Goal: Task Accomplishment & Management: Complete application form

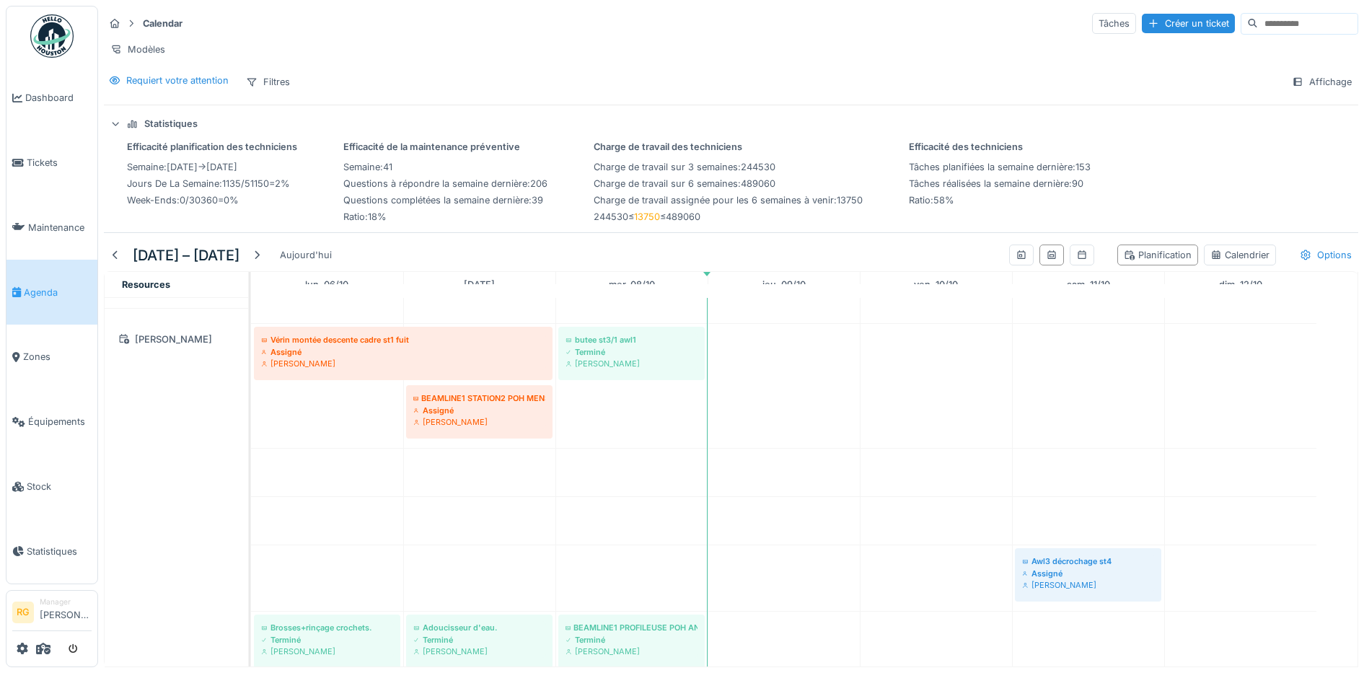
scroll to position [1082, 0]
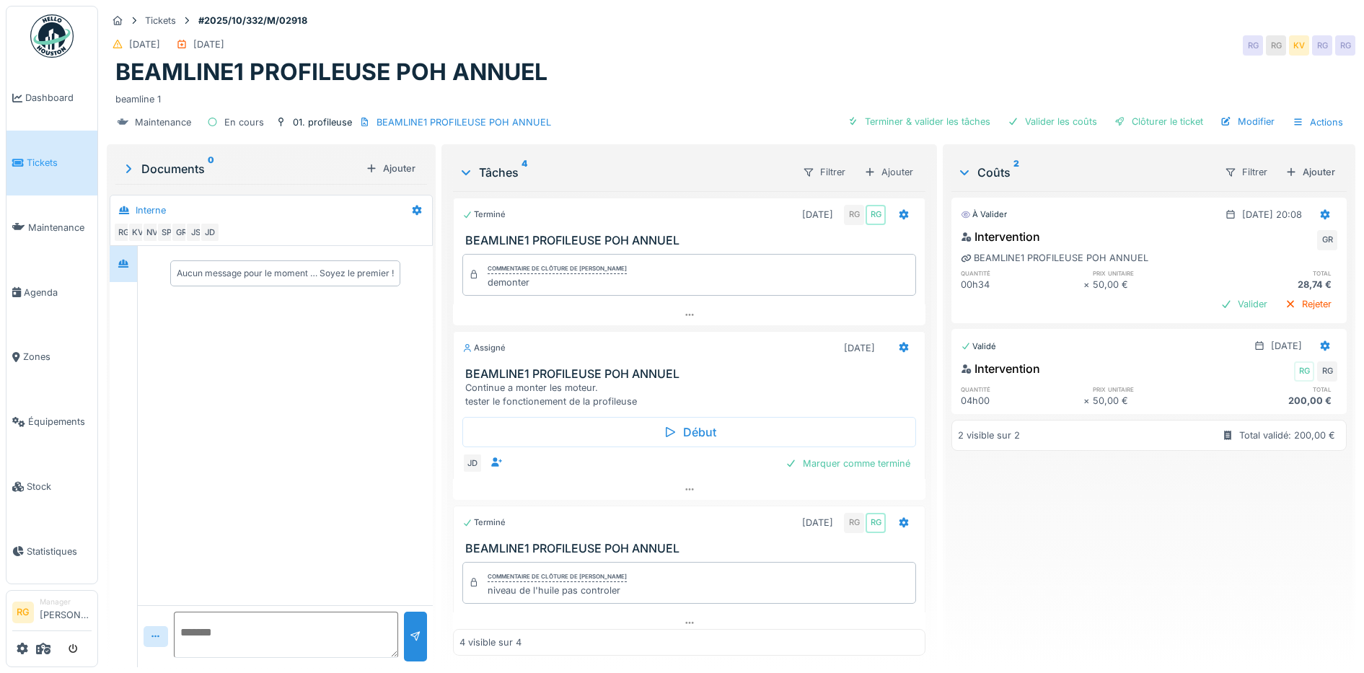
scroll to position [14, 0]
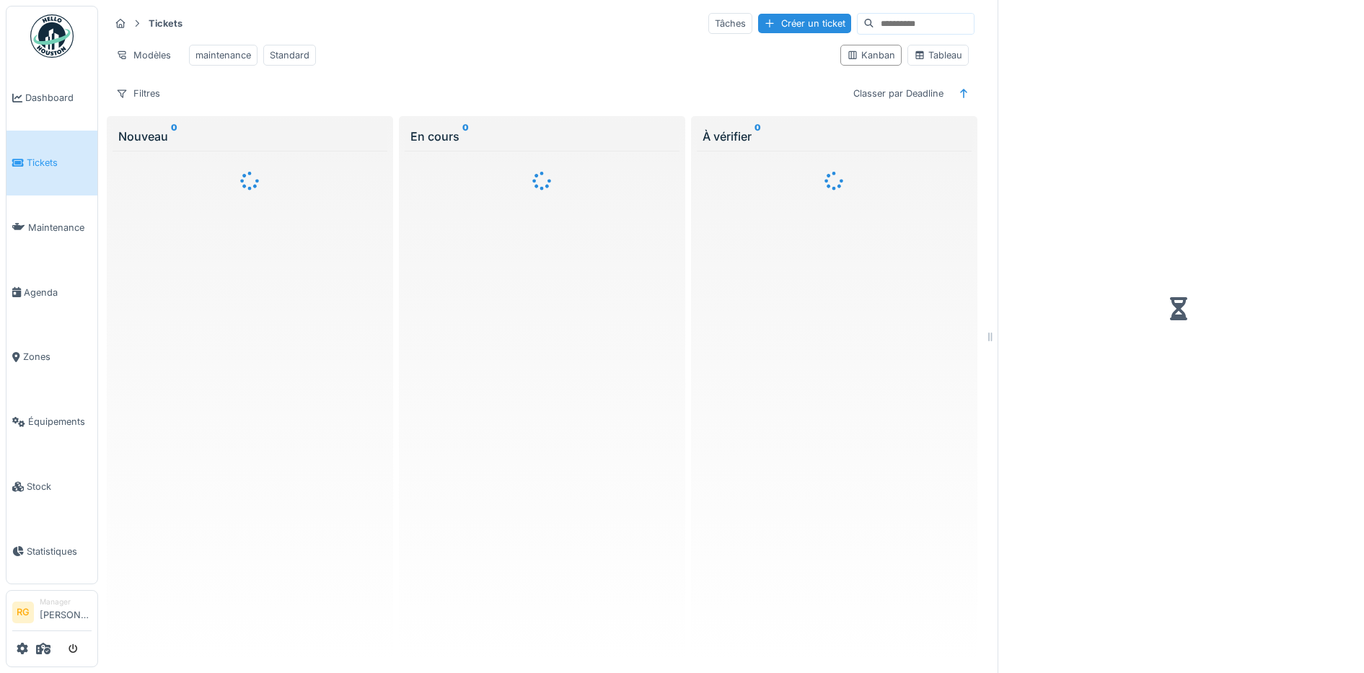
scroll to position [14, 0]
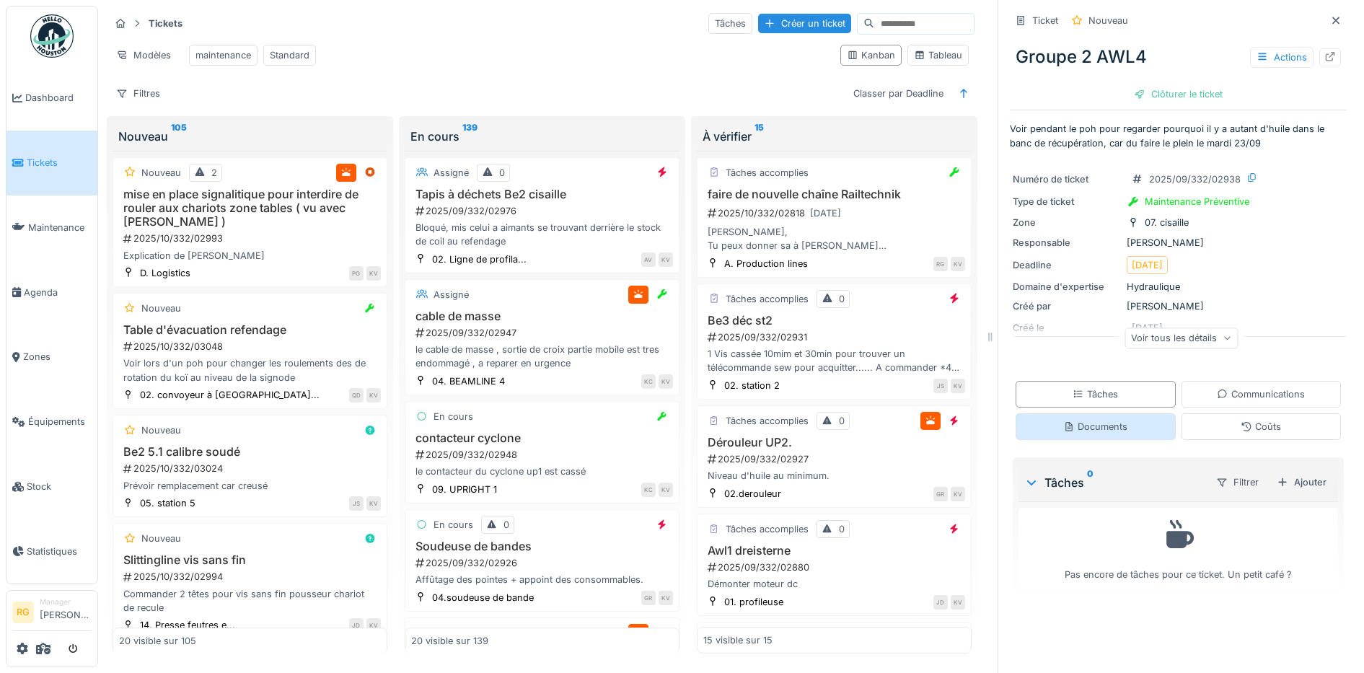
click at [1082, 420] on div "Documents" at bounding box center [1095, 427] width 64 height 14
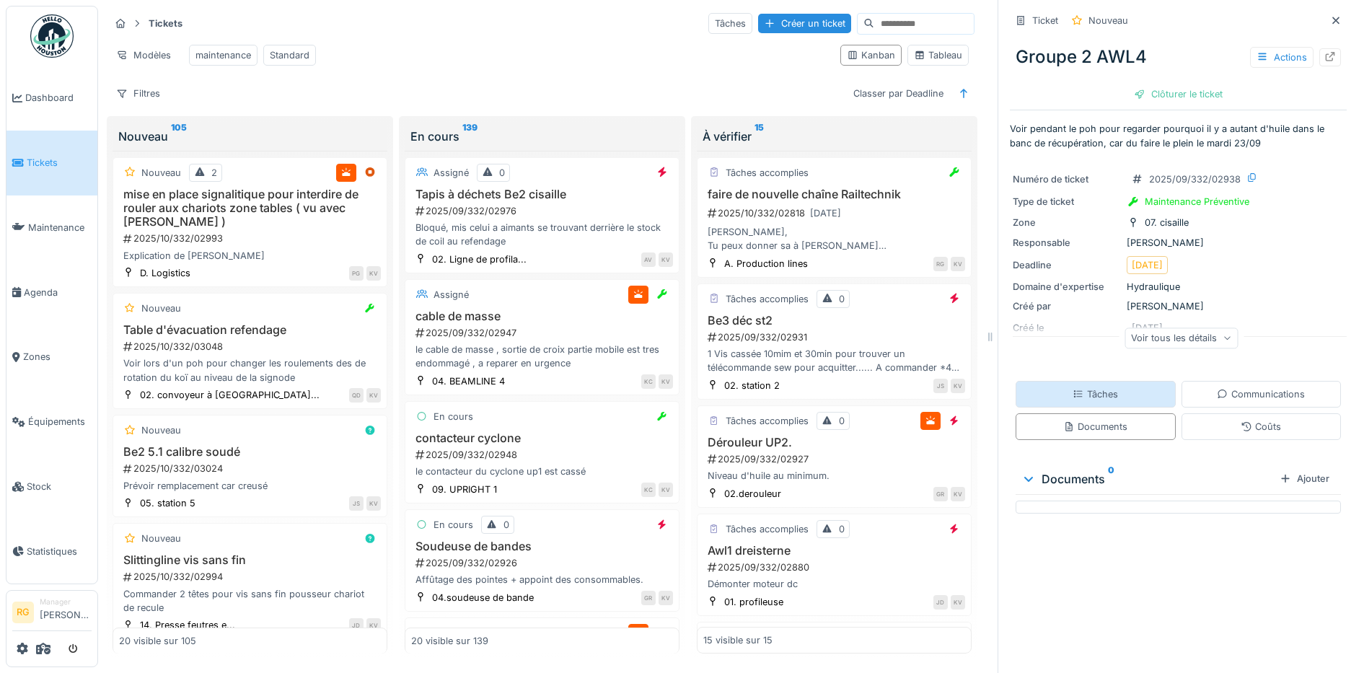
click at [1081, 387] on div "Tâches" at bounding box center [1095, 394] width 45 height 14
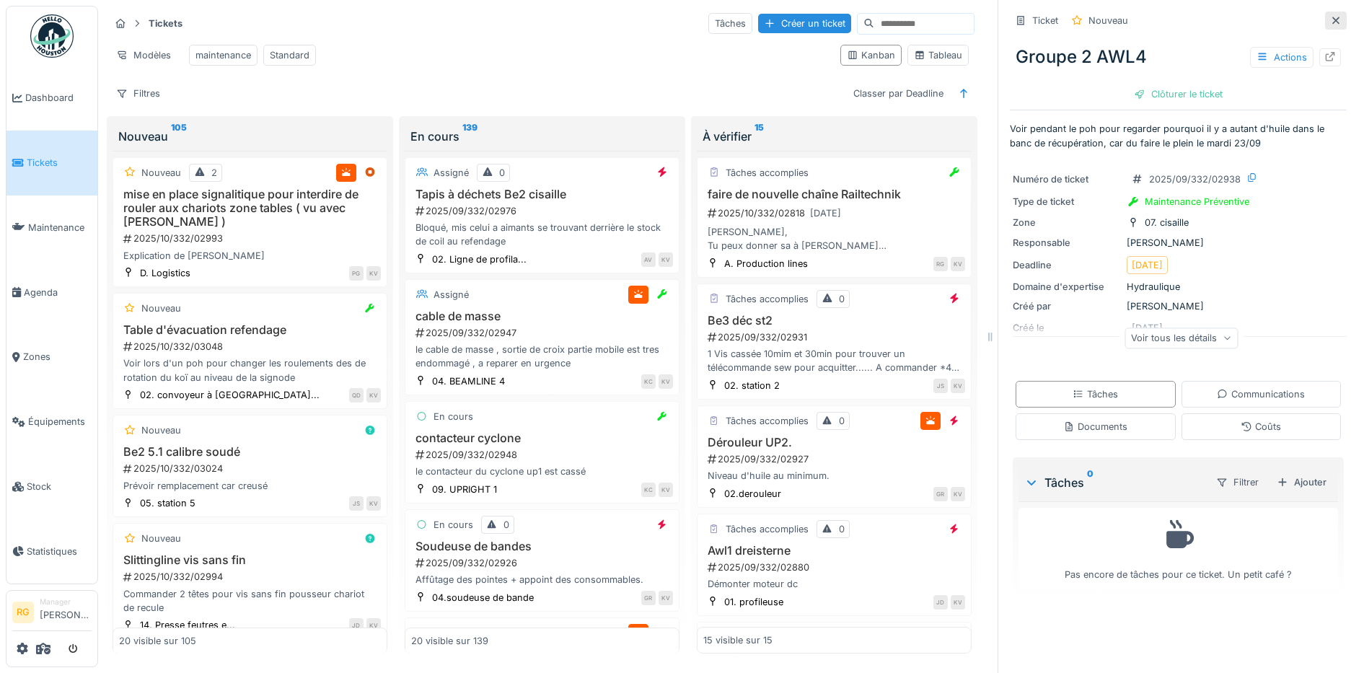
click at [1330, 16] on icon at bounding box center [1336, 20] width 12 height 9
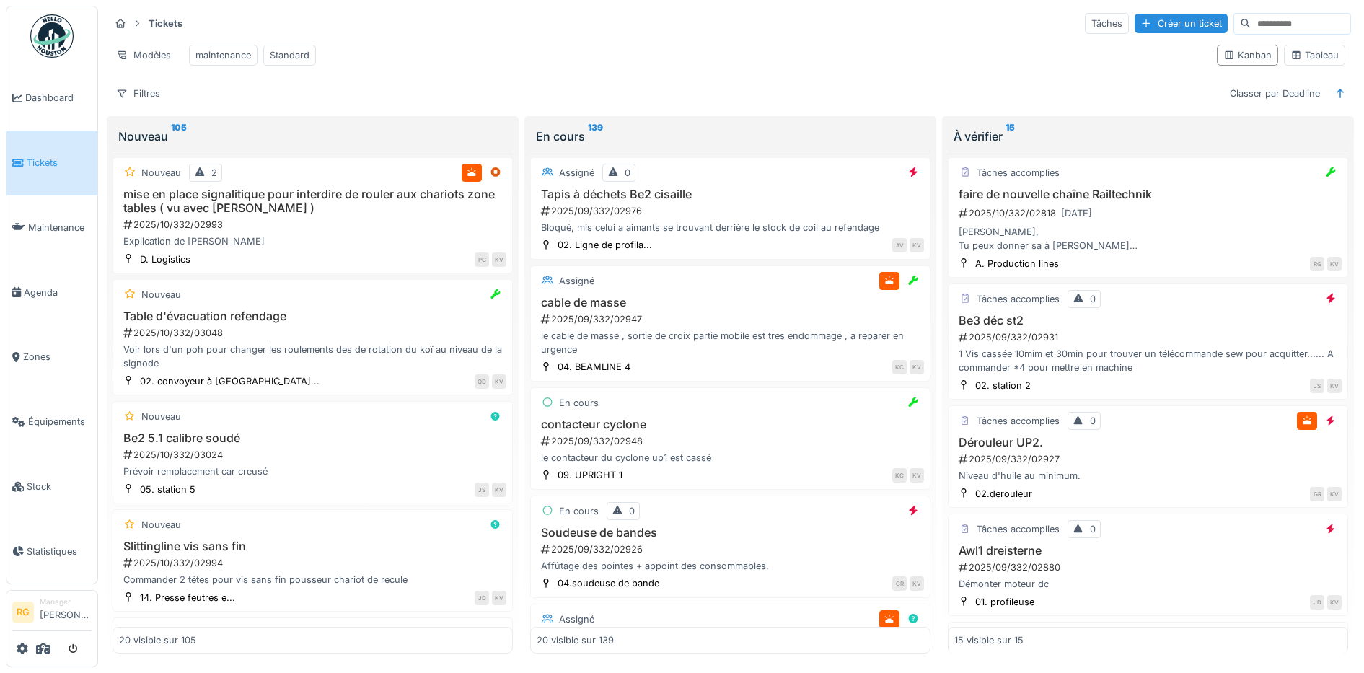
scroll to position [12, 0]
click at [1304, 51] on div "Tableau" at bounding box center [1315, 55] width 48 height 14
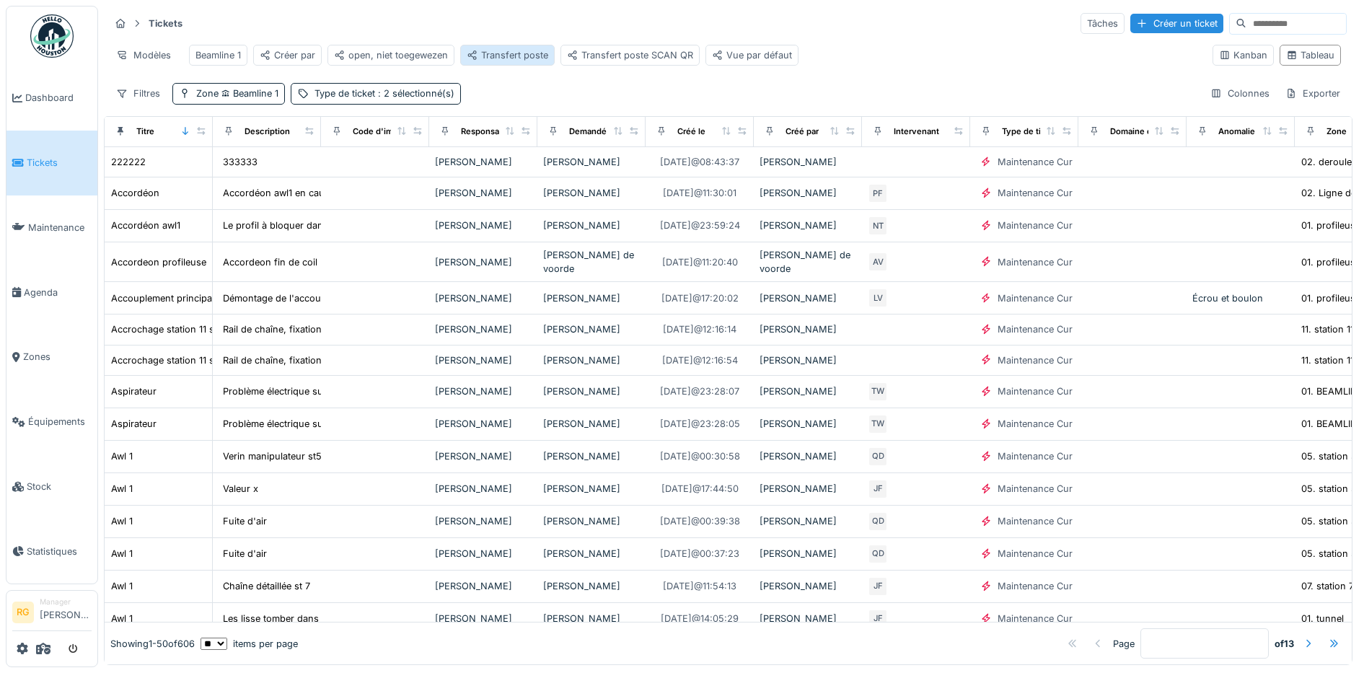
click at [521, 48] on div "Transfert poste" at bounding box center [508, 55] width 82 height 14
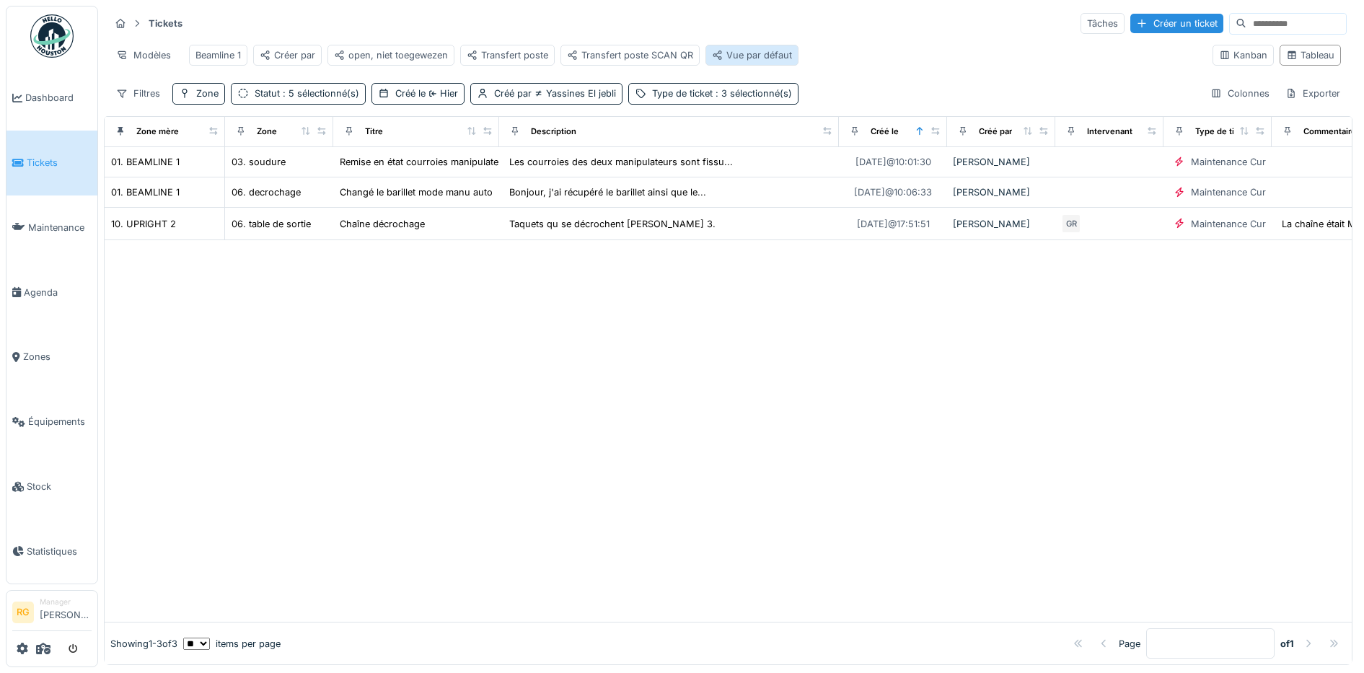
click at [757, 48] on div "Vue par défaut" at bounding box center [752, 55] width 80 height 14
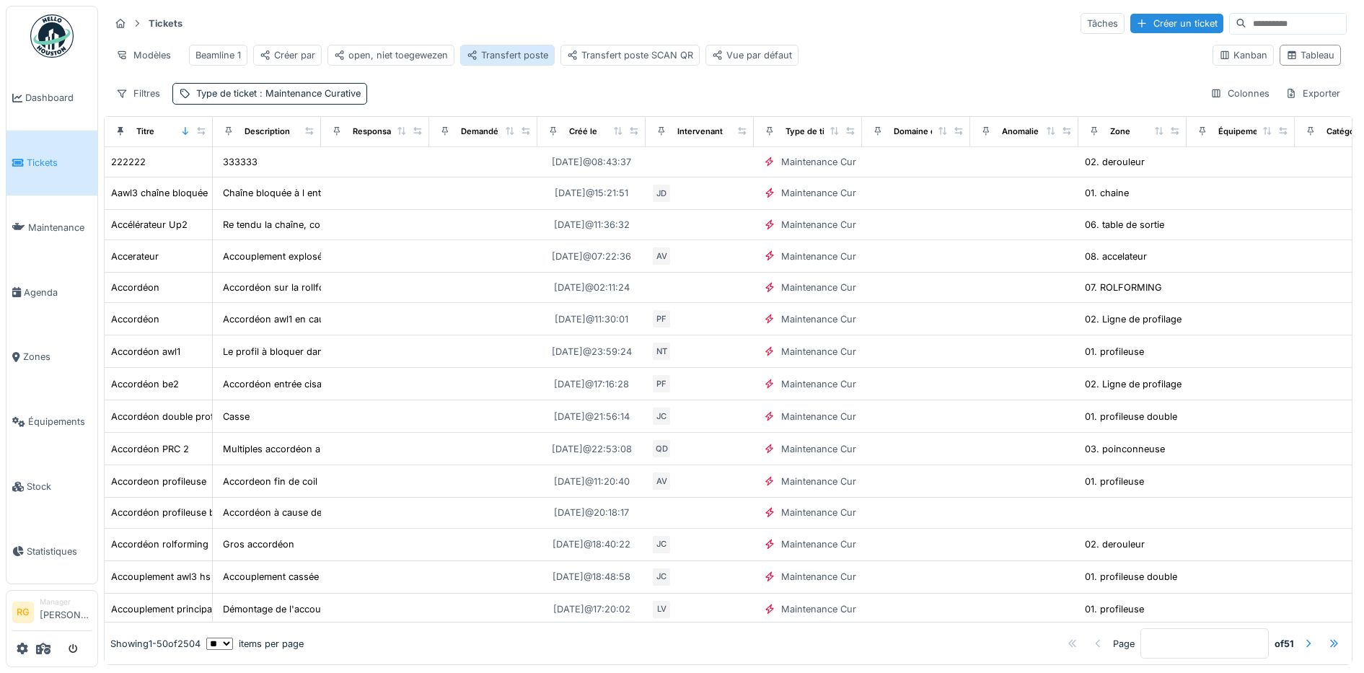
click at [494, 48] on div "Transfert poste" at bounding box center [508, 55] width 82 height 14
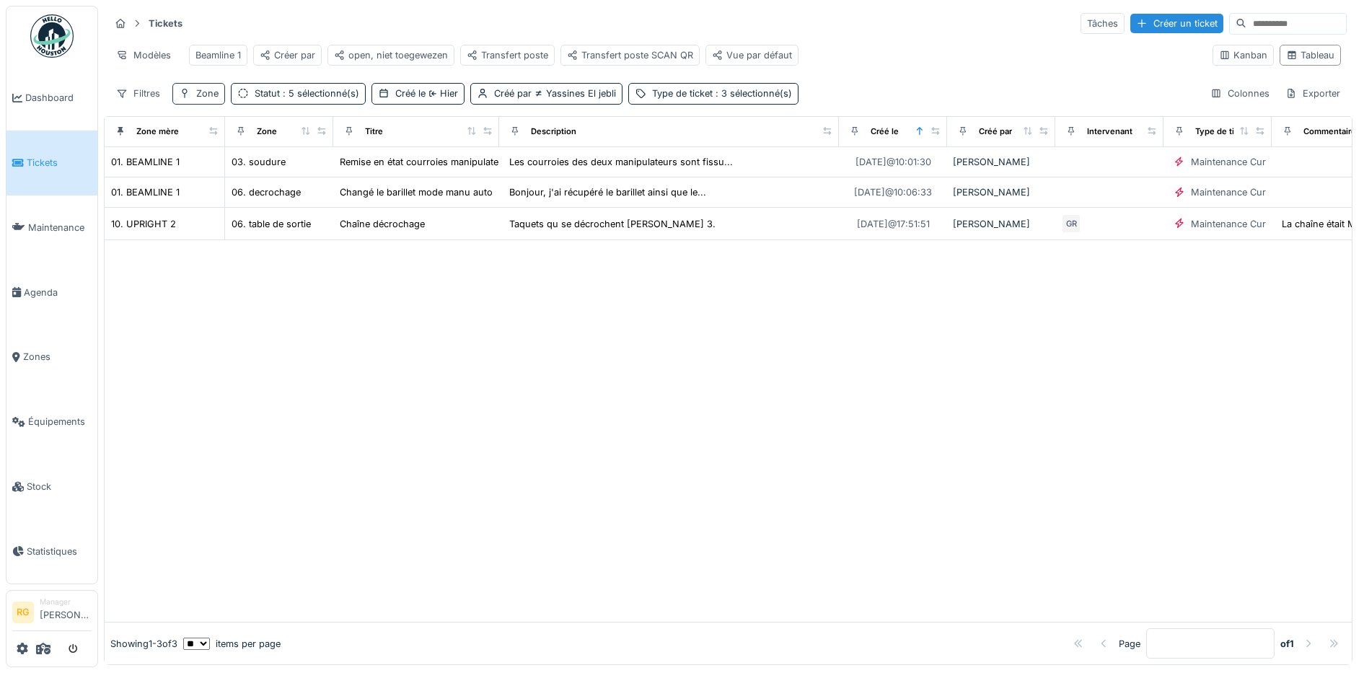
click at [191, 97] on div "Zone" at bounding box center [198, 93] width 53 height 21
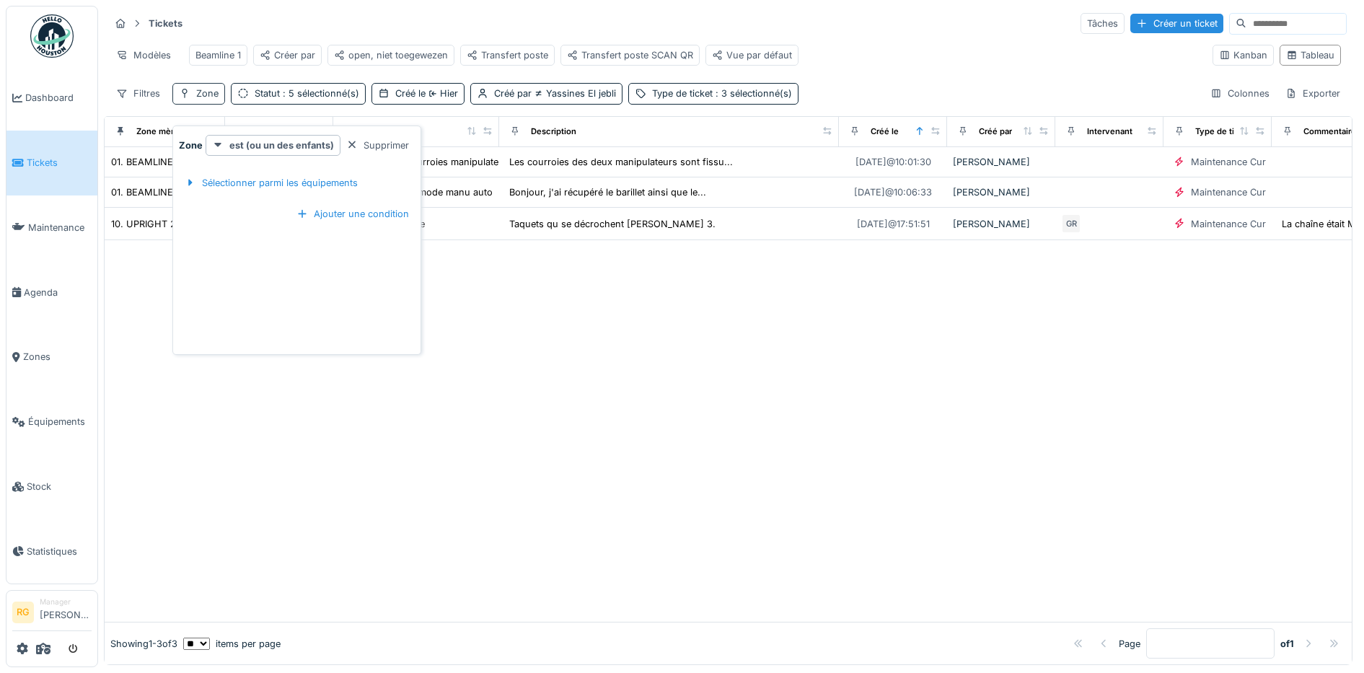
click at [197, 92] on div "Zone" at bounding box center [207, 94] width 22 height 14
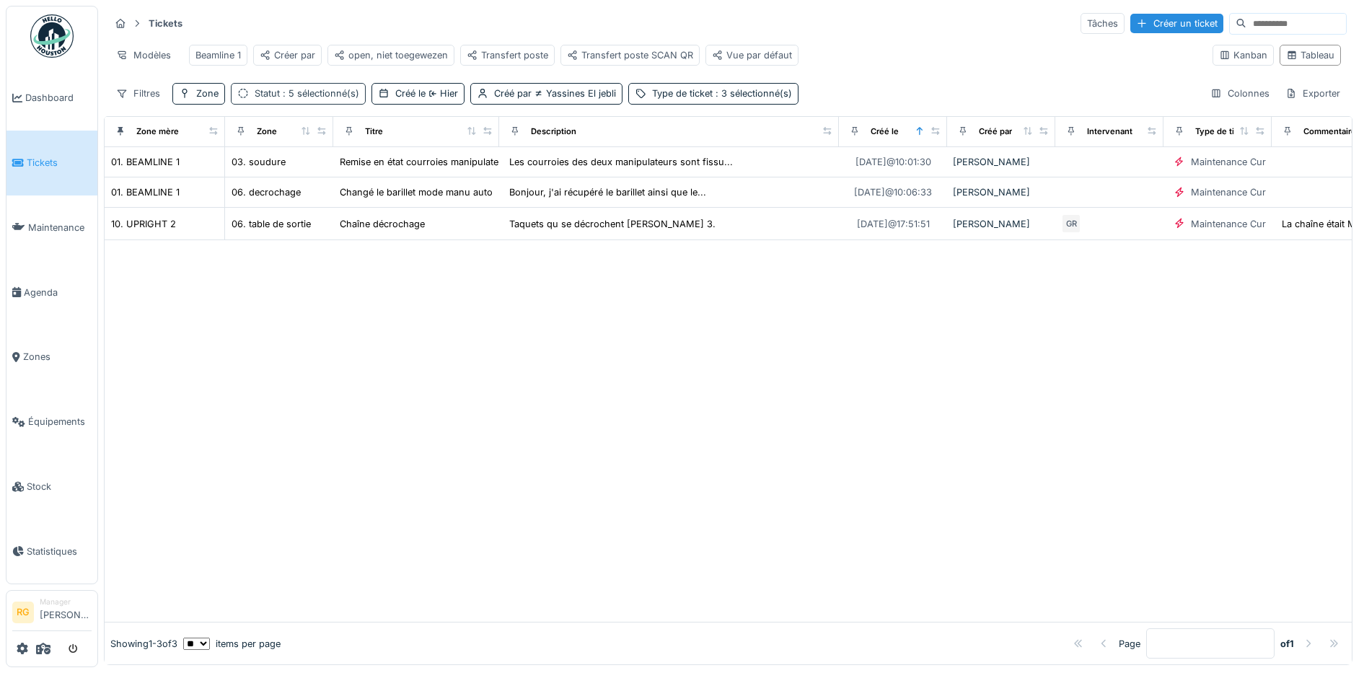
click at [317, 98] on span ": 5 sélectionné(s)" at bounding box center [319, 93] width 79 height 11
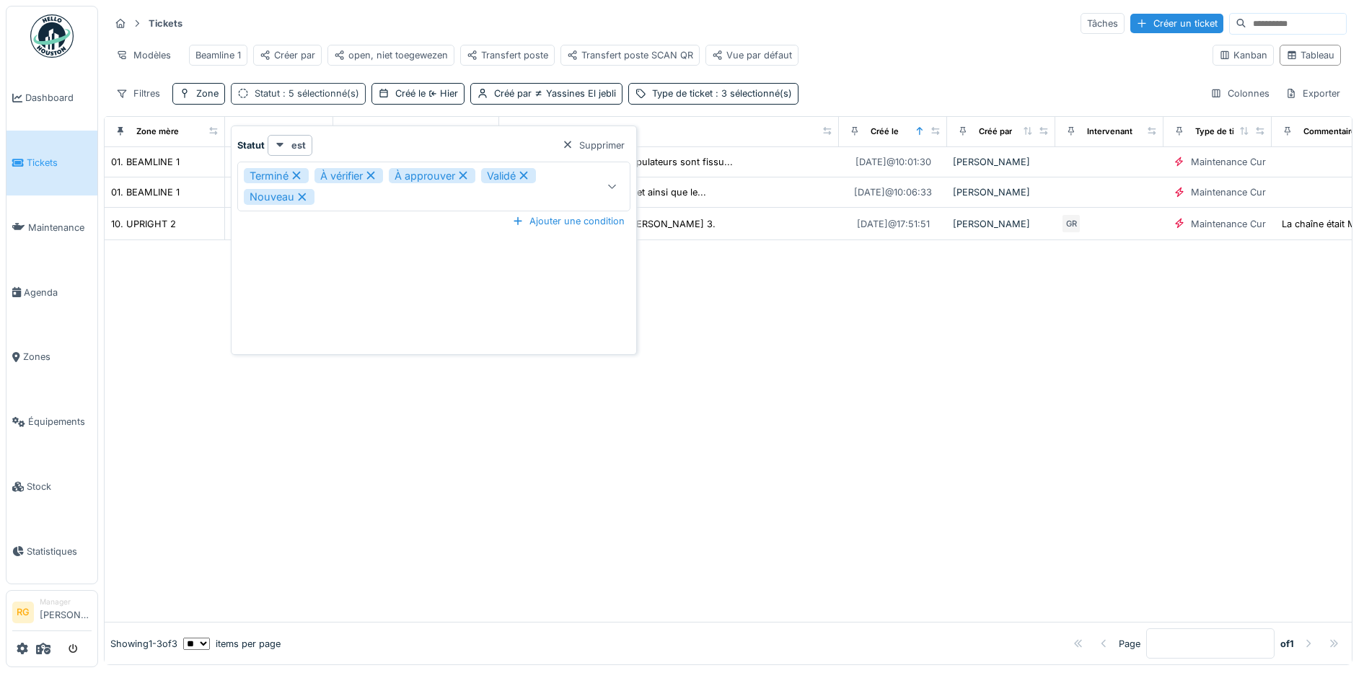
click at [317, 98] on span ": 5 sélectionné(s)" at bounding box center [319, 93] width 79 height 11
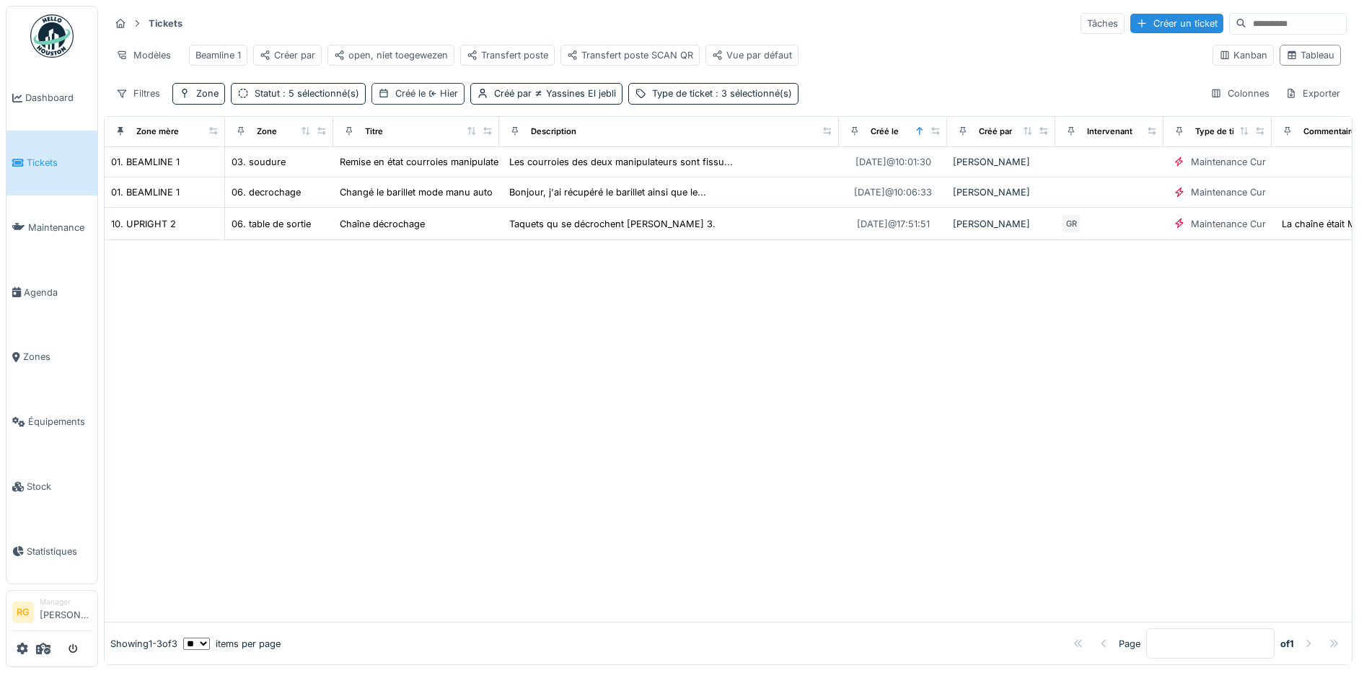
click at [421, 97] on div "Créé le Hier" at bounding box center [426, 94] width 63 height 14
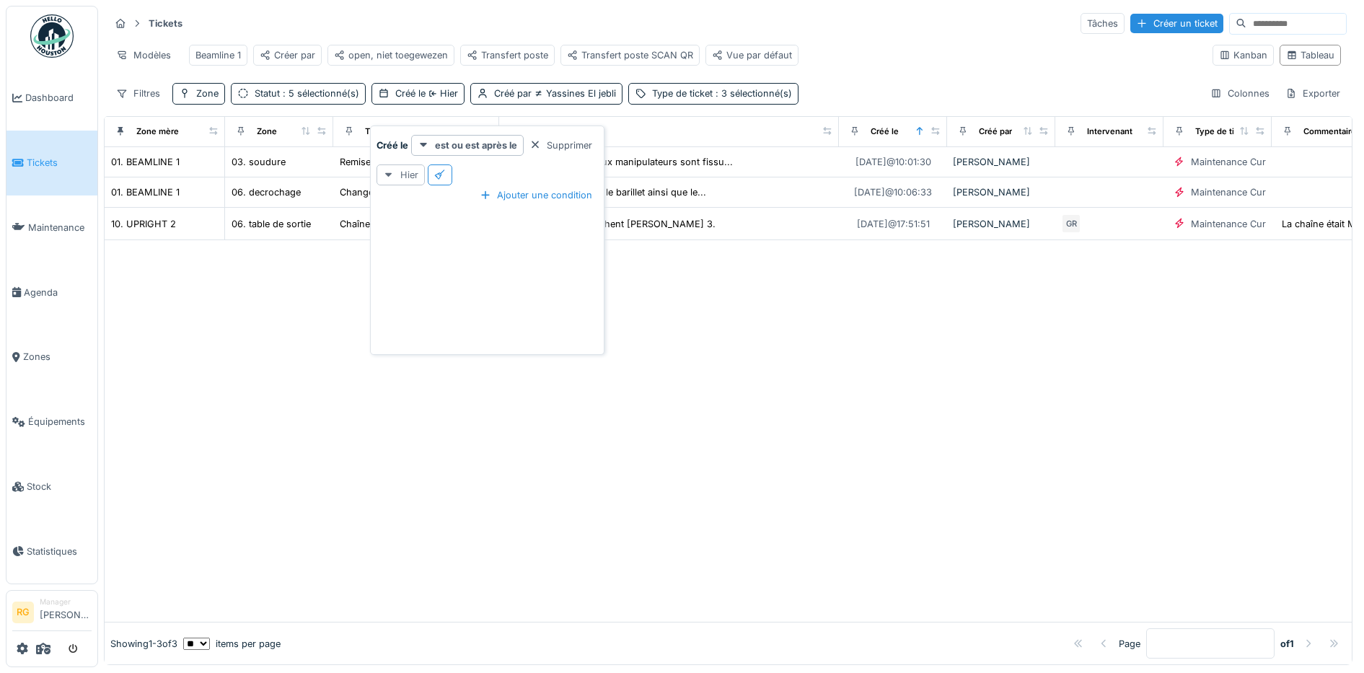
click at [392, 170] on icon at bounding box center [389, 174] width 12 height 9
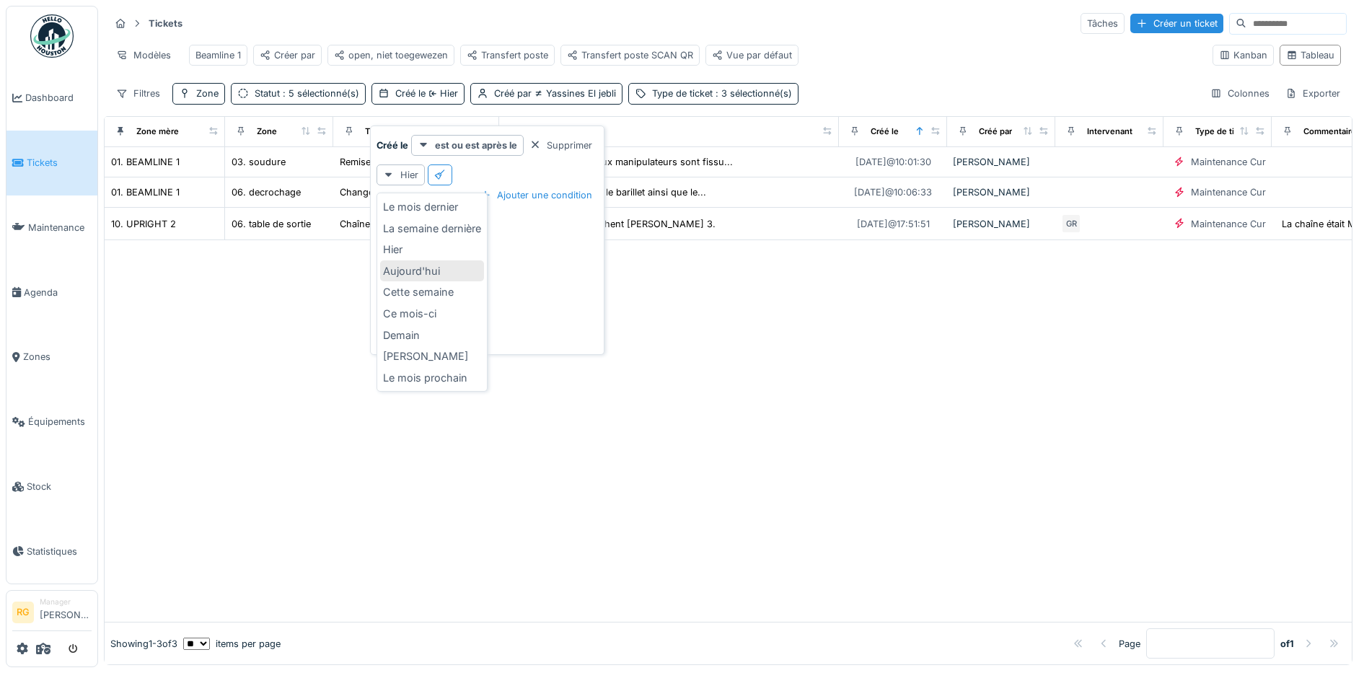
click at [408, 265] on div "Aujourd'hui" at bounding box center [432, 271] width 104 height 22
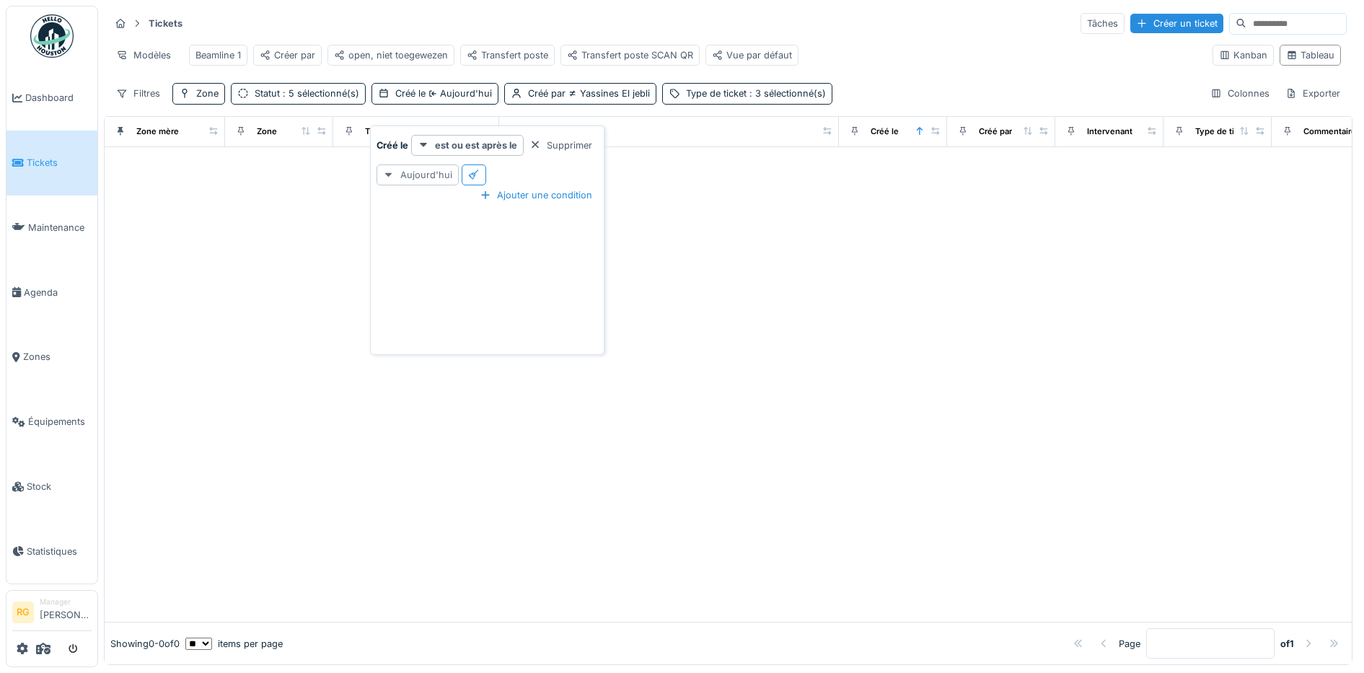
click at [403, 164] on div "Aujourd'hui" at bounding box center [418, 174] width 82 height 21
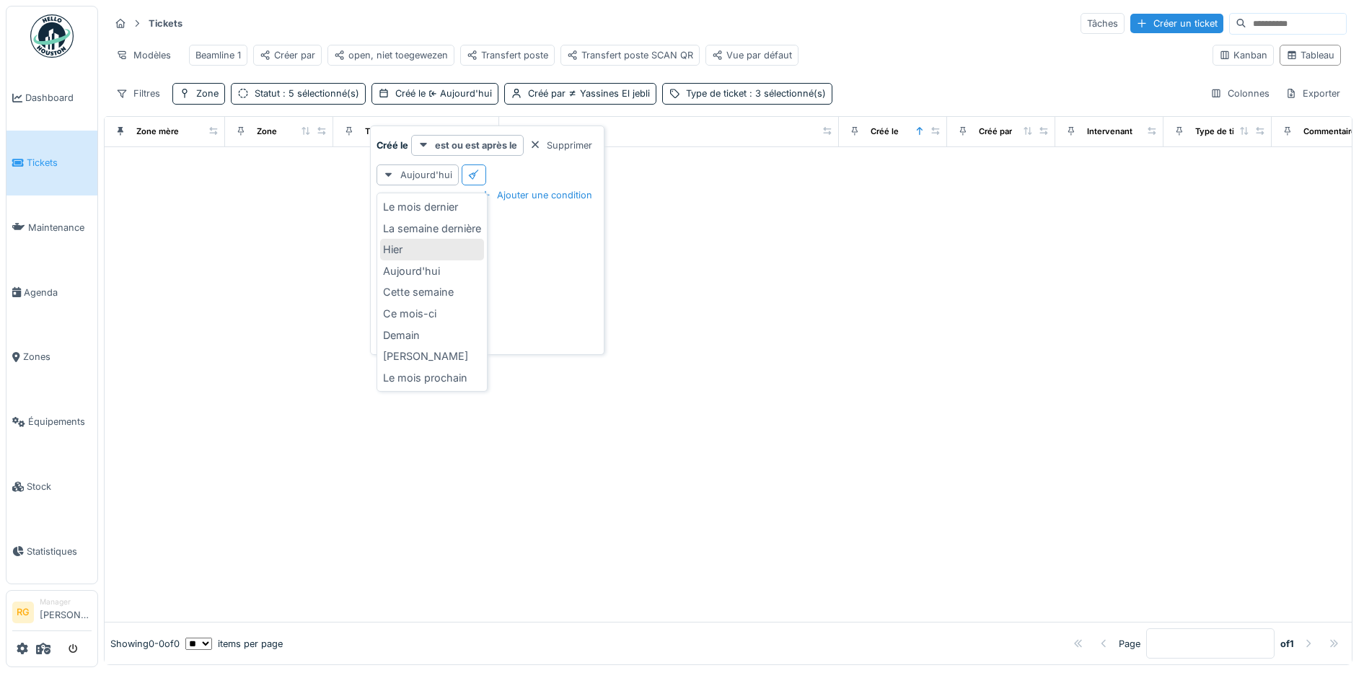
click at [405, 239] on div "Hier" at bounding box center [432, 250] width 104 height 22
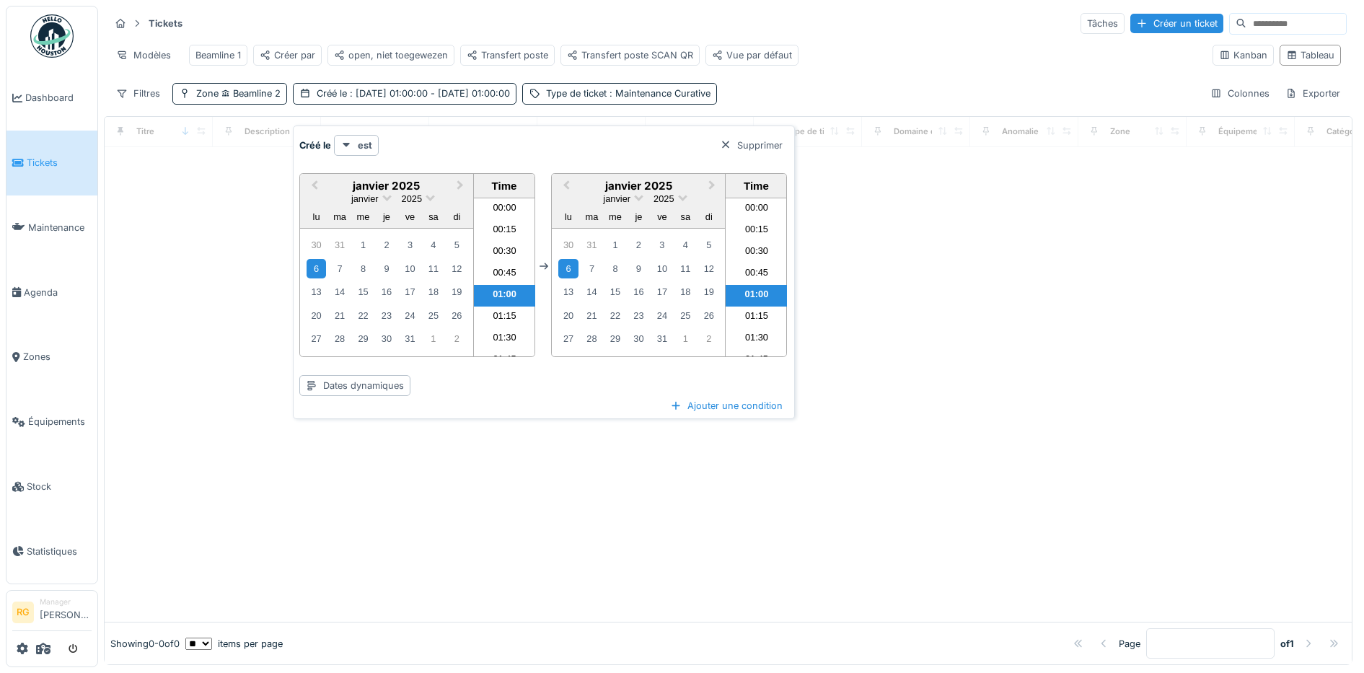
scroll to position [19, 0]
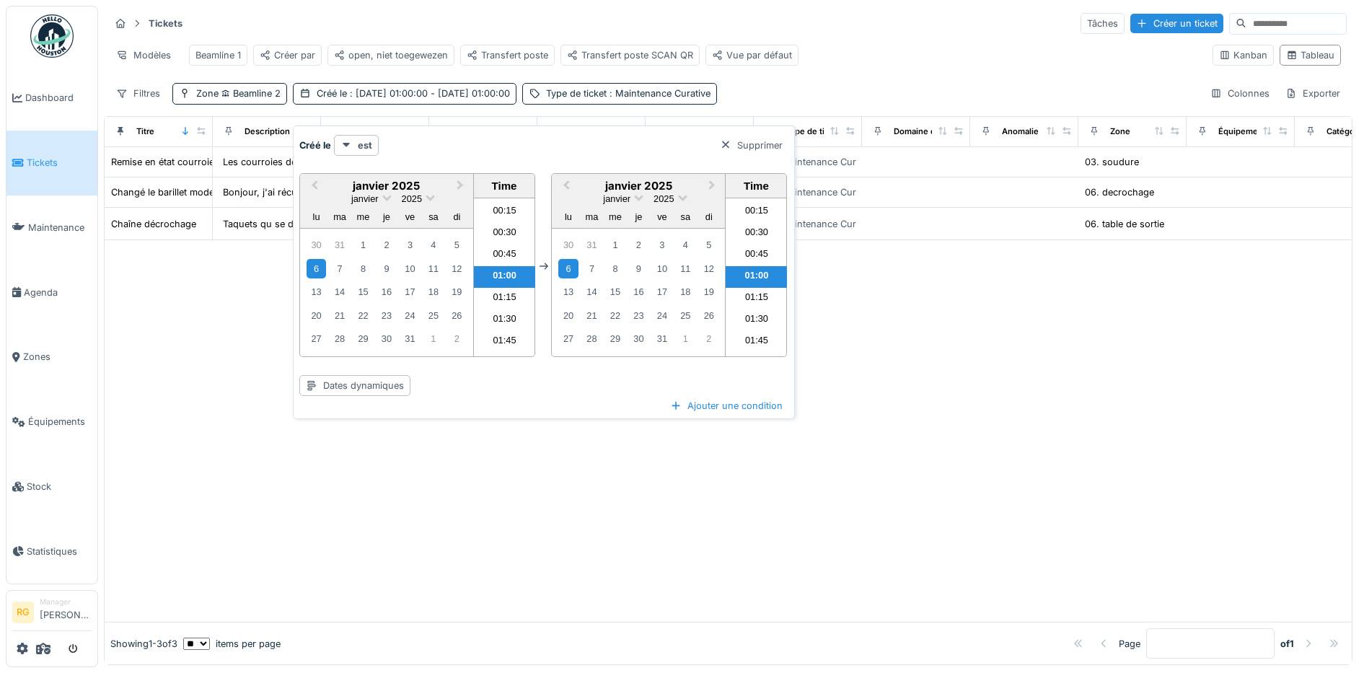
click at [960, 414] on div at bounding box center [728, 431] width 1247 height 382
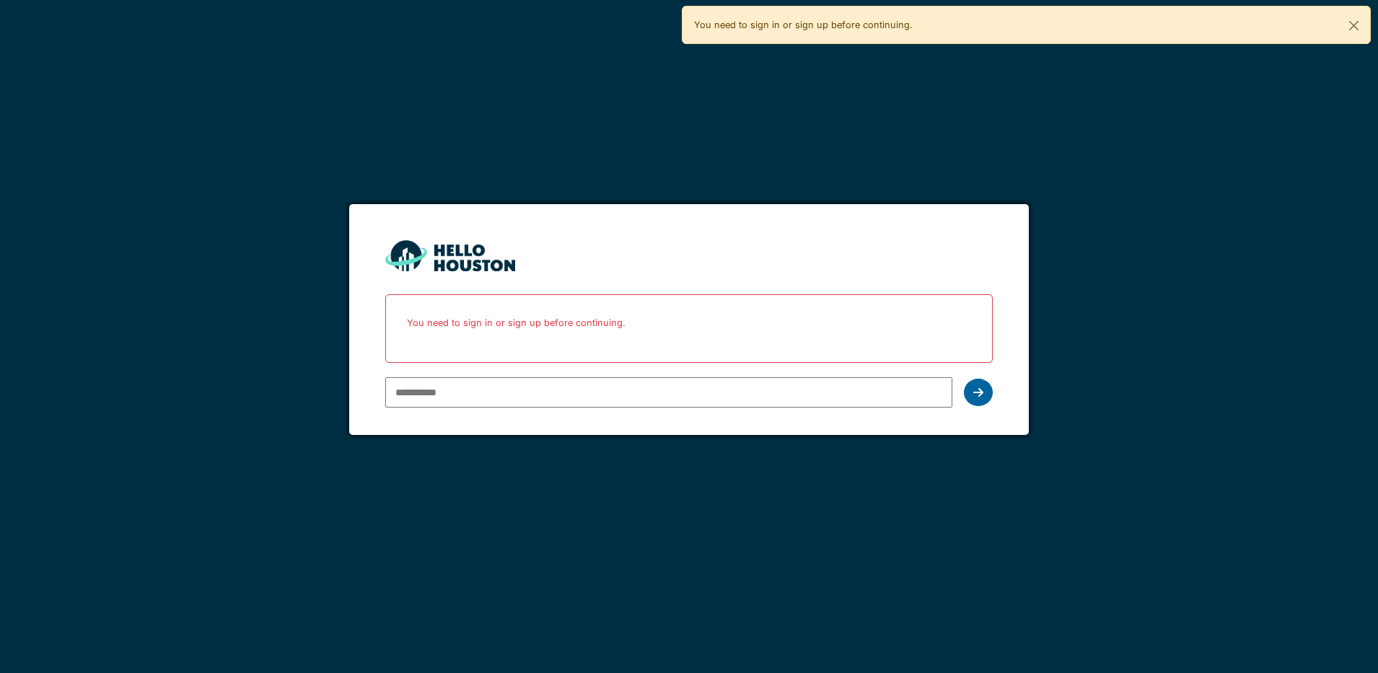
type input "**********"
click at [977, 393] on icon at bounding box center [978, 393] width 10 height 12
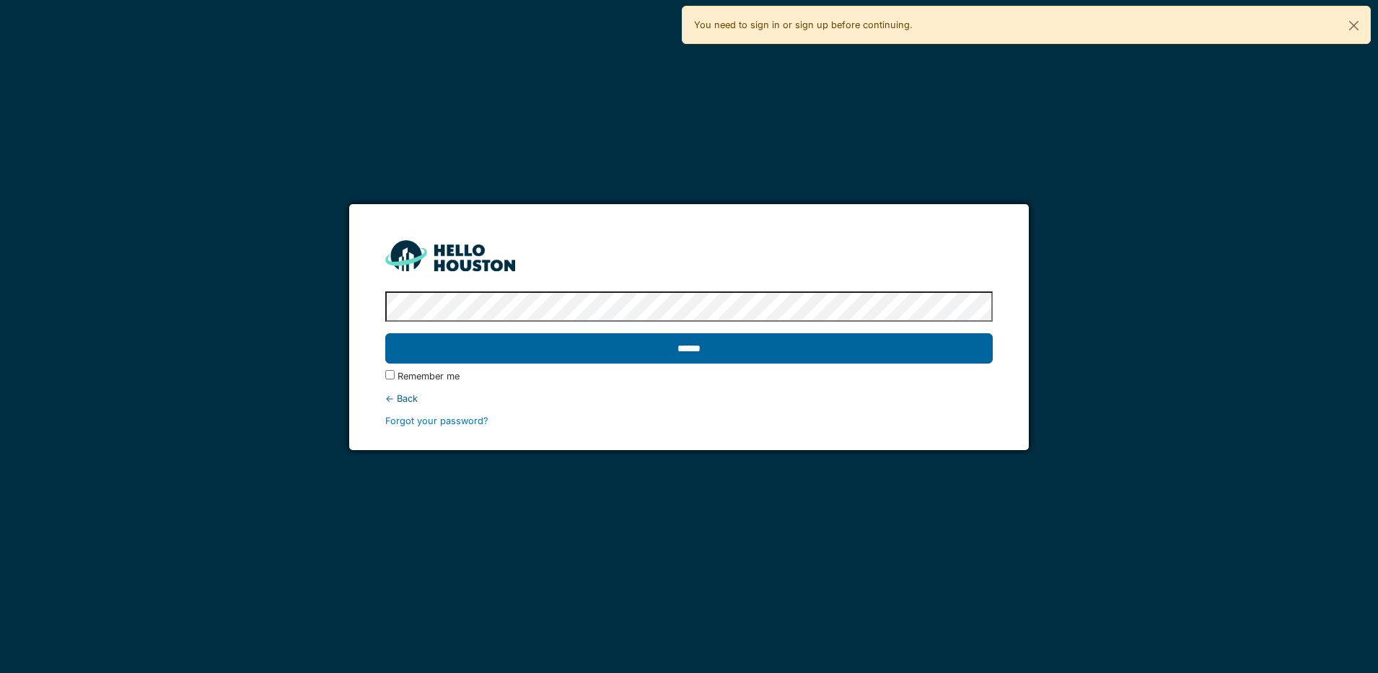
click at [778, 346] on input "******" at bounding box center [688, 348] width 607 height 30
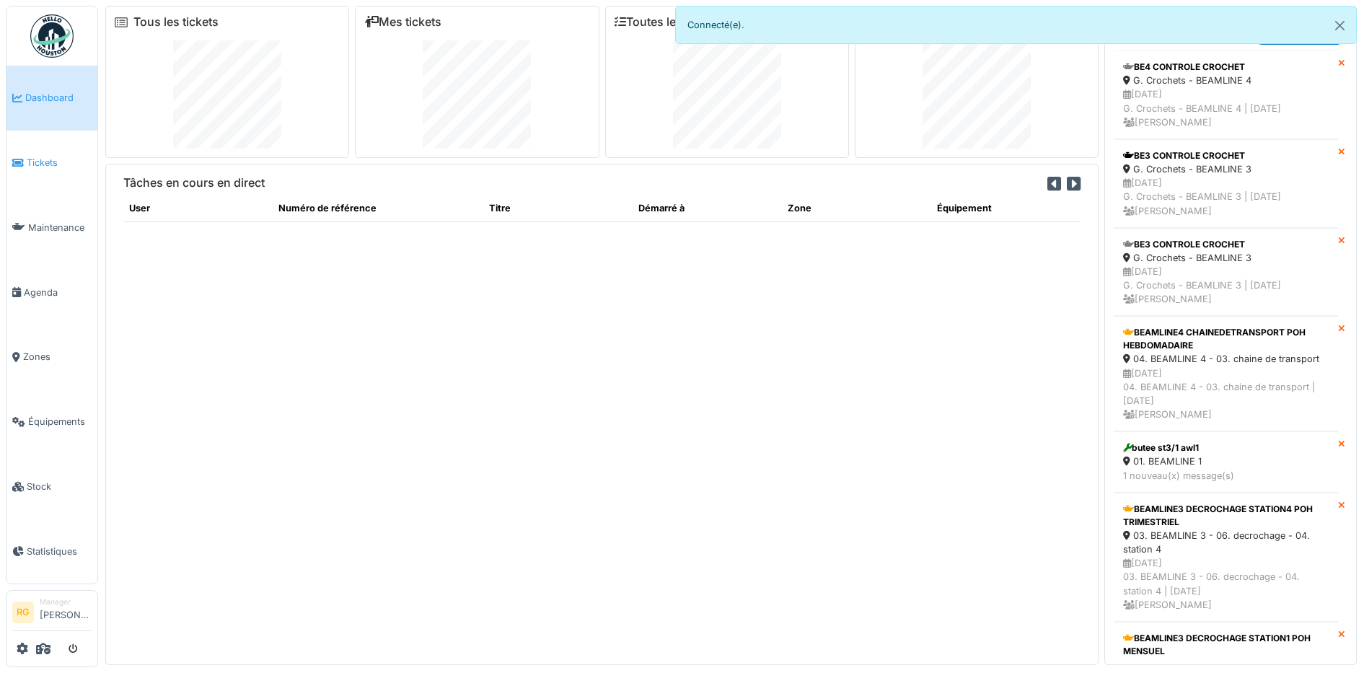
click at [40, 159] on span "Tickets" at bounding box center [59, 163] width 65 height 14
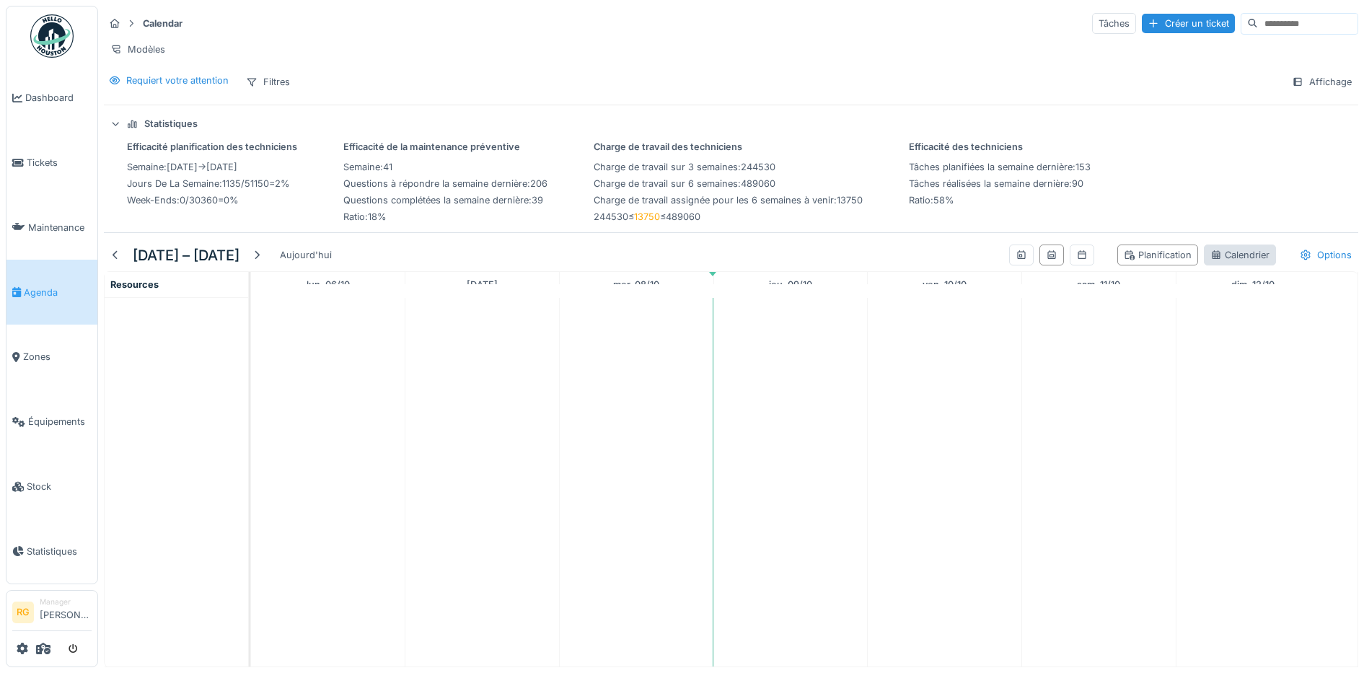
click at [1217, 262] on div "Calendrier" at bounding box center [1239, 255] width 59 height 14
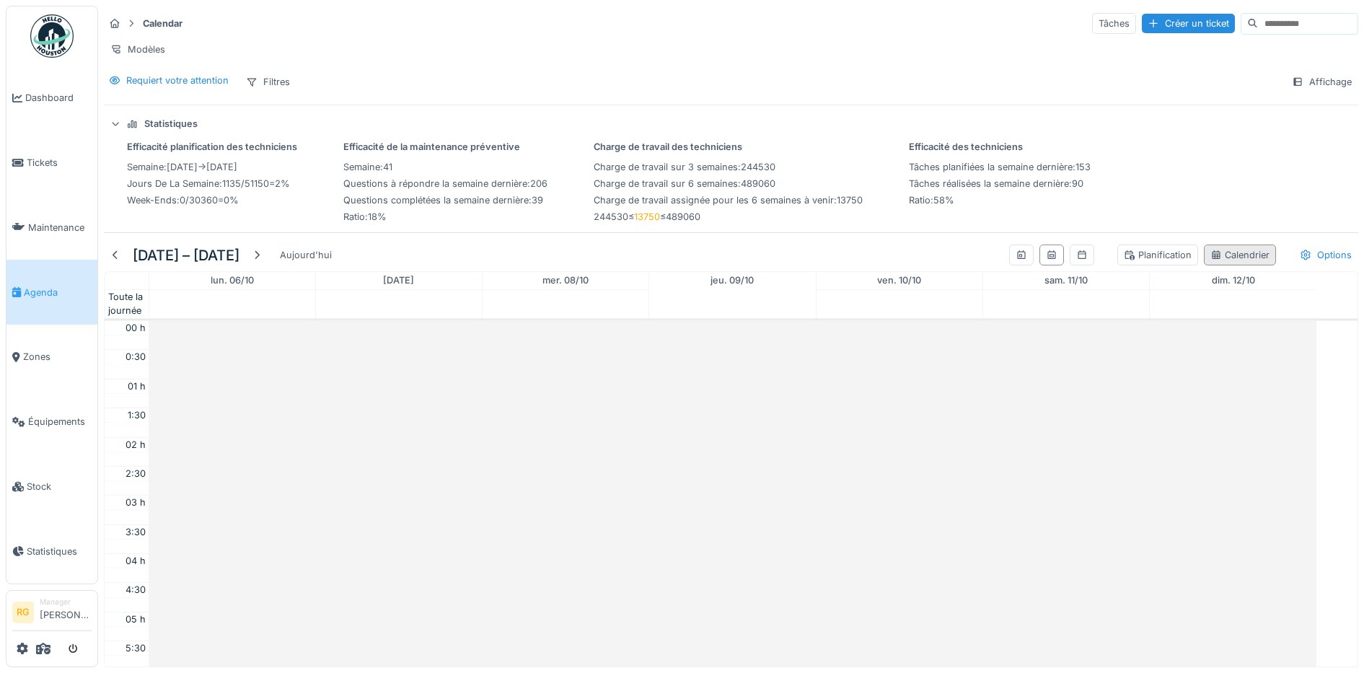
scroll to position [350, 0]
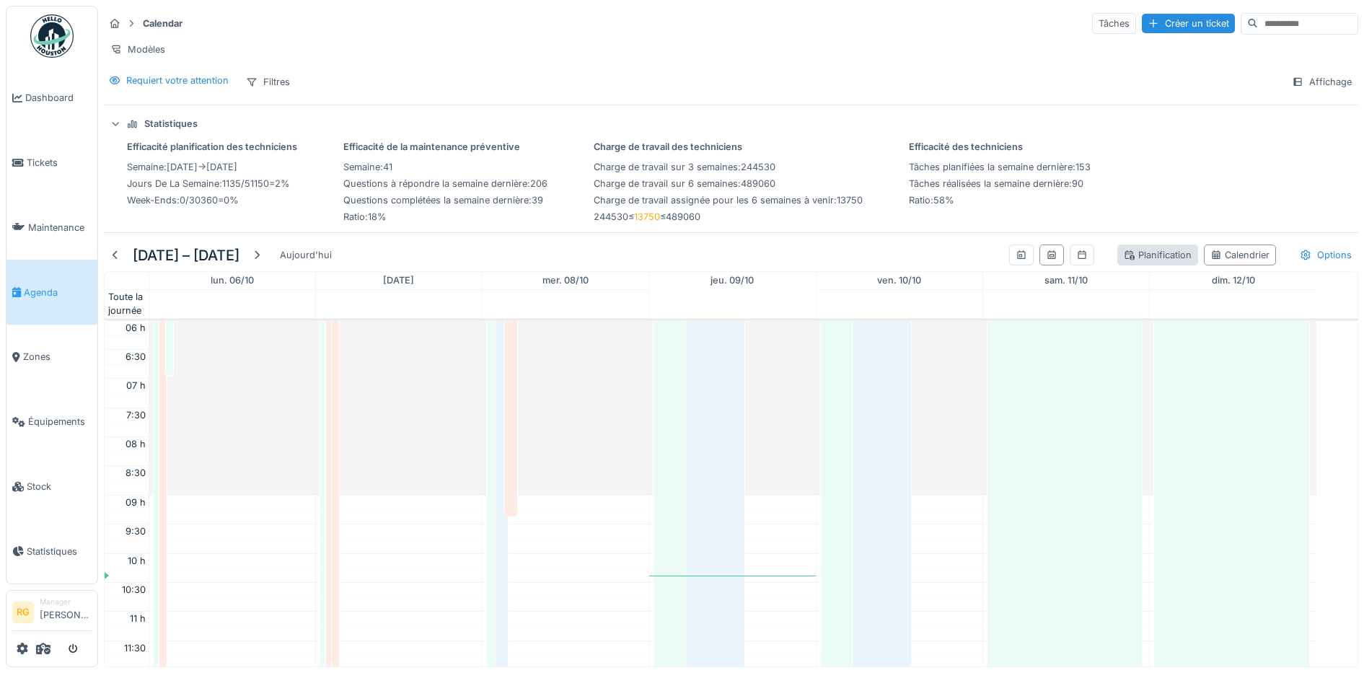
click at [1134, 262] on div "Planification" at bounding box center [1158, 255] width 68 height 14
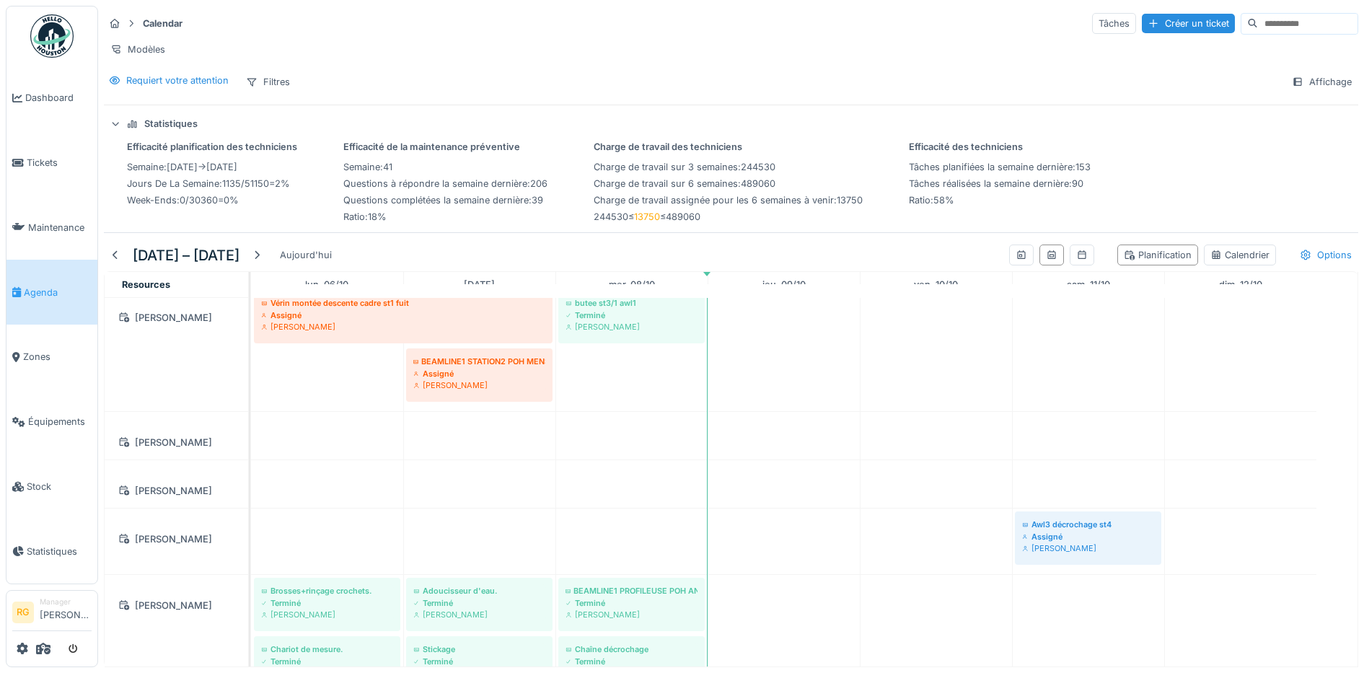
scroll to position [0, 0]
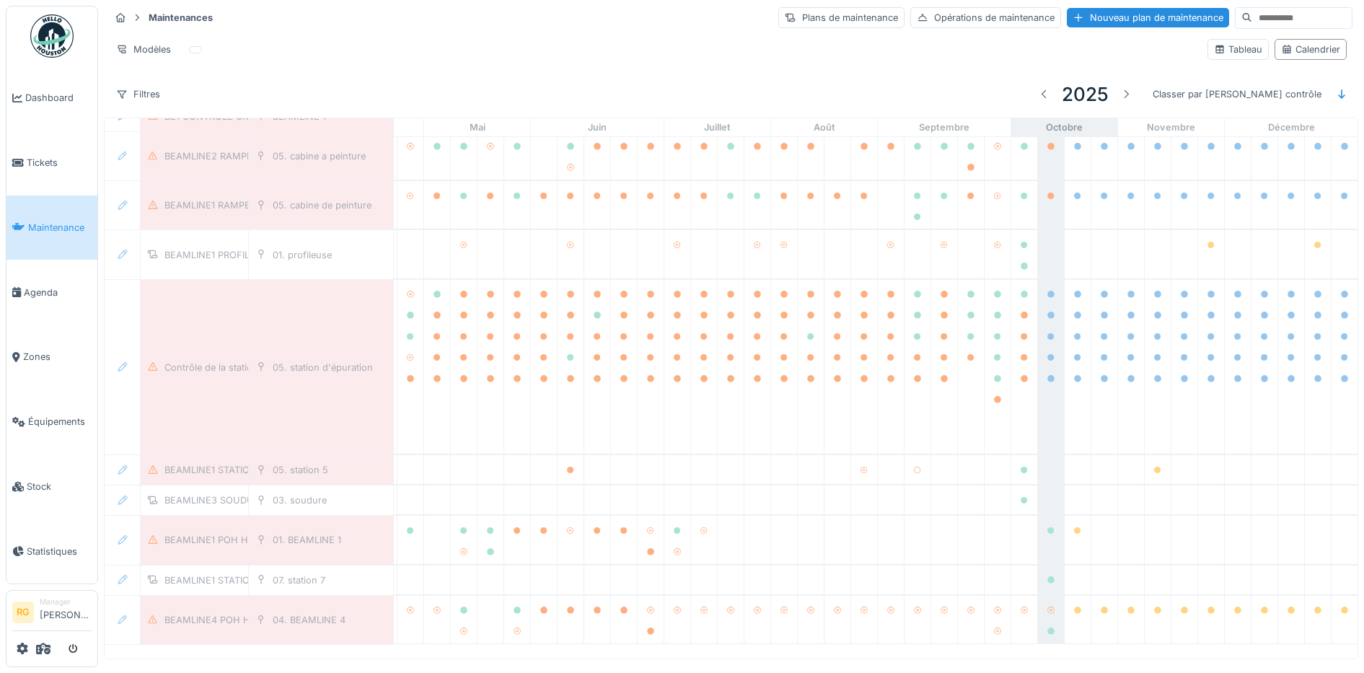
scroll to position [5798, 488]
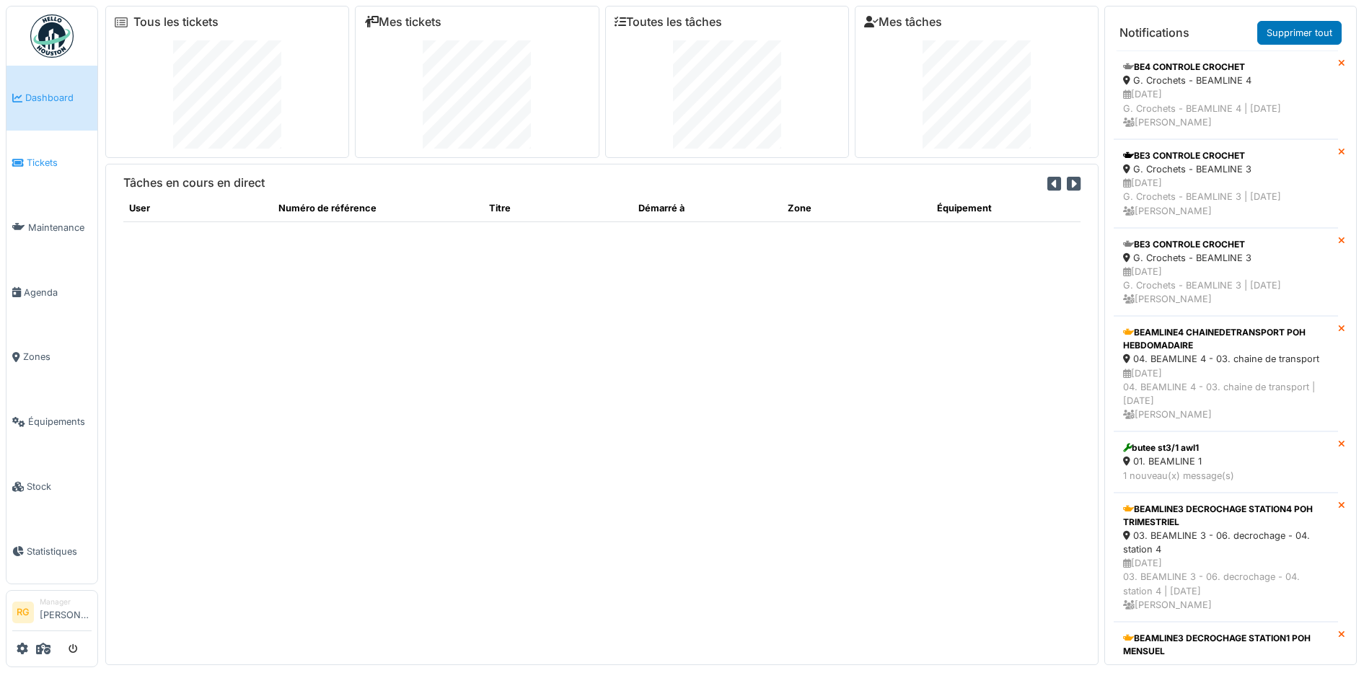
click at [45, 161] on span "Tickets" at bounding box center [59, 163] width 65 height 14
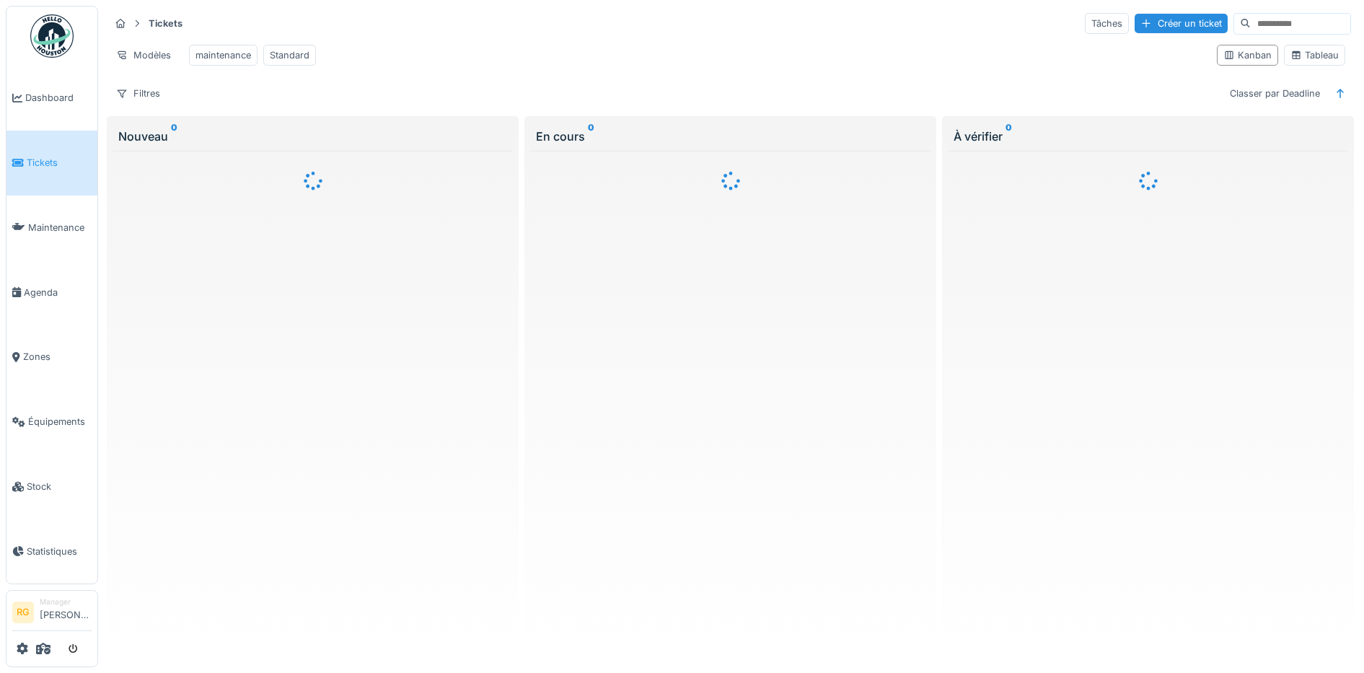
click at [22, 651] on icon at bounding box center [23, 649] width 12 height 12
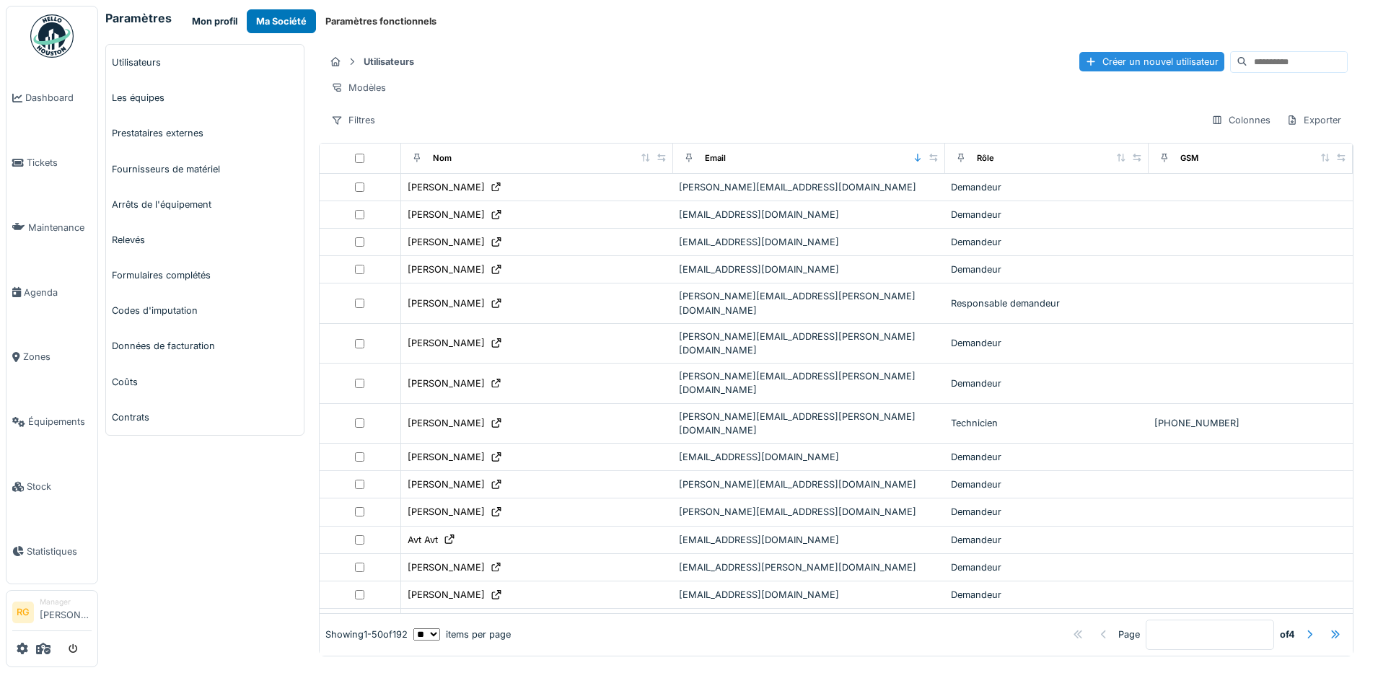
click at [216, 17] on button "Mon profil" at bounding box center [215, 21] width 64 height 24
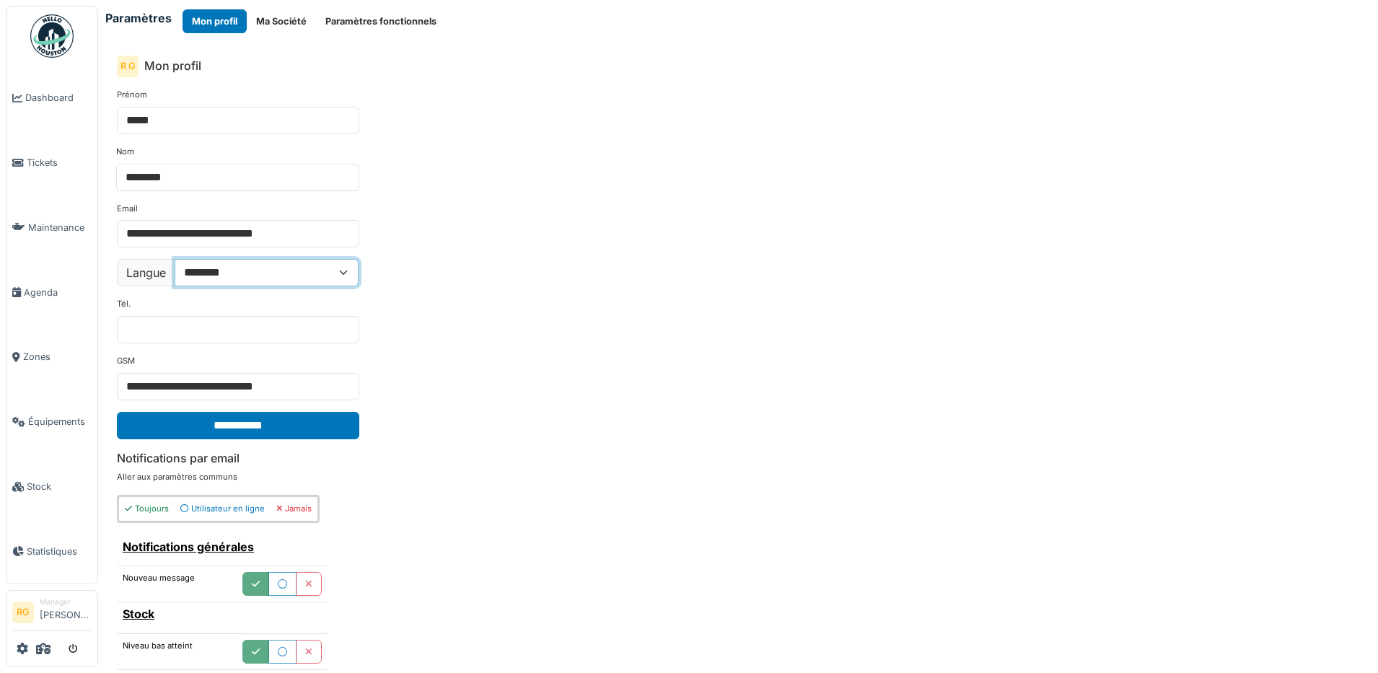
click at [344, 268] on select "**********" at bounding box center [267, 272] width 184 height 27
select select "**"
click at [175, 259] on select "**********" at bounding box center [267, 272] width 184 height 27
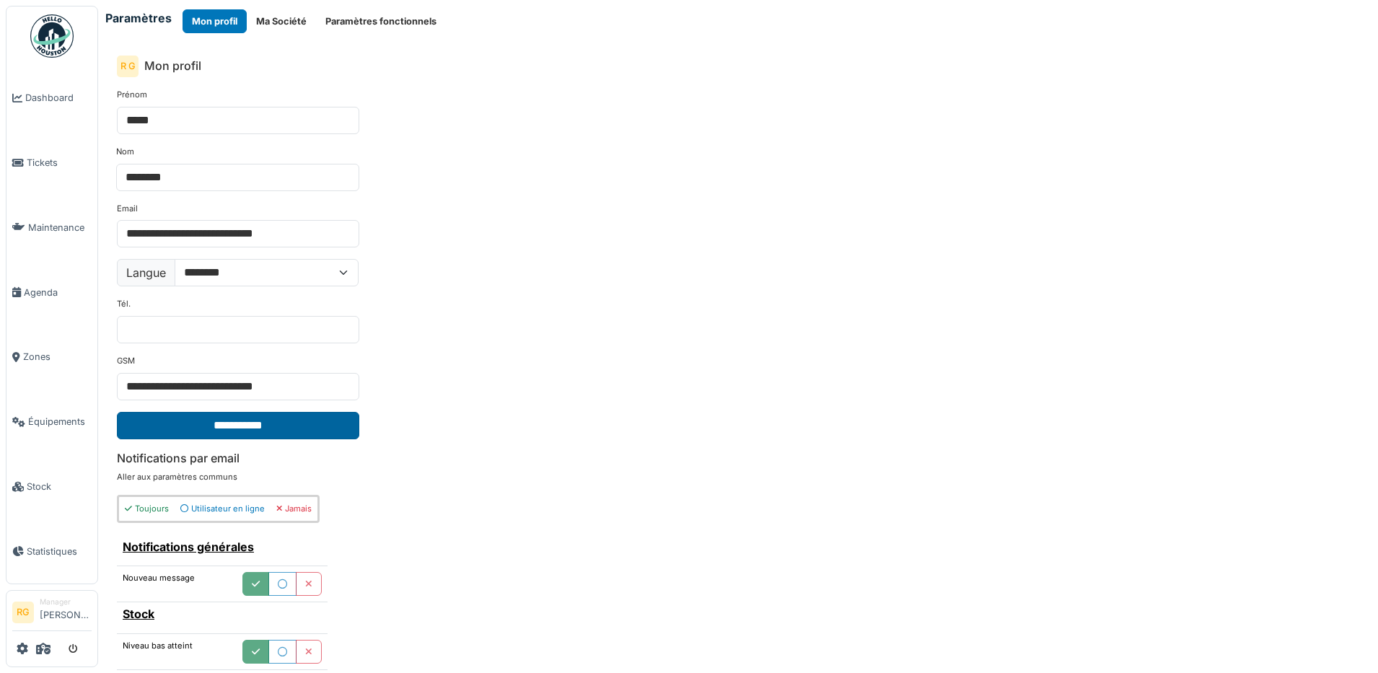
click at [309, 425] on input "**********" at bounding box center [238, 425] width 242 height 27
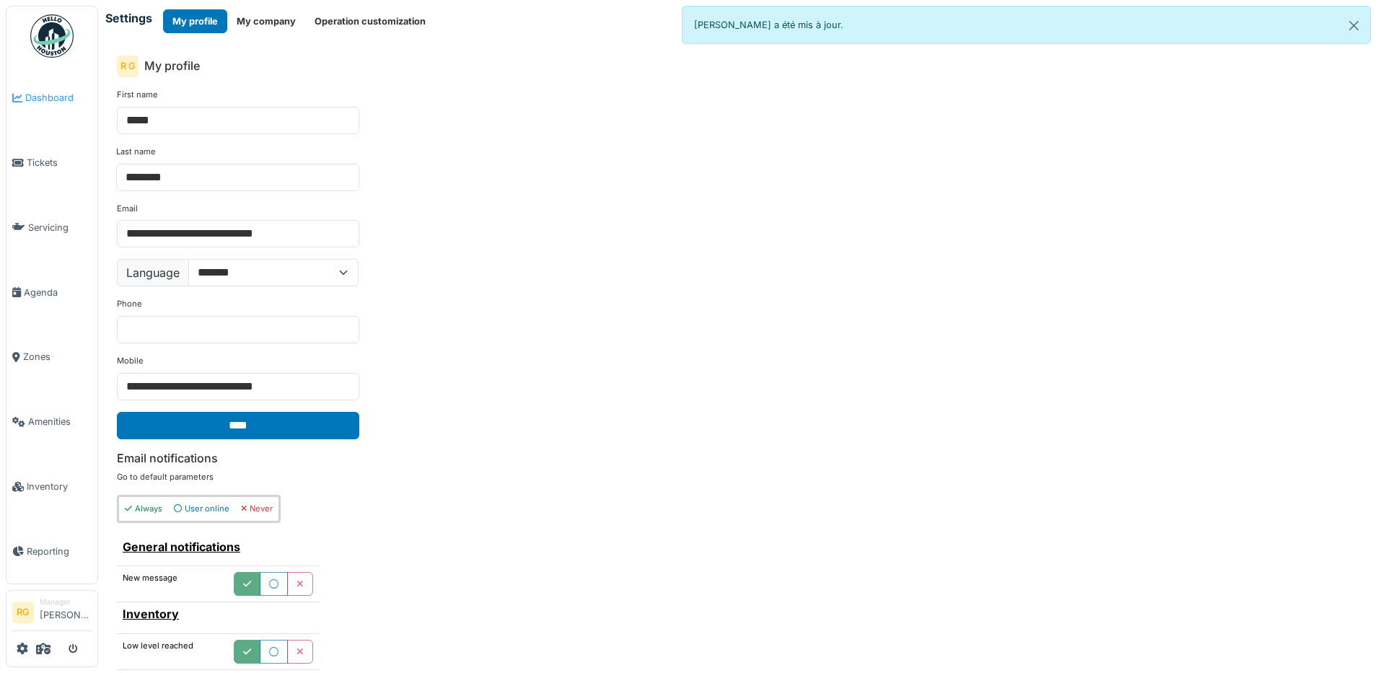
click at [56, 100] on span "Dashboard" at bounding box center [58, 98] width 66 height 14
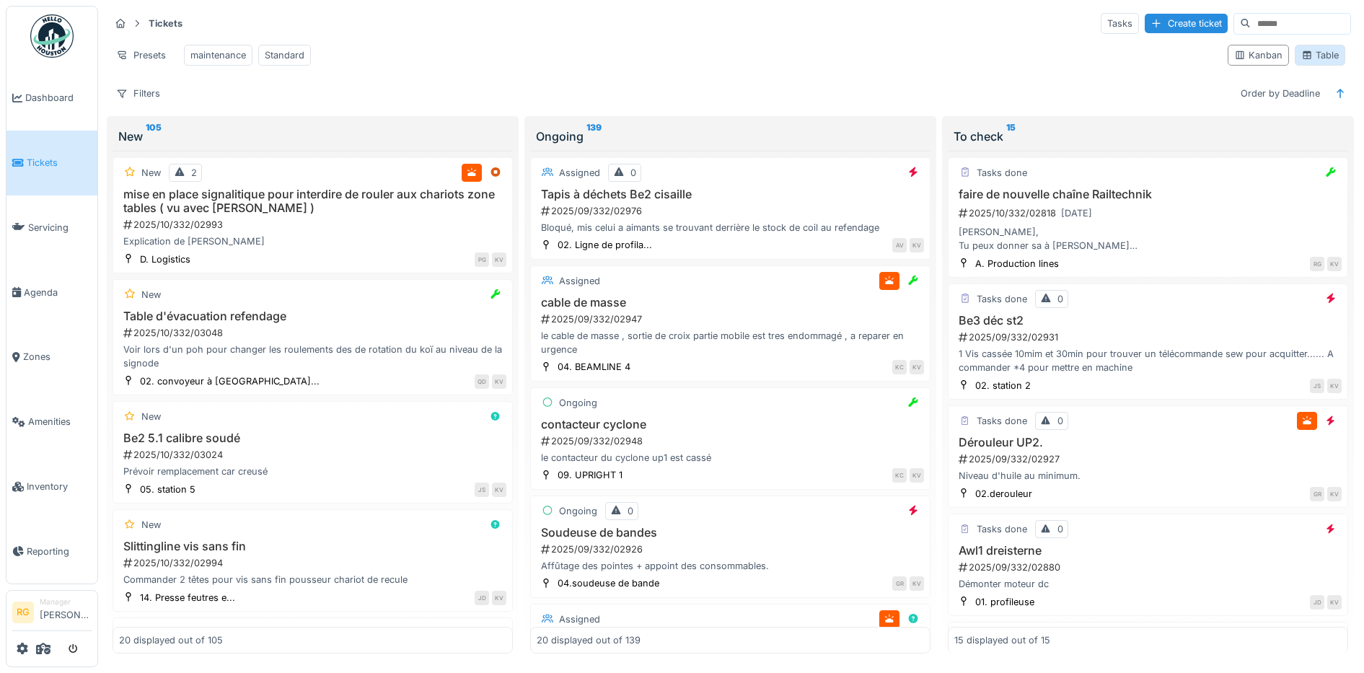
click at [1310, 61] on div "Table" at bounding box center [1320, 55] width 38 height 14
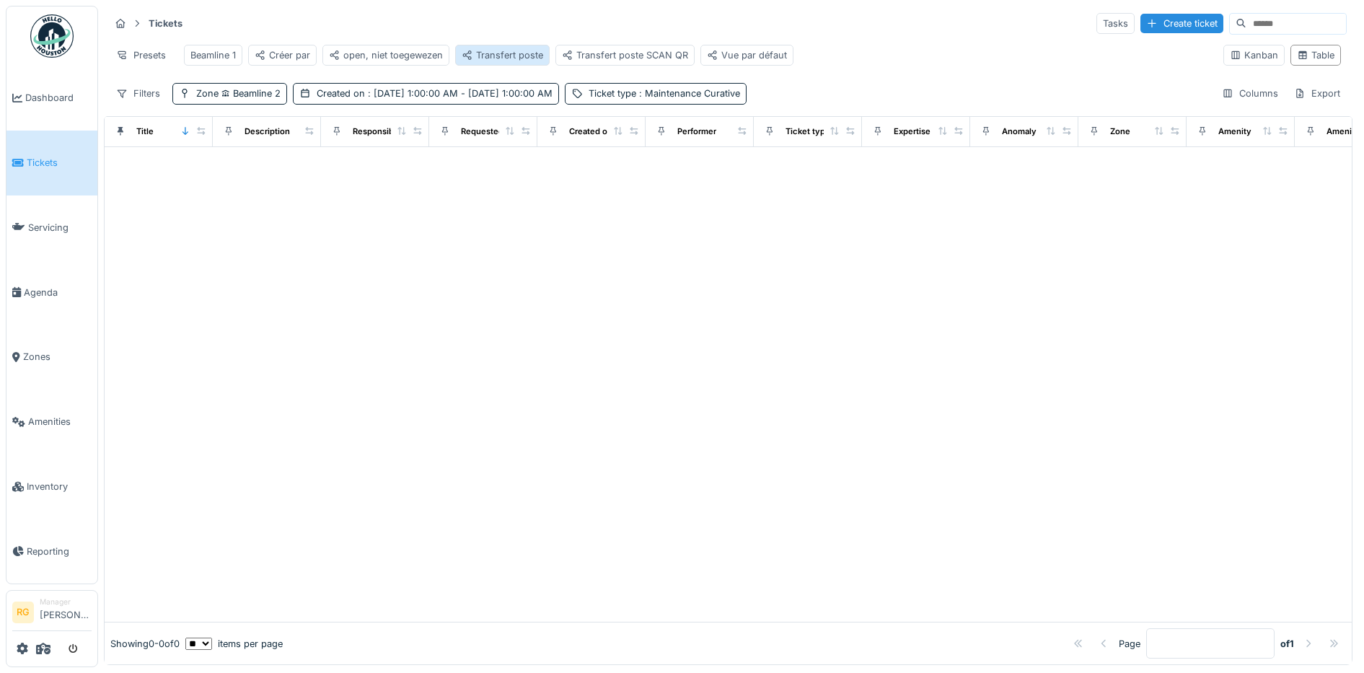
click at [496, 50] on div "Transfert poste" at bounding box center [503, 55] width 82 height 14
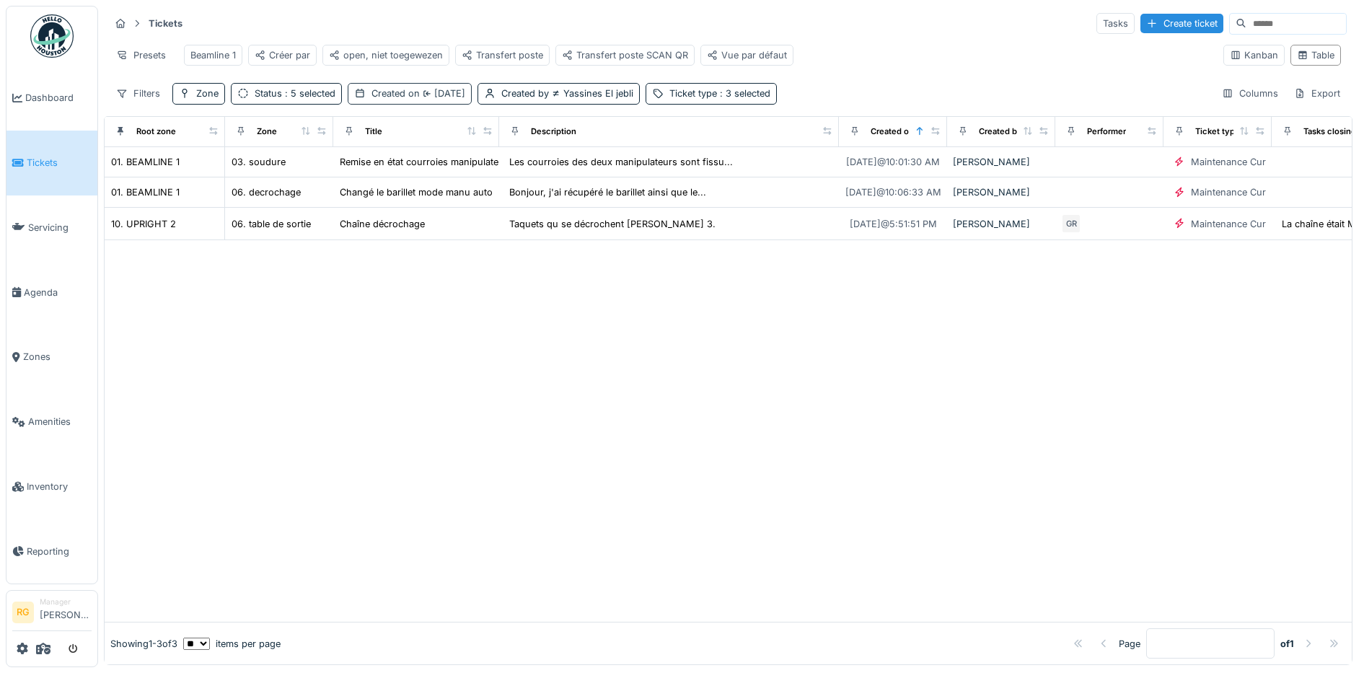
click at [449, 99] on span "[DATE]" at bounding box center [442, 93] width 45 height 11
click at [402, 174] on div "[DATE]" at bounding box center [384, 174] width 61 height 21
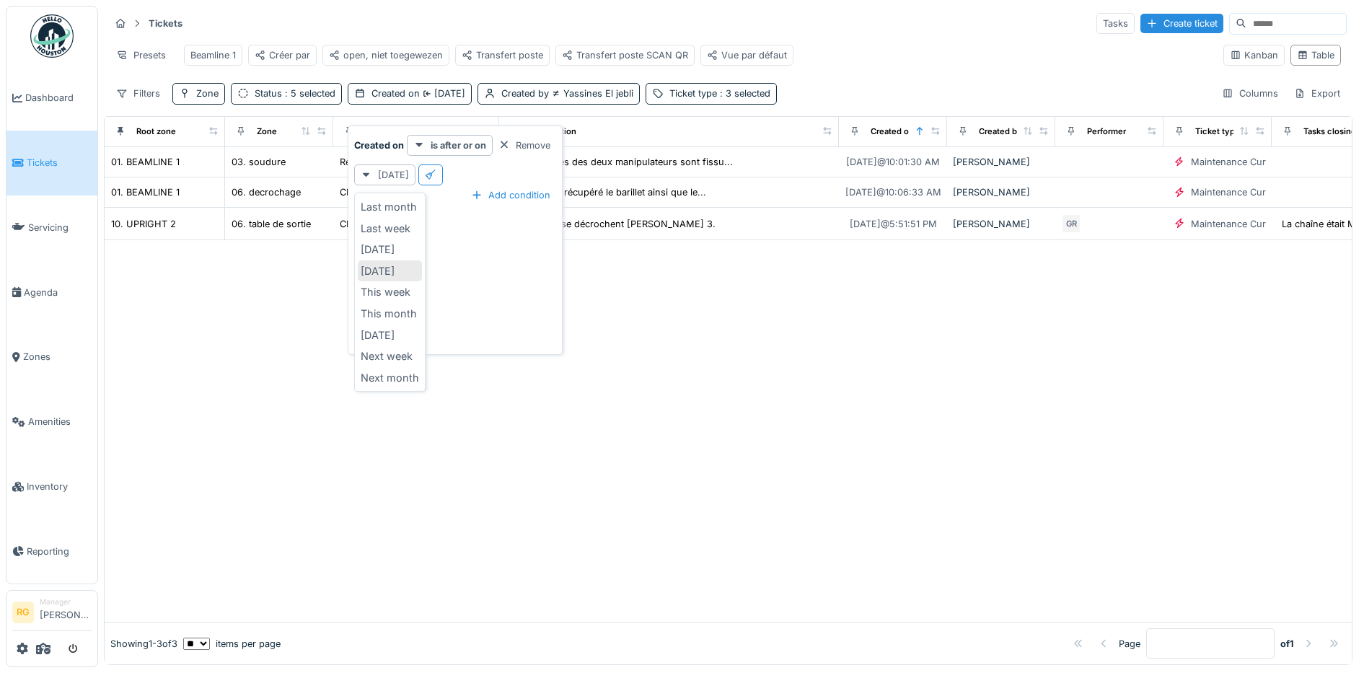
click at [383, 271] on div "Today" at bounding box center [390, 271] width 64 height 22
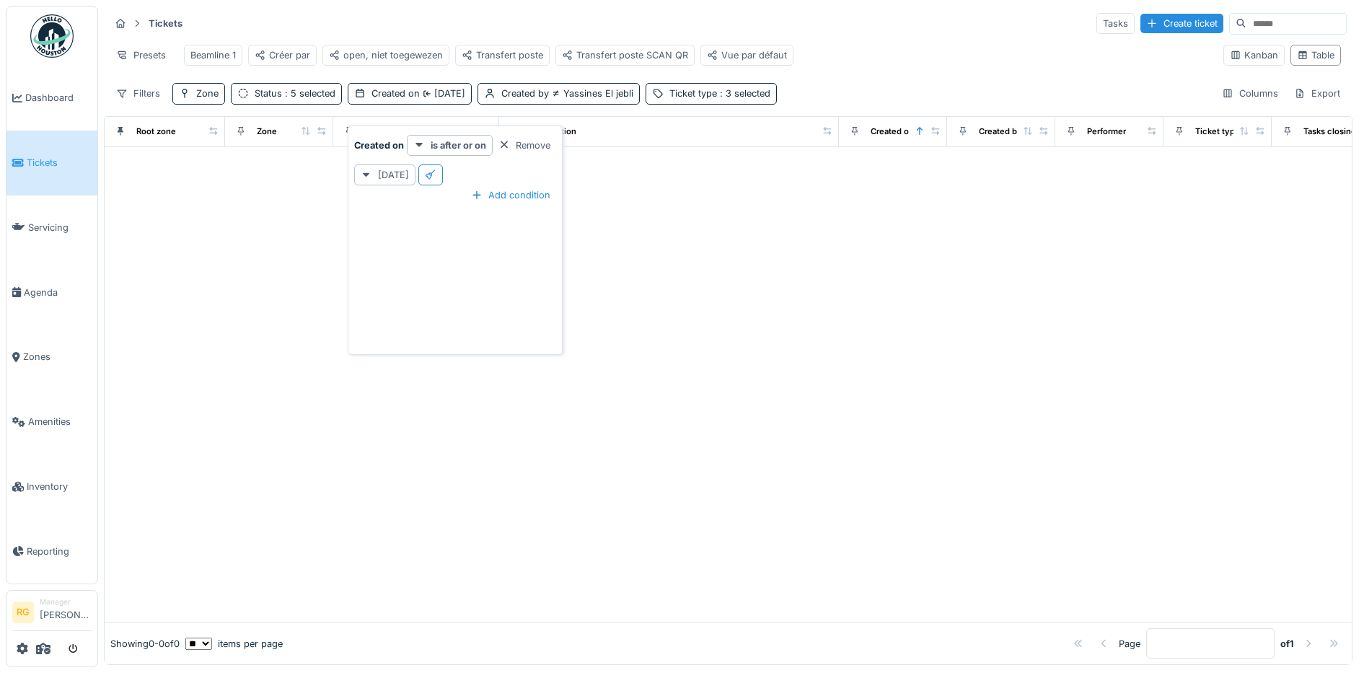
click at [405, 467] on div at bounding box center [728, 384] width 1247 height 475
click at [438, 99] on span "Yesterday" at bounding box center [442, 93] width 45 height 11
click at [390, 170] on div "Yesterday" at bounding box center [384, 174] width 61 height 21
click at [374, 252] on div "Yesterday" at bounding box center [390, 250] width 64 height 22
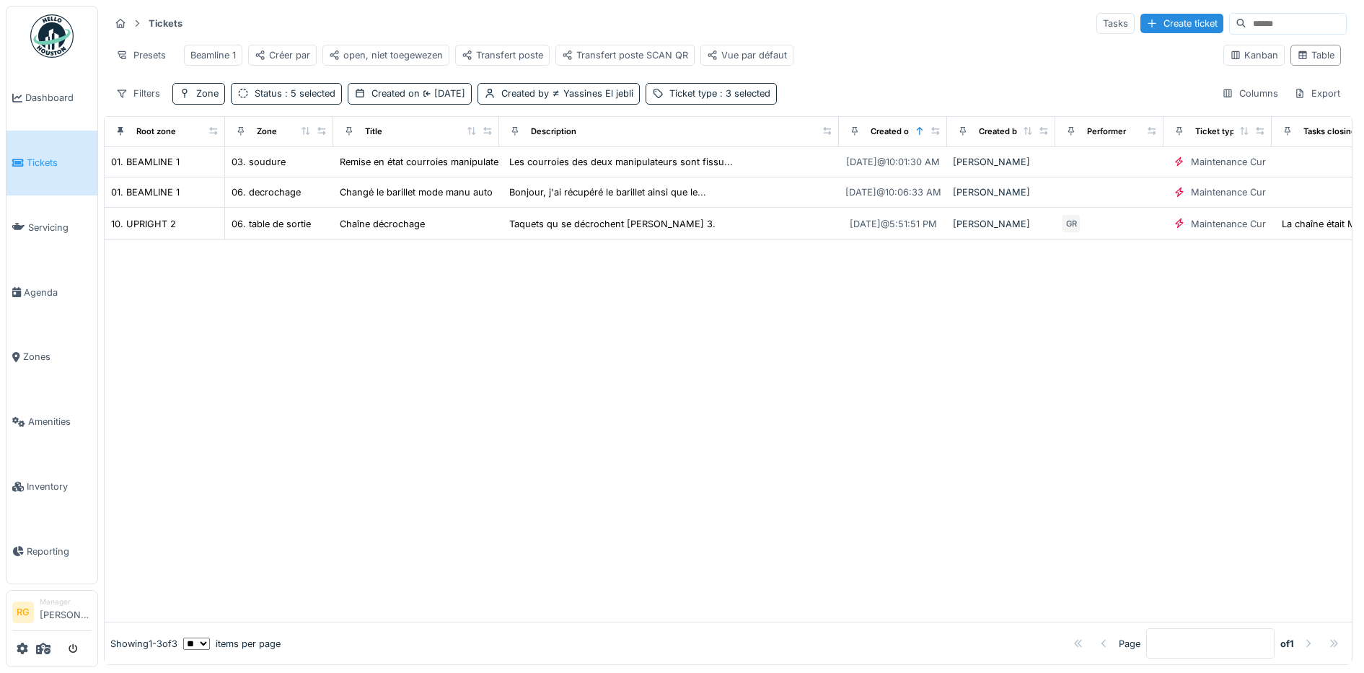
drag, startPoint x: 234, startPoint y: 399, endPoint x: 231, endPoint y: 390, distance: 9.8
click at [234, 396] on div at bounding box center [728, 431] width 1247 height 382
click at [455, 97] on div "Created on Yesterday" at bounding box center [410, 93] width 124 height 21
click at [395, 172] on div "Yesterday" at bounding box center [384, 174] width 61 height 21
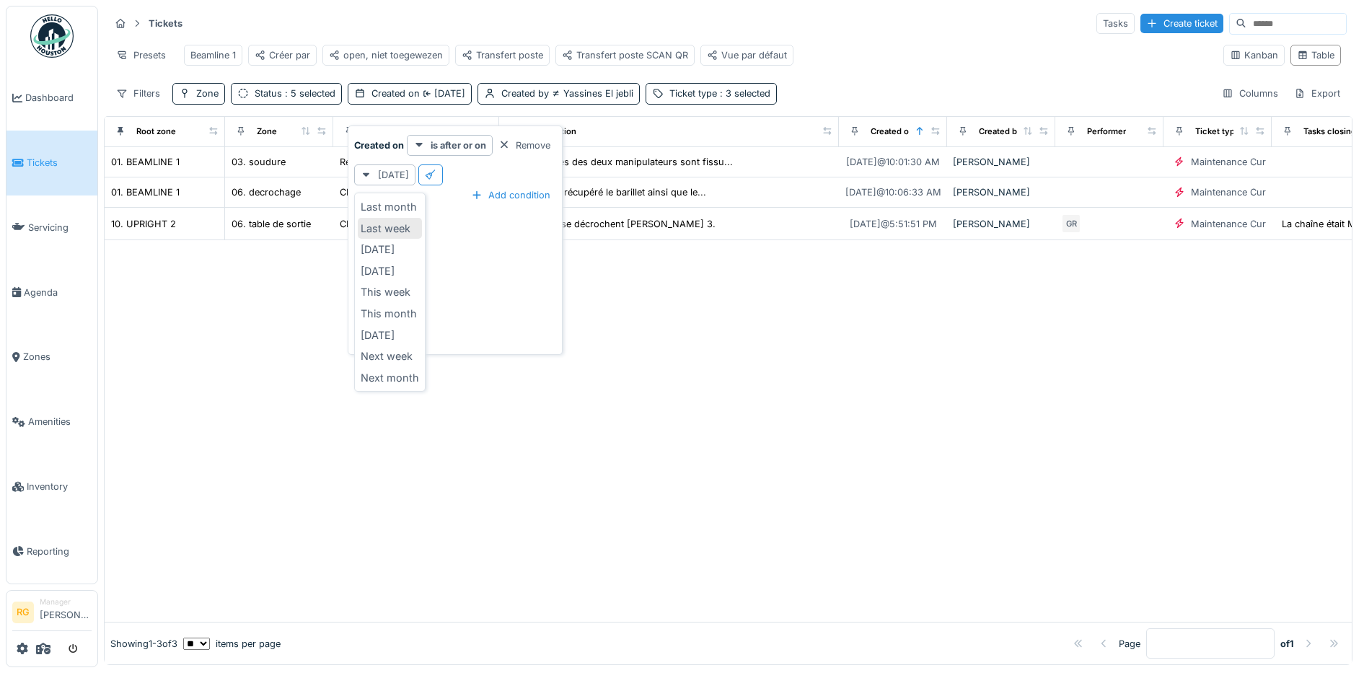
click at [379, 226] on div "Last week" at bounding box center [390, 229] width 64 height 22
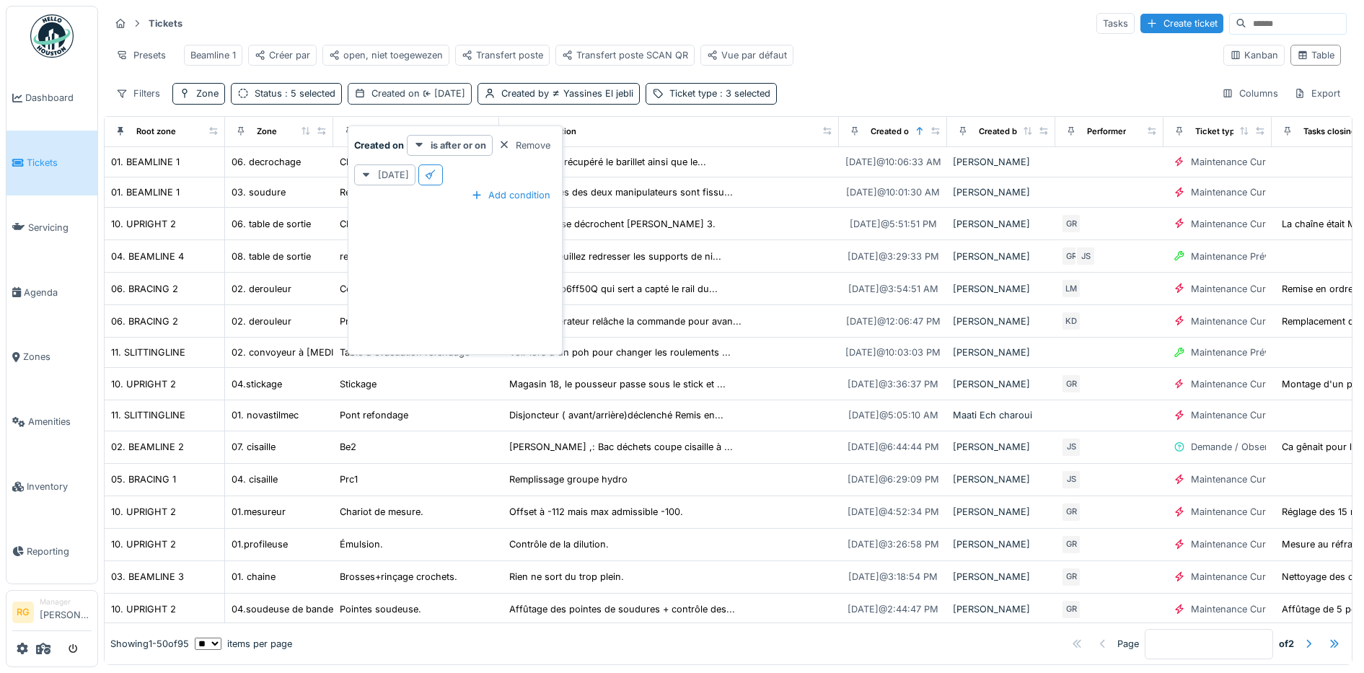
click at [436, 99] on span "Yesterday" at bounding box center [442, 93] width 45 height 11
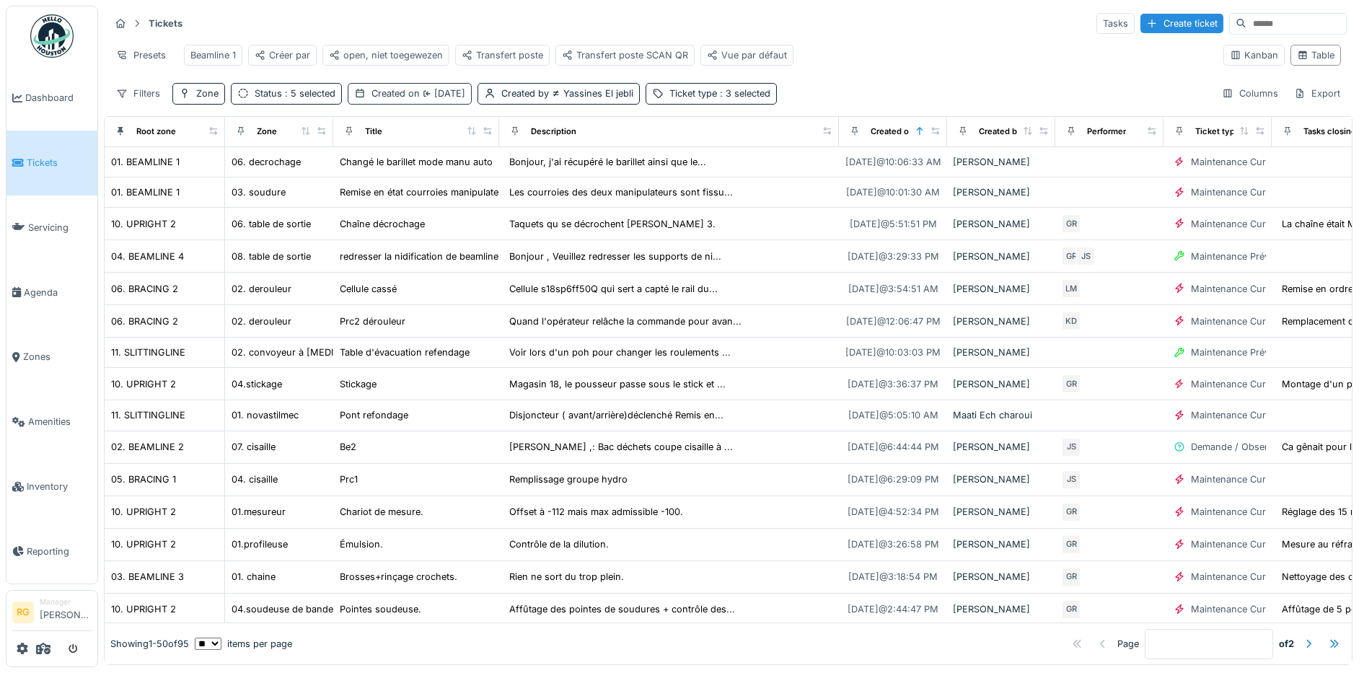
click at [423, 99] on span "Yesterday" at bounding box center [442, 93] width 45 height 11
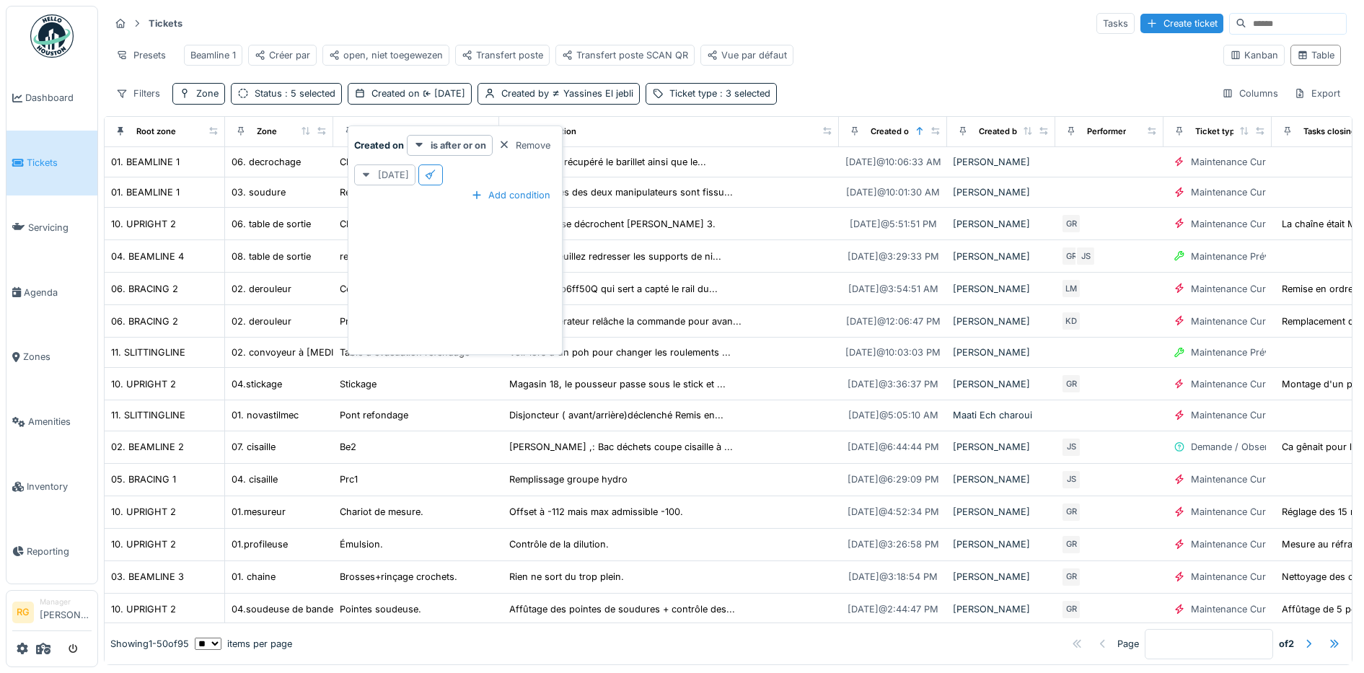
click at [394, 172] on div "Yesterday" at bounding box center [384, 174] width 61 height 21
click at [386, 247] on div "Yesterday" at bounding box center [390, 250] width 64 height 22
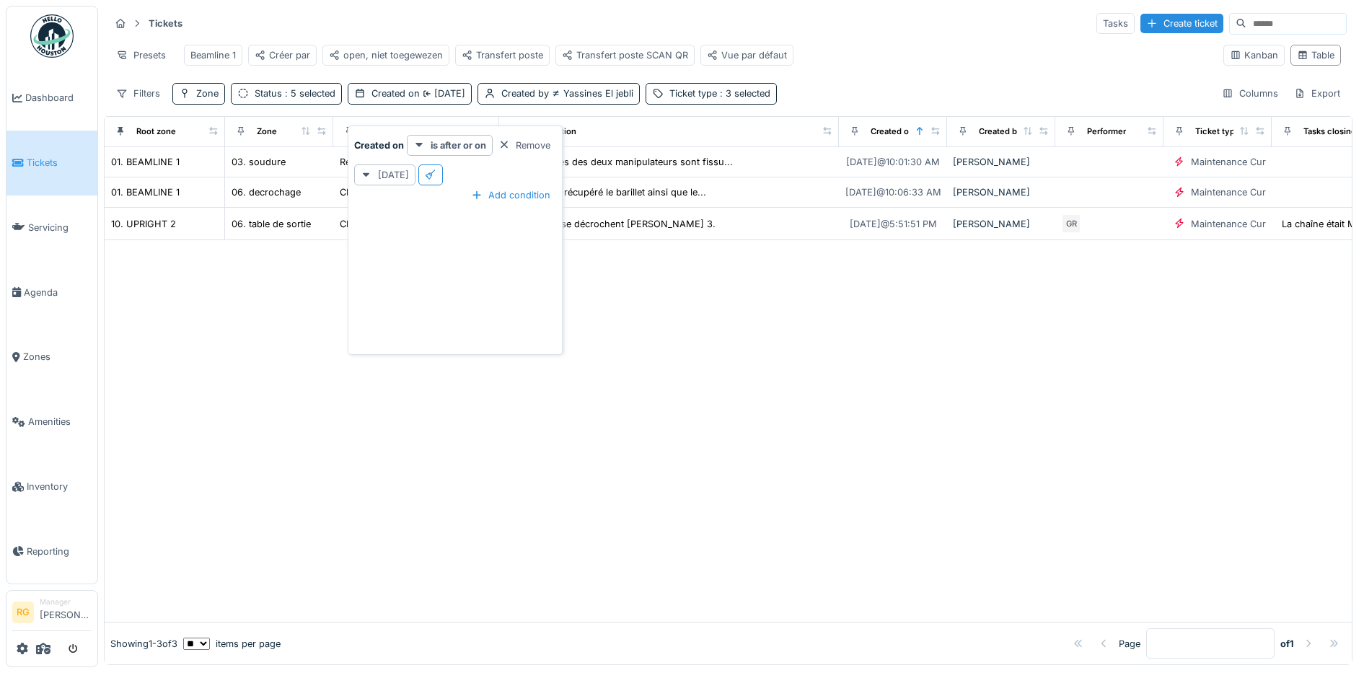
click at [667, 327] on div at bounding box center [728, 431] width 1247 height 382
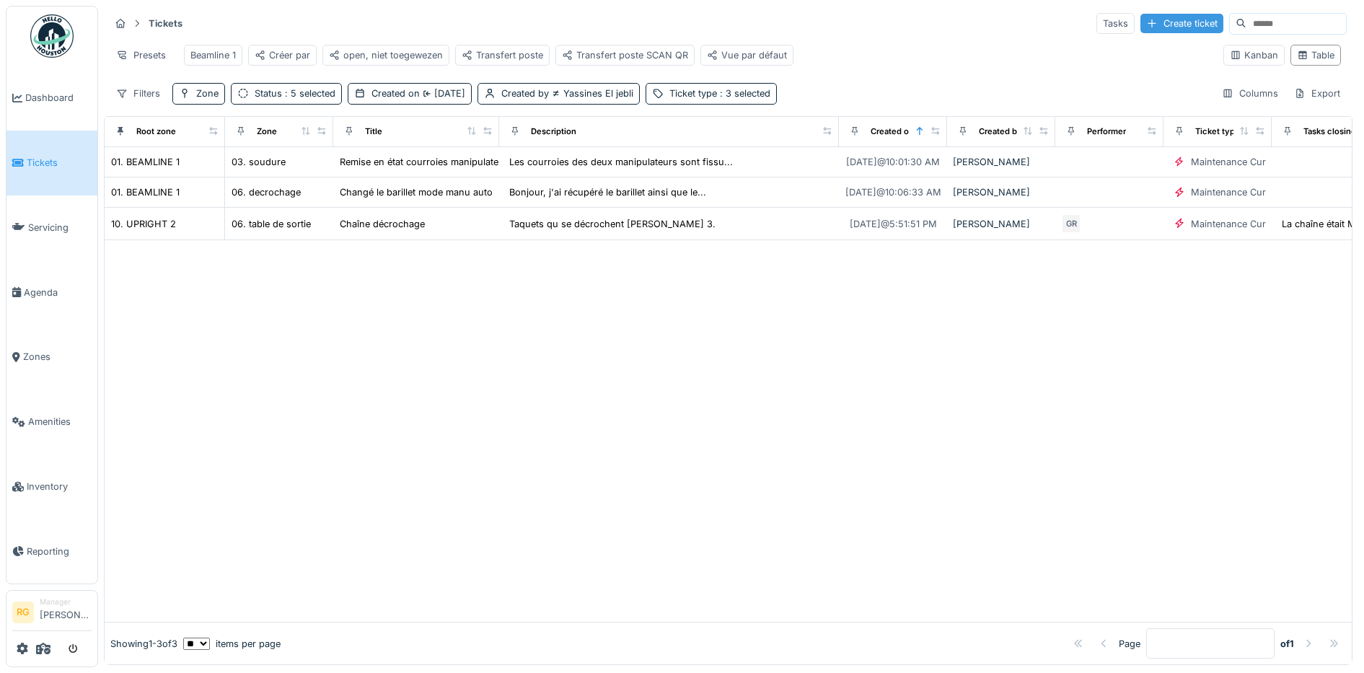
click at [1140, 23] on div "Create ticket" at bounding box center [1181, 23] width 83 height 19
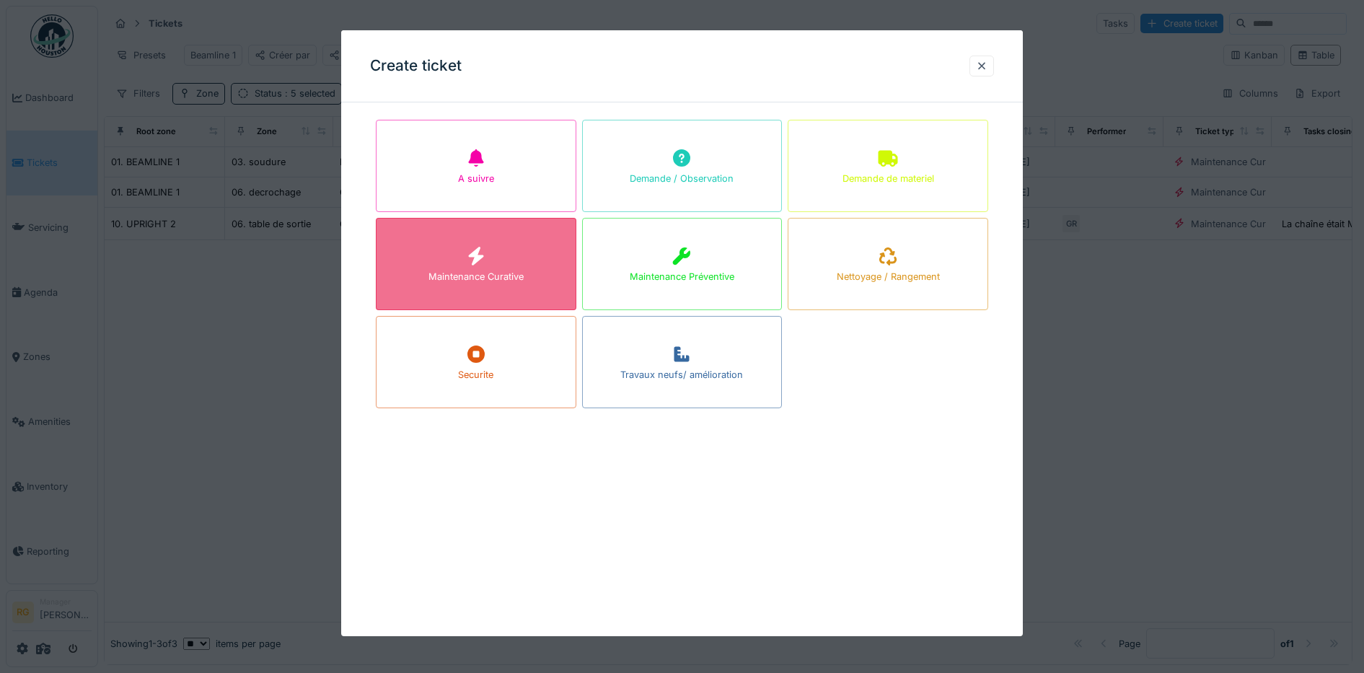
click at [531, 253] on div "Maintenance Curative" at bounding box center [476, 264] width 201 height 92
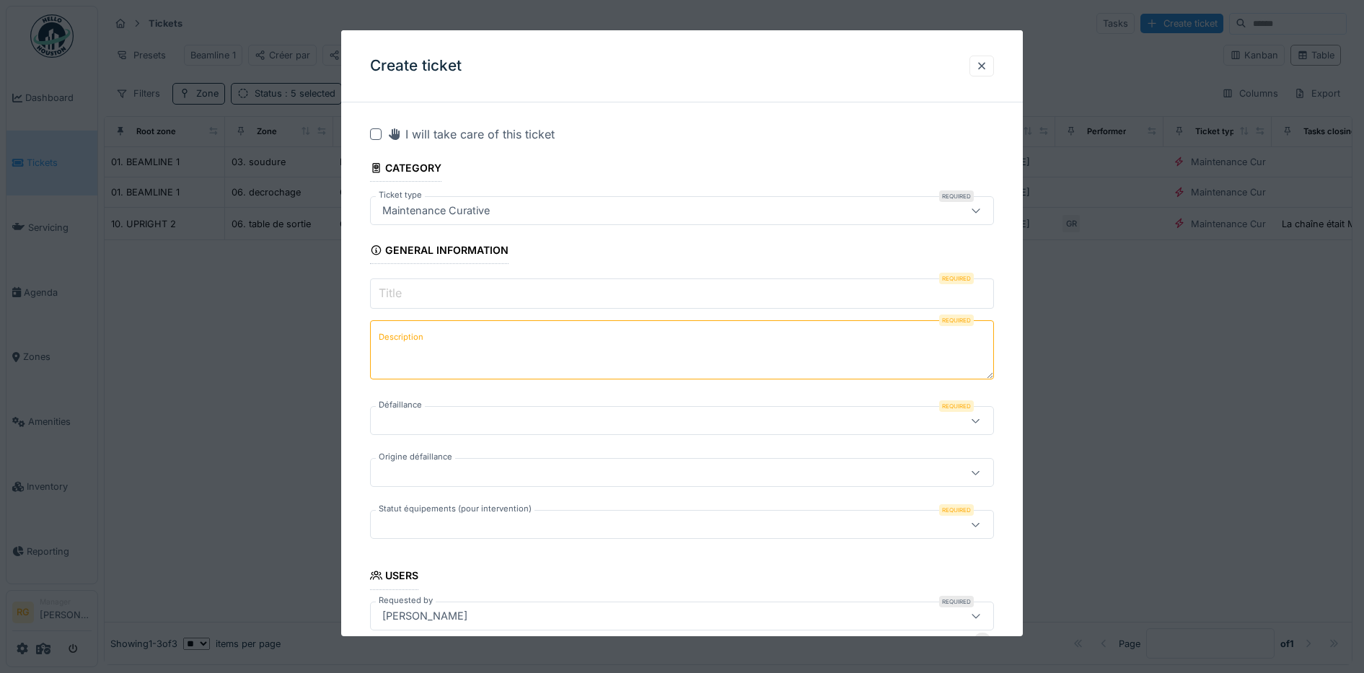
click at [445, 294] on input "Title" at bounding box center [682, 293] width 625 height 30
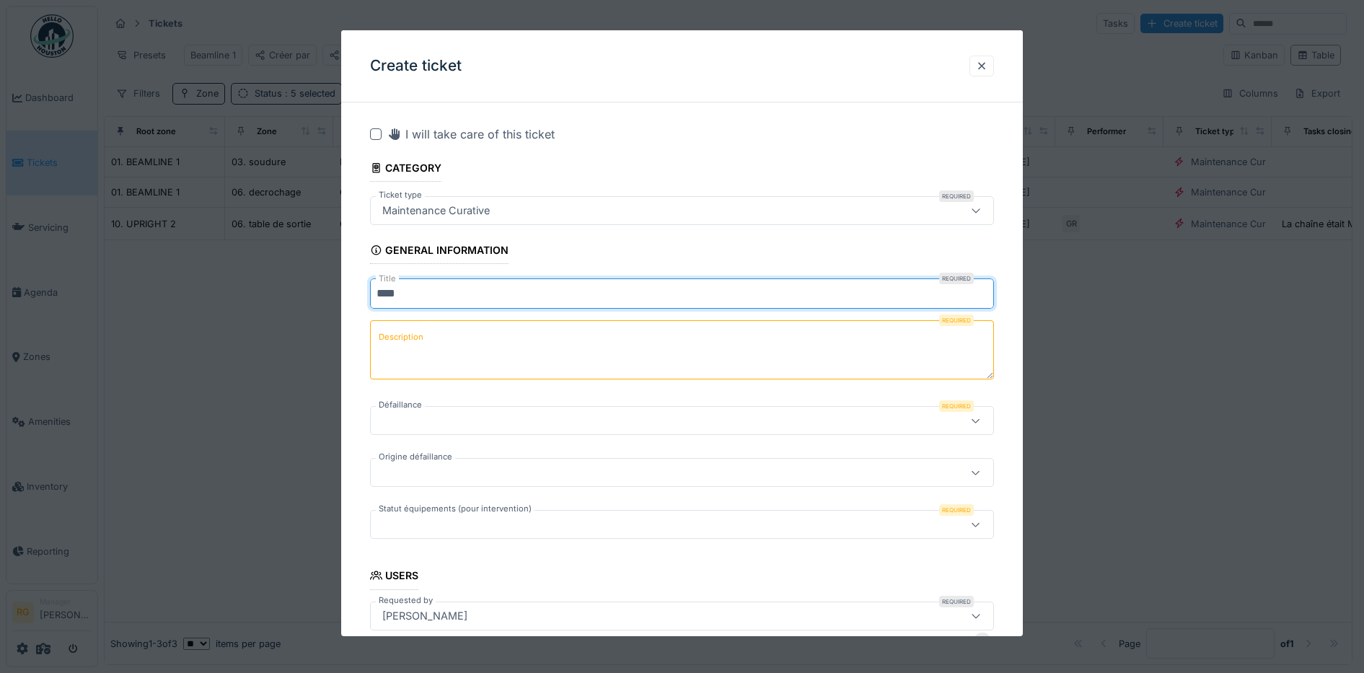
type input "****"
click at [445, 335] on textarea "Description" at bounding box center [682, 349] width 625 height 59
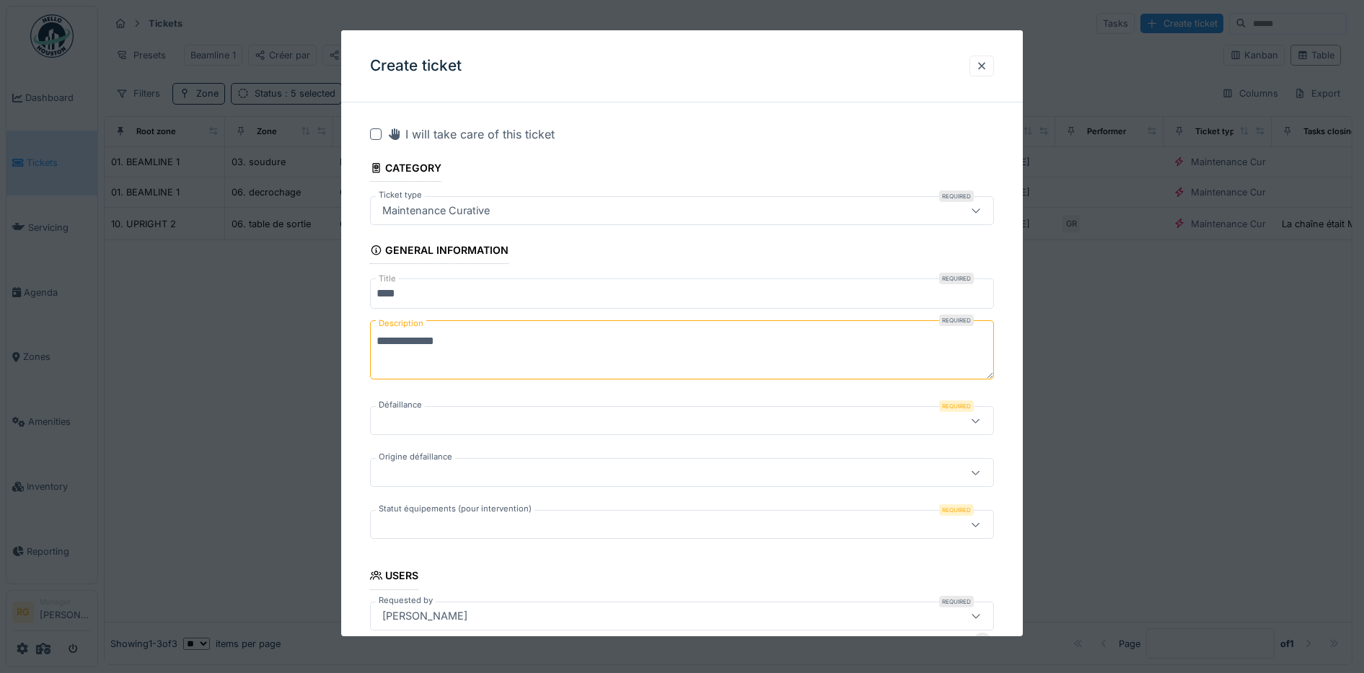
type textarea "**********"
click at [420, 420] on div at bounding box center [646, 421] width 539 height 16
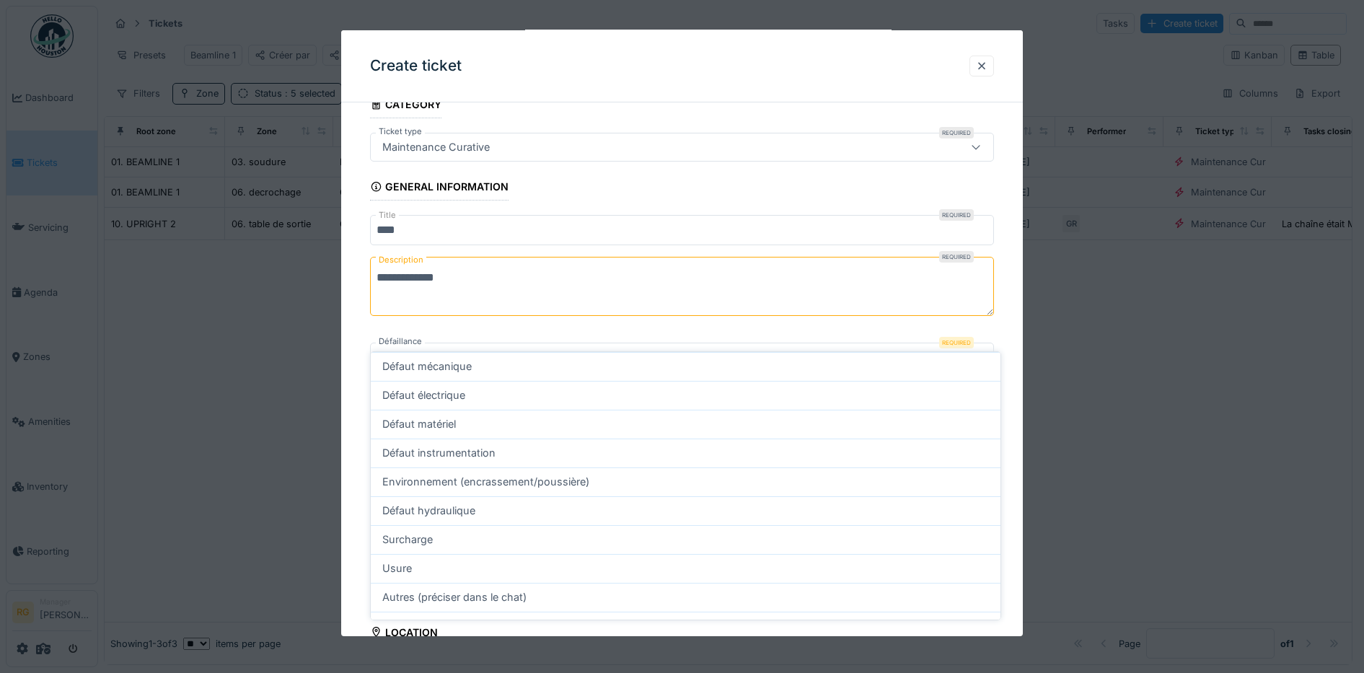
scroll to position [88, 0]
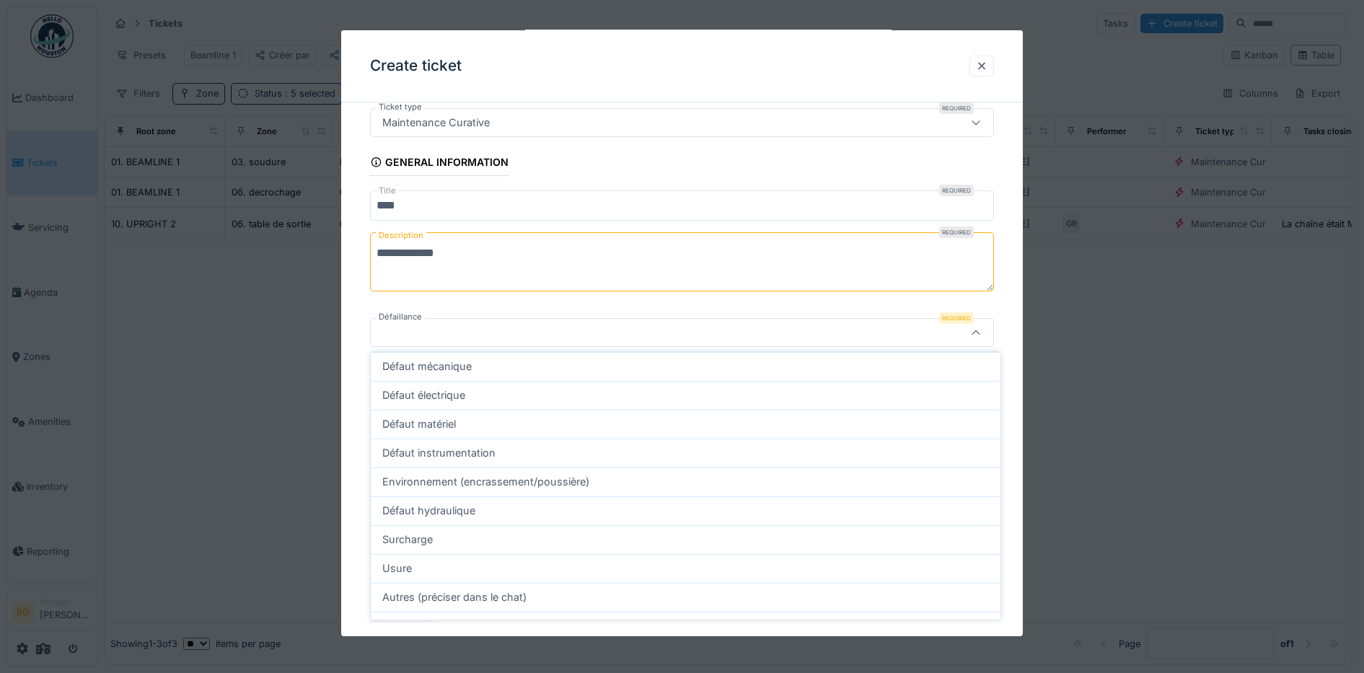
click at [451, 309] on fieldset "**********" at bounding box center [682, 608] width 625 height 1164
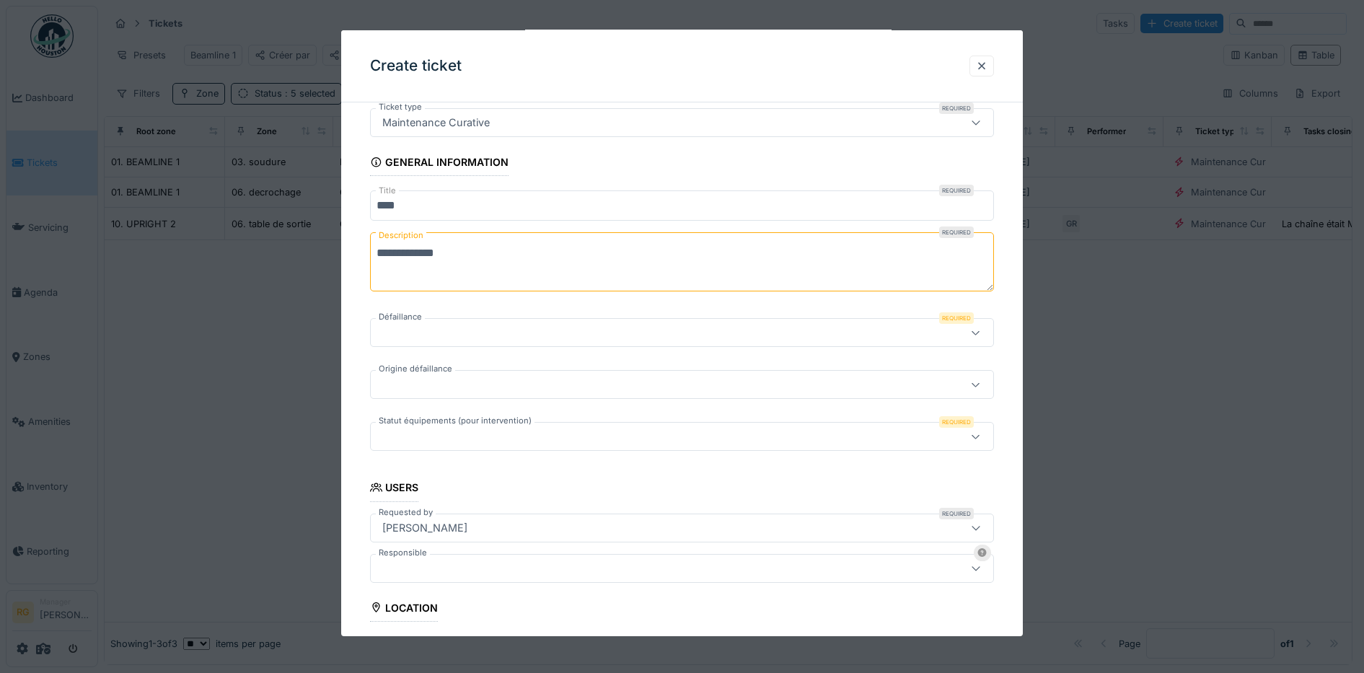
click at [428, 433] on div at bounding box center [646, 436] width 539 height 16
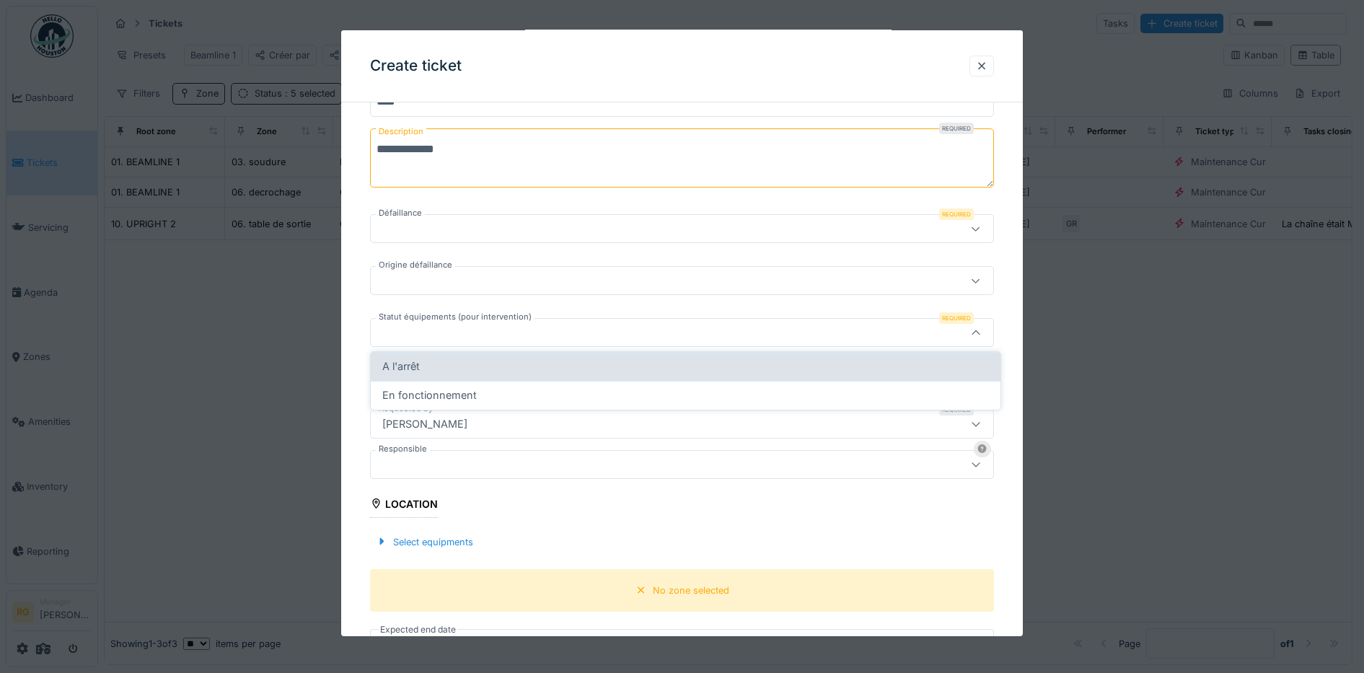
click at [413, 362] on span "A l'arrêt" at bounding box center [401, 367] width 38 height 16
type input "*********"
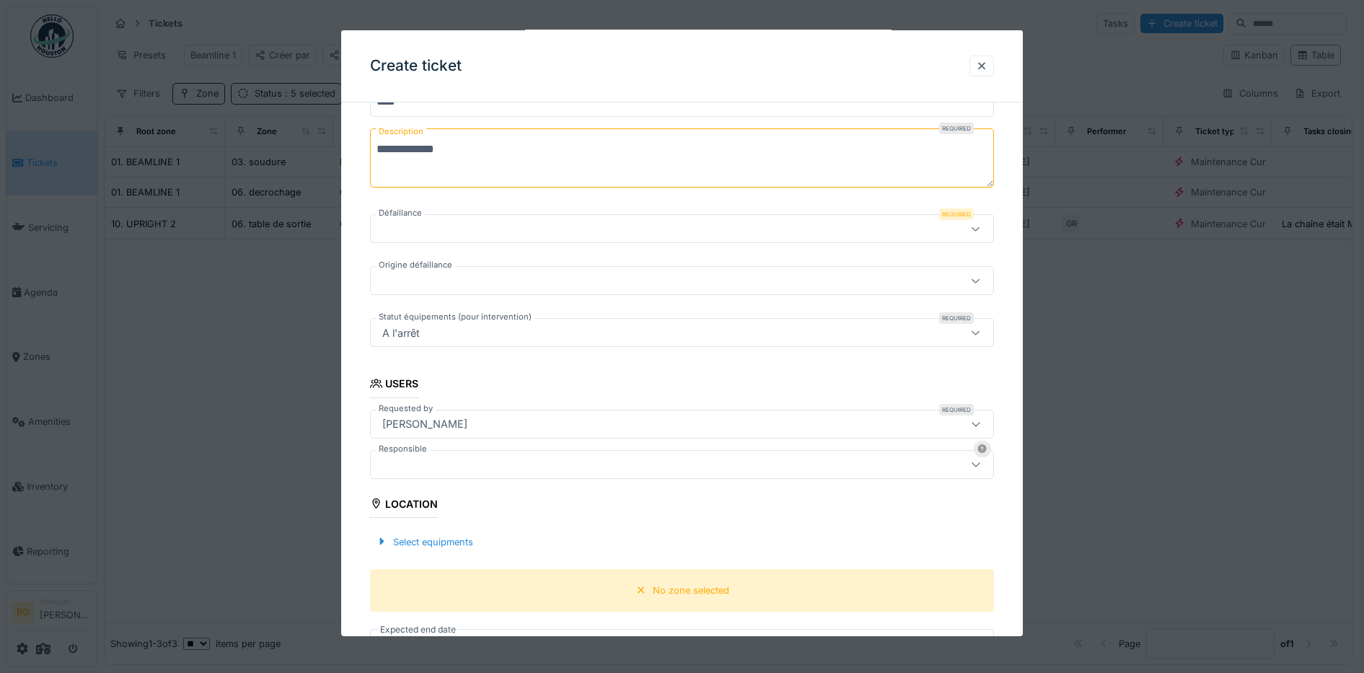
click at [511, 465] on div at bounding box center [646, 465] width 539 height 16
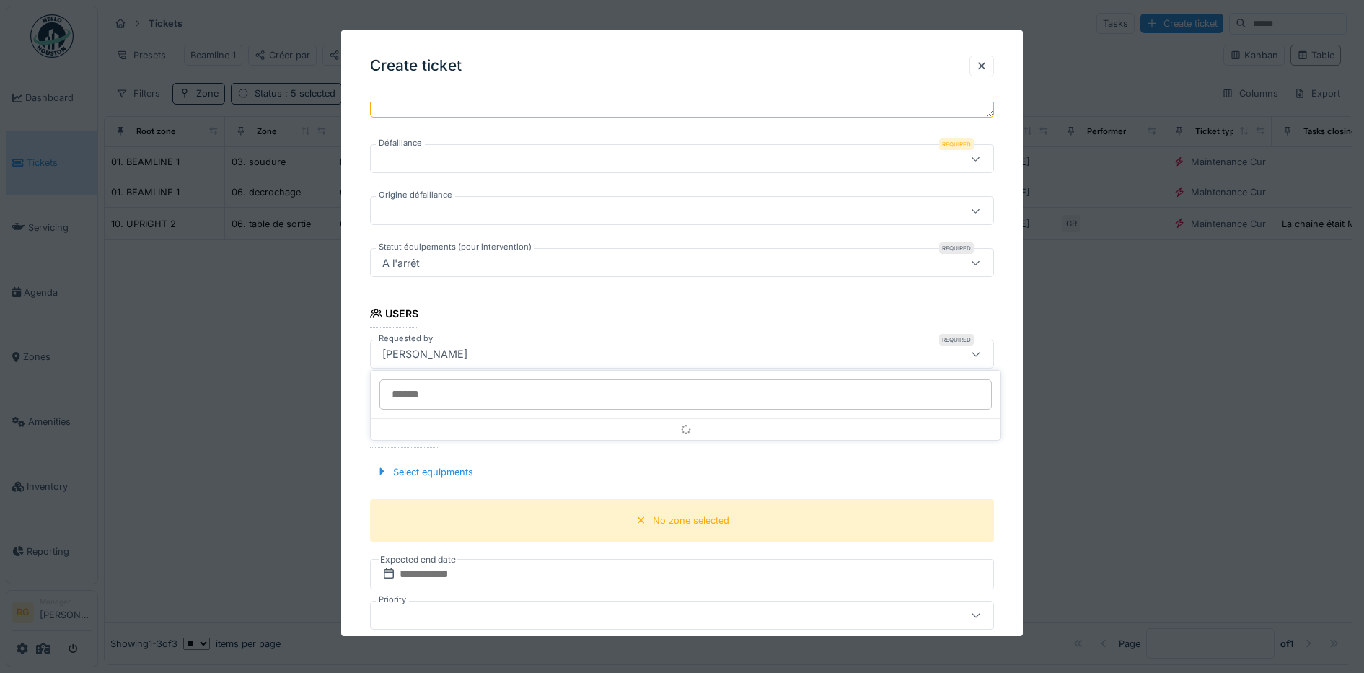
scroll to position [323, 0]
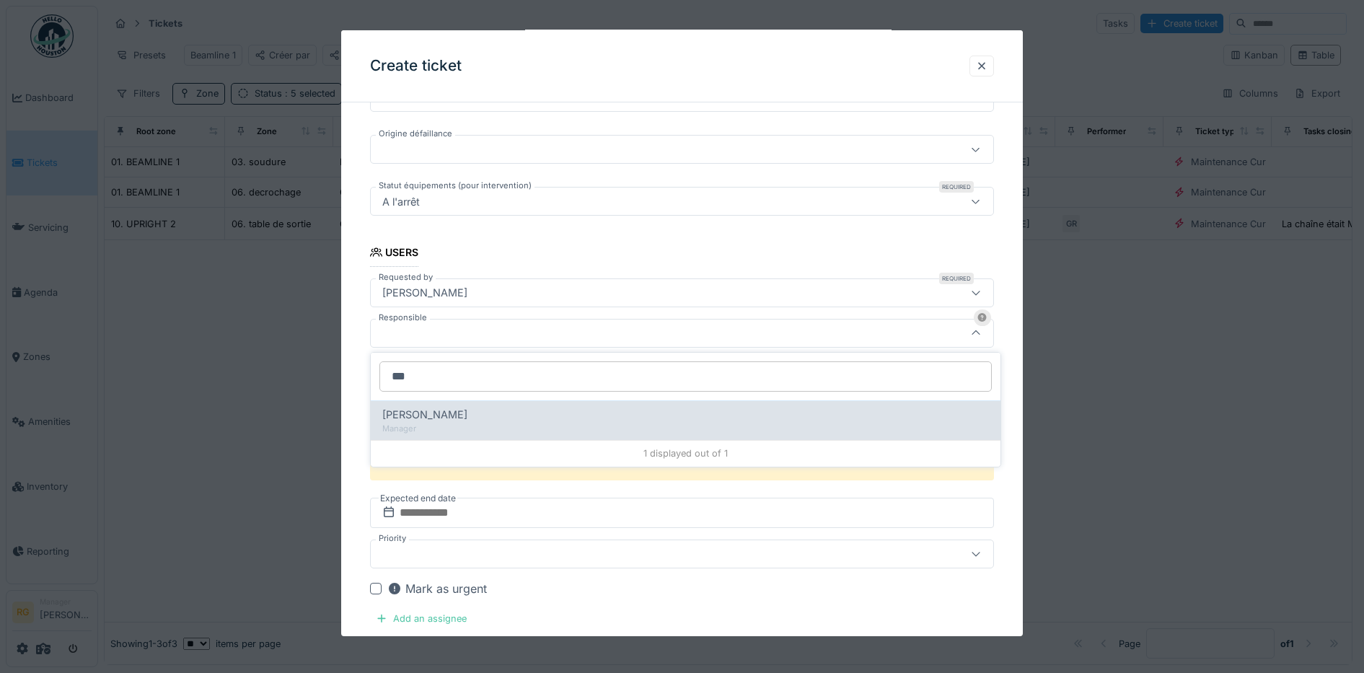
type input "***"
click at [449, 413] on span "[PERSON_NAME]" at bounding box center [424, 415] width 85 height 16
type input "*****"
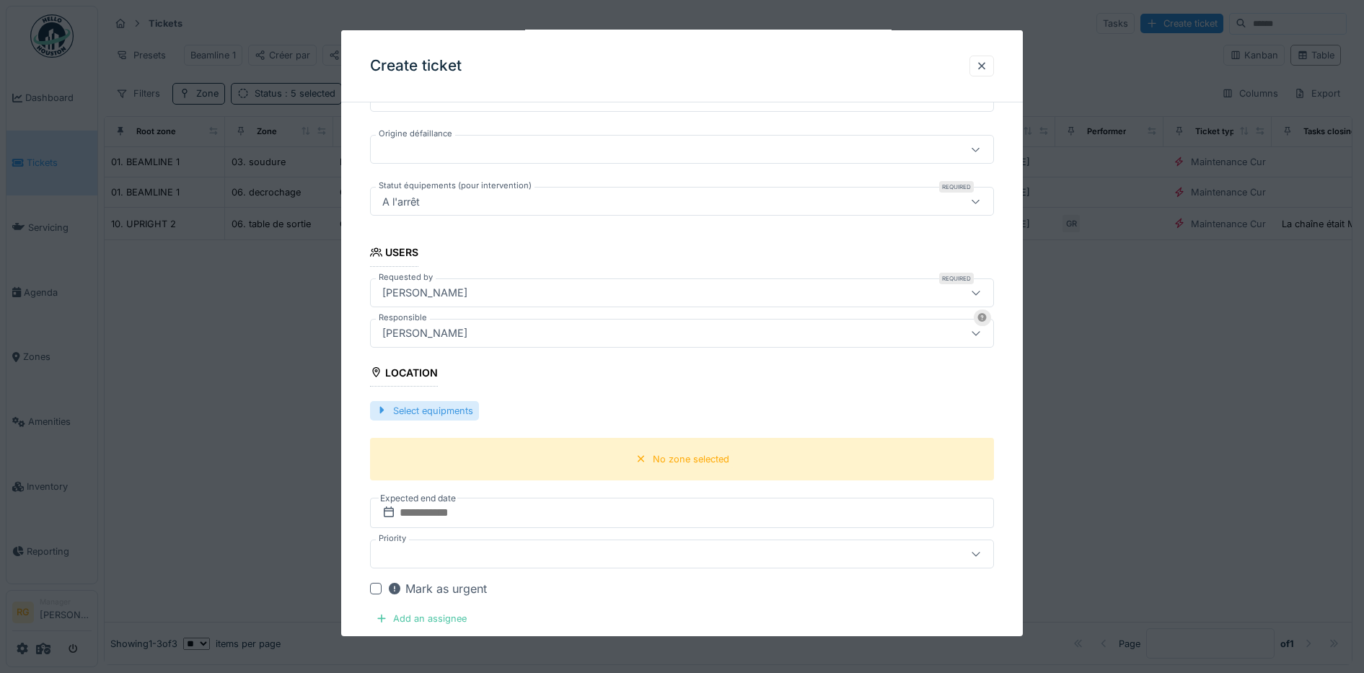
click at [451, 410] on div "Select equipments" at bounding box center [424, 410] width 109 height 19
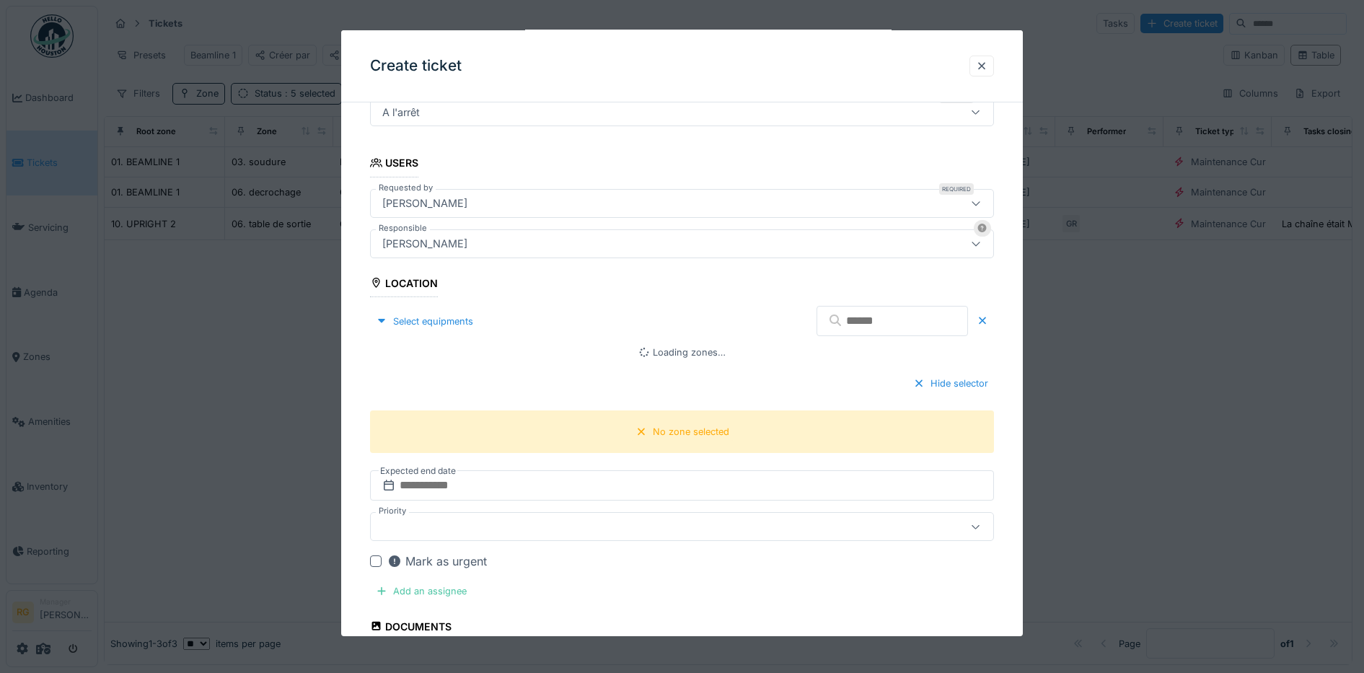
scroll to position [413, 0]
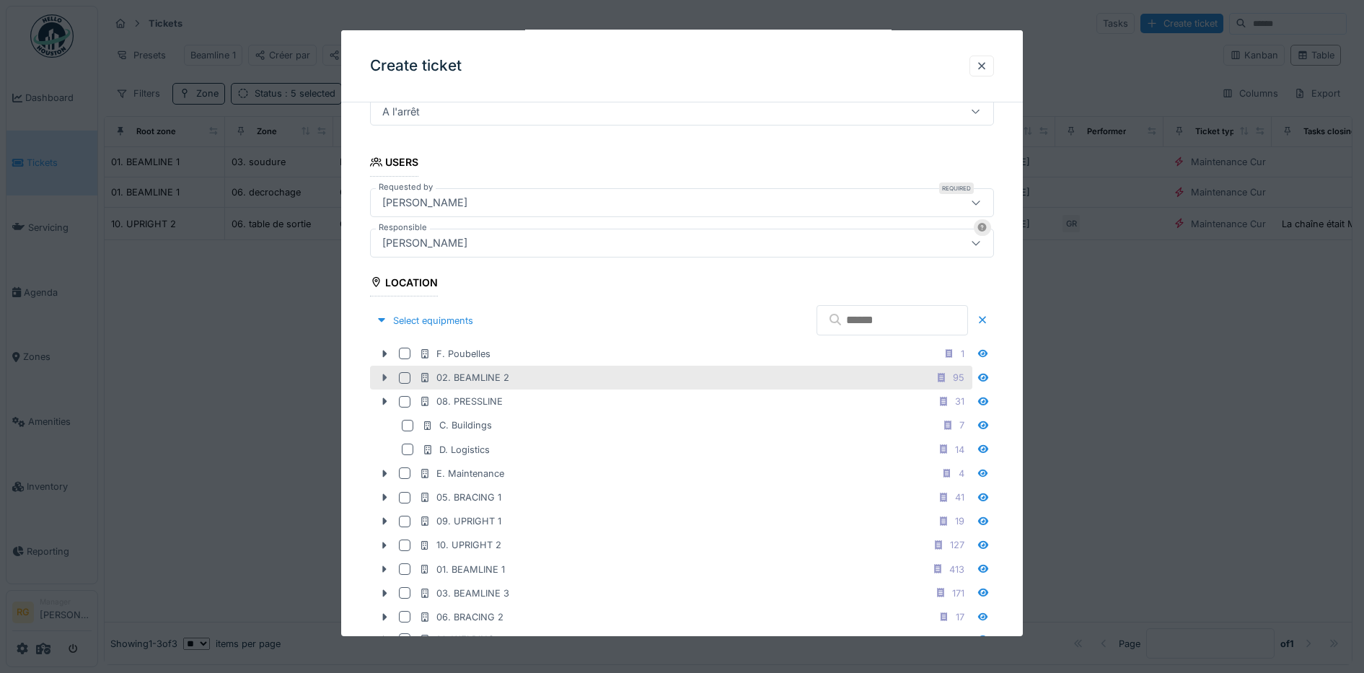
click at [395, 373] on div at bounding box center [384, 377] width 23 height 15
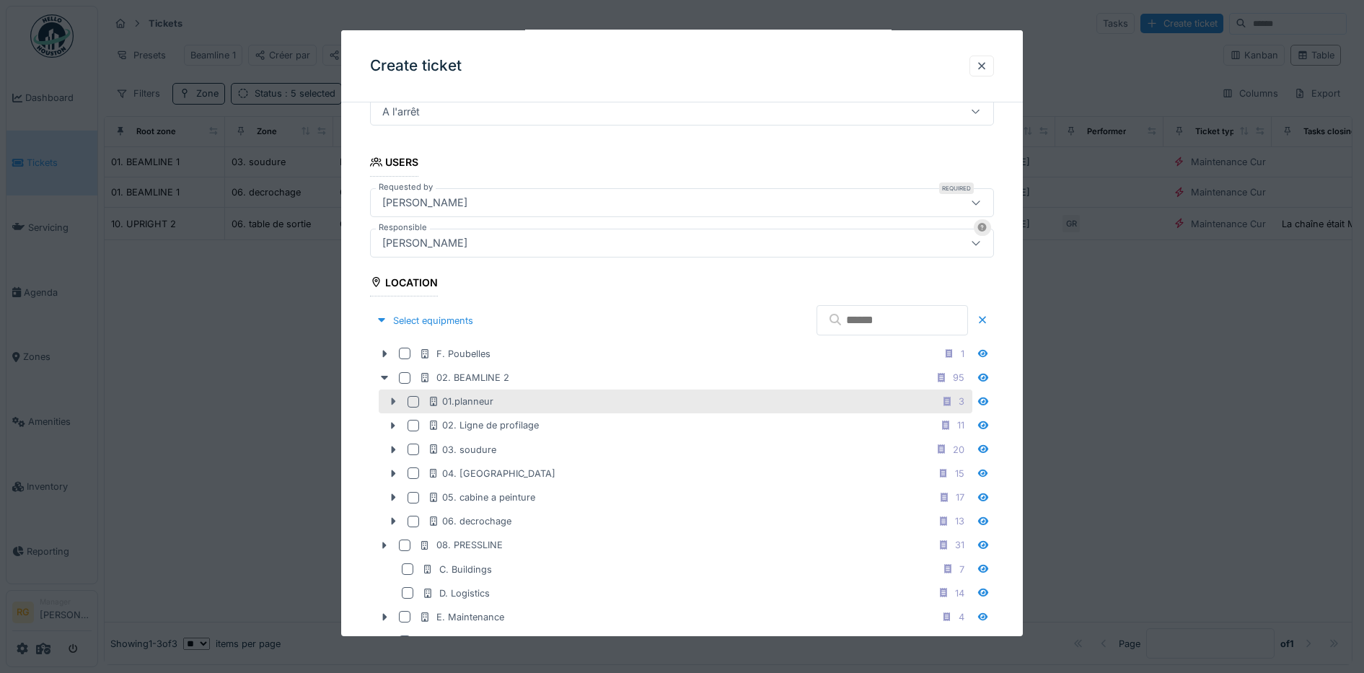
click at [395, 402] on icon at bounding box center [393, 401] width 4 height 7
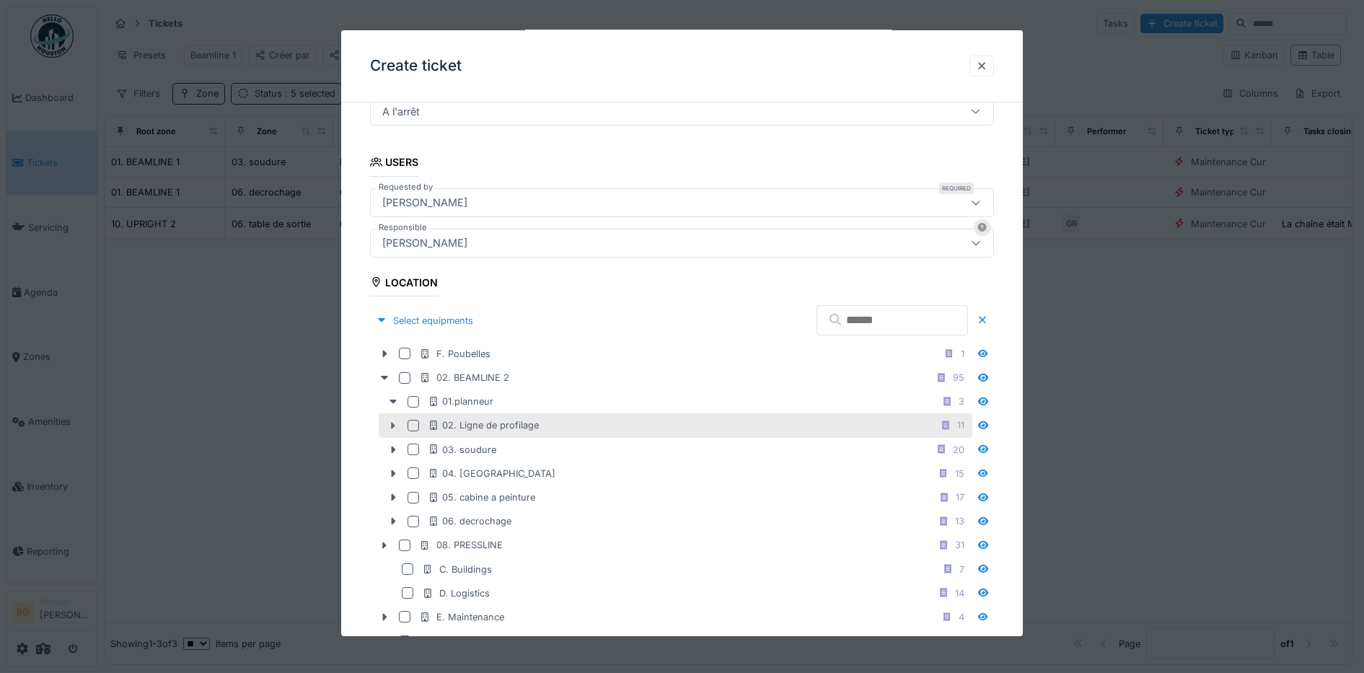
click at [394, 426] on icon at bounding box center [393, 425] width 4 height 7
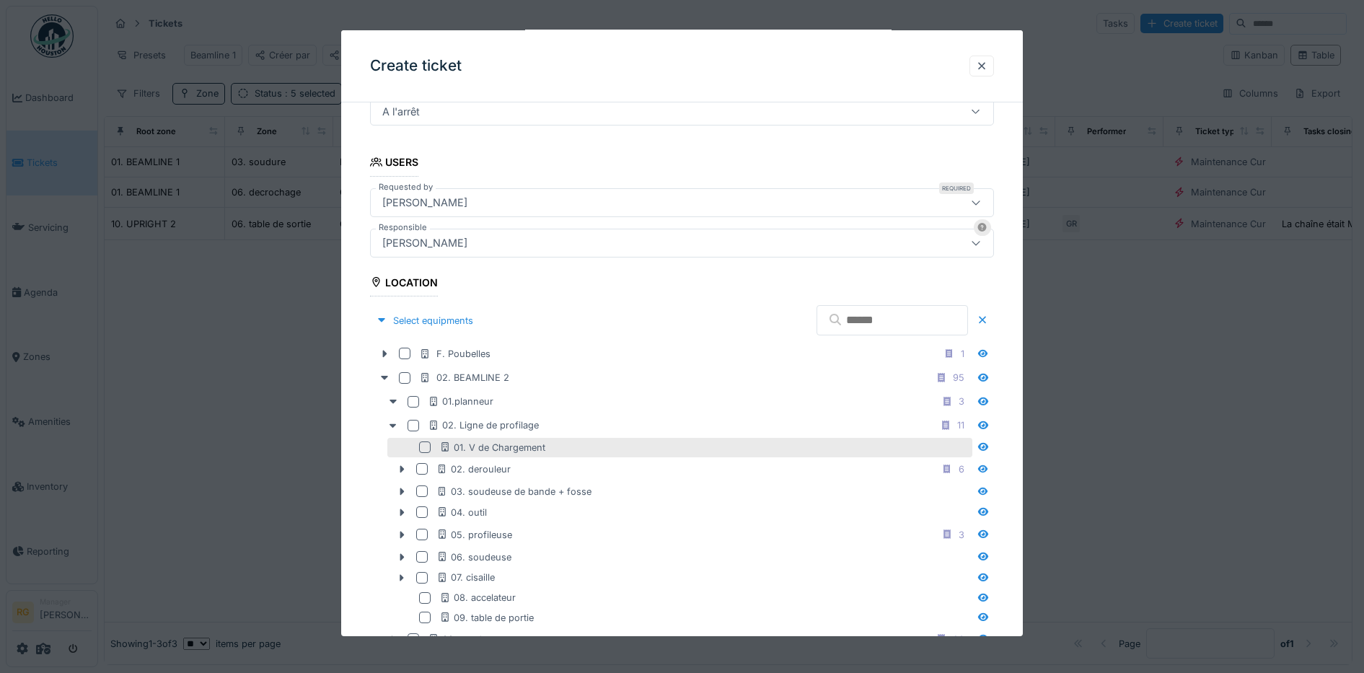
click at [426, 448] on div at bounding box center [425, 447] width 12 height 12
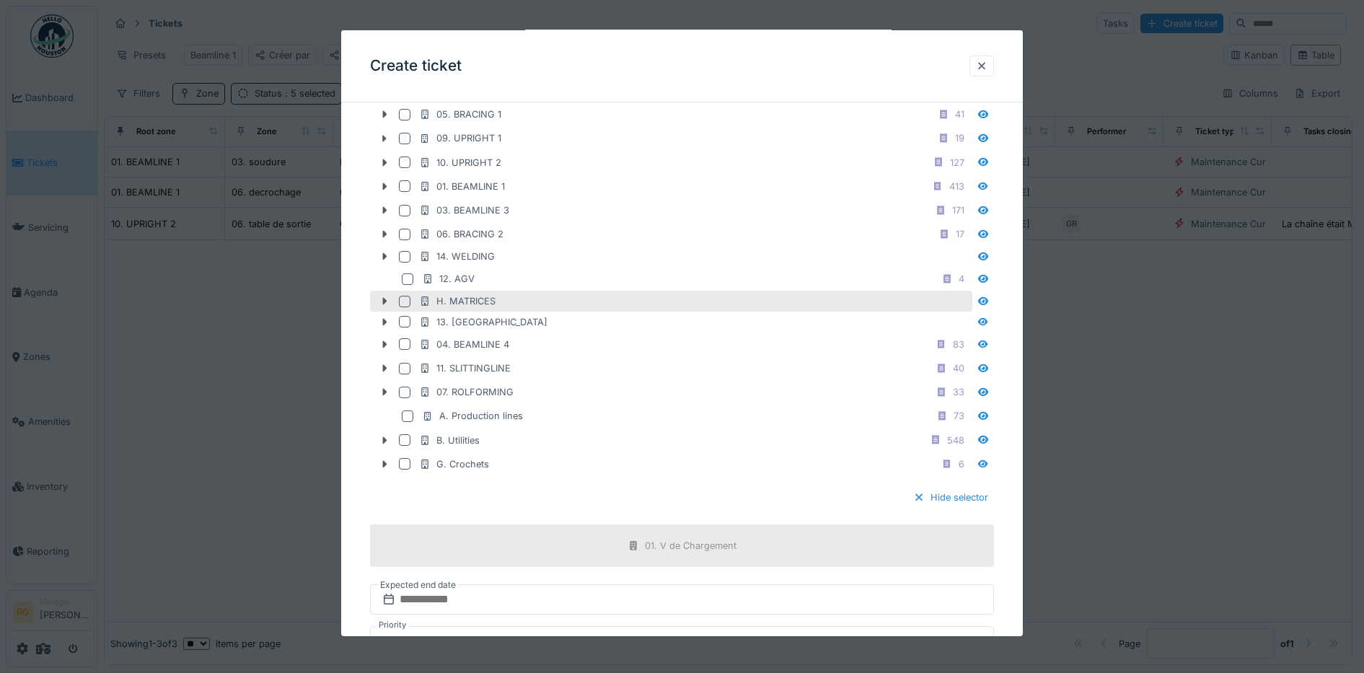
scroll to position [1225, 0]
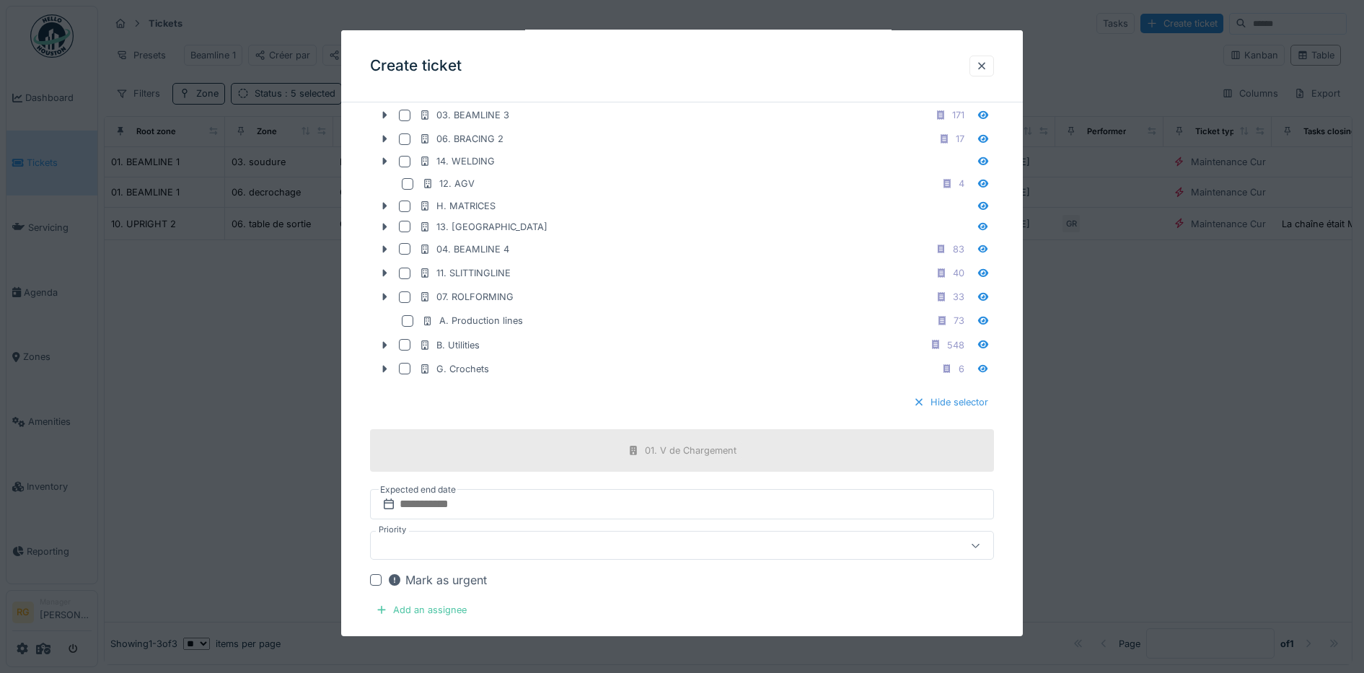
click at [983, 403] on div "Hide selector" at bounding box center [950, 401] width 87 height 19
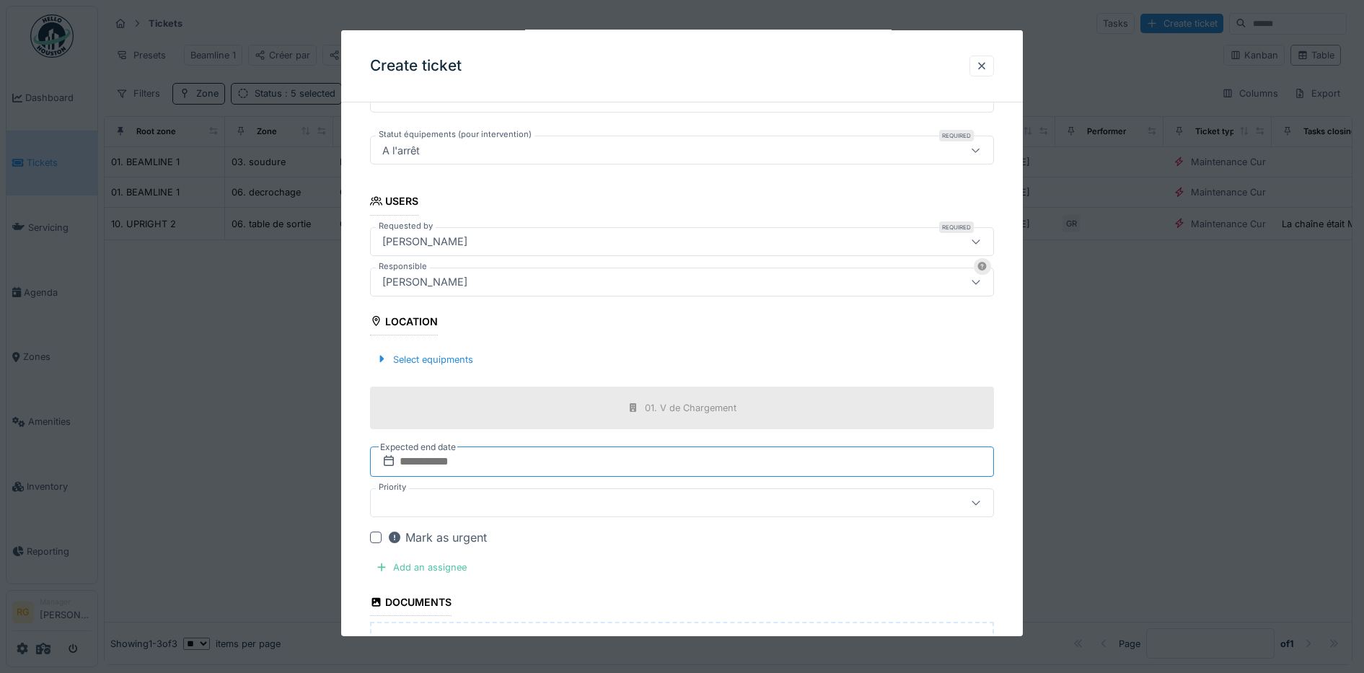
click at [549, 462] on input "text" at bounding box center [682, 462] width 625 height 30
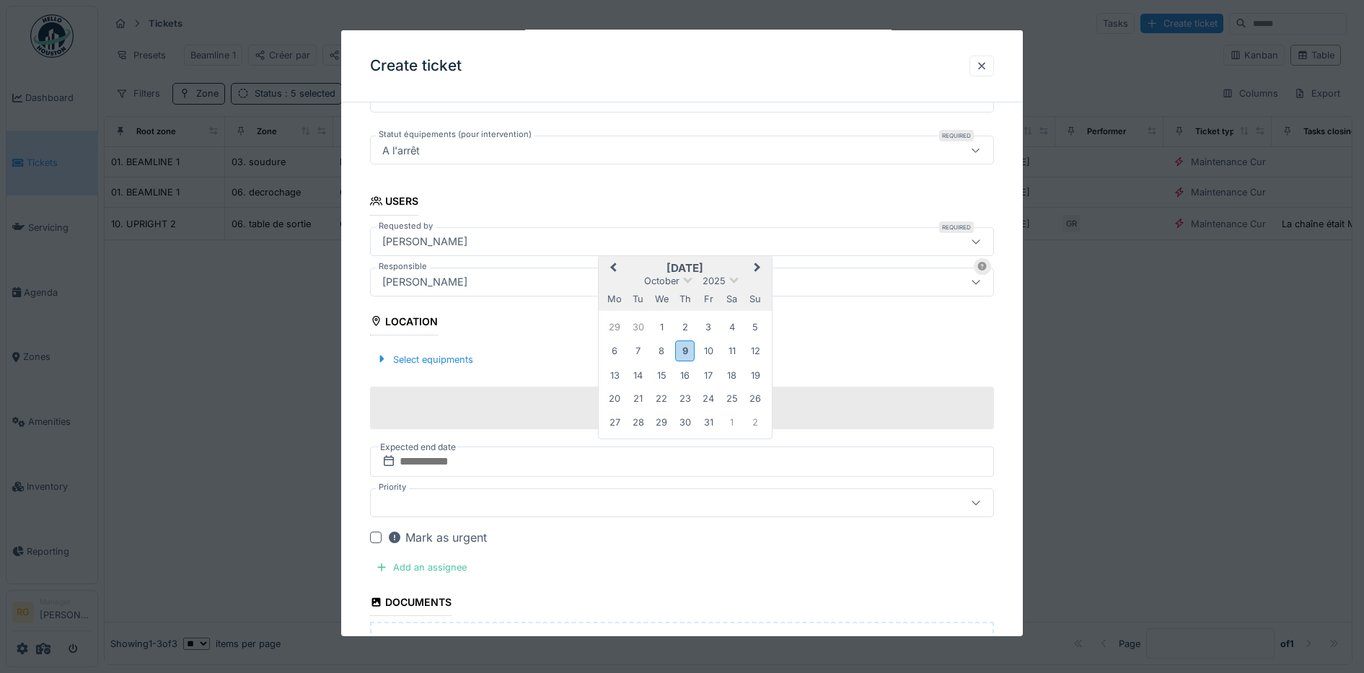
click at [738, 265] on h2 "October 2025" at bounding box center [685, 268] width 173 height 13
click at [708, 397] on div "24" at bounding box center [708, 398] width 19 height 19
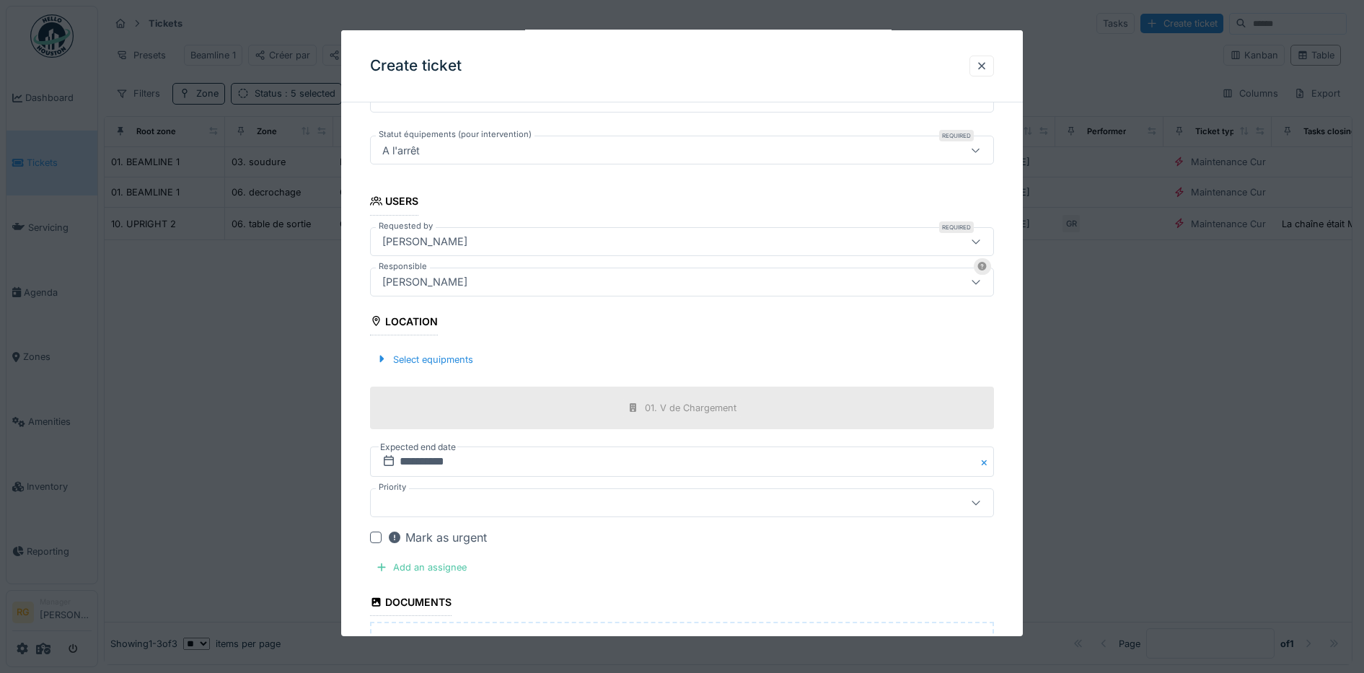
click at [444, 496] on div at bounding box center [646, 503] width 539 height 16
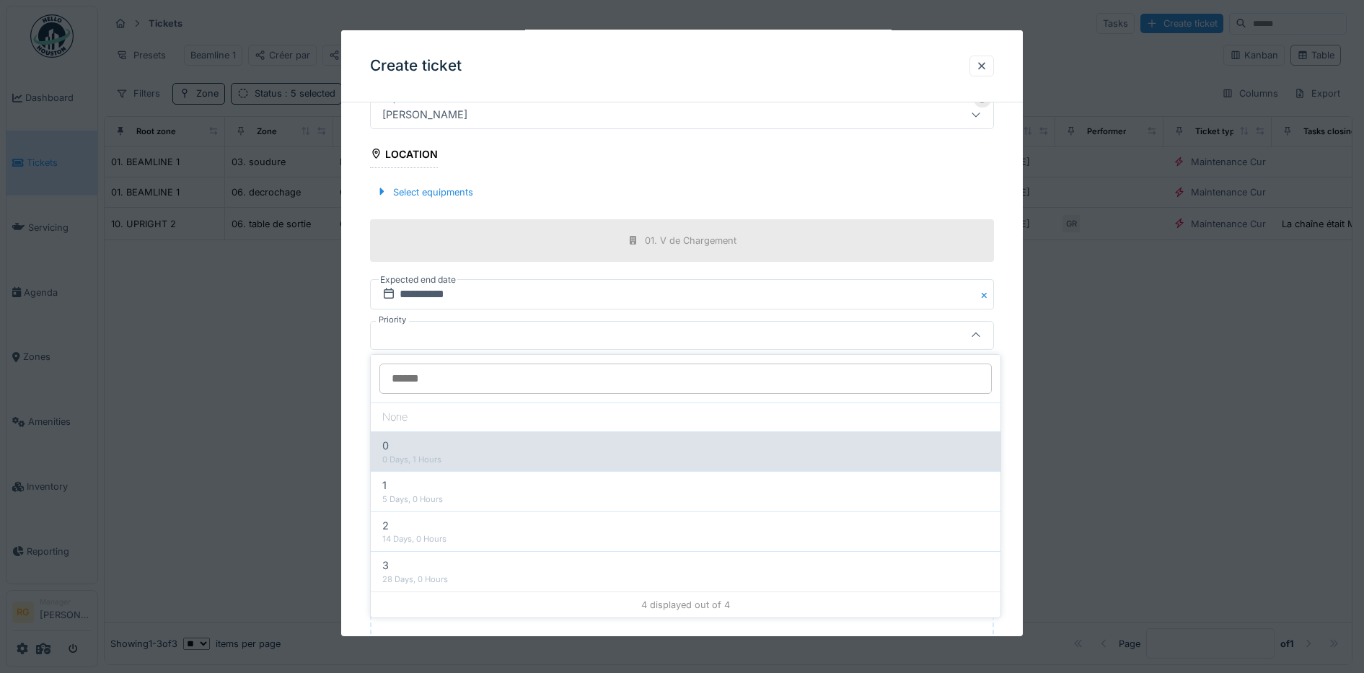
scroll to position [544, 0]
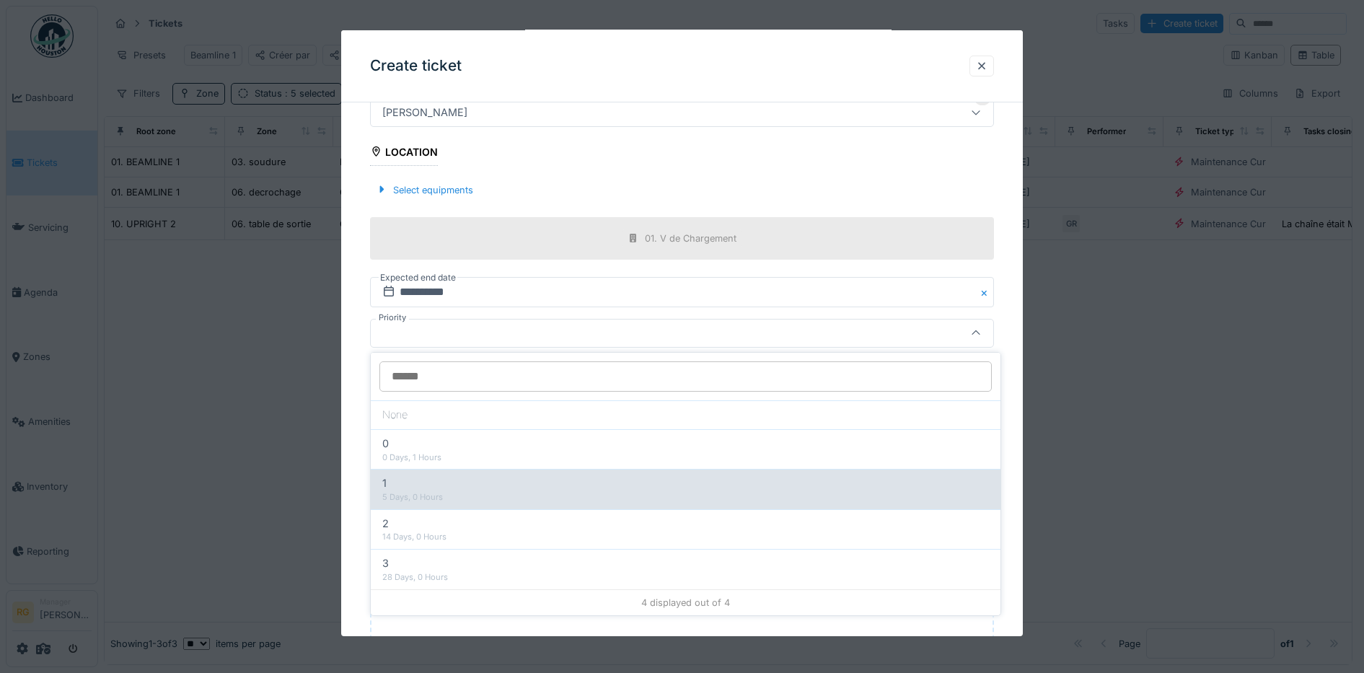
click at [410, 496] on div "5 Days, 0 Hours" at bounding box center [685, 497] width 607 height 12
type input "***"
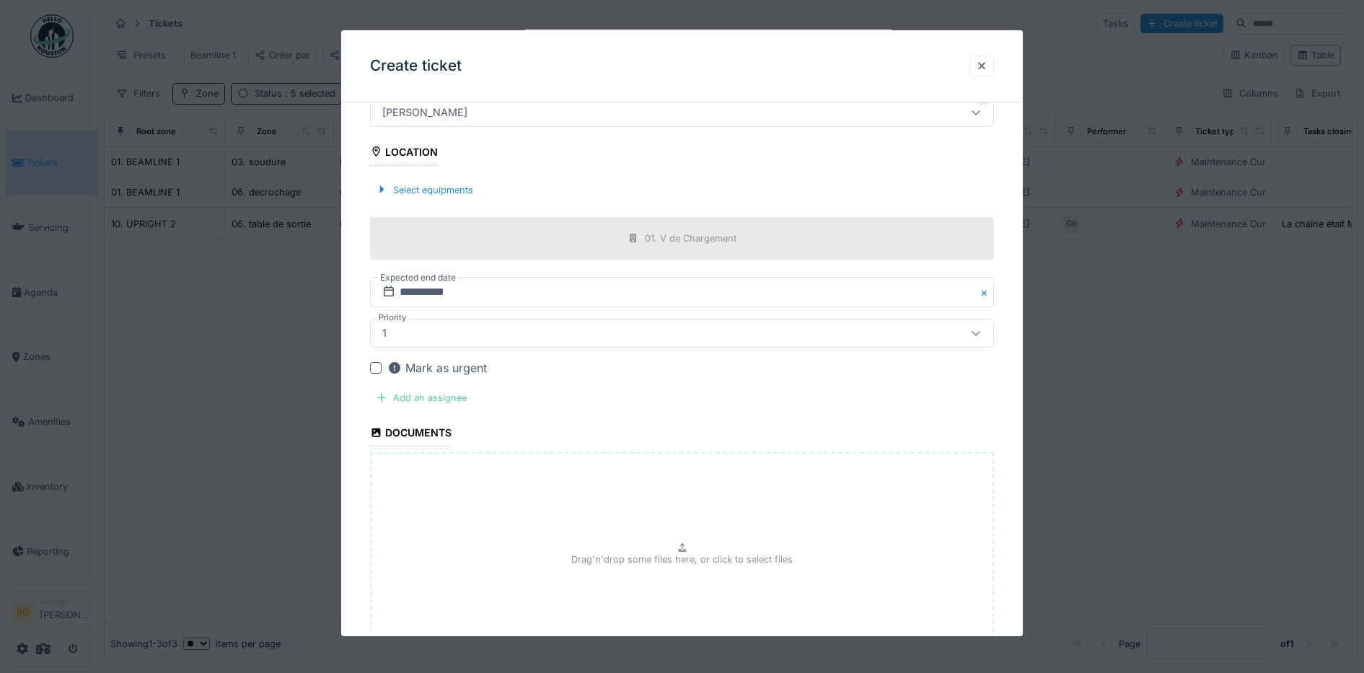
click at [434, 398] on div "Add an assignee" at bounding box center [421, 397] width 102 height 19
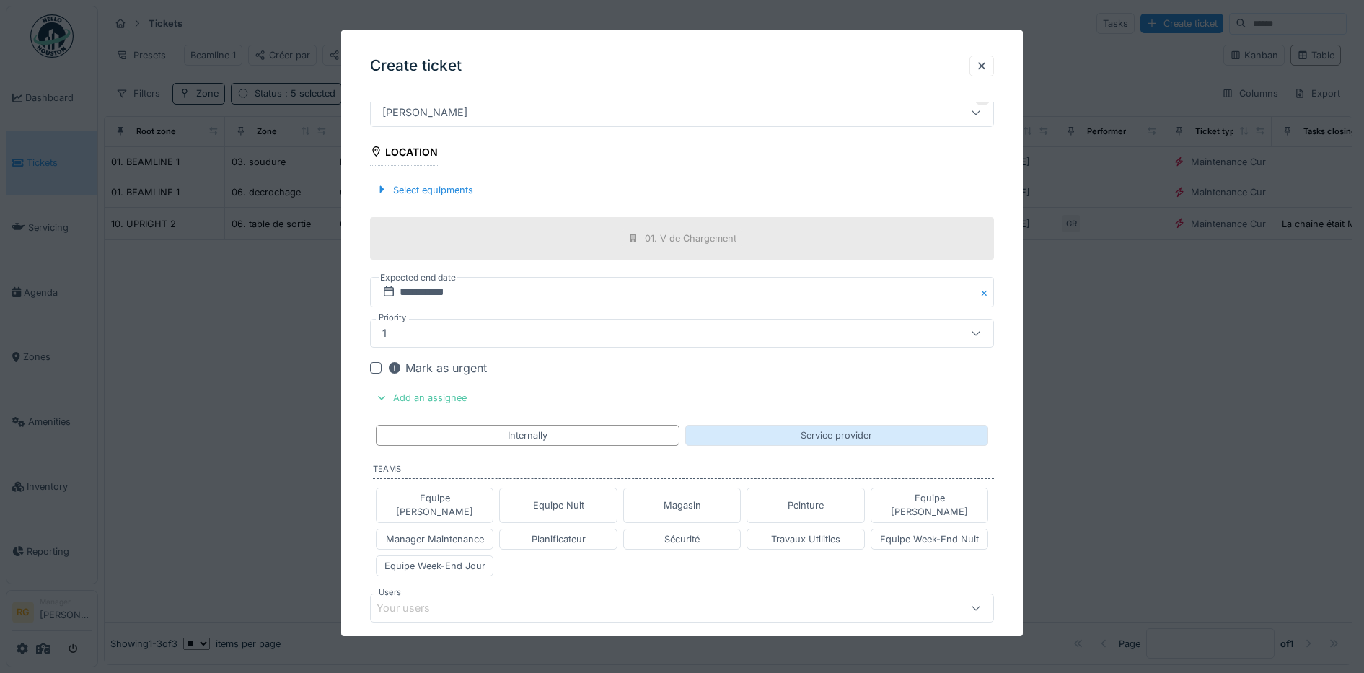
scroll to position [634, 0]
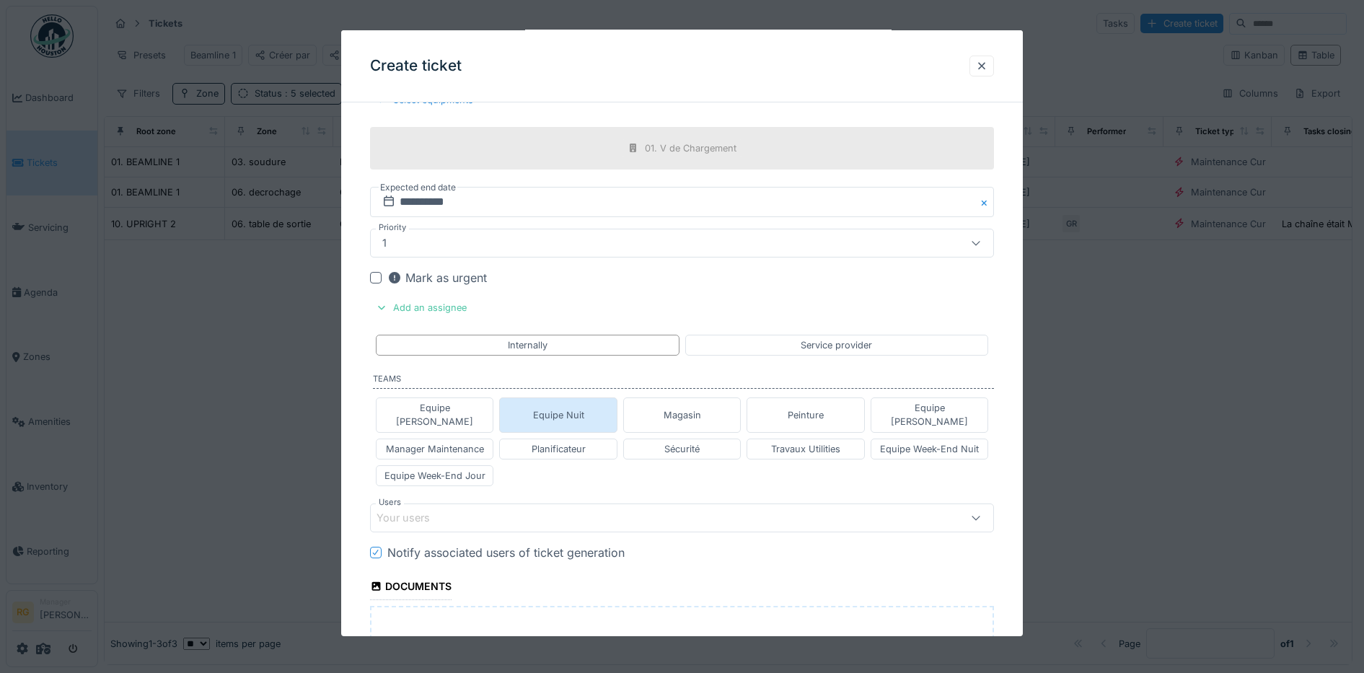
click at [592, 410] on div "Equipe Nuit" at bounding box center [558, 414] width 118 height 35
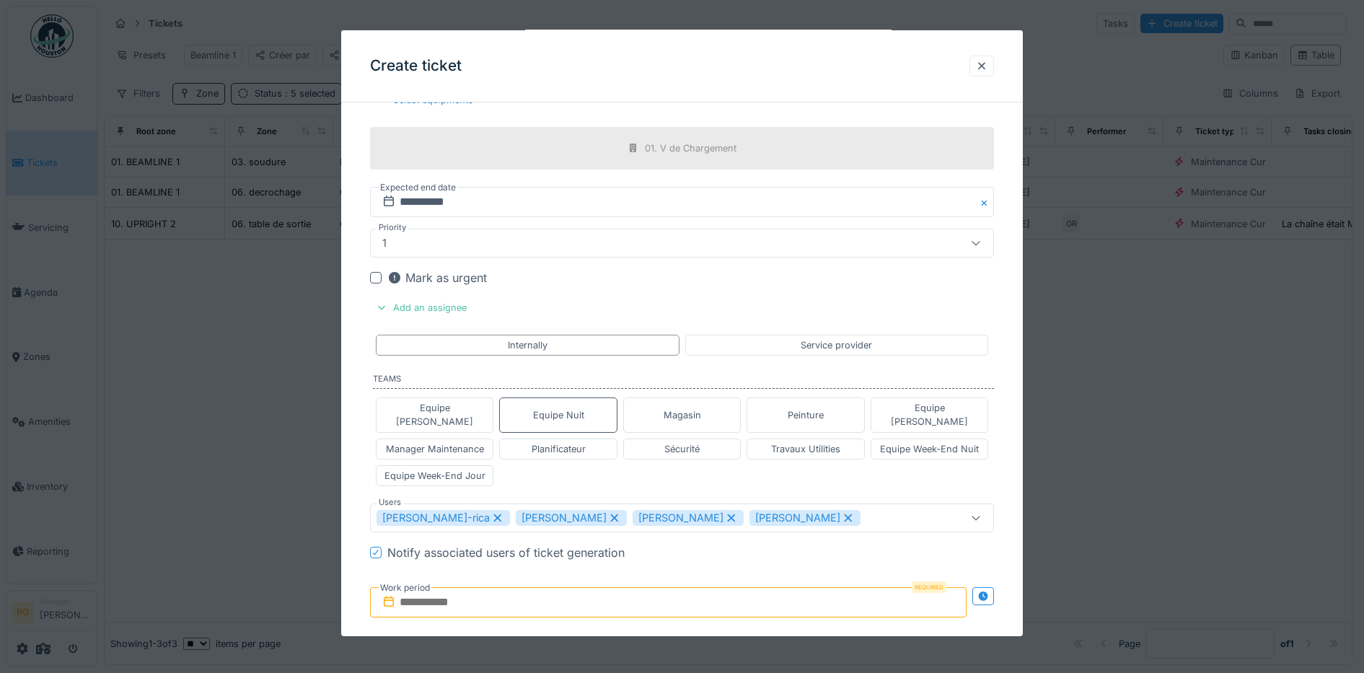
click at [467, 510] on div "[PERSON_NAME]-rica" at bounding box center [443, 518] width 133 height 16
click at [586, 513] on icon at bounding box center [592, 518] width 13 height 10
type input "****"
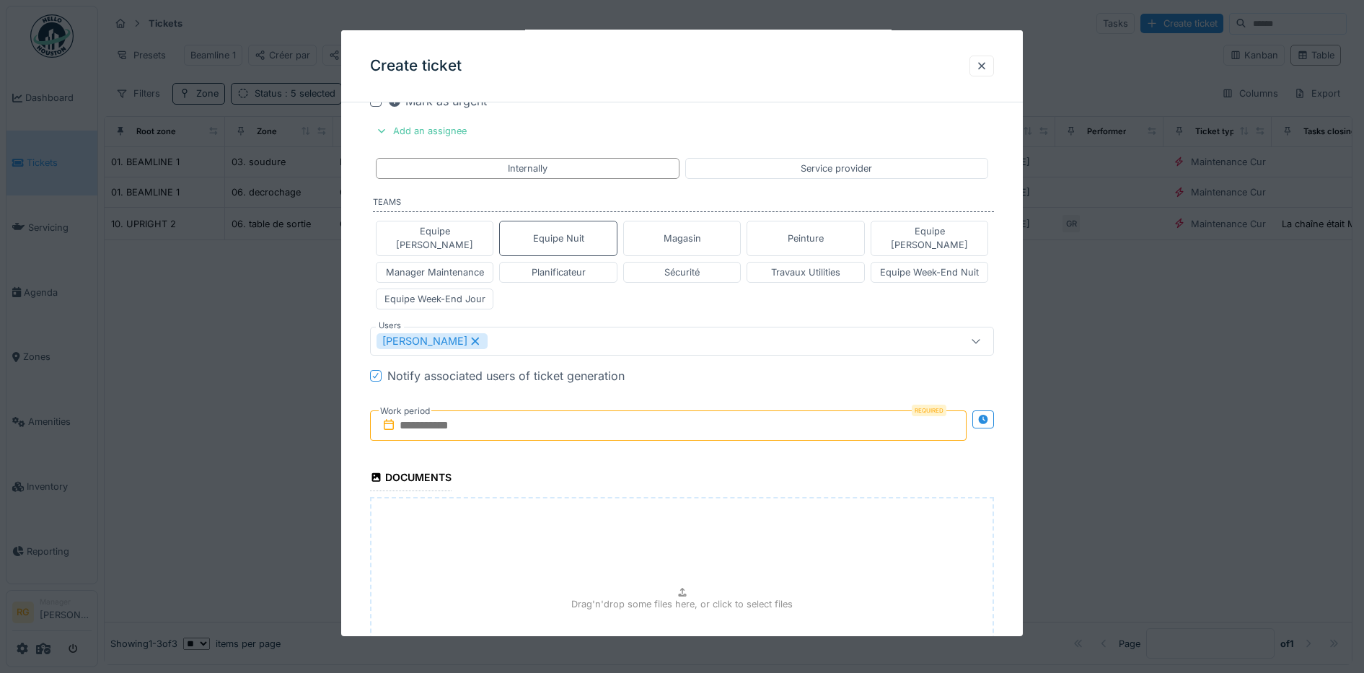
scroll to position [814, 0]
click at [448, 410] on input "text" at bounding box center [668, 422] width 597 height 30
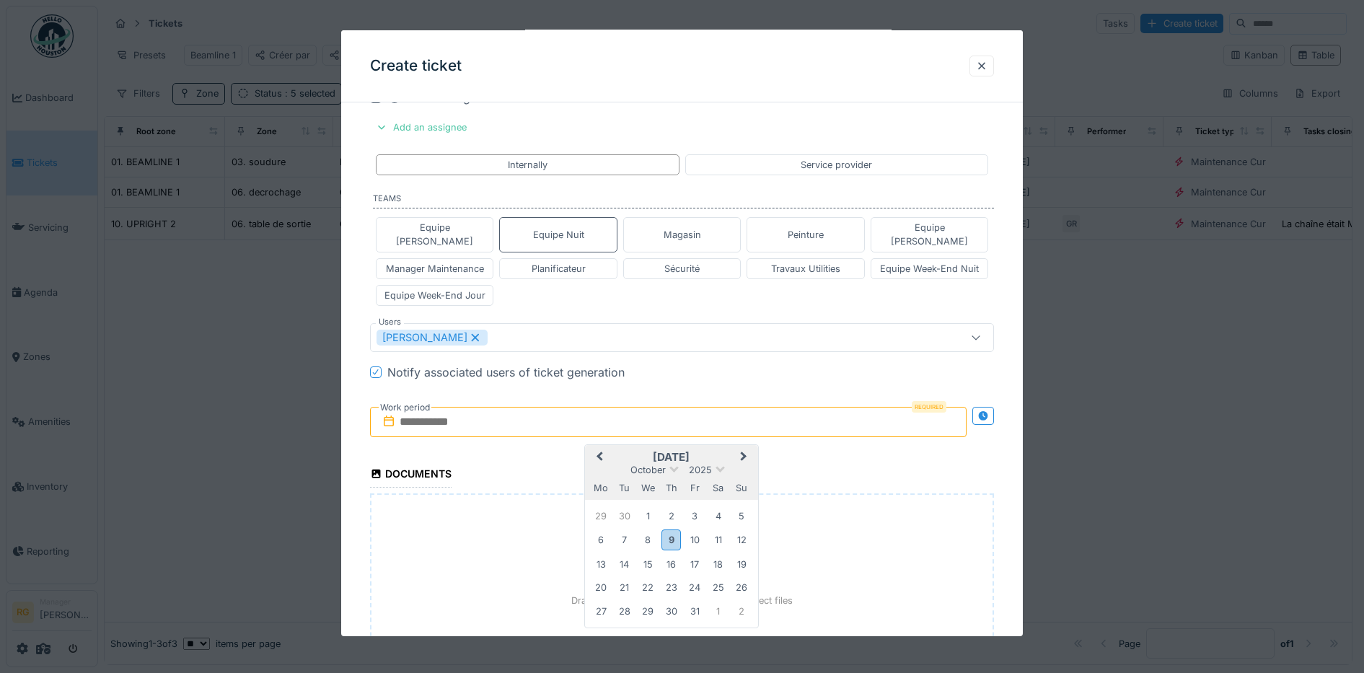
click at [727, 451] on h2 "October 2025" at bounding box center [671, 457] width 173 height 13
click at [605, 578] on div "20" at bounding box center [601, 587] width 19 height 19
click at [690, 578] on div "24" at bounding box center [694, 587] width 19 height 19
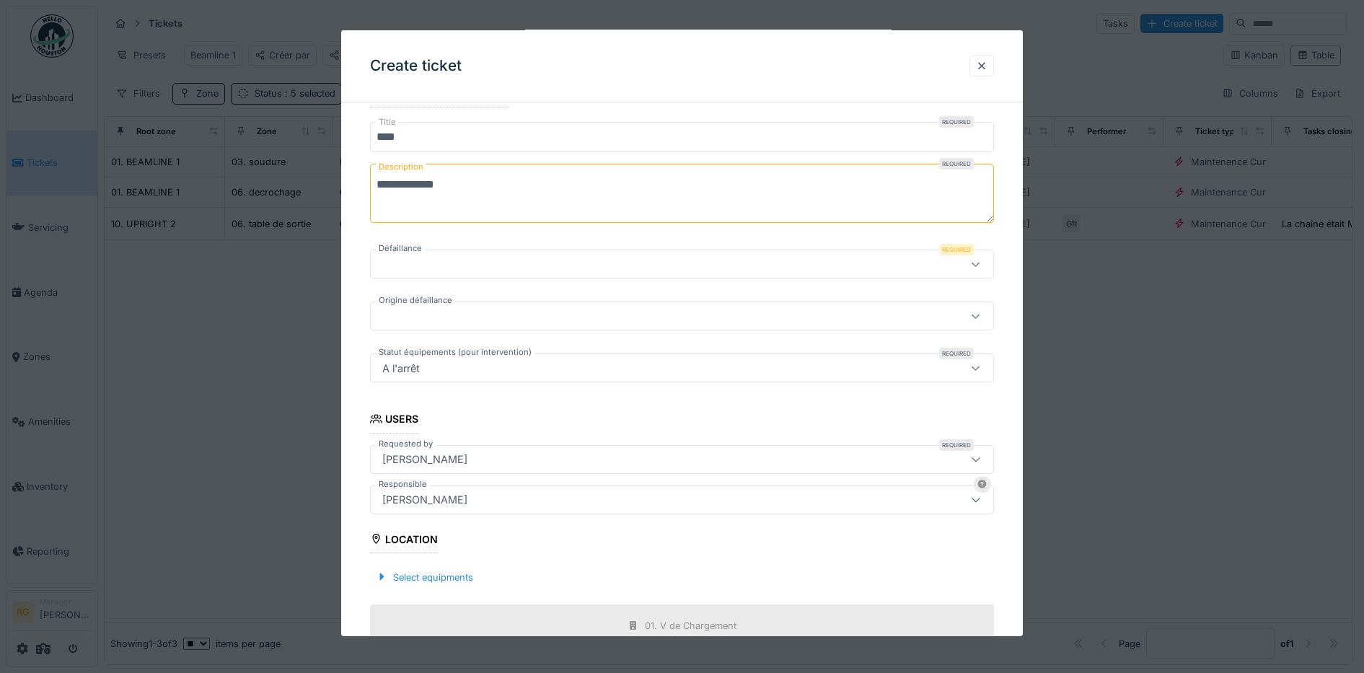
scroll to position [66, 0]
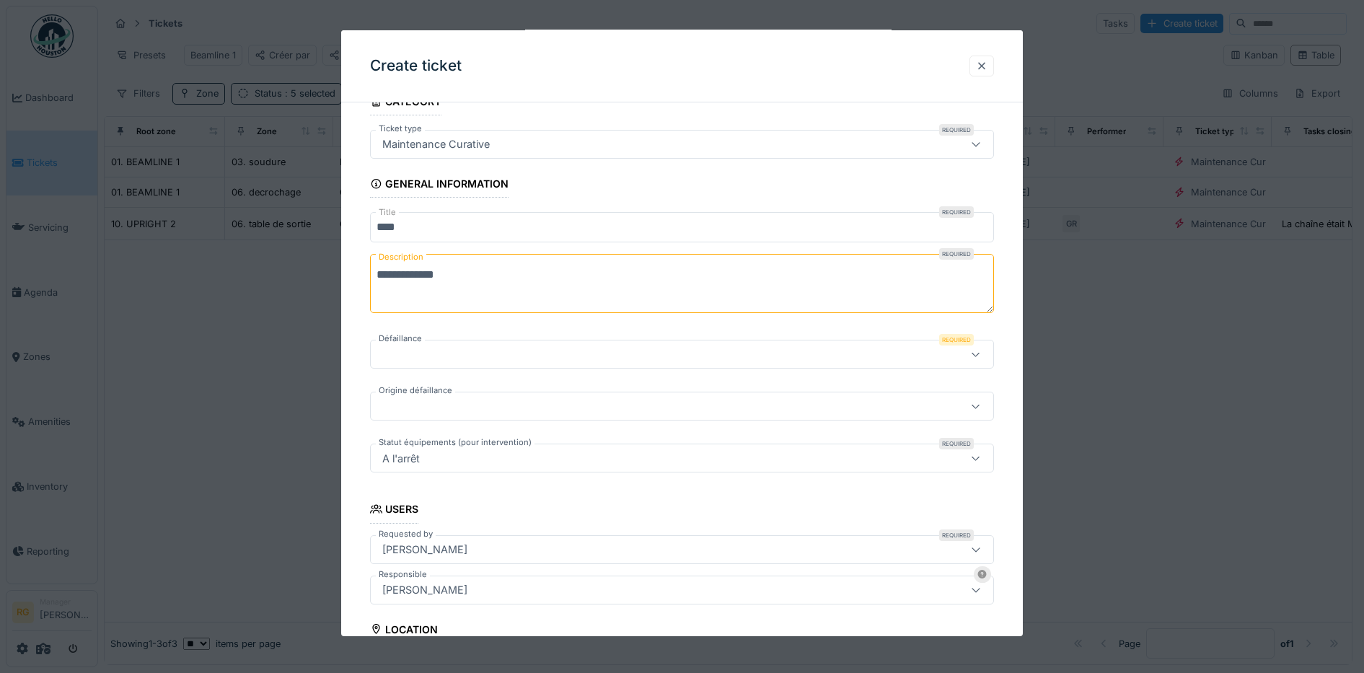
click at [987, 69] on div at bounding box center [982, 66] width 12 height 14
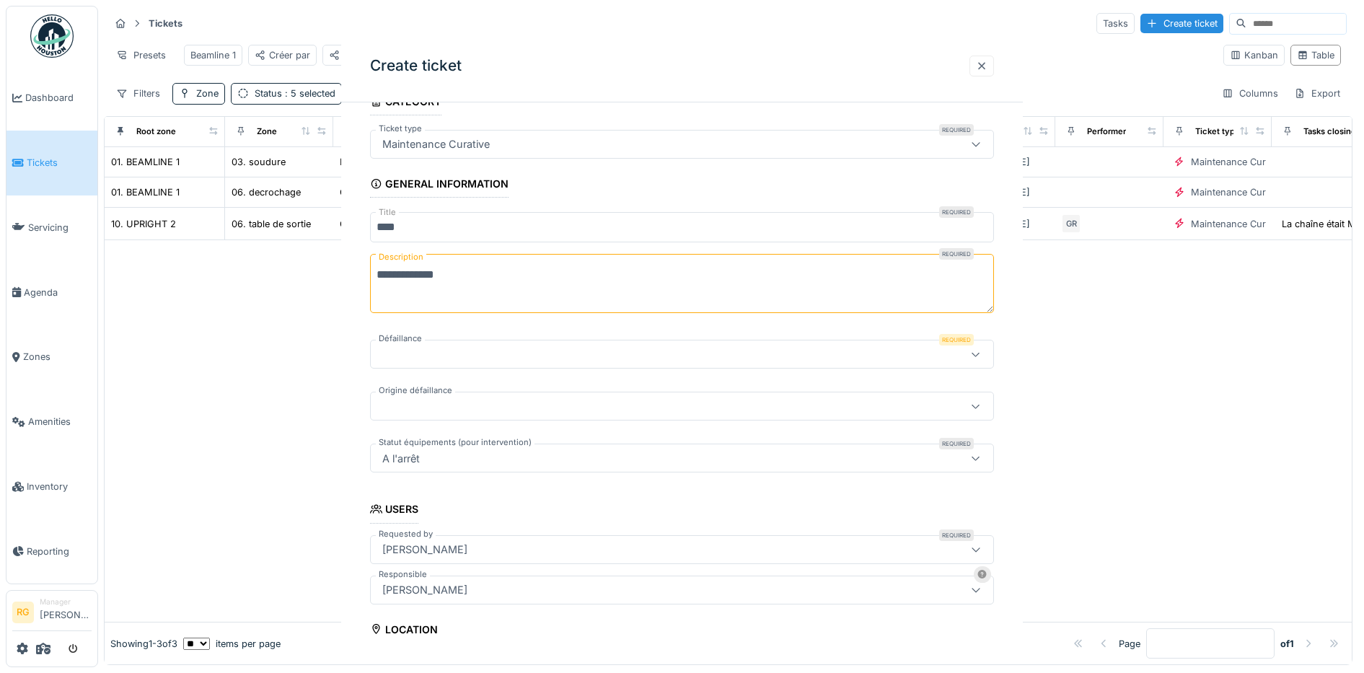
scroll to position [0, 0]
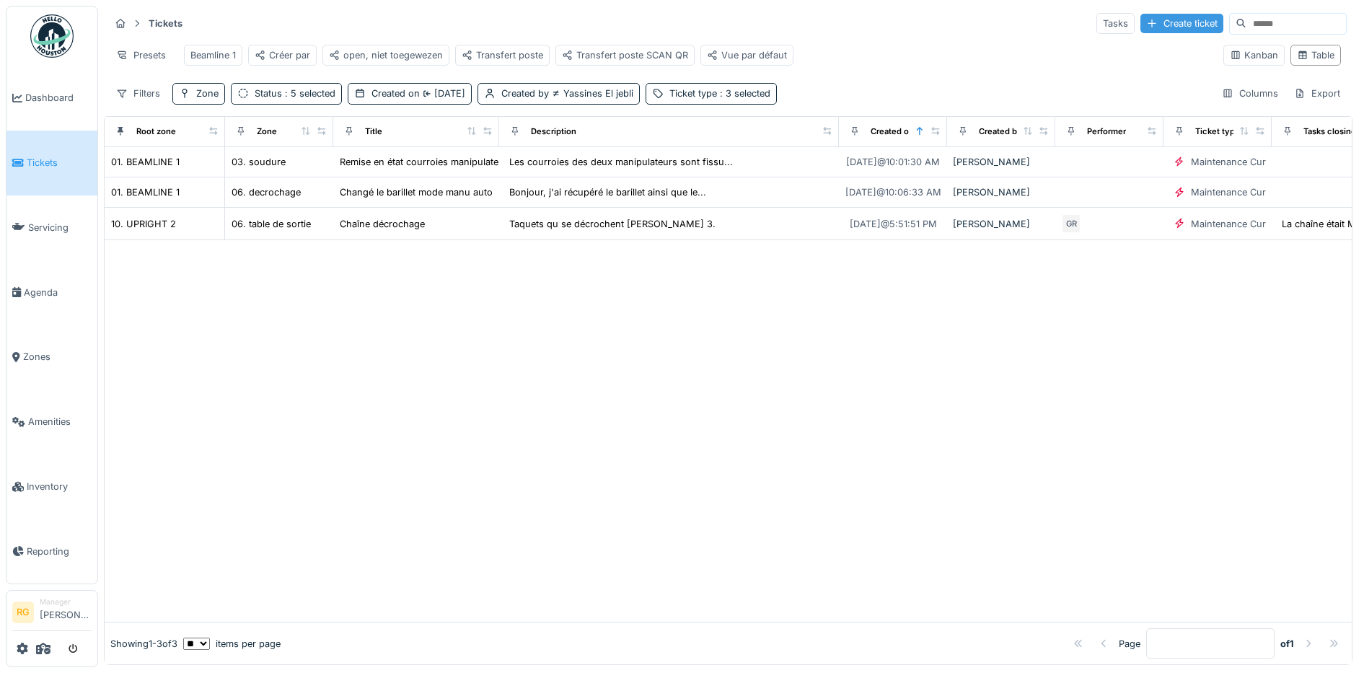
click at [1140, 24] on div "Create ticket" at bounding box center [1181, 23] width 83 height 19
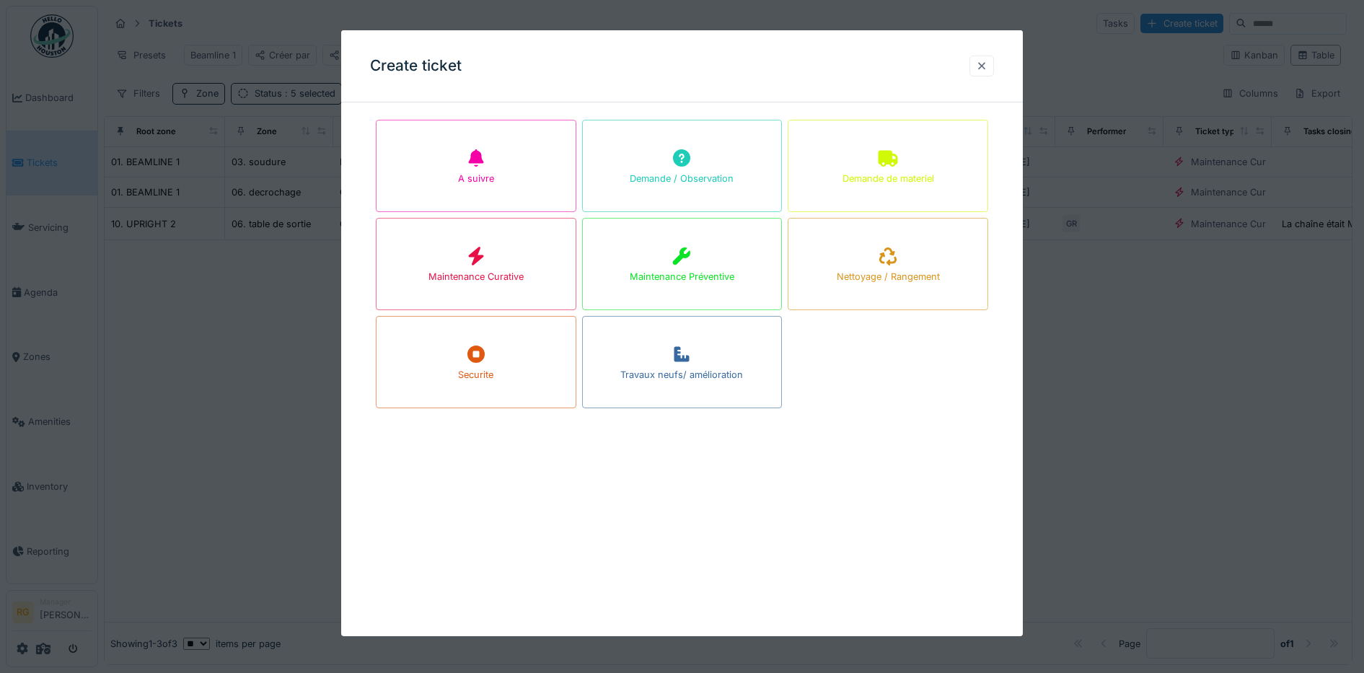
click at [988, 66] on div at bounding box center [982, 66] width 12 height 14
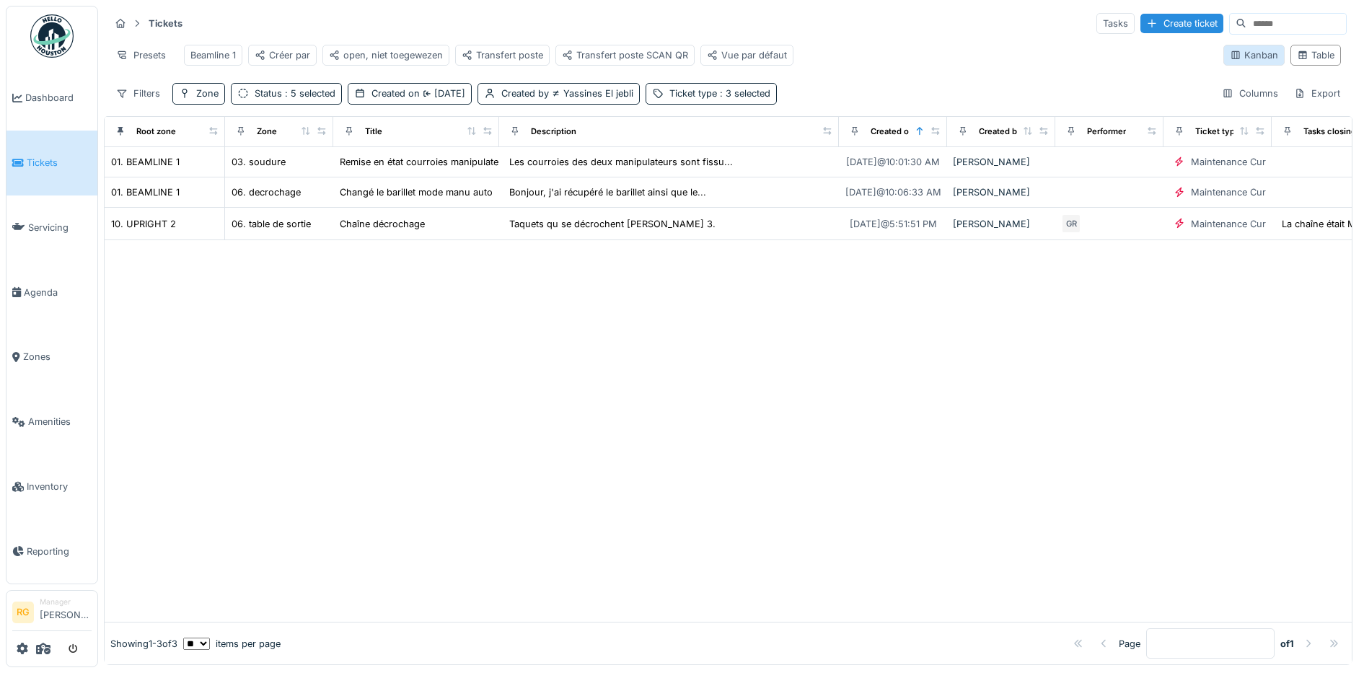
click at [1230, 62] on div "Kanban" at bounding box center [1254, 55] width 48 height 14
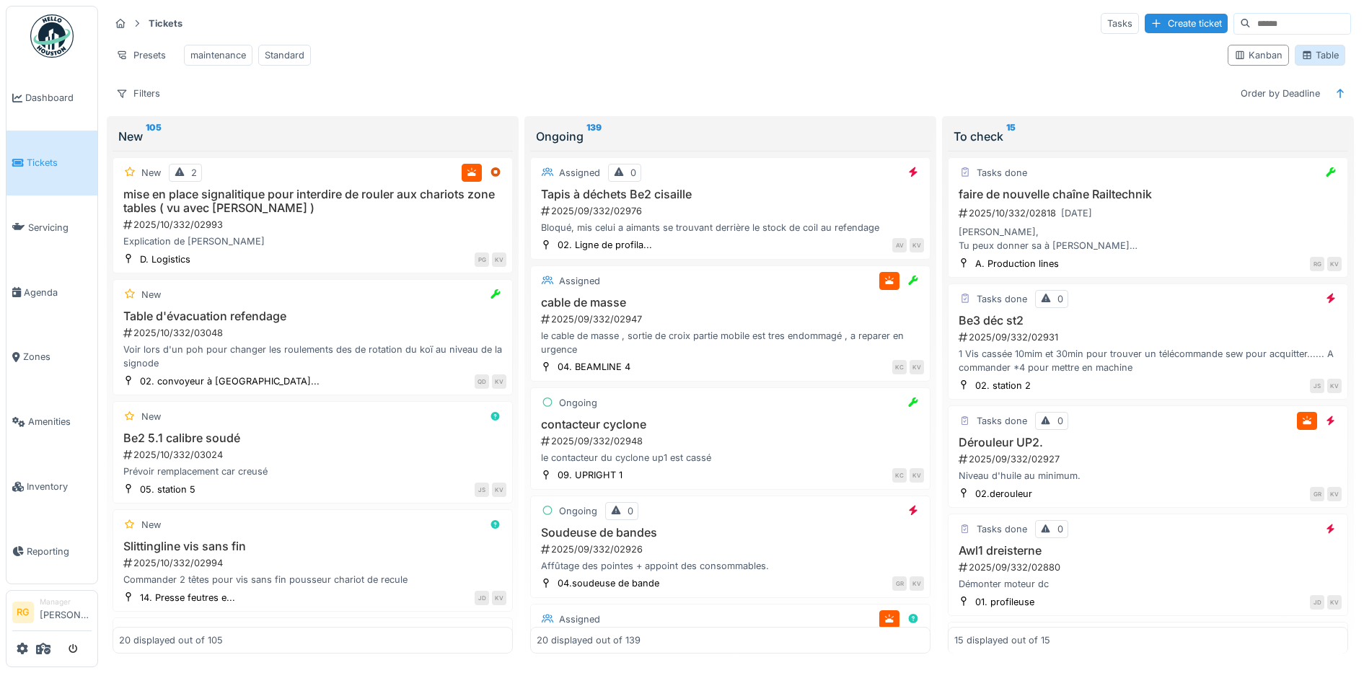
click at [1311, 61] on div "Table" at bounding box center [1320, 55] width 38 height 14
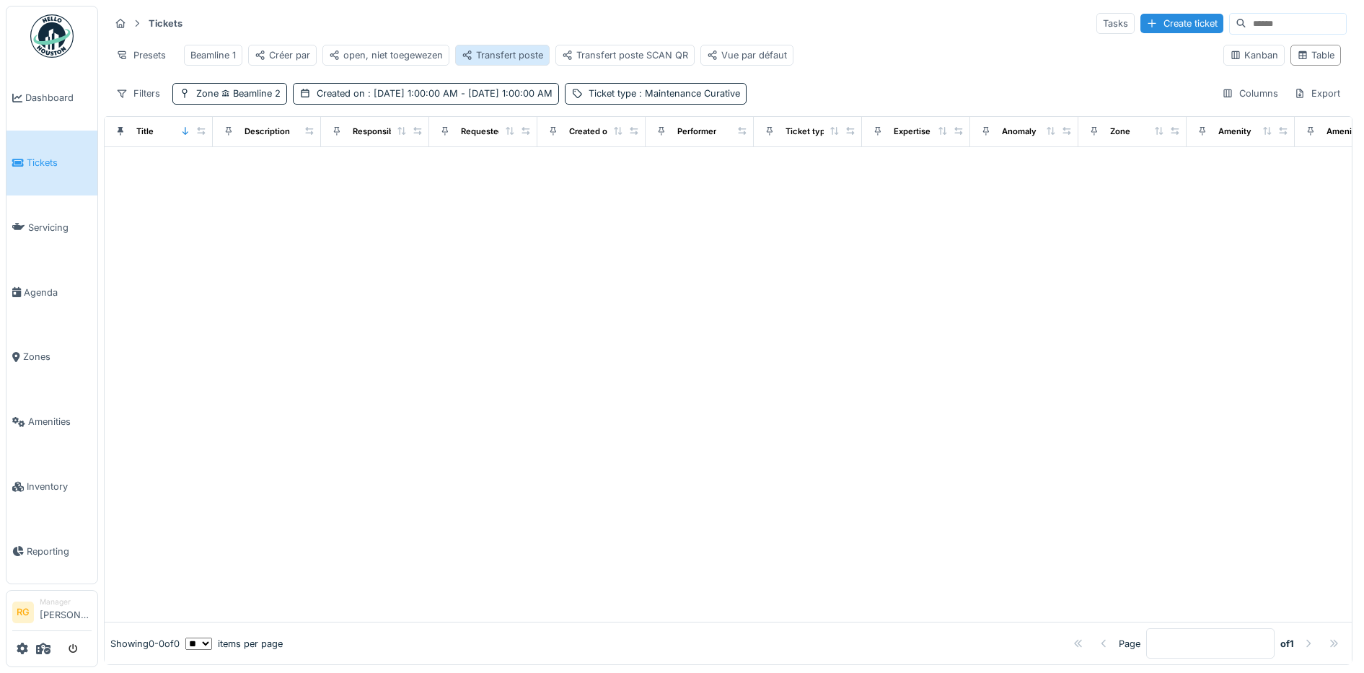
click at [511, 54] on div "Transfert poste" at bounding box center [503, 55] width 82 height 14
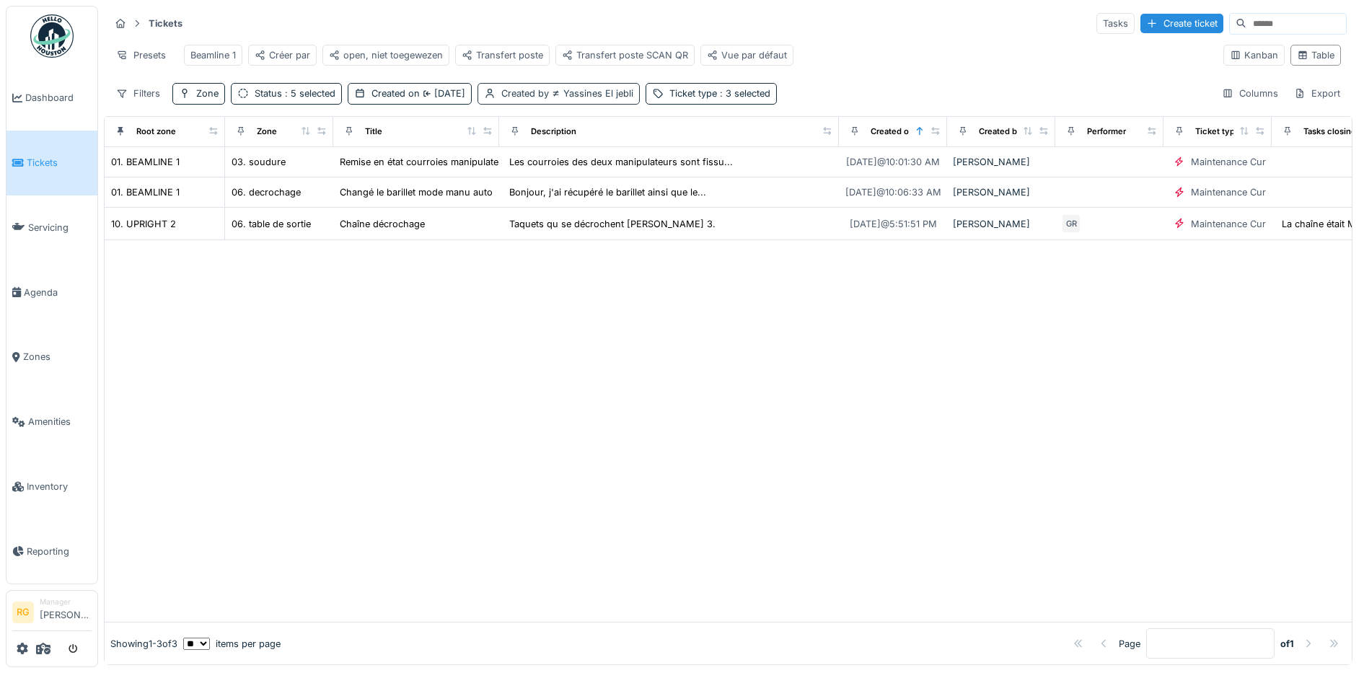
click at [558, 100] on div "Created by Yassines El jebli" at bounding box center [567, 94] width 132 height 14
click at [710, 100] on div "Ticket type : 3 selected" at bounding box center [719, 94] width 101 height 14
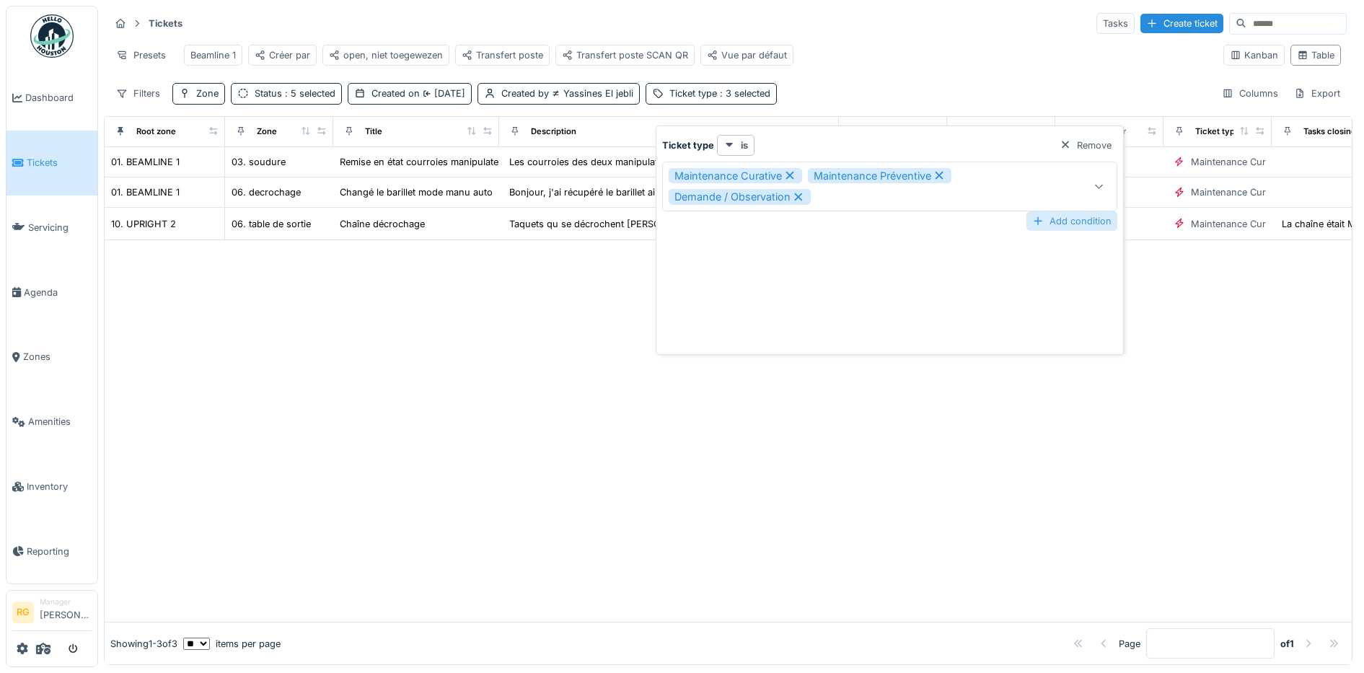
click at [1073, 223] on div "Add condition" at bounding box center [1072, 220] width 91 height 19
click at [1066, 221] on div "Add condition" at bounding box center [1072, 220] width 91 height 19
click at [1038, 198] on div "Maintenance Curative Maintenance Préventive Demande / Observation" at bounding box center [862, 186] width 387 height 37
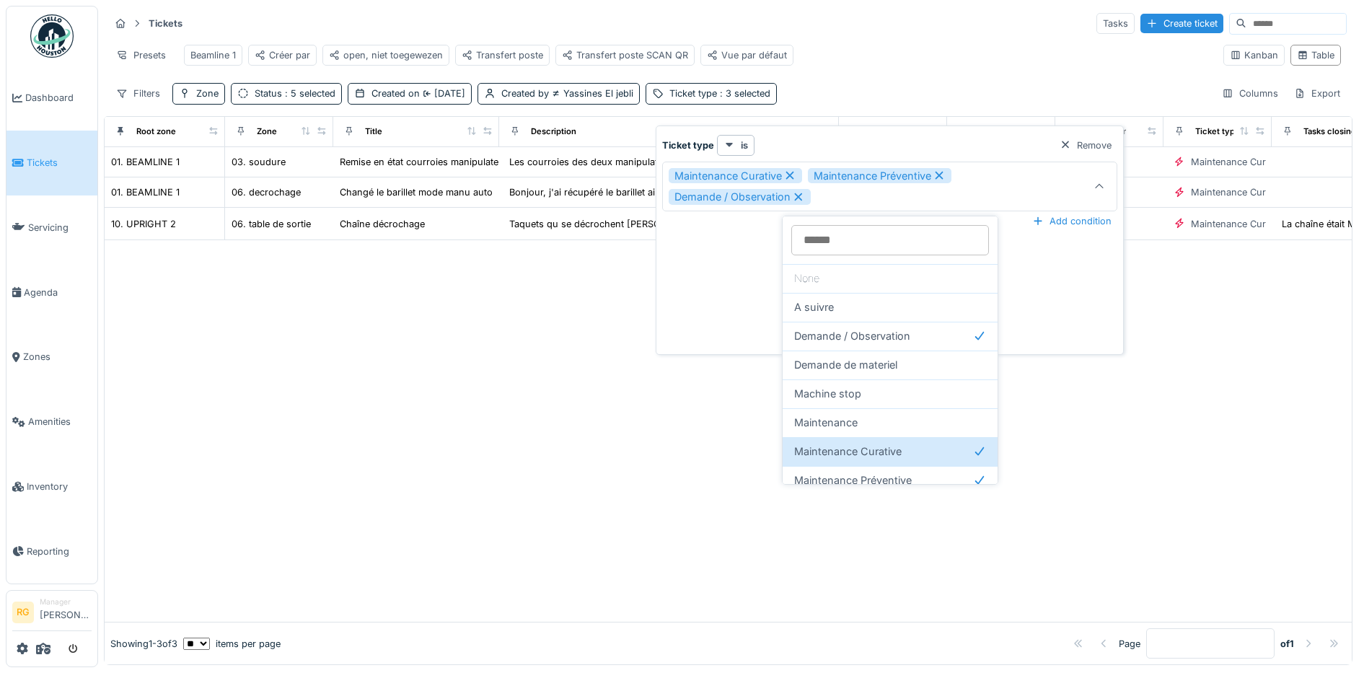
click at [1071, 411] on div at bounding box center [728, 431] width 1247 height 382
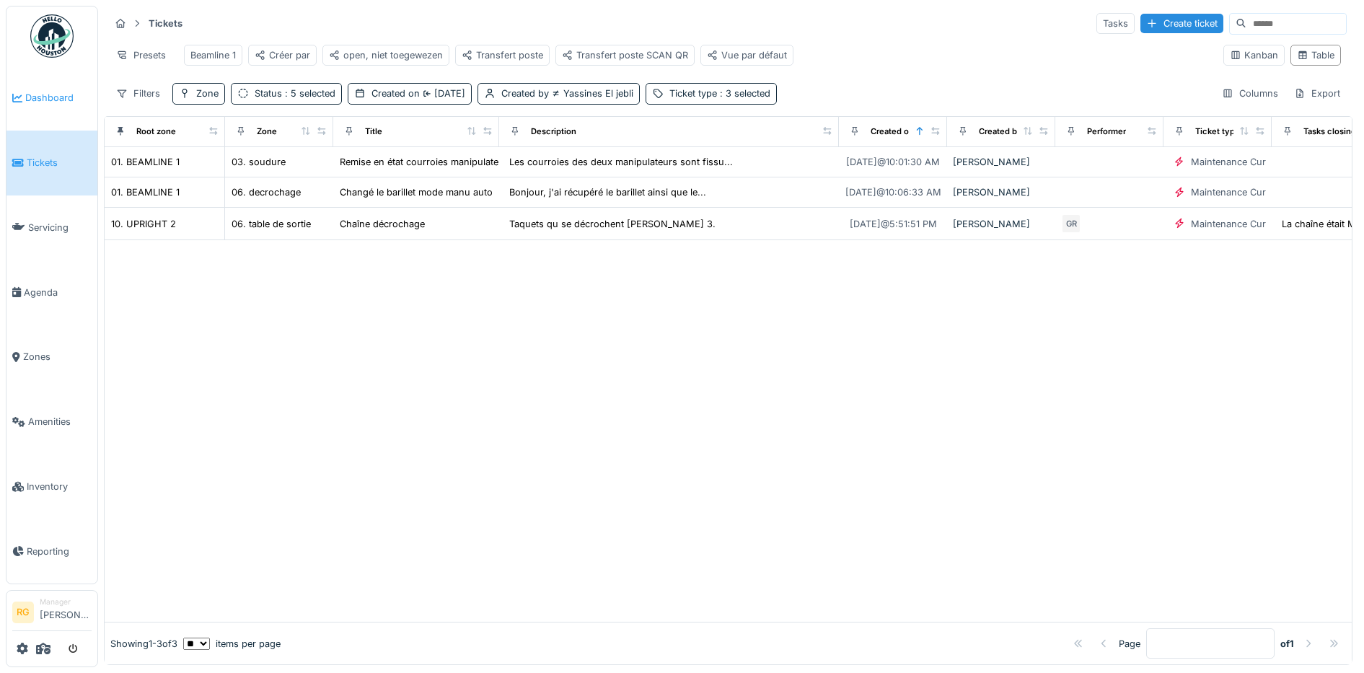
click at [50, 98] on span "Dashboard" at bounding box center [58, 98] width 66 height 14
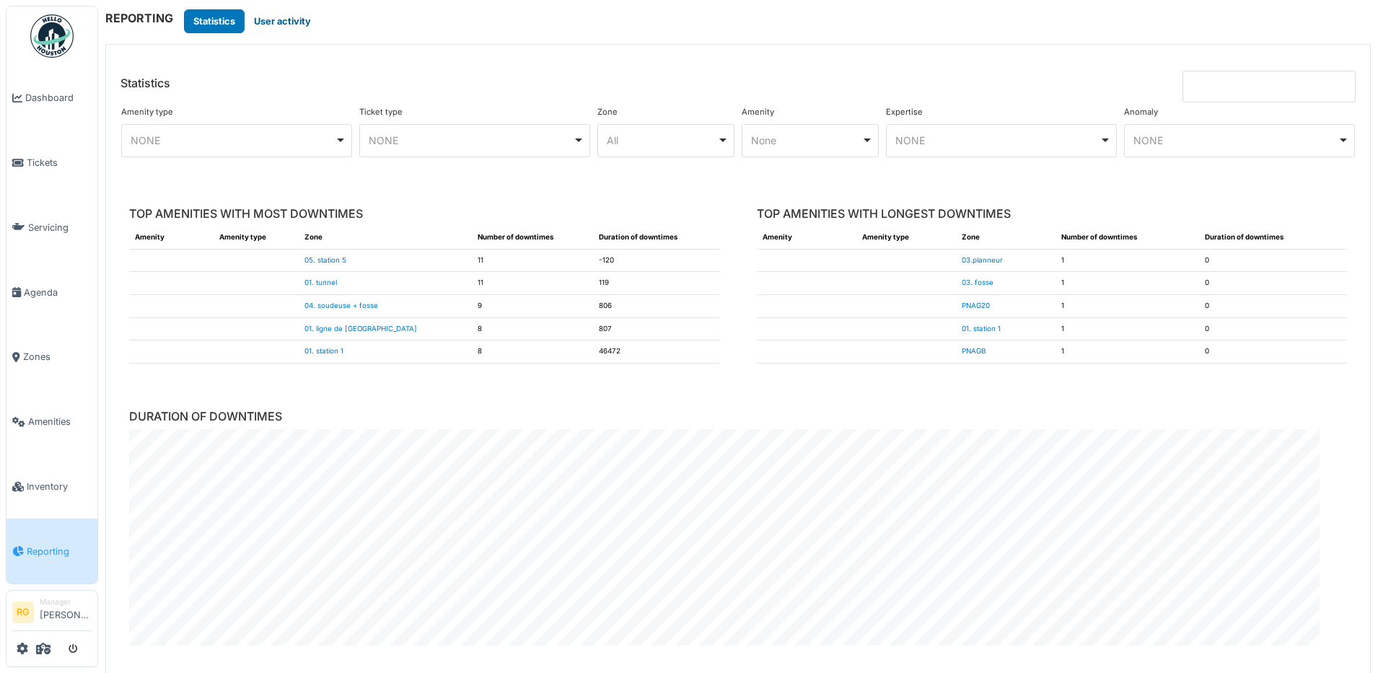
click at [289, 22] on button "User activity" at bounding box center [283, 21] width 76 height 24
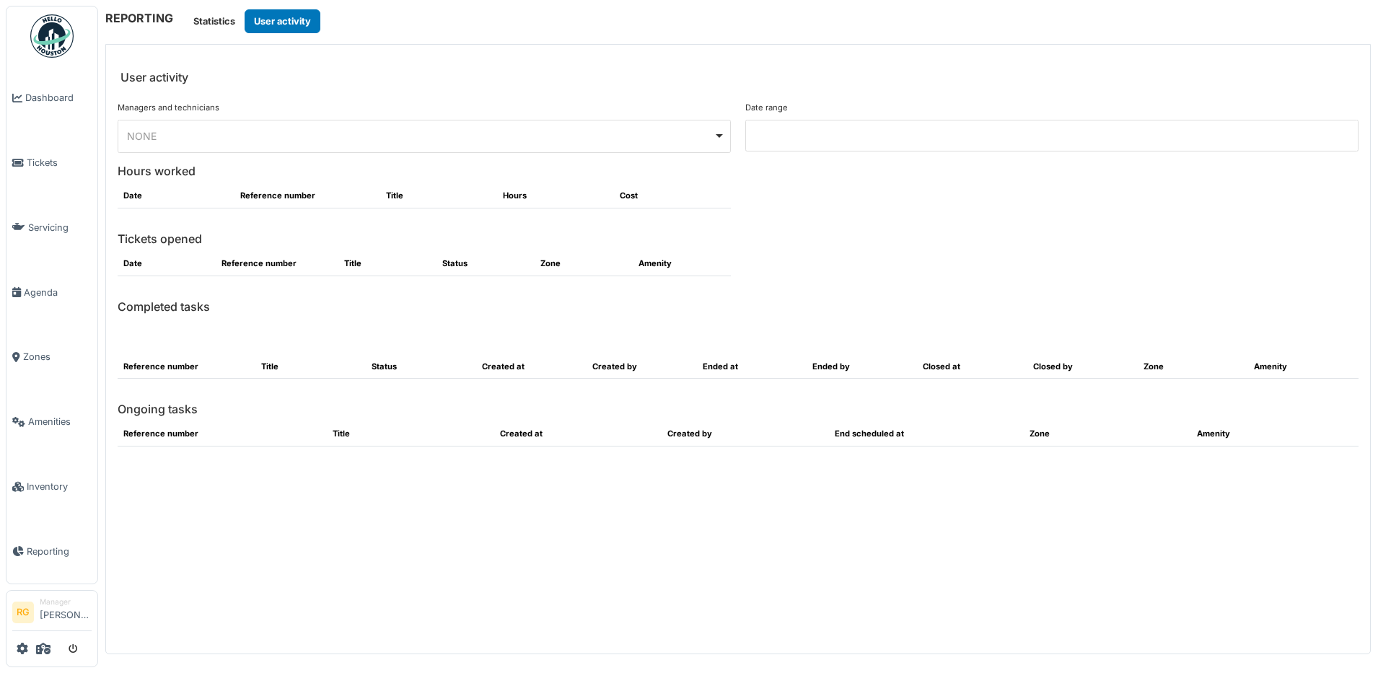
click at [195, 135] on div "NONE Remove item" at bounding box center [420, 135] width 586 height 15
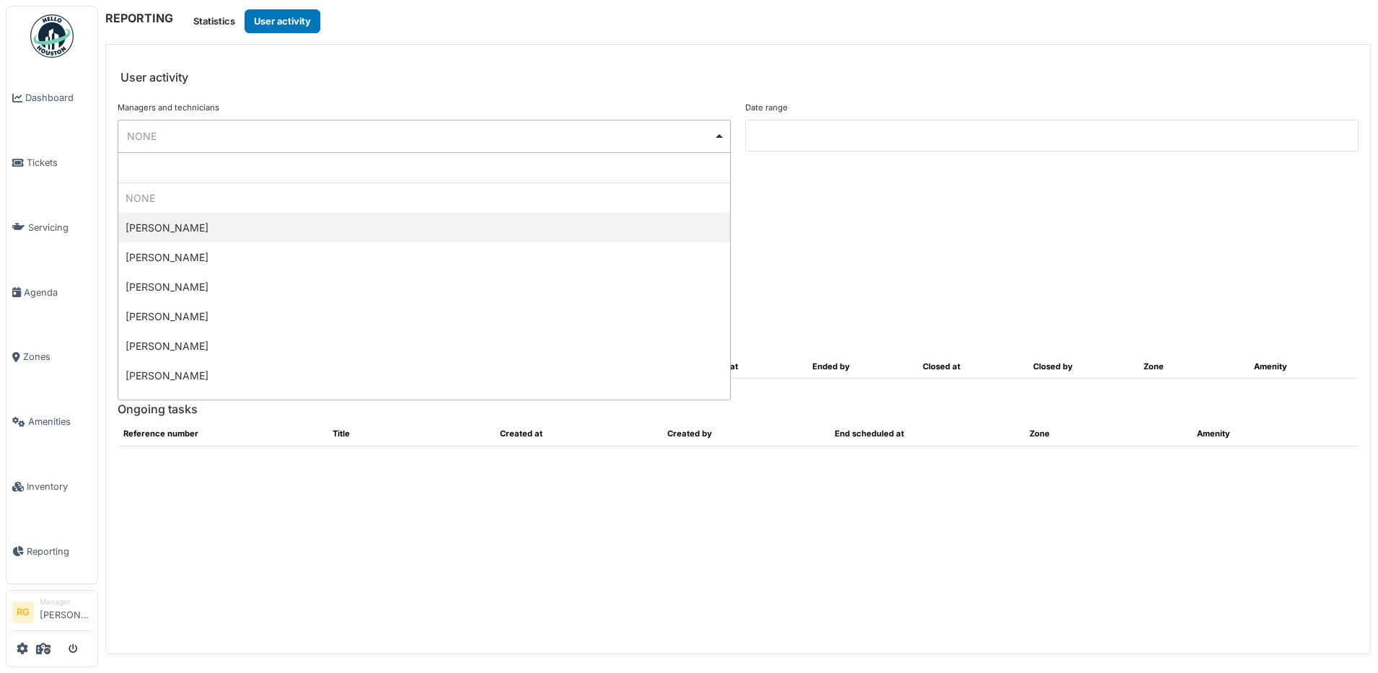
select select "*********"
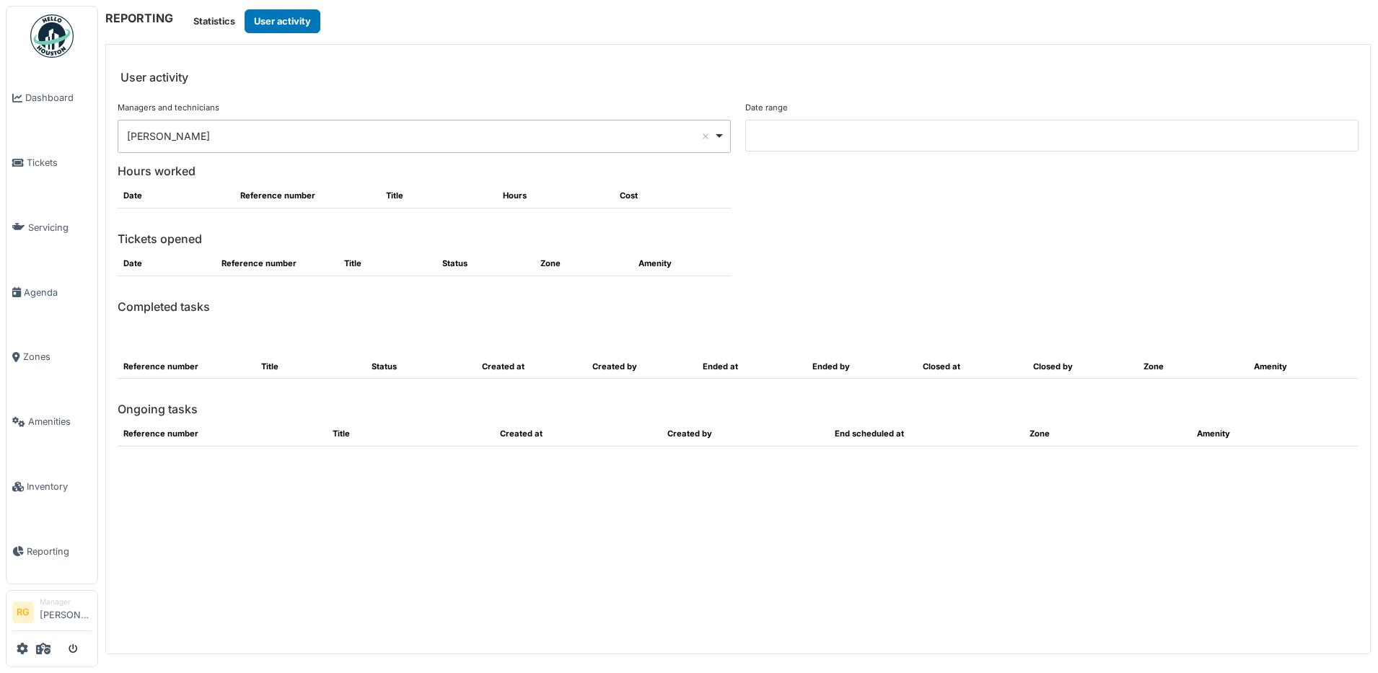
click at [809, 127] on input at bounding box center [1051, 136] width 613 height 32
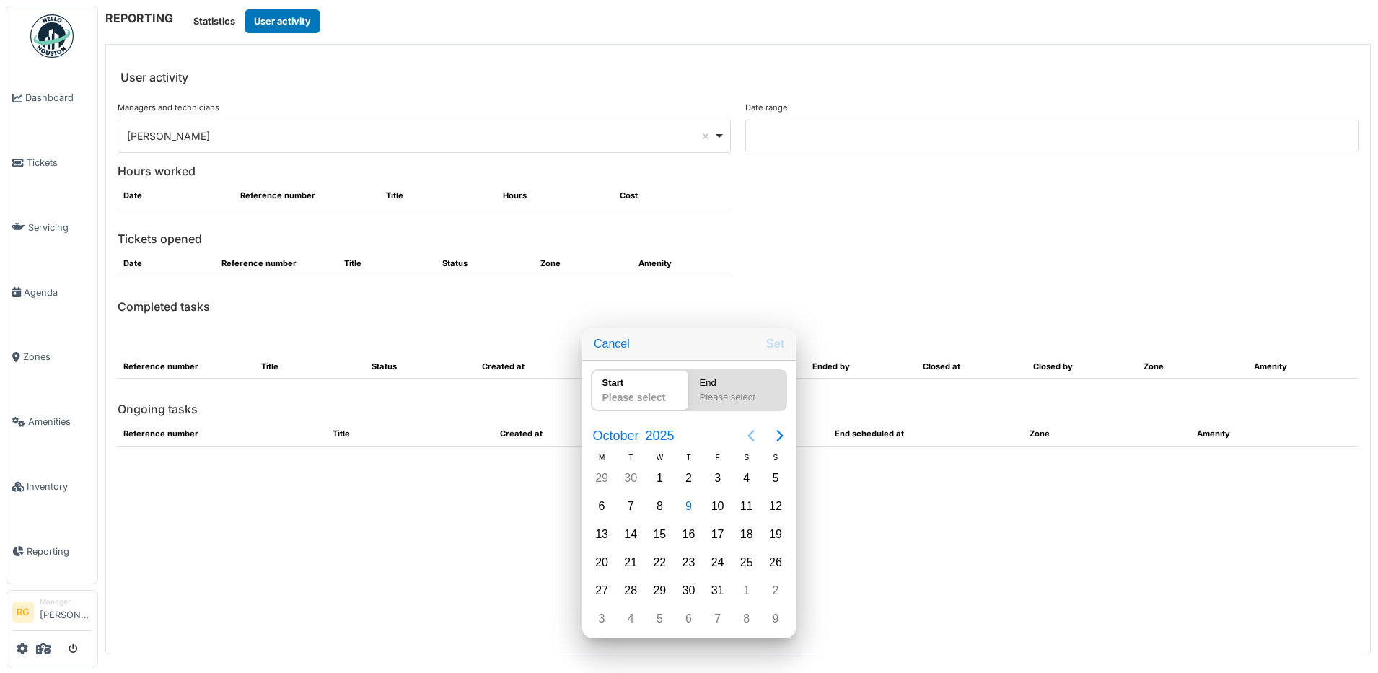
click at [747, 433] on icon "Previous page" at bounding box center [750, 435] width 17 height 17
click at [604, 482] on div "1" at bounding box center [602, 478] width 22 height 22
click at [778, 435] on icon "Next page" at bounding box center [779, 435] width 17 height 17
click at [691, 504] on div "9" at bounding box center [688, 507] width 22 height 22
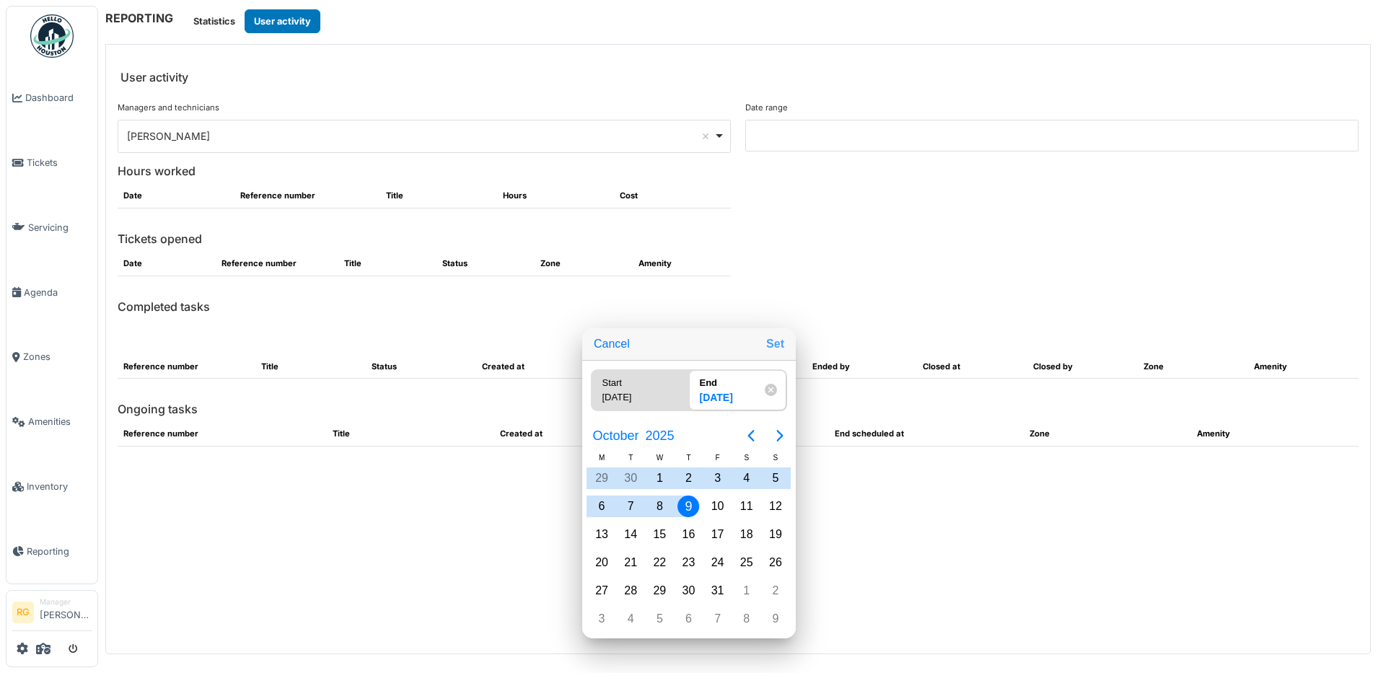
drag, startPoint x: 769, startPoint y: 345, endPoint x: 770, endPoint y: 329, distance: 15.9
click at [769, 344] on button "Set" at bounding box center [775, 344] width 30 height 26
type input "**********"
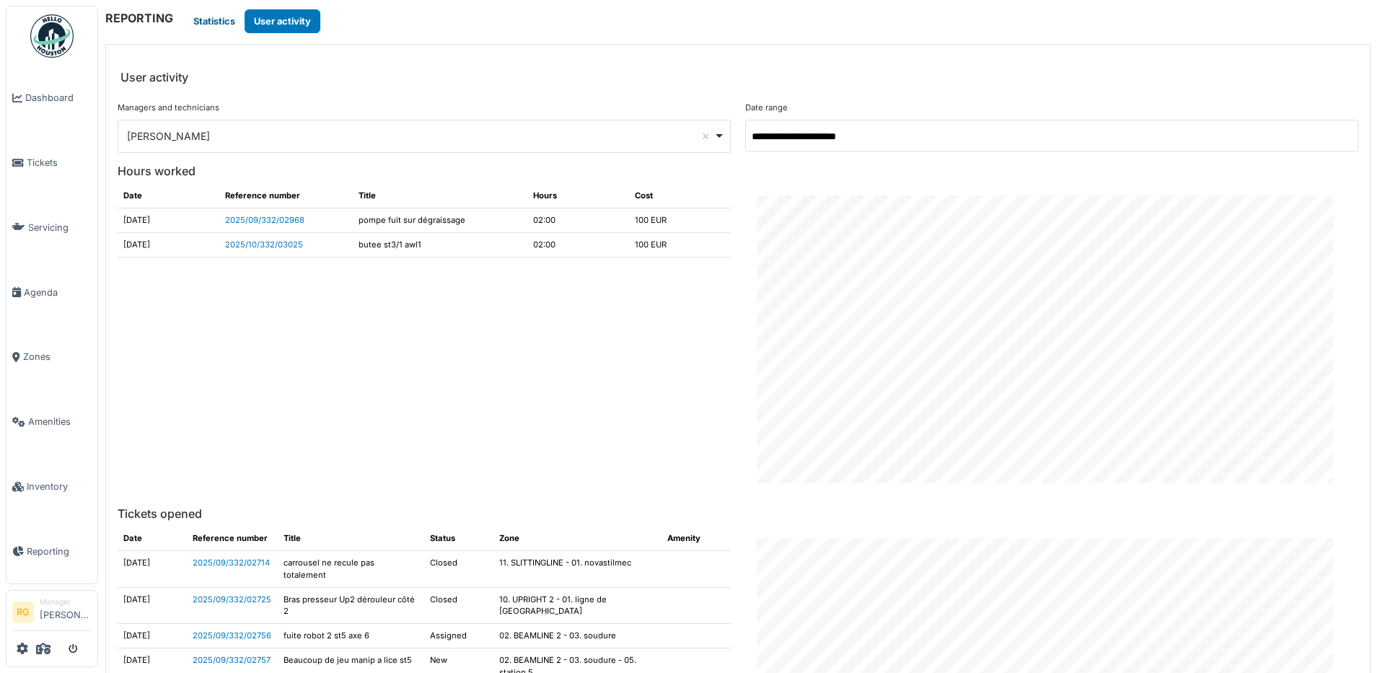
click at [209, 23] on button "Statistics" at bounding box center [214, 21] width 61 height 24
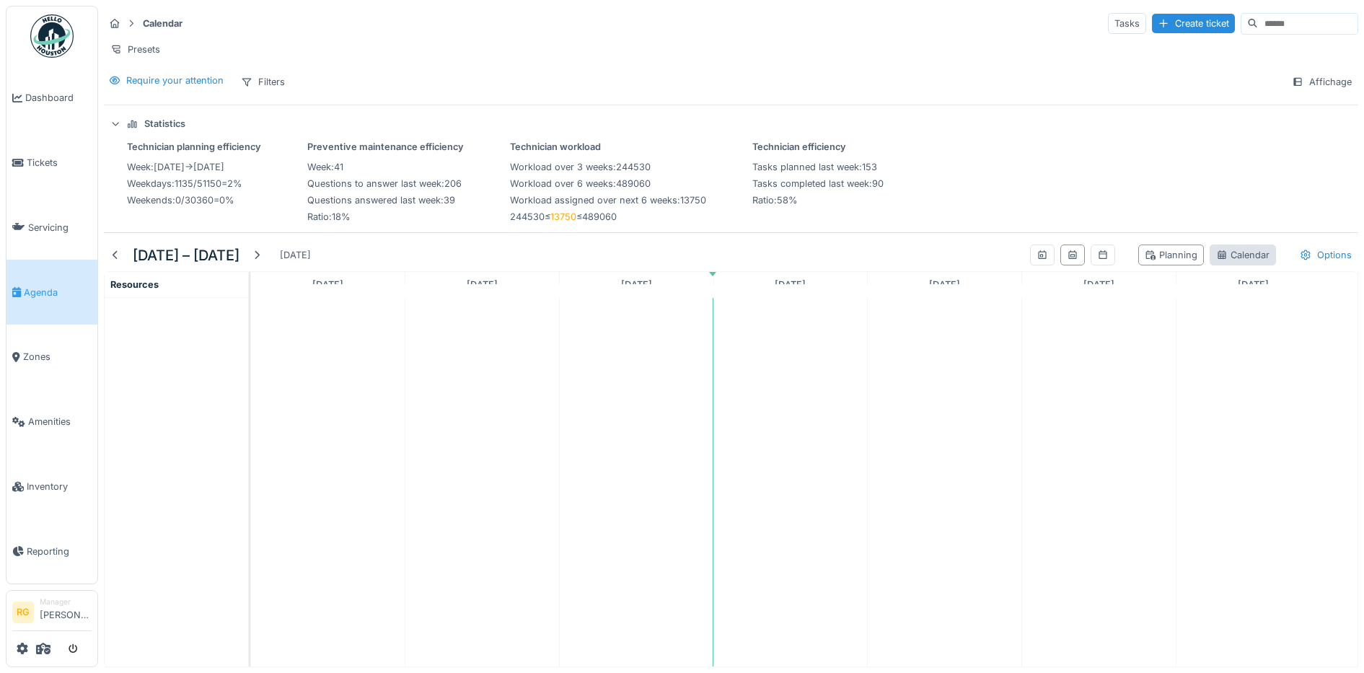
click at [1224, 262] on div "Calendar" at bounding box center [1242, 255] width 53 height 14
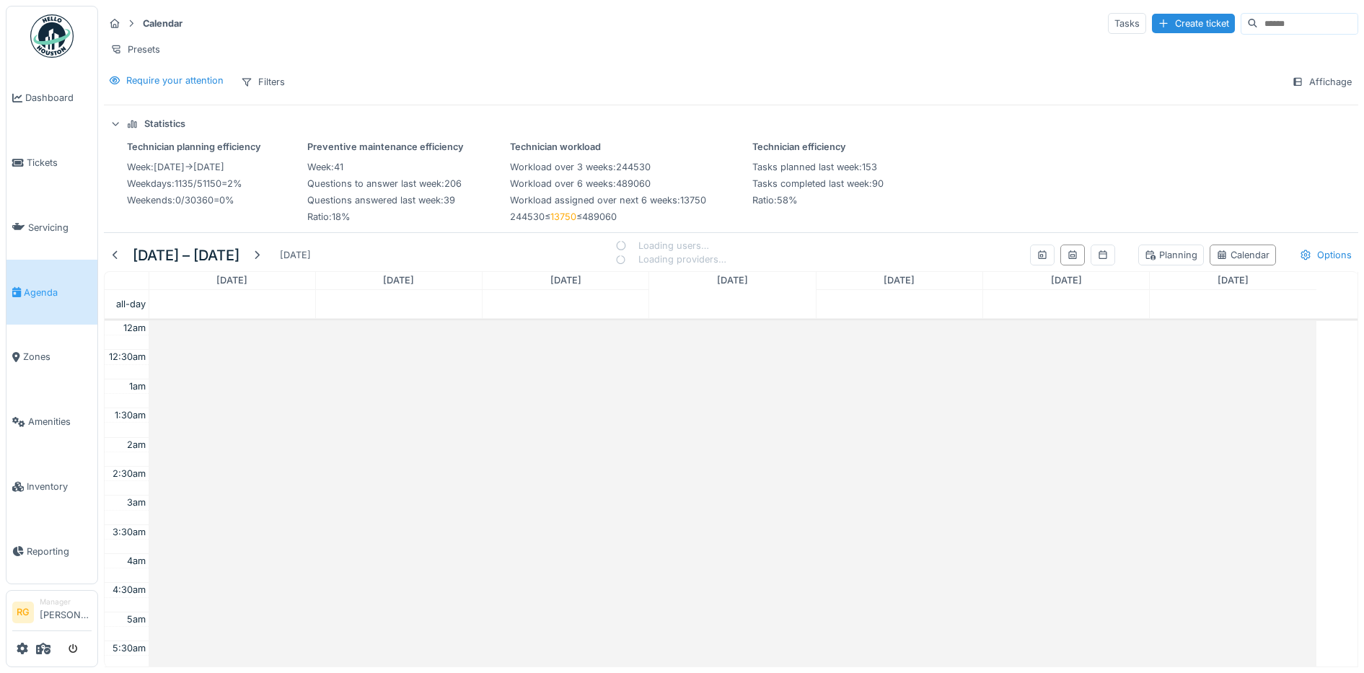
scroll to position [350, 0]
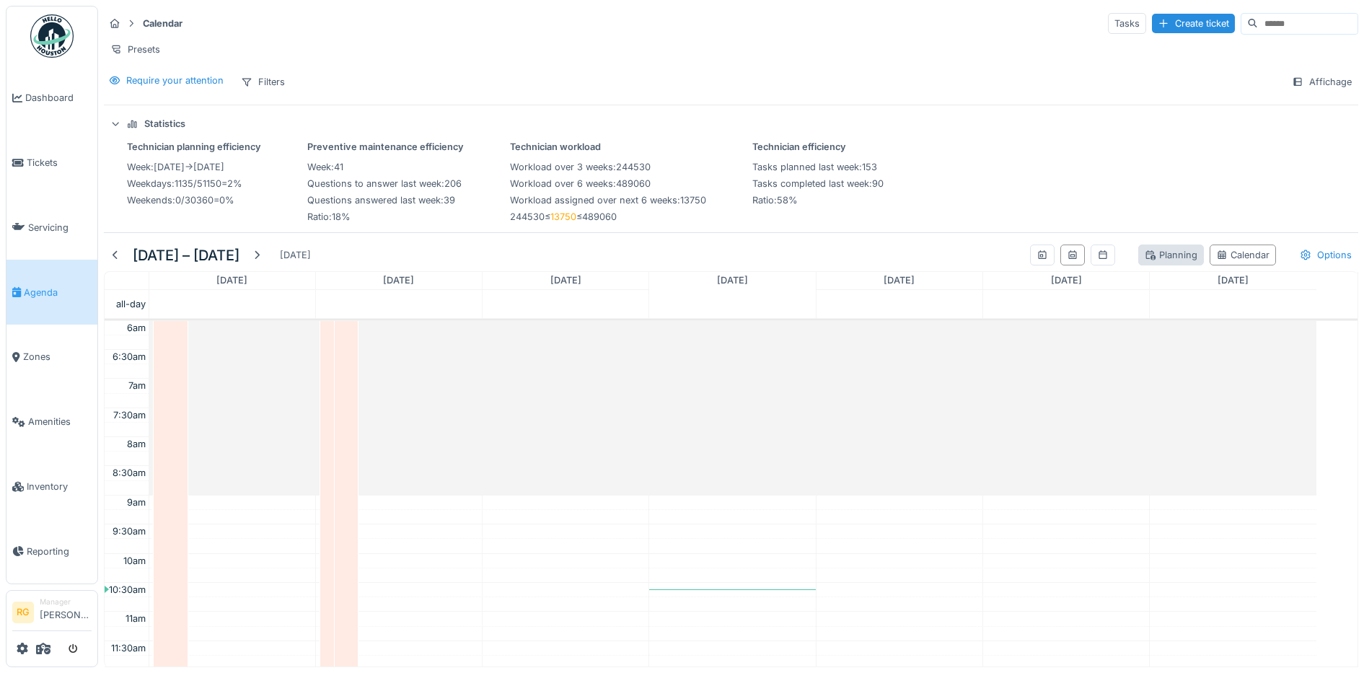
click at [1145, 262] on div "Planning" at bounding box center [1171, 255] width 53 height 14
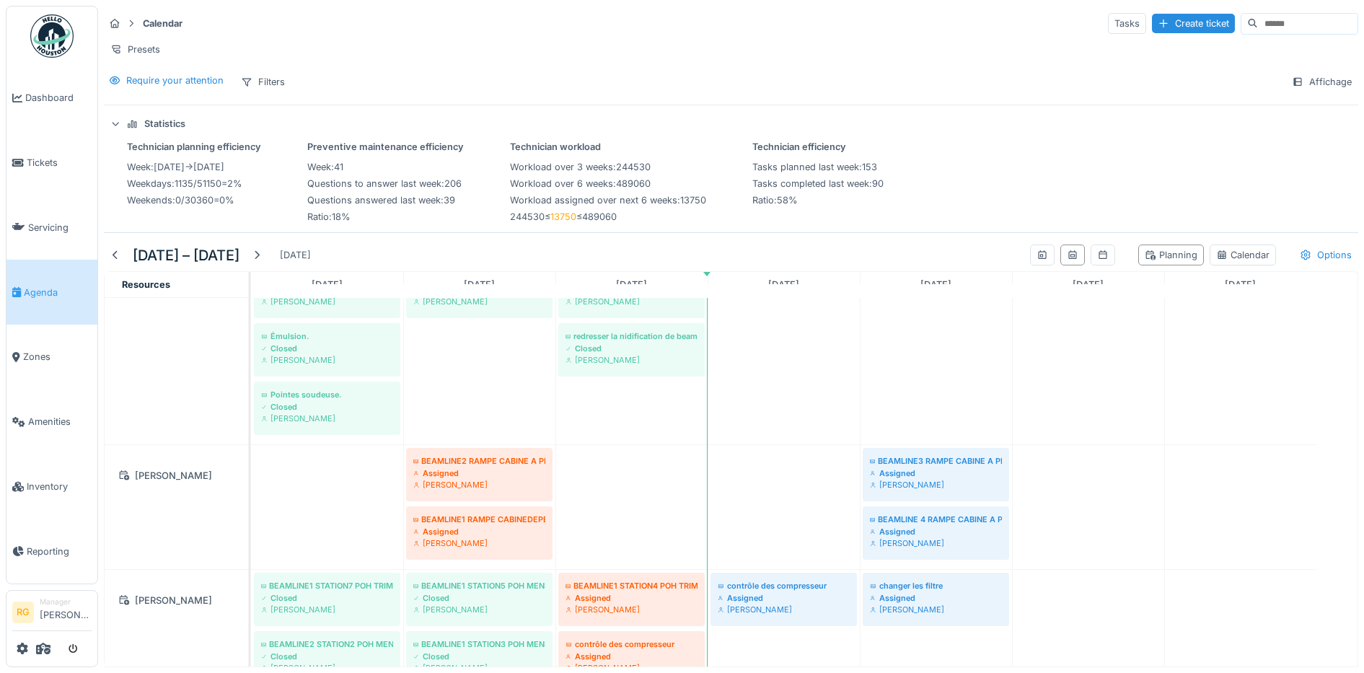
scroll to position [451, 0]
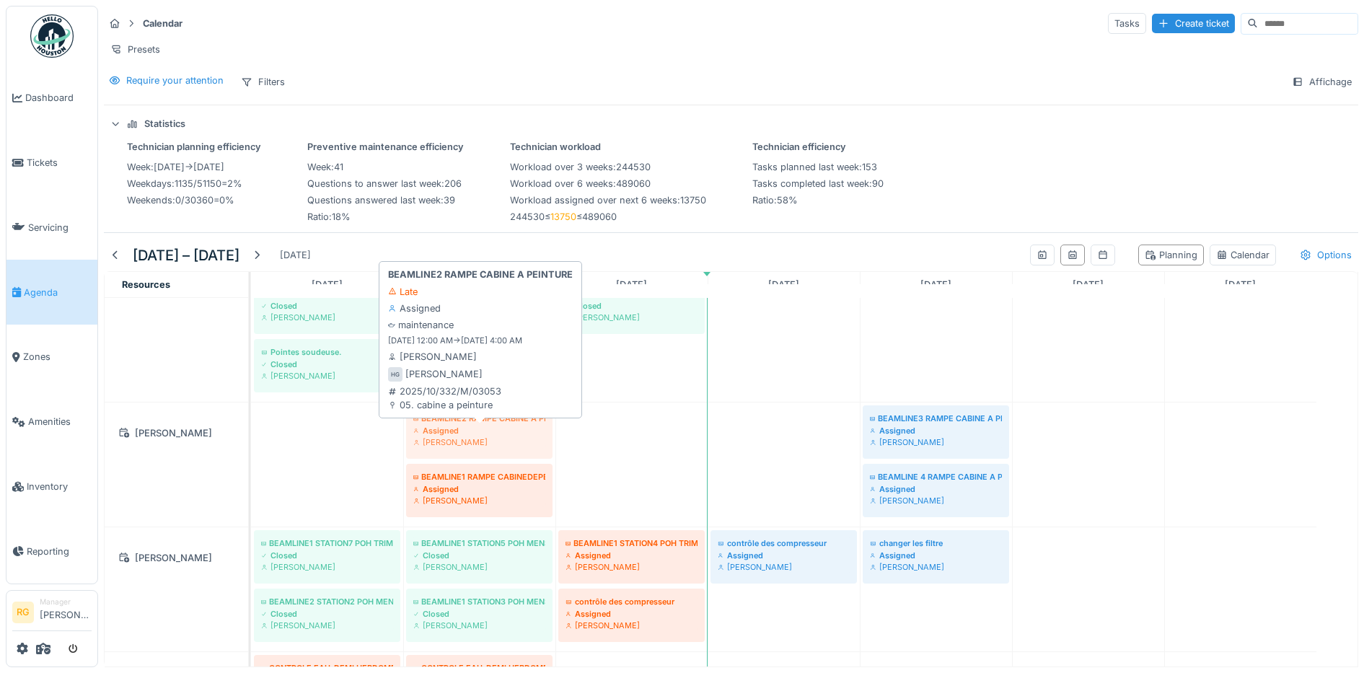
drag, startPoint x: 470, startPoint y: 439, endPoint x: 501, endPoint y: 432, distance: 31.7
click at [251, 436] on div "BEAMLINE2 RAMPE CABINE A PEINTURE Assigned Herve Genot BEAMLINE3 RAMPE CABINE A…" at bounding box center [251, 465] width 0 height 124
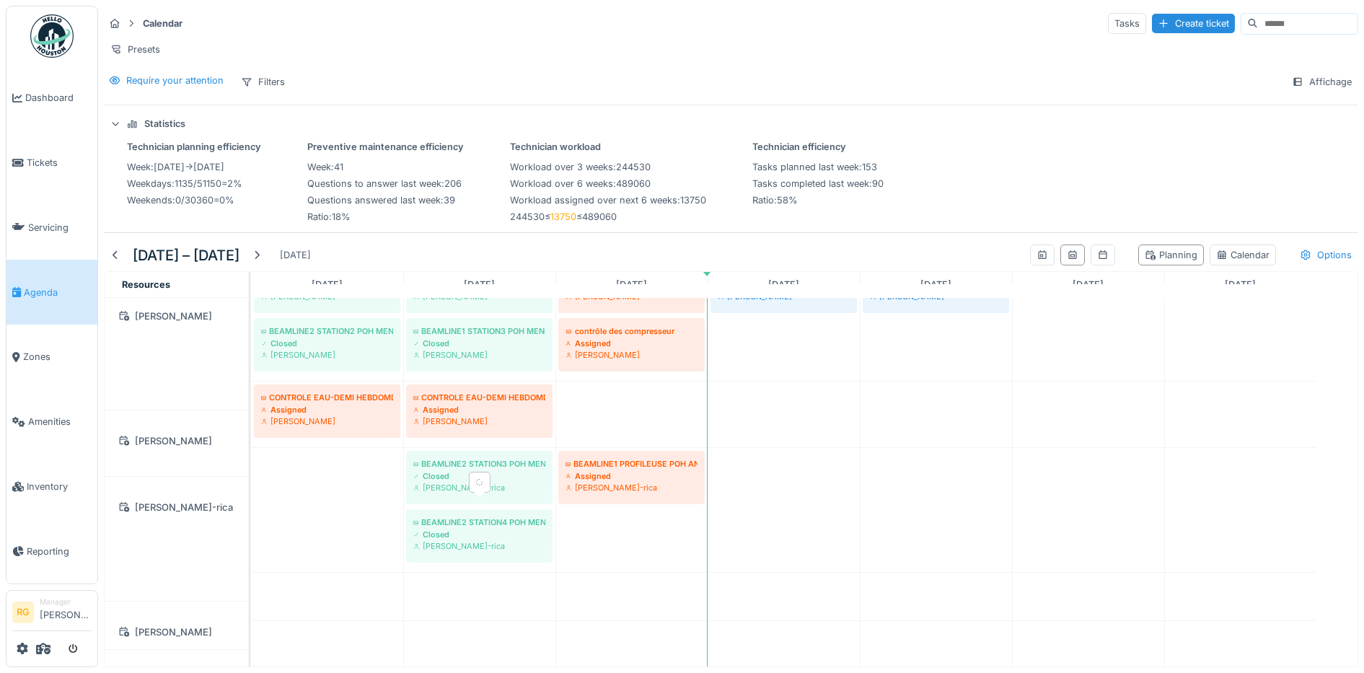
scroll to position [721, 0]
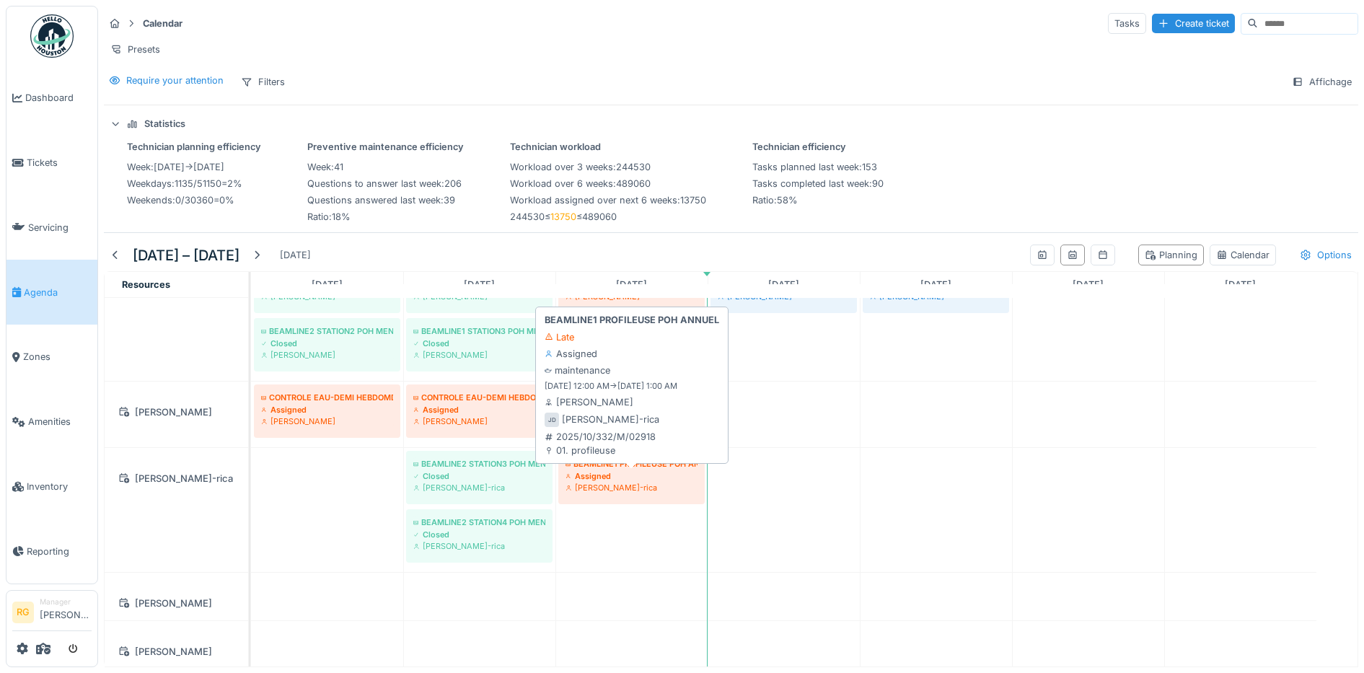
click at [658, 493] on div "Jan Dalla-rica" at bounding box center [632, 488] width 132 height 12
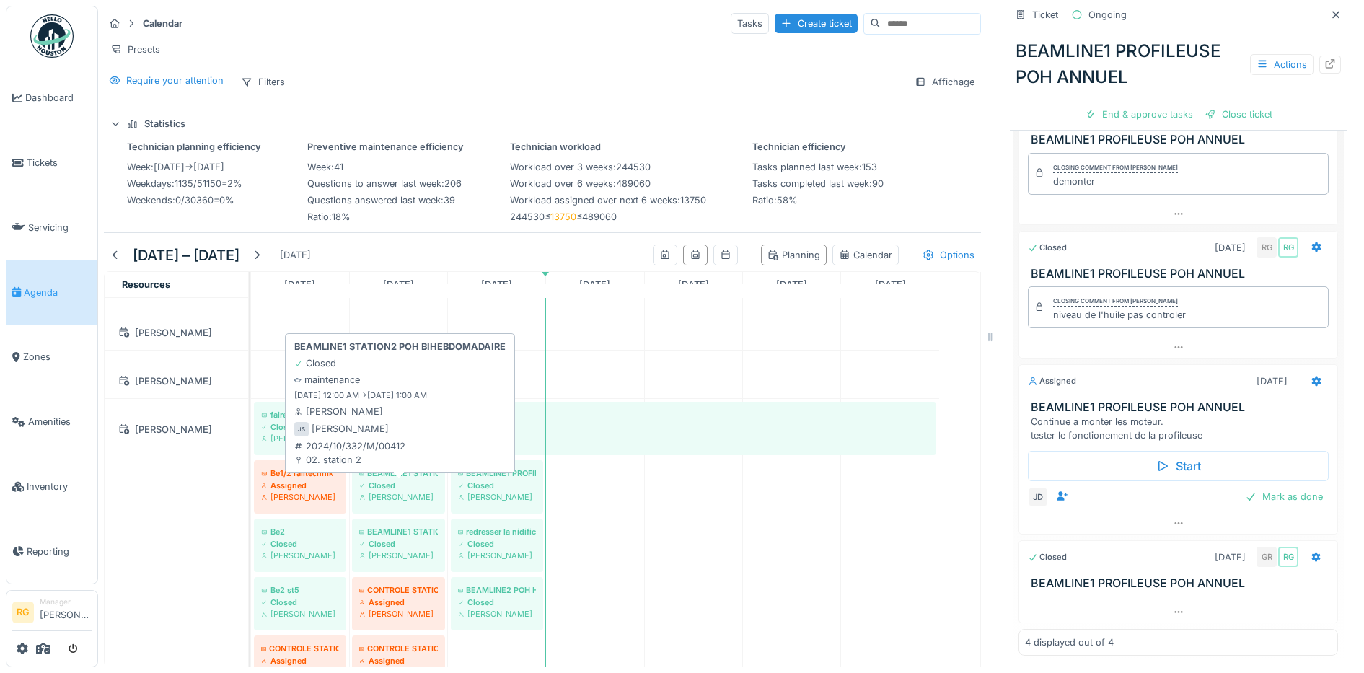
click at [403, 485] on div "Closed" at bounding box center [398, 486] width 79 height 12
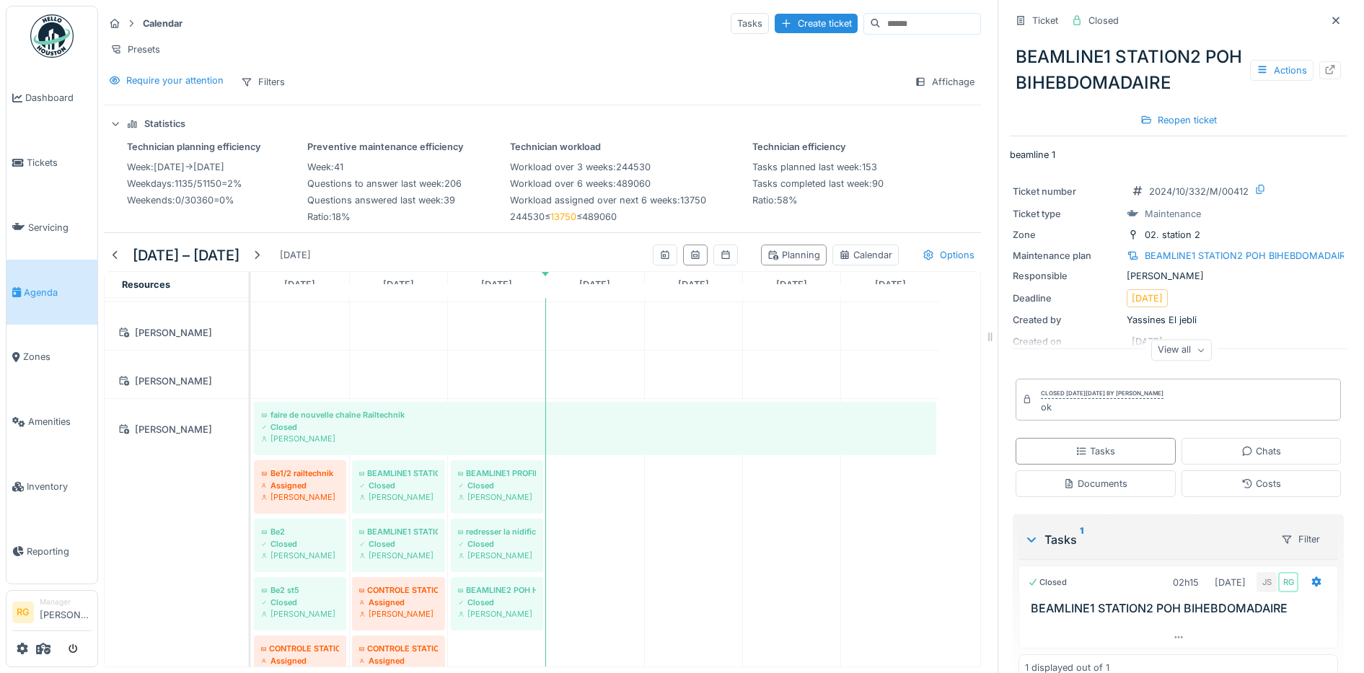
scroll to position [27, 0]
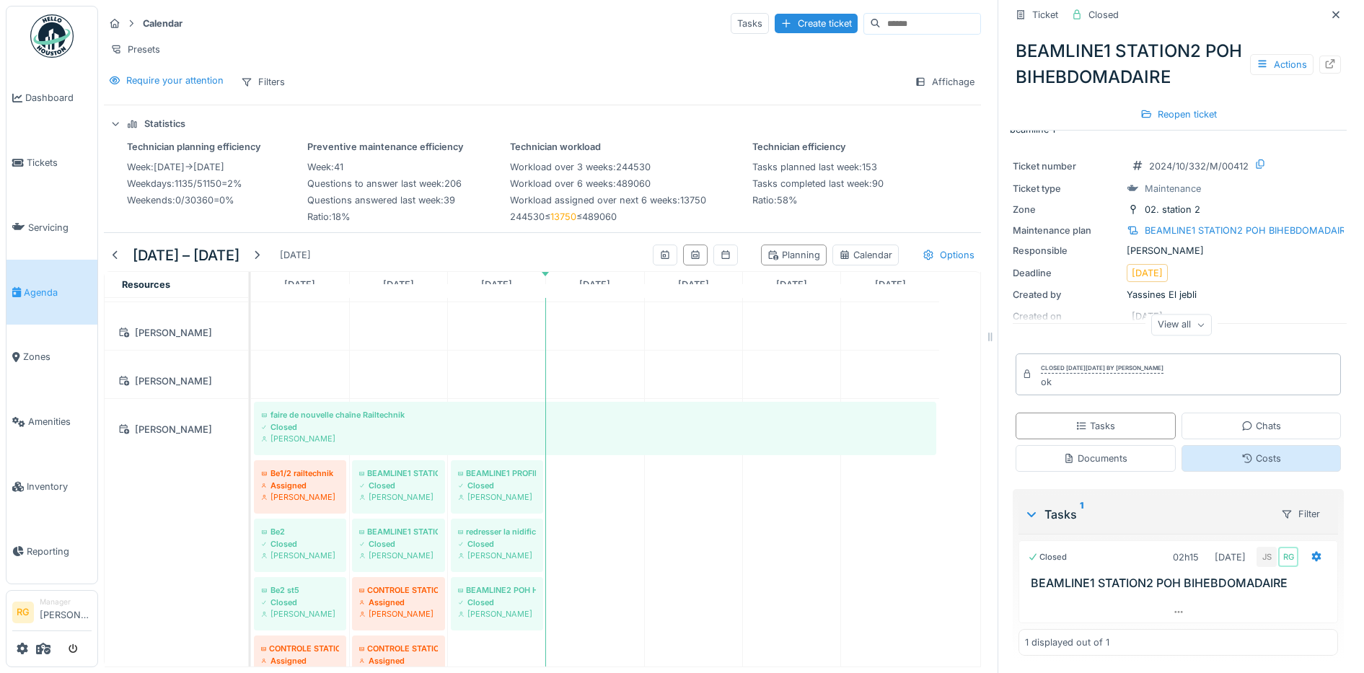
click at [1241, 452] on div "Costs" at bounding box center [1261, 459] width 40 height 14
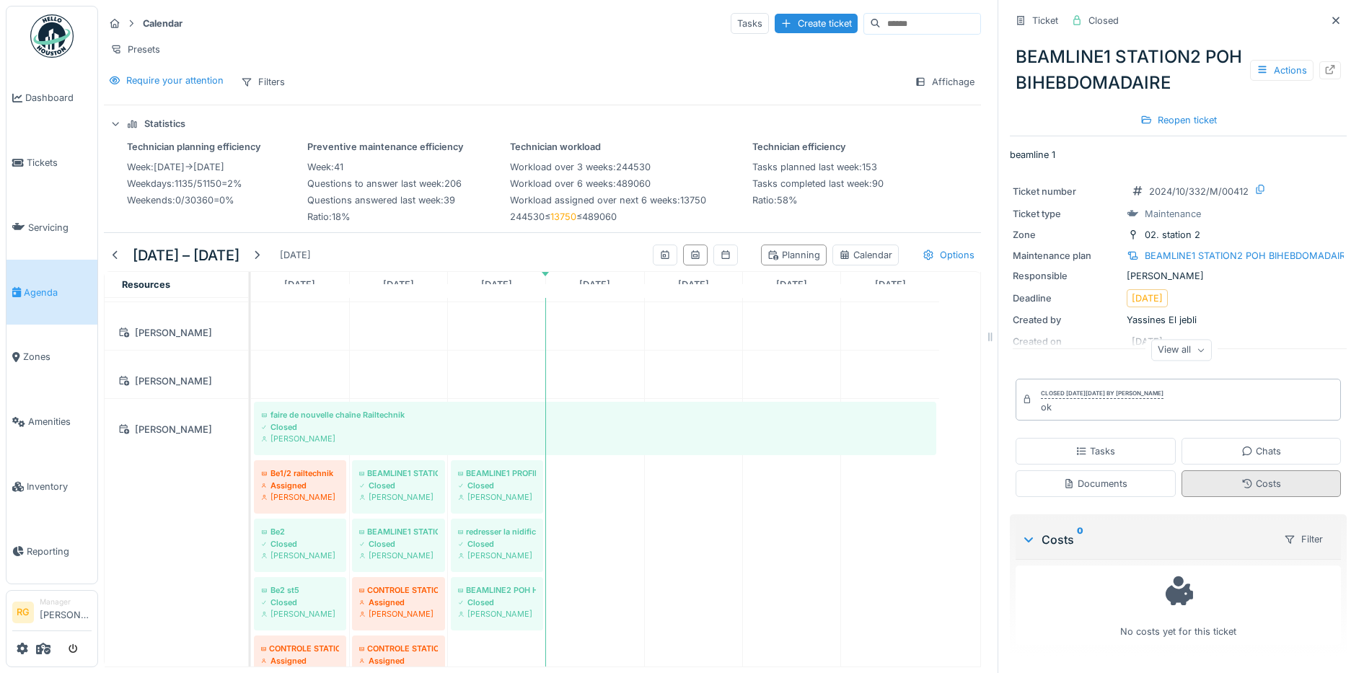
scroll to position [0, 0]
click at [1076, 444] on div "Tasks" at bounding box center [1096, 451] width 40 height 14
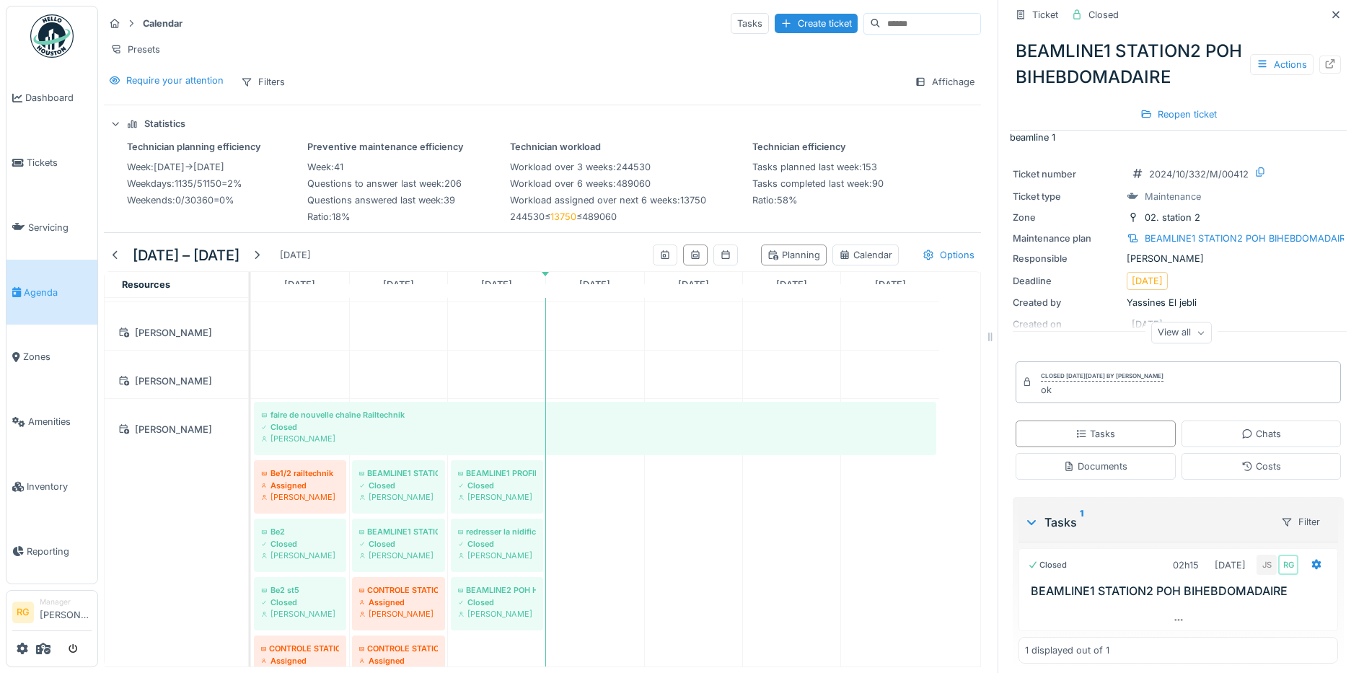
scroll to position [27, 0]
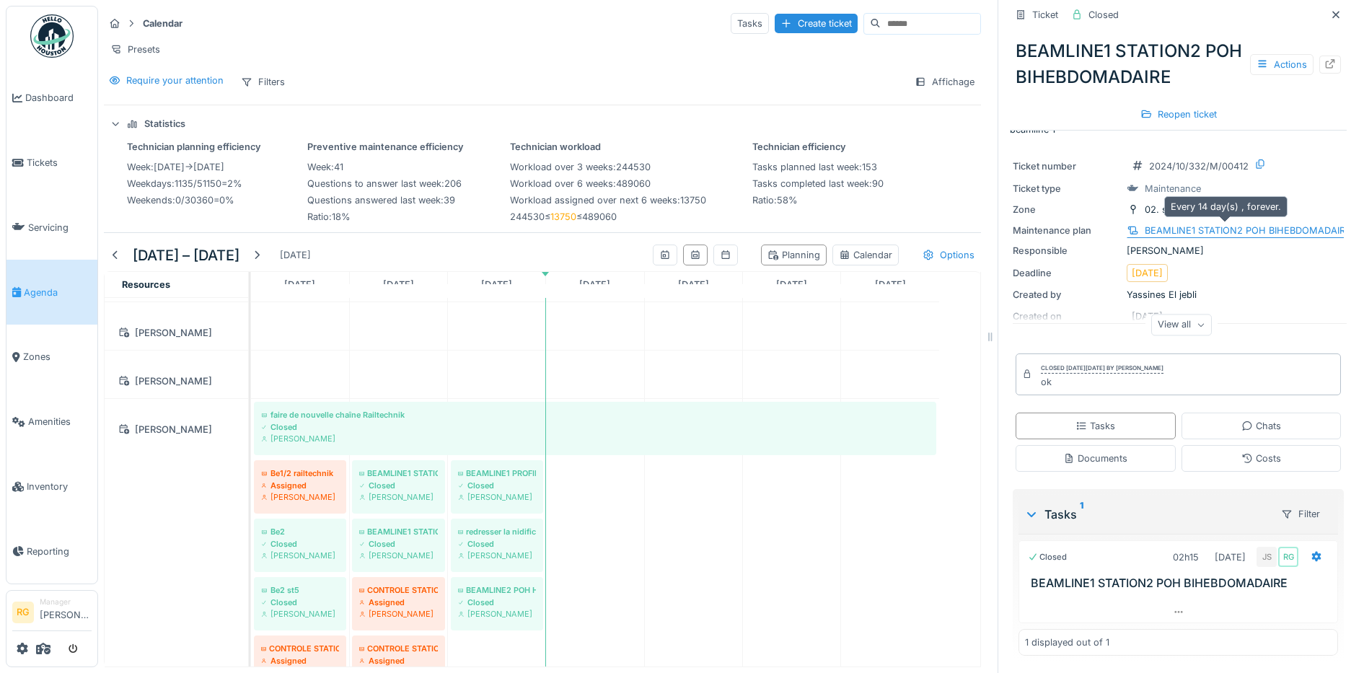
click at [1233, 224] on div "BEAMLINE1 STATION2 POH BIHEBDOMADAIRE" at bounding box center [1248, 231] width 206 height 14
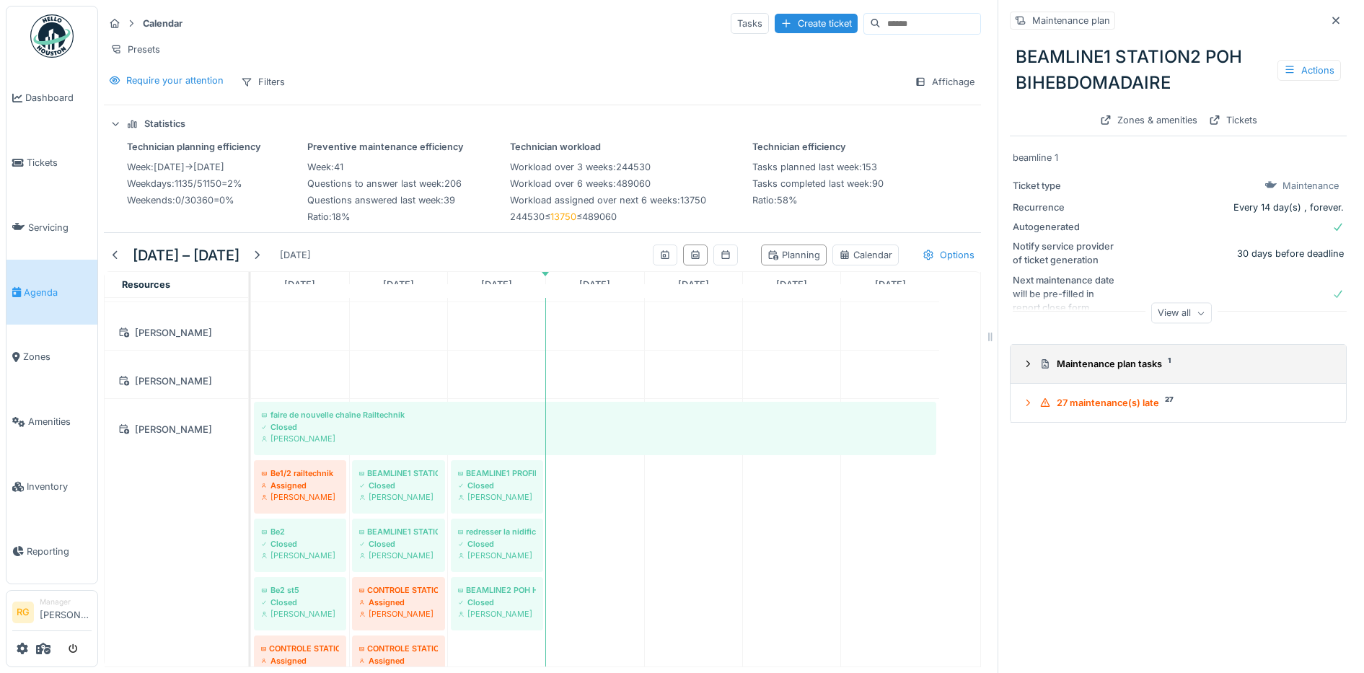
click at [1022, 359] on icon at bounding box center [1028, 363] width 12 height 9
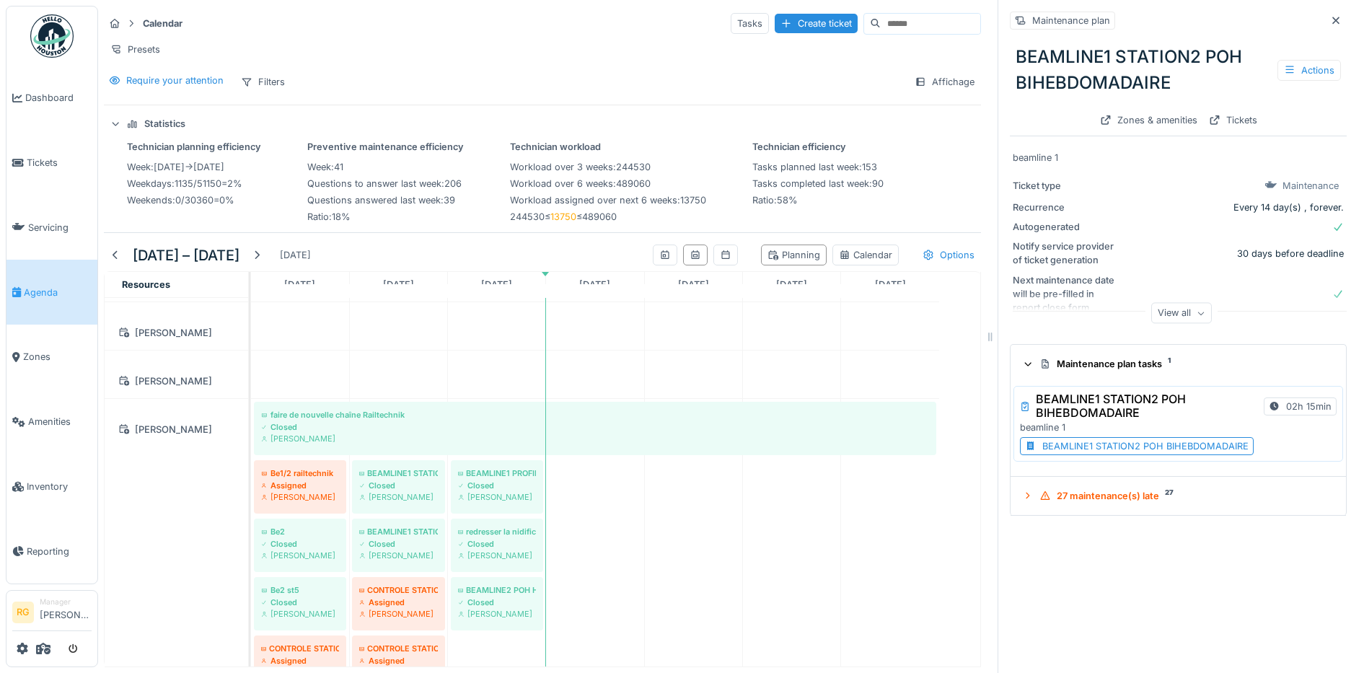
click at [1095, 439] on div "BEAMLINE1 STATION2 POH BIHEBDOMADAIRE" at bounding box center [1145, 446] width 206 height 14
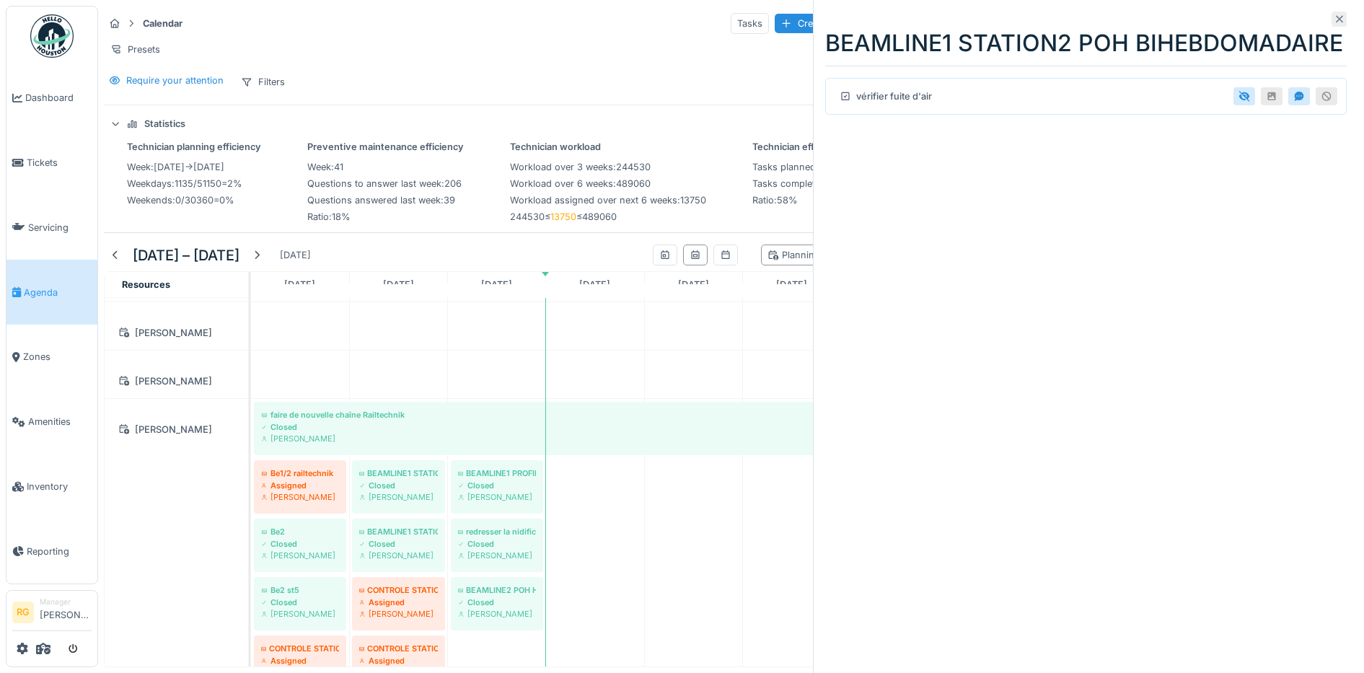
click at [1336, 17] on icon at bounding box center [1339, 19] width 7 height 7
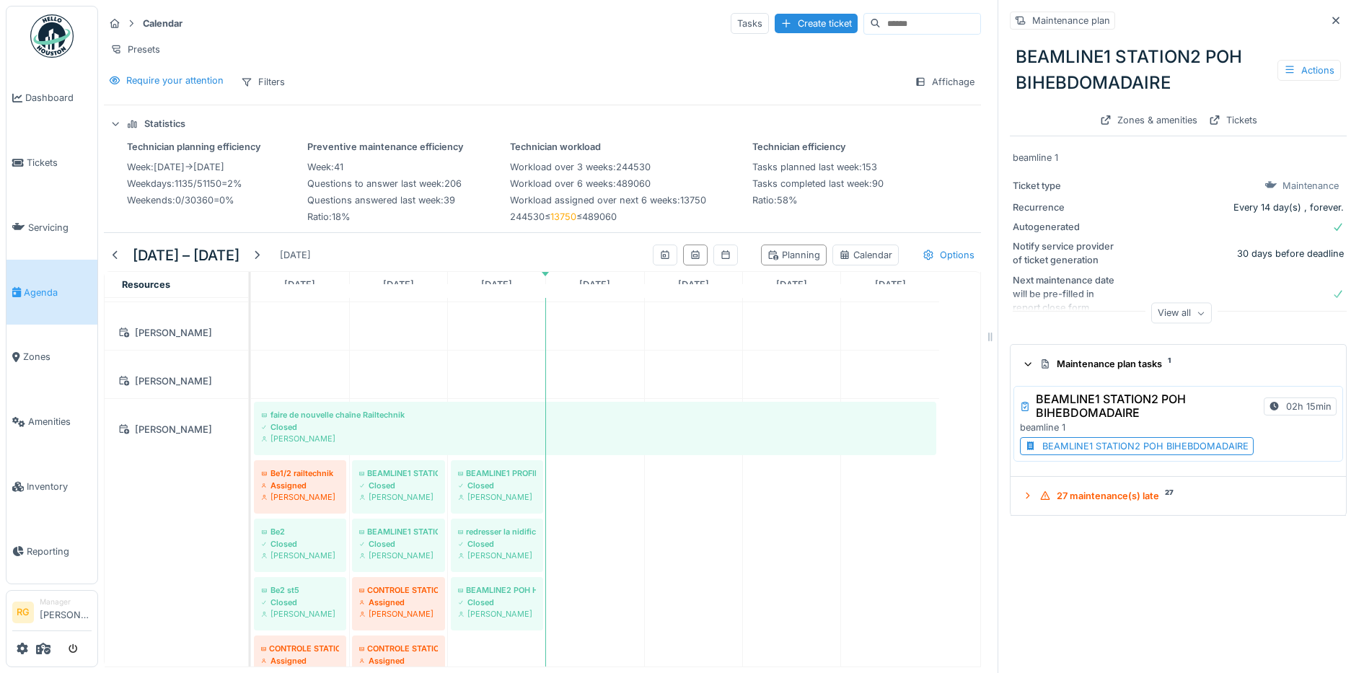
click at [1332, 17] on icon at bounding box center [1335, 20] width 7 height 7
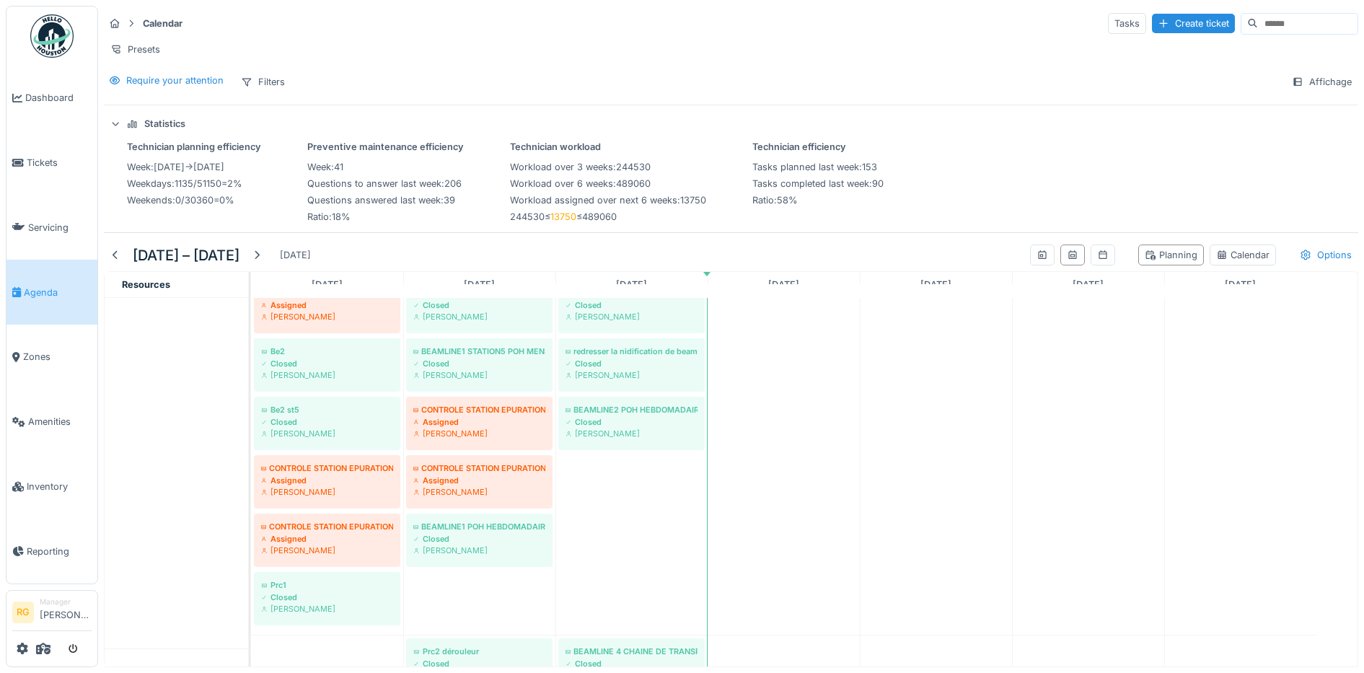
scroll to position [1172, 0]
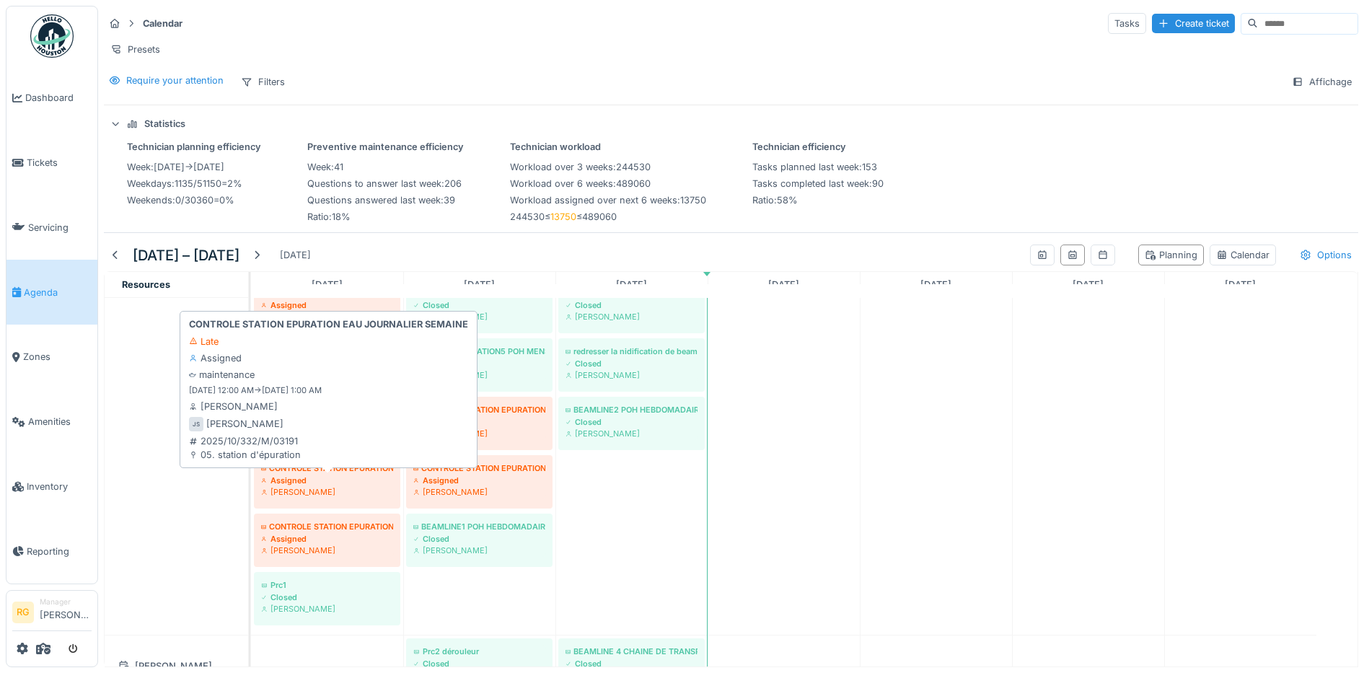
click at [354, 488] on div "Jeremy Six" at bounding box center [327, 492] width 132 height 12
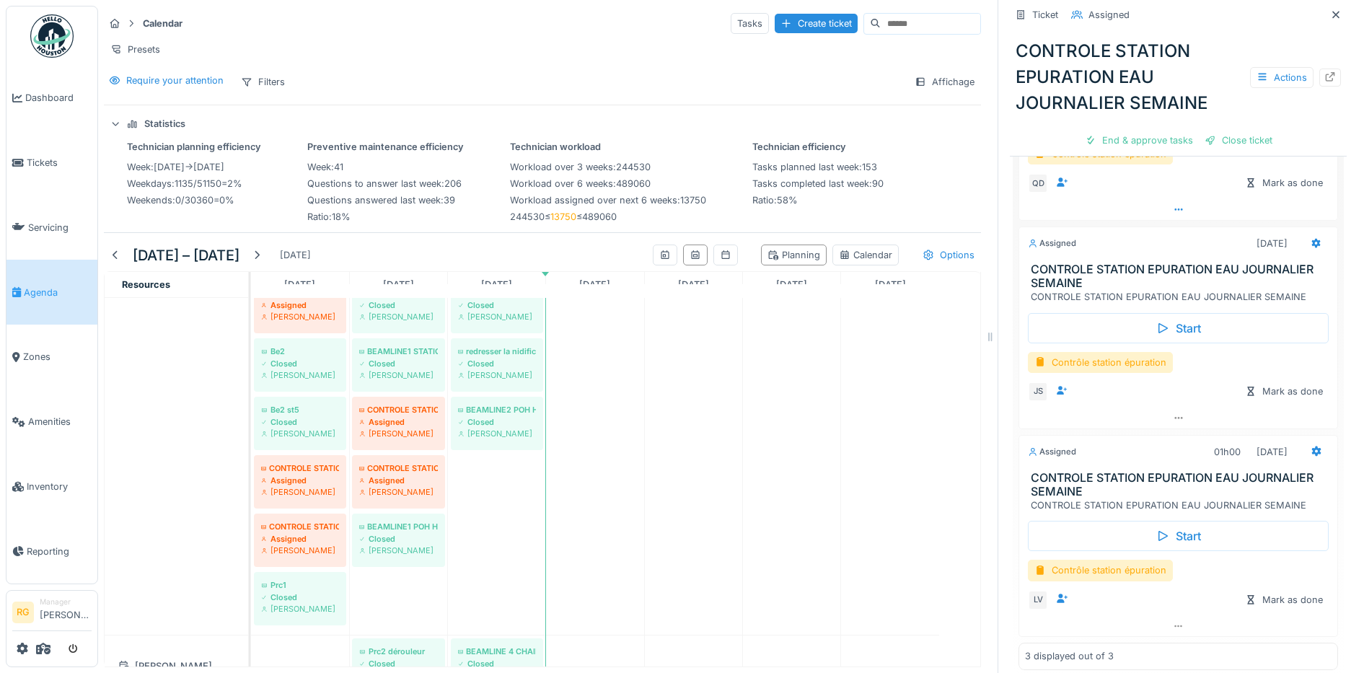
scroll to position [544, 0]
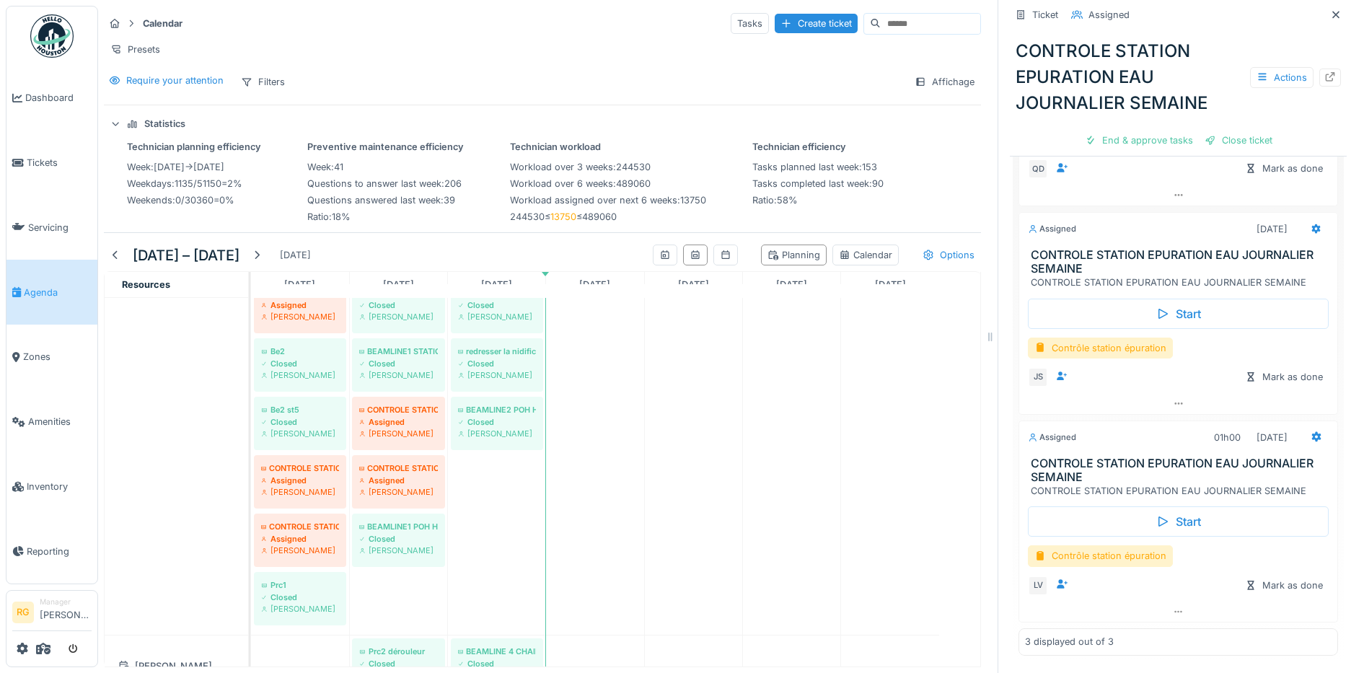
drag, startPoint x: 1097, startPoint y: 330, endPoint x: 1094, endPoint y: 340, distance: 9.8
click at [1097, 338] on div "Contrôle station épuration" at bounding box center [1100, 348] width 145 height 21
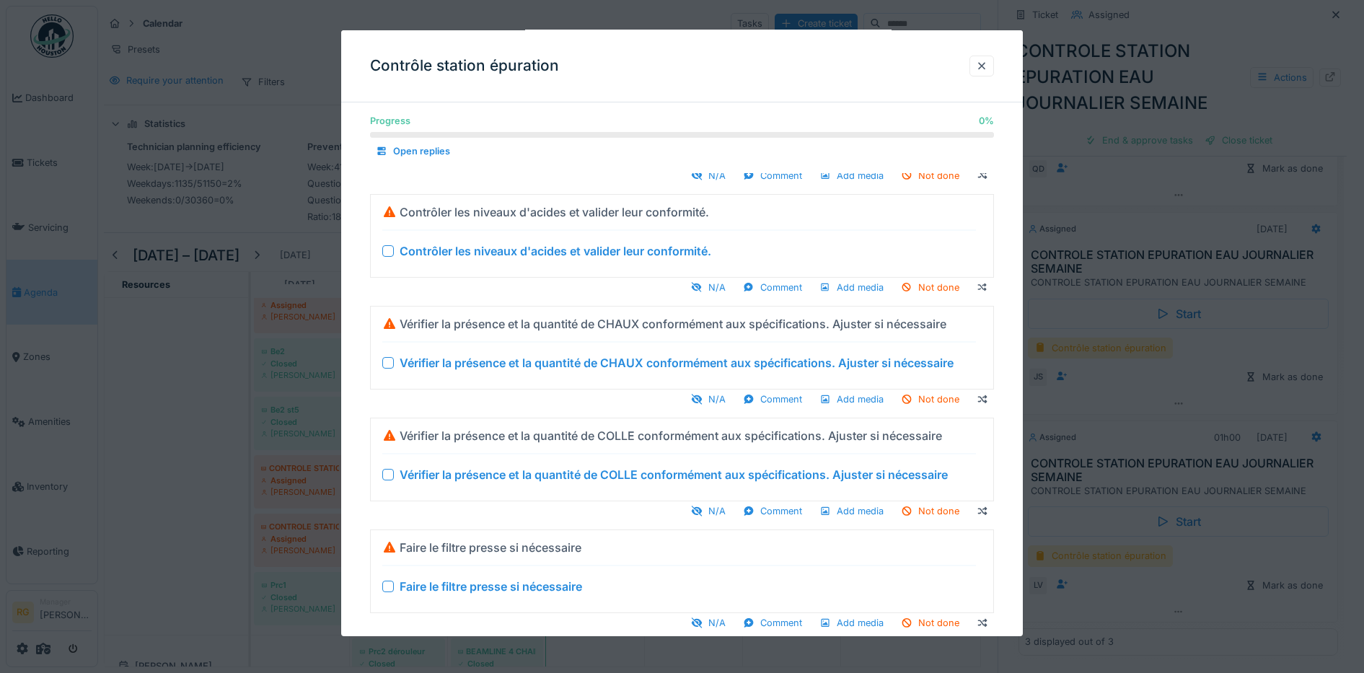
scroll to position [137, 0]
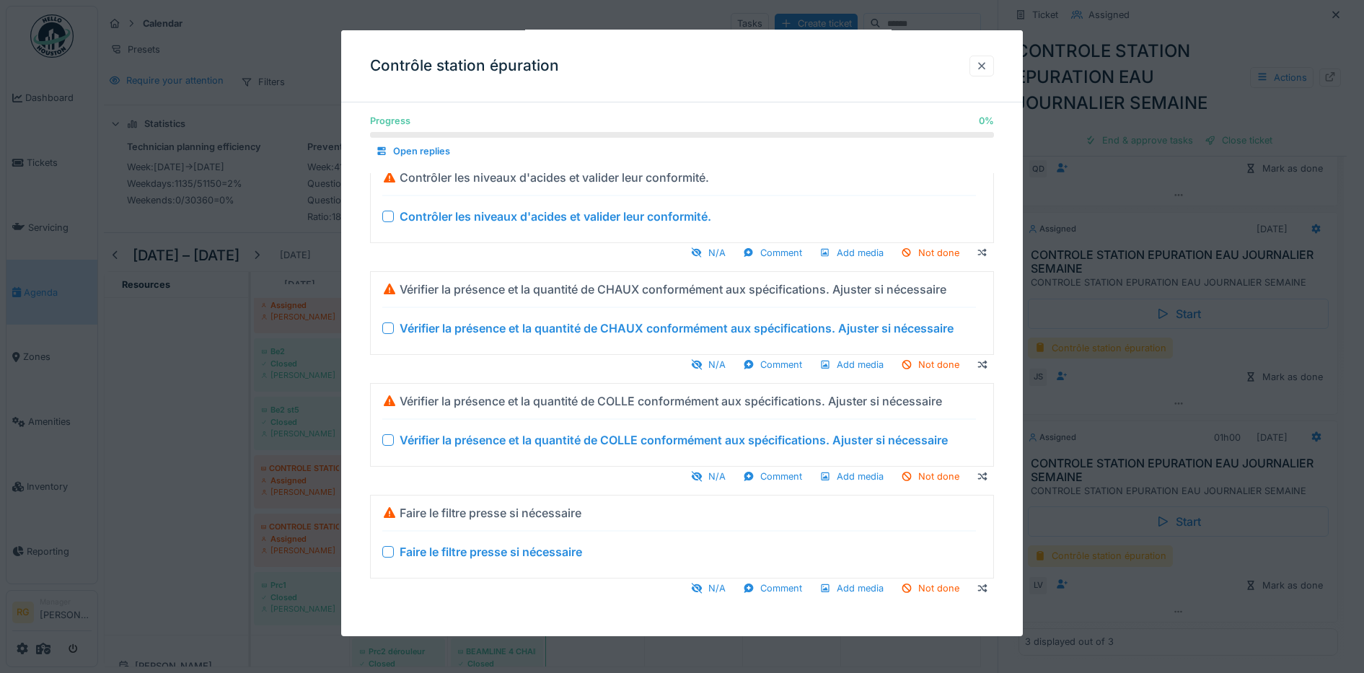
click at [988, 66] on div at bounding box center [982, 66] width 12 height 14
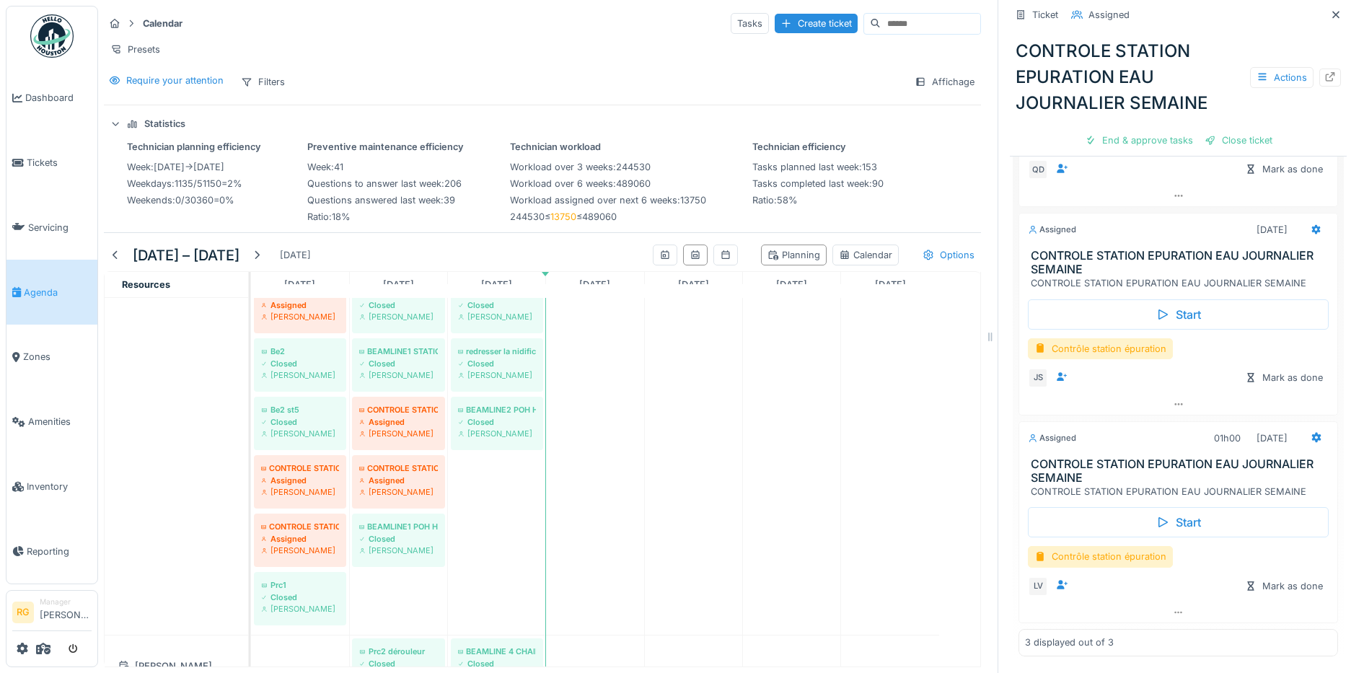
scroll to position [544, 0]
click at [1091, 548] on div "Contrôle station épuration" at bounding box center [1100, 555] width 145 height 21
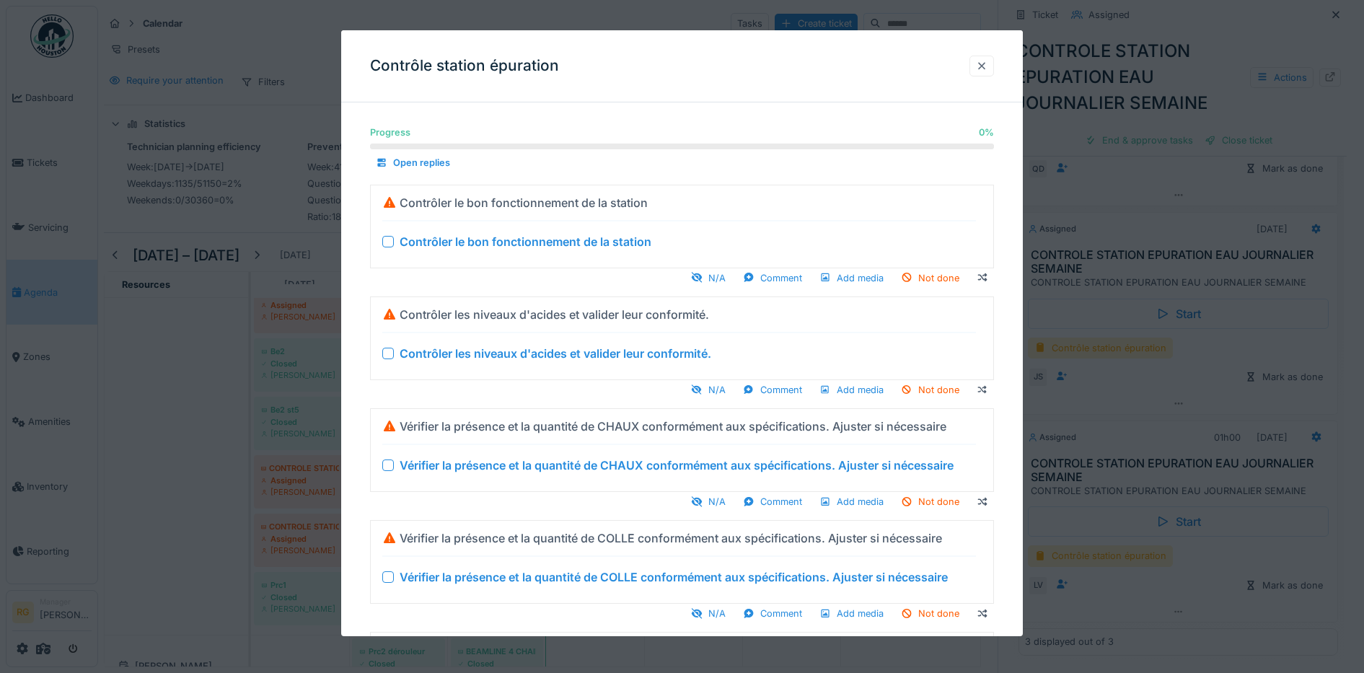
click at [988, 69] on div at bounding box center [982, 66] width 12 height 14
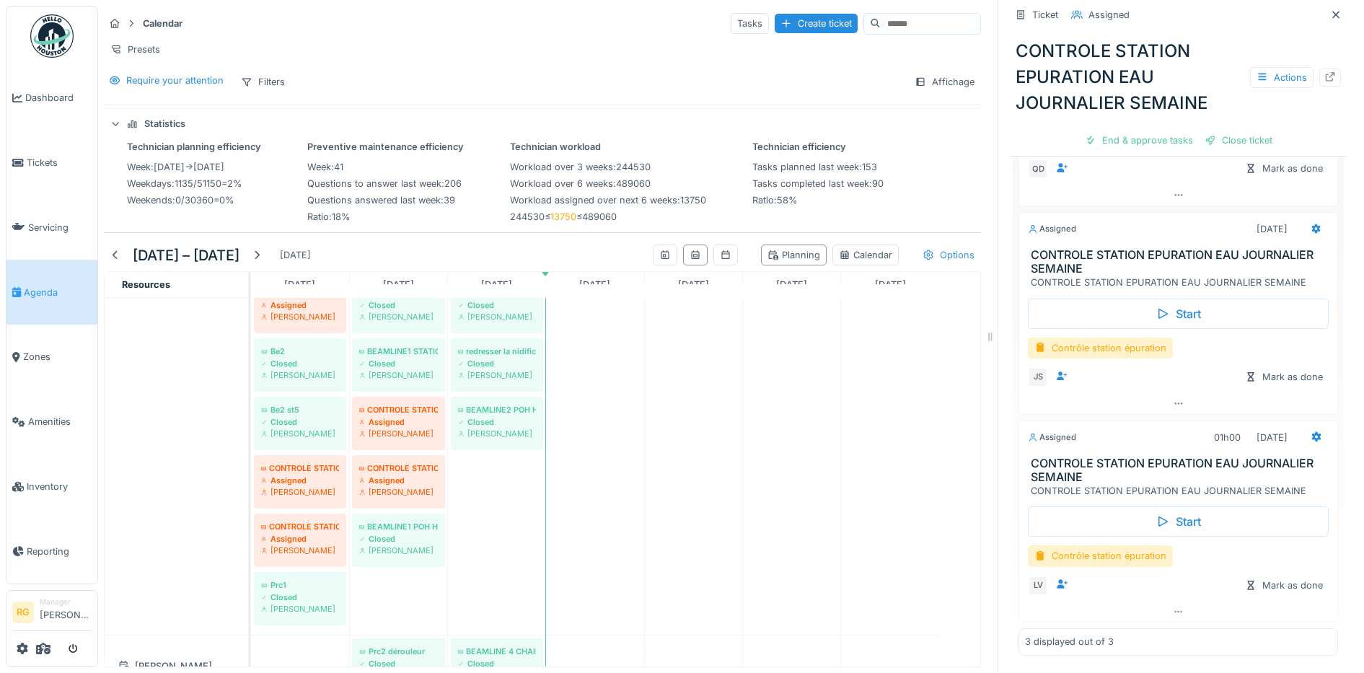
drag, startPoint x: 1309, startPoint y: 2, endPoint x: 1314, endPoint y: 260, distance: 257.6
click at [1330, 10] on icon at bounding box center [1336, 14] width 12 height 9
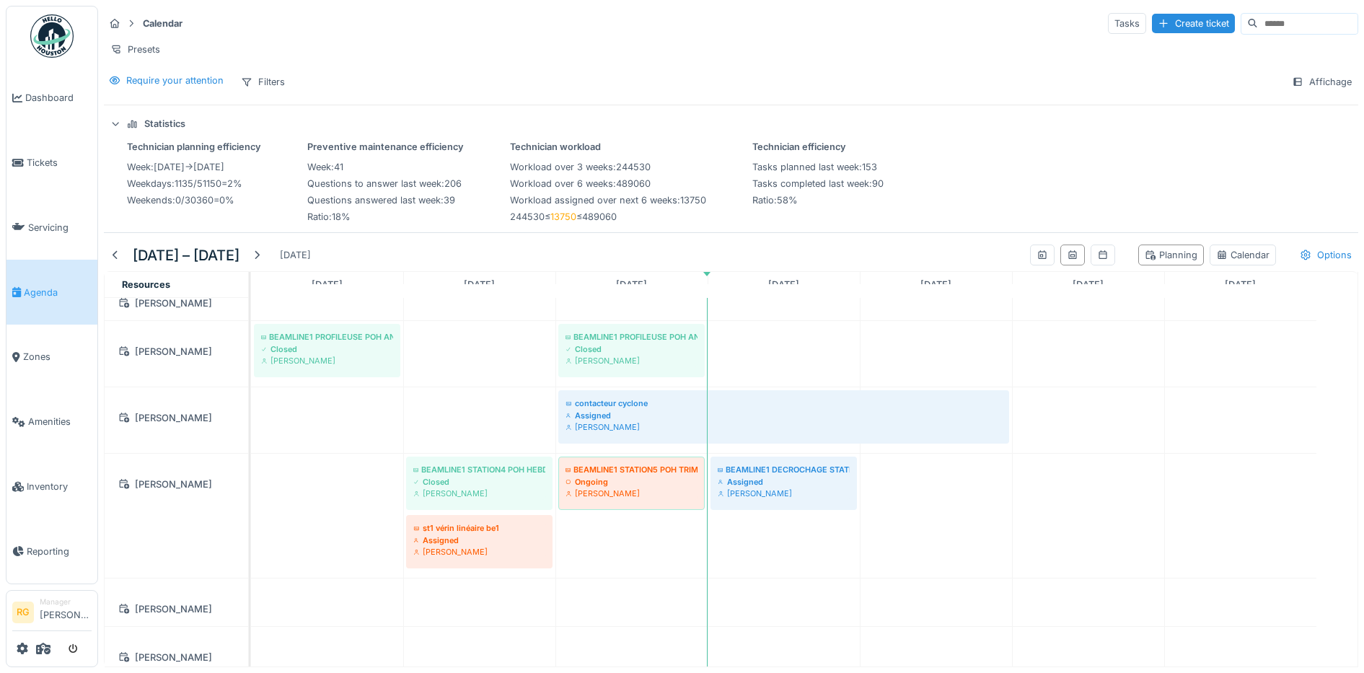
scroll to position [2086, 0]
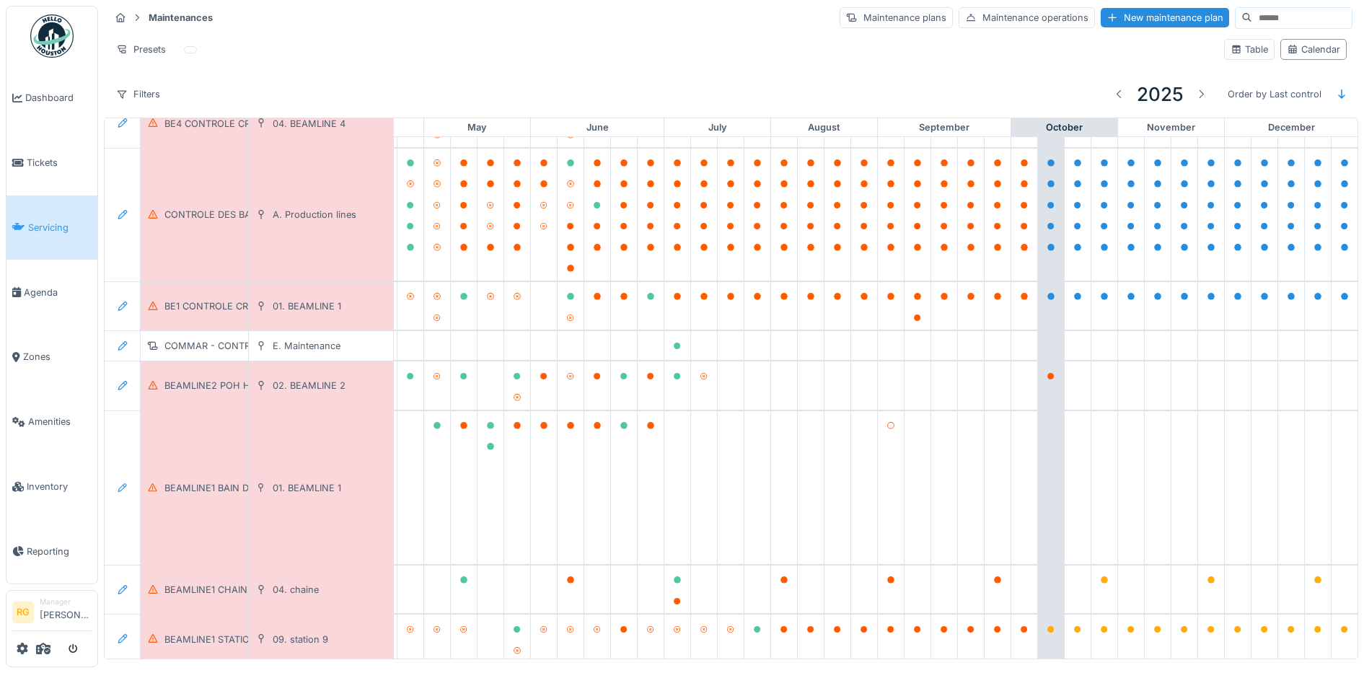
scroll to position [1713, 488]
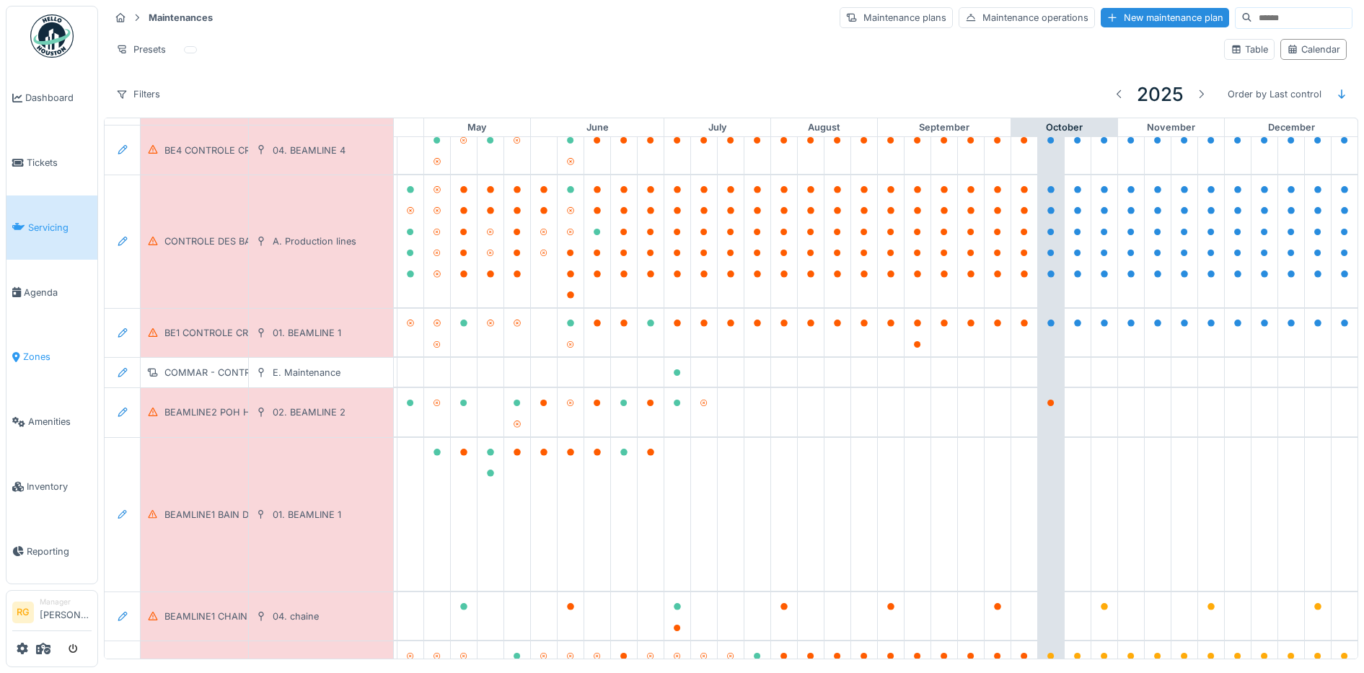
click at [32, 351] on span "Zones" at bounding box center [57, 357] width 69 height 14
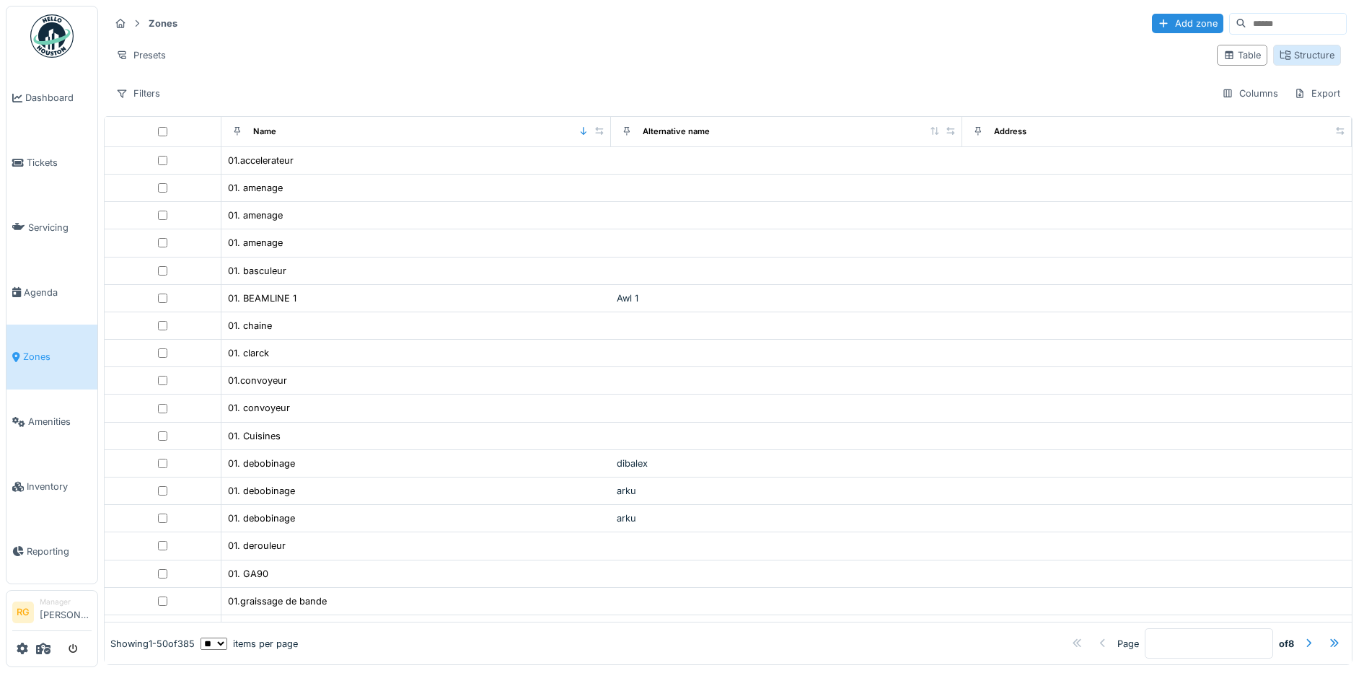
click at [1282, 58] on div "Structure" at bounding box center [1307, 55] width 55 height 14
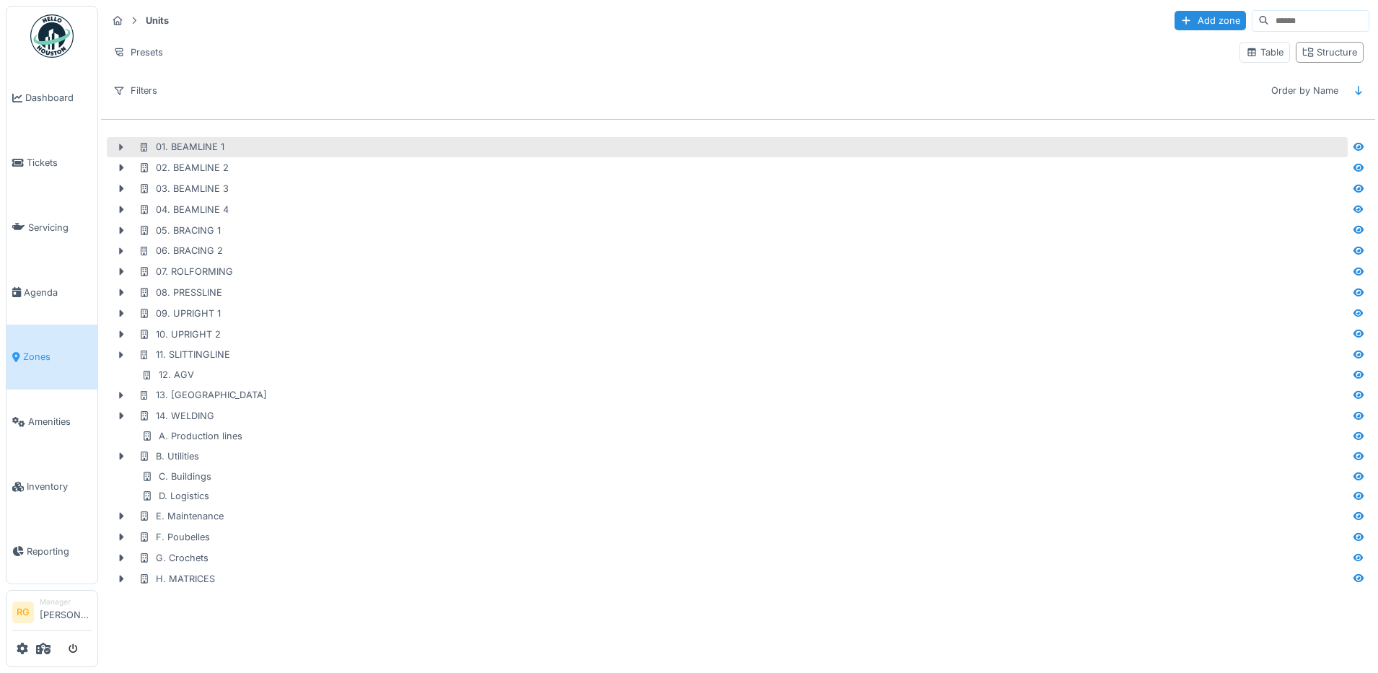
click at [120, 150] on icon at bounding box center [122, 147] width 4 height 7
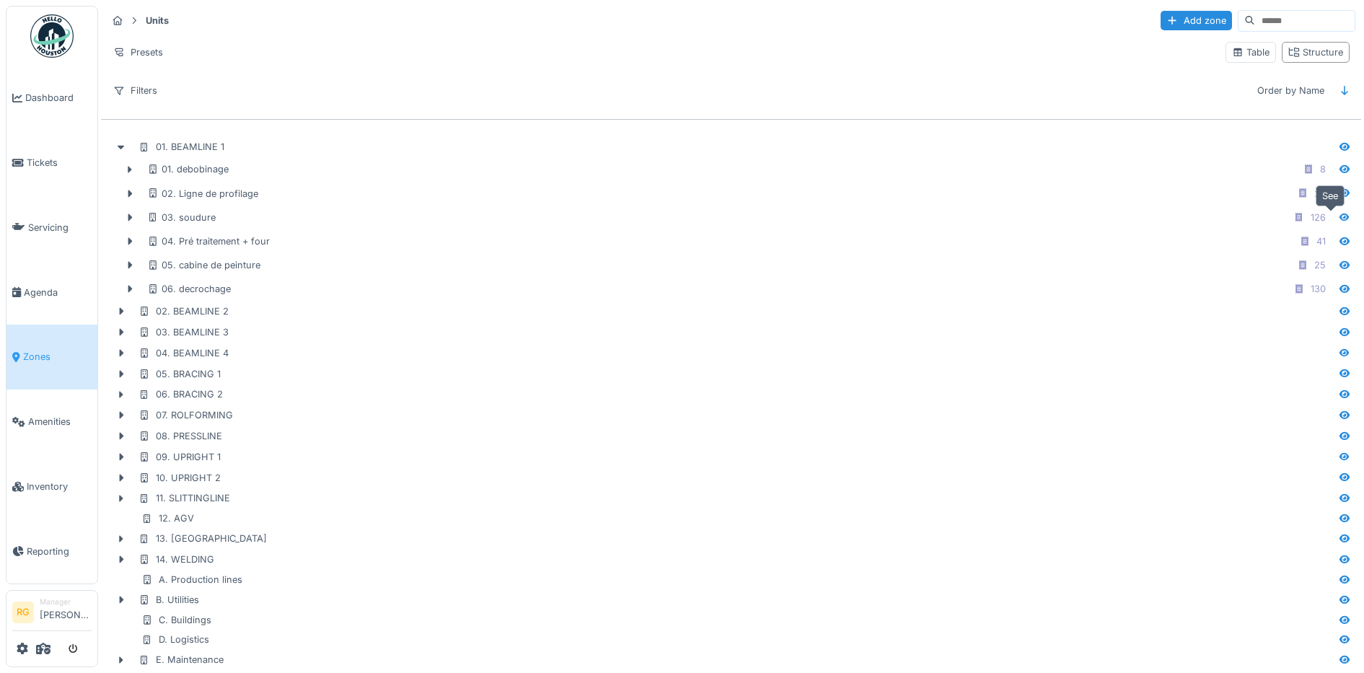
click at [1339, 219] on icon at bounding box center [1345, 217] width 12 height 9
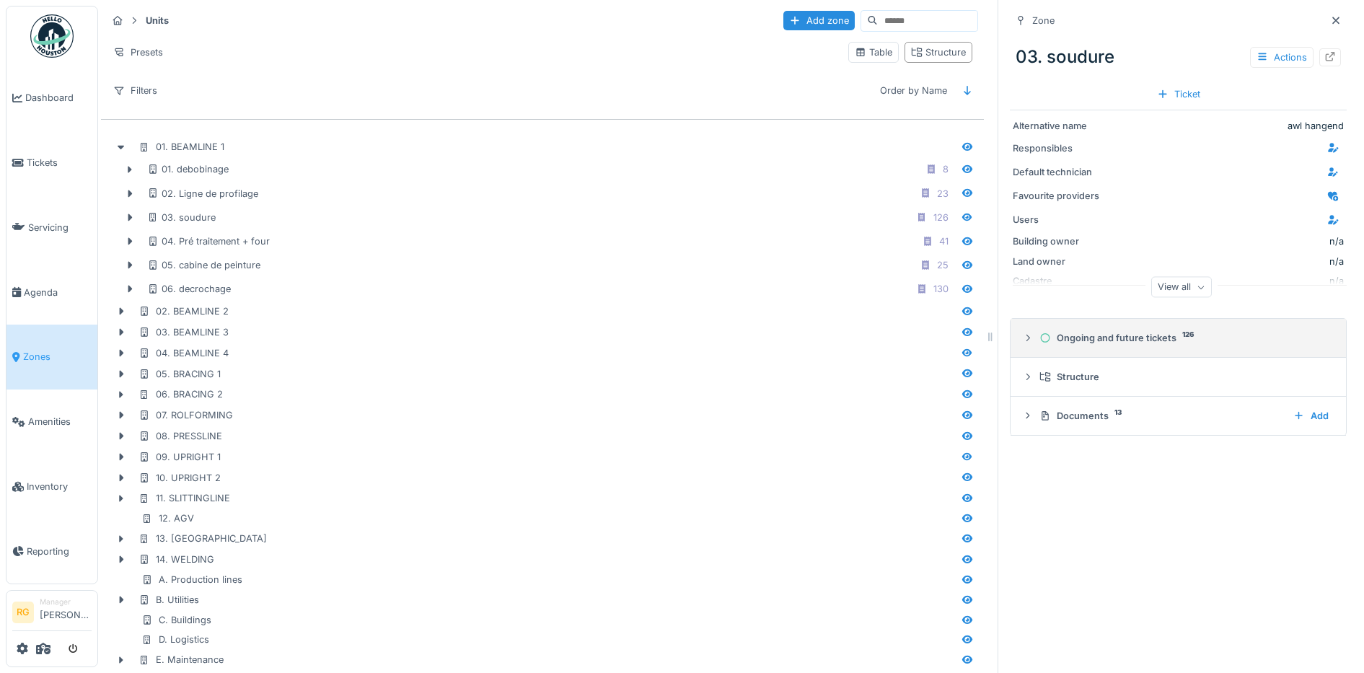
click at [1022, 342] on icon at bounding box center [1028, 337] width 12 height 9
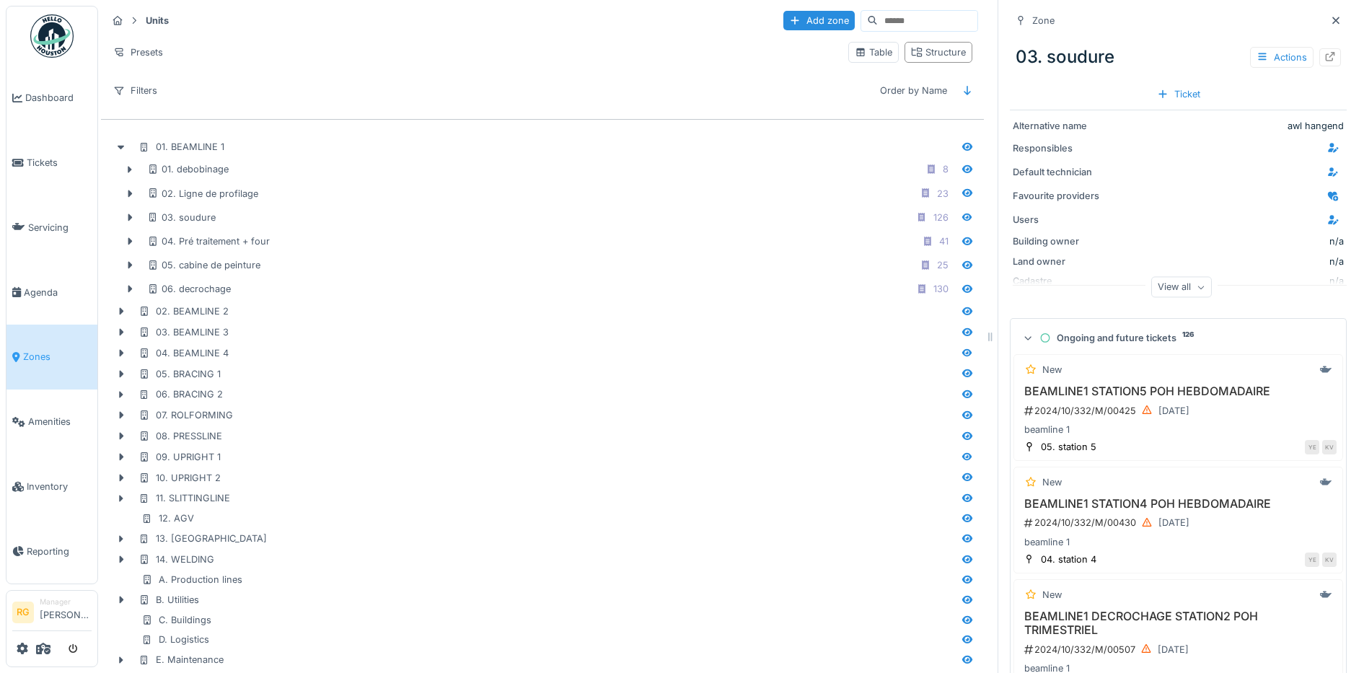
click at [1016, 341] on summary "Ongoing and future tickets 126" at bounding box center [1178, 338] width 324 height 27
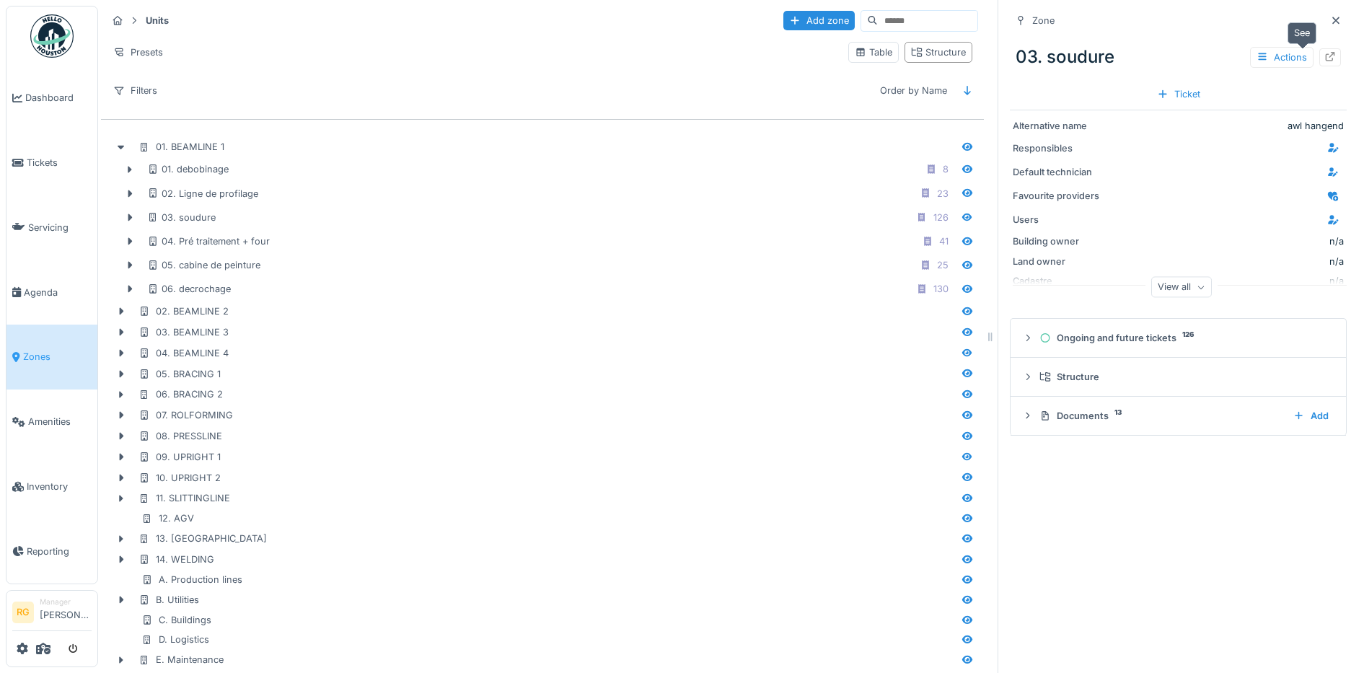
click at [1326, 52] on icon at bounding box center [1330, 56] width 9 height 9
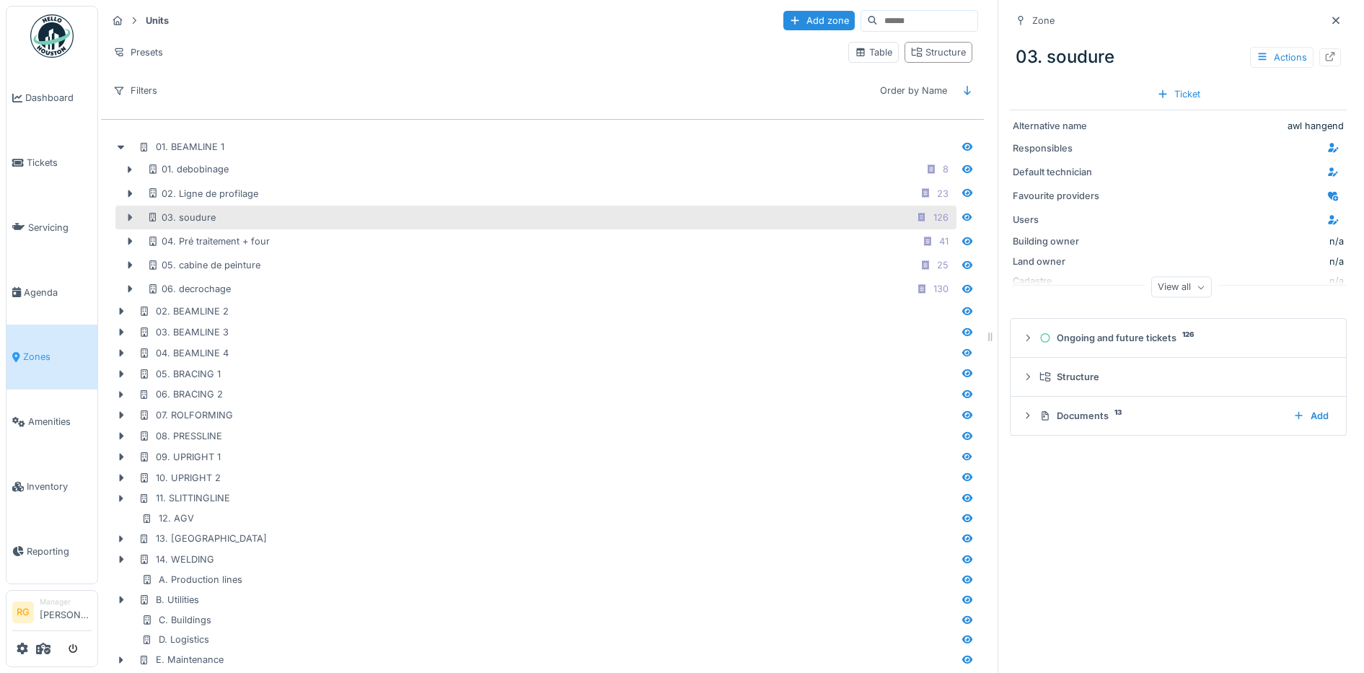
click at [126, 218] on icon at bounding box center [130, 217] width 12 height 9
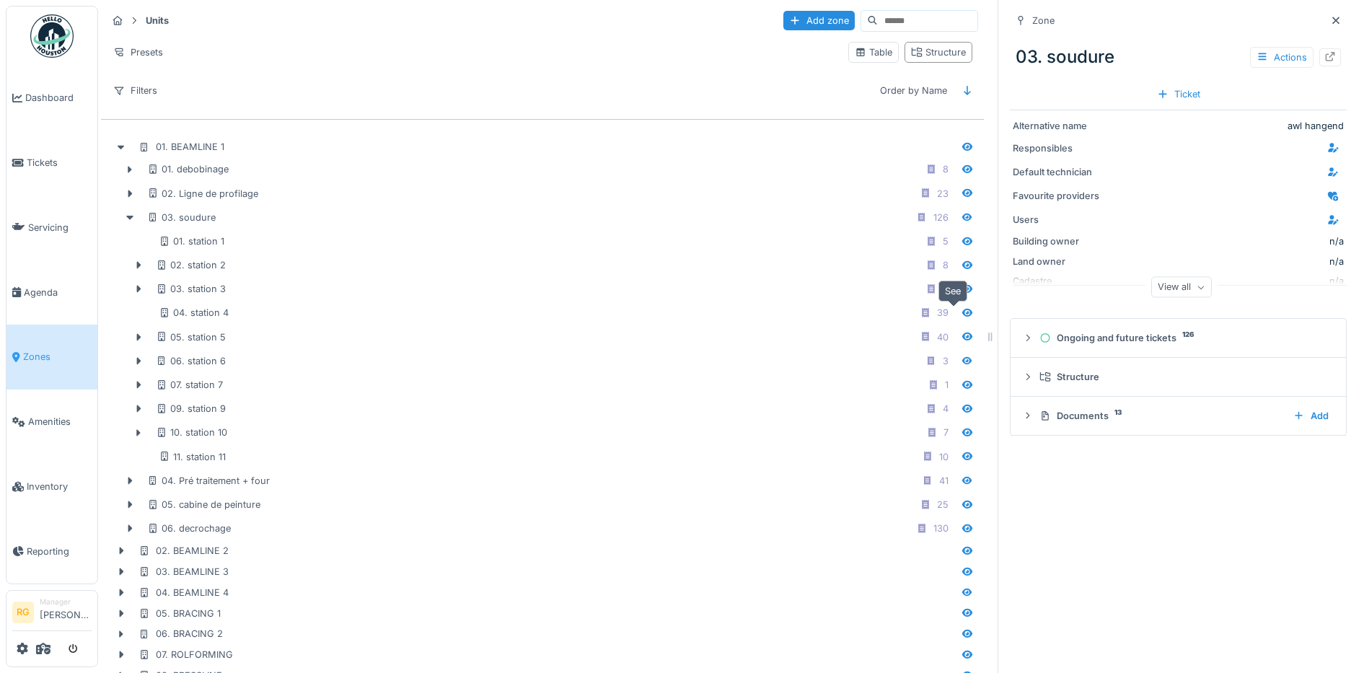
click at [962, 317] on icon at bounding box center [967, 313] width 10 height 8
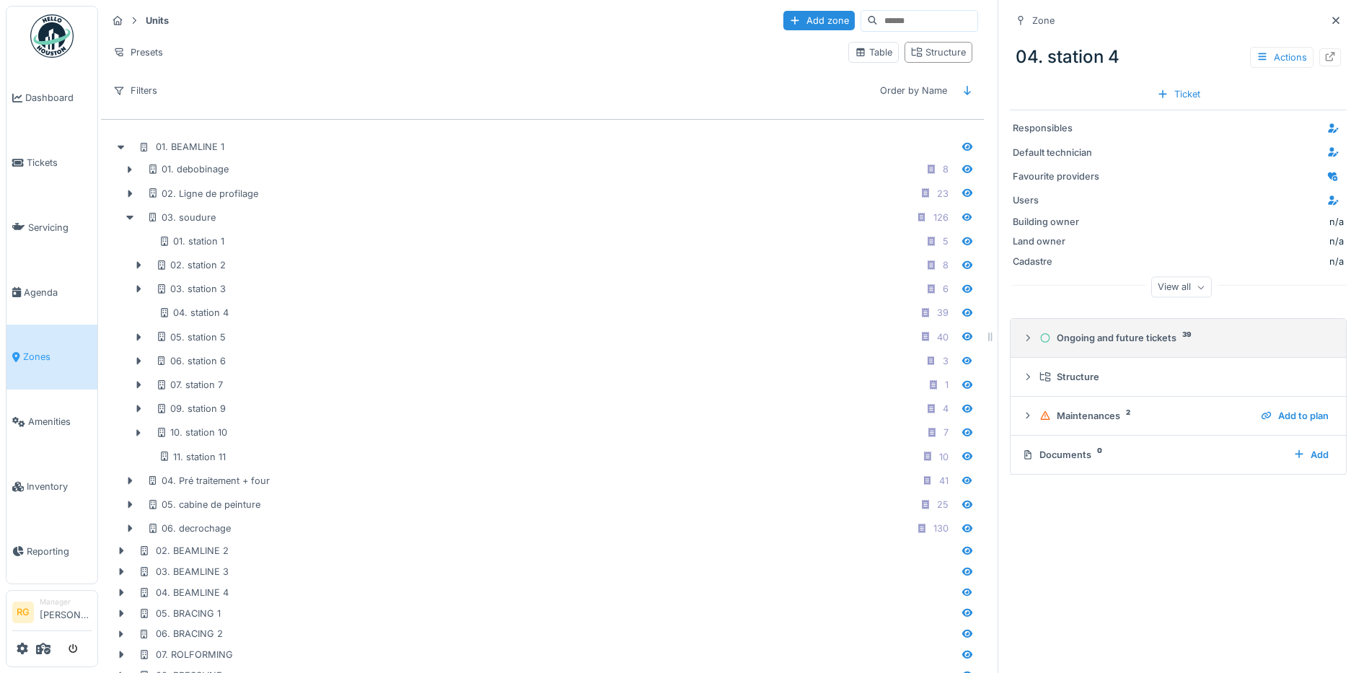
click at [1022, 343] on icon at bounding box center [1028, 337] width 12 height 9
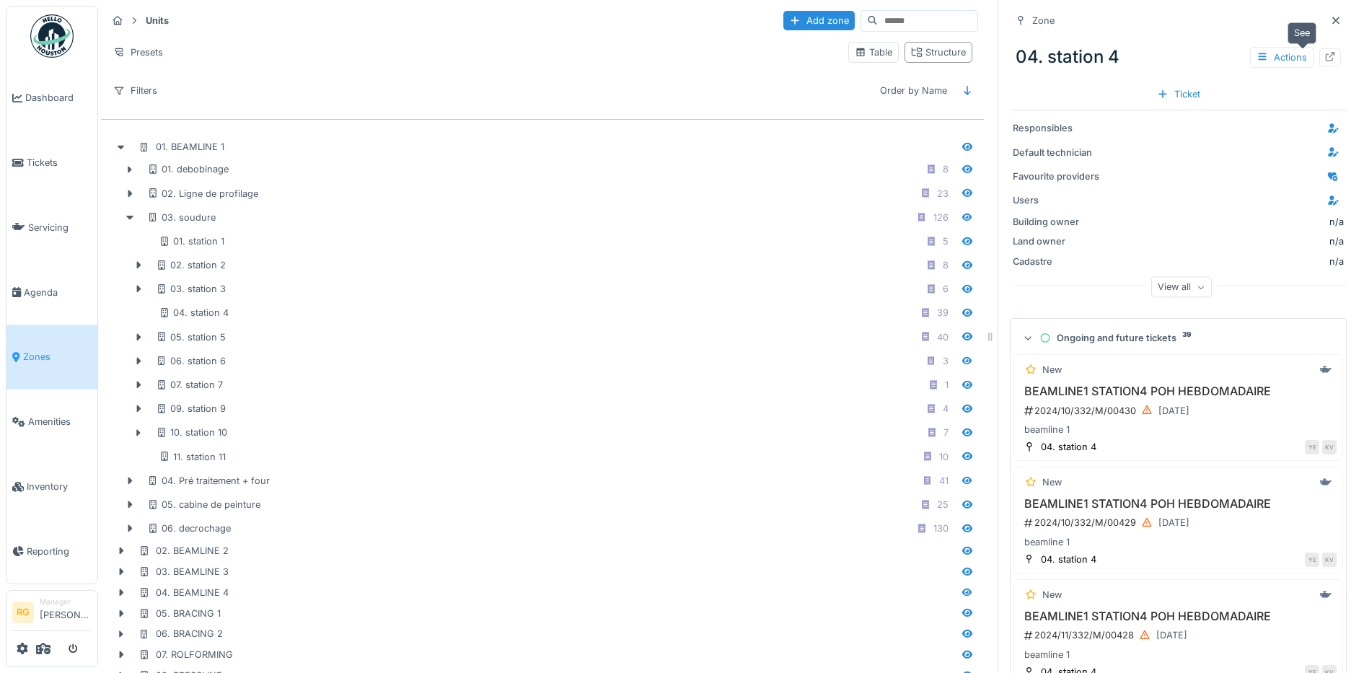
click at [1324, 55] on icon at bounding box center [1330, 56] width 12 height 9
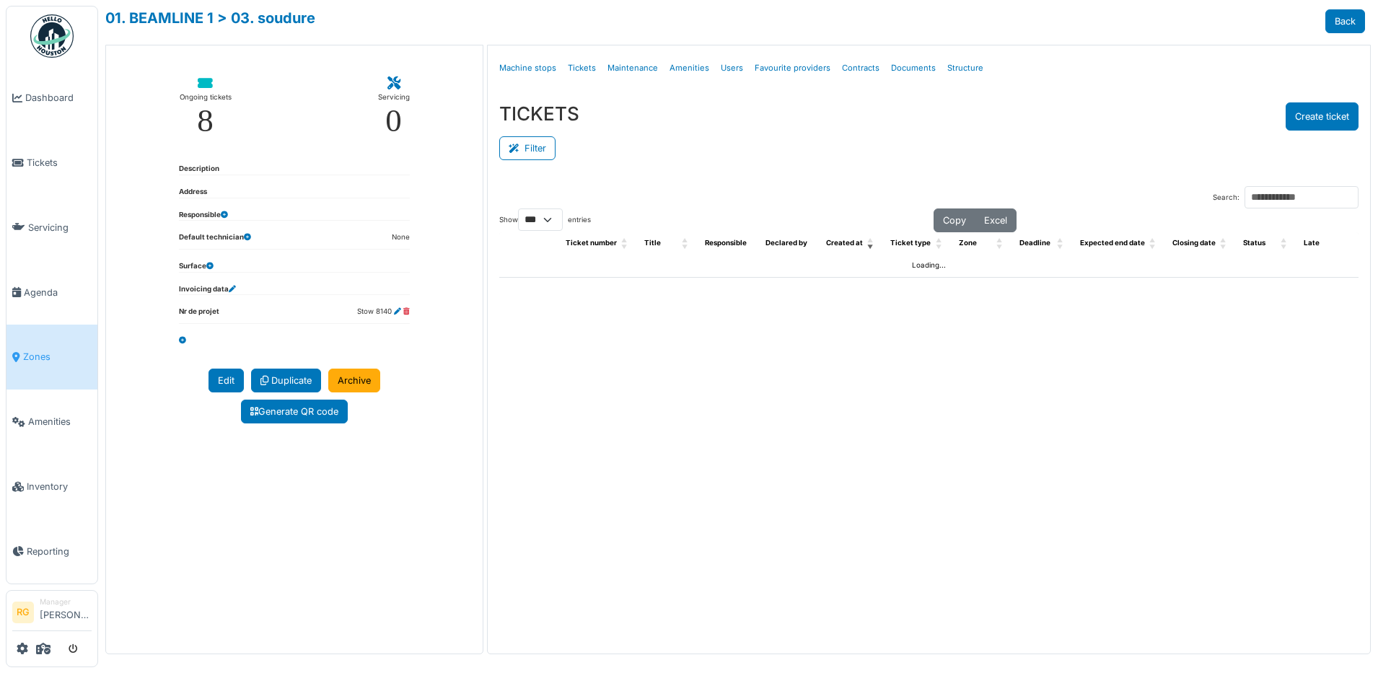
select select "***"
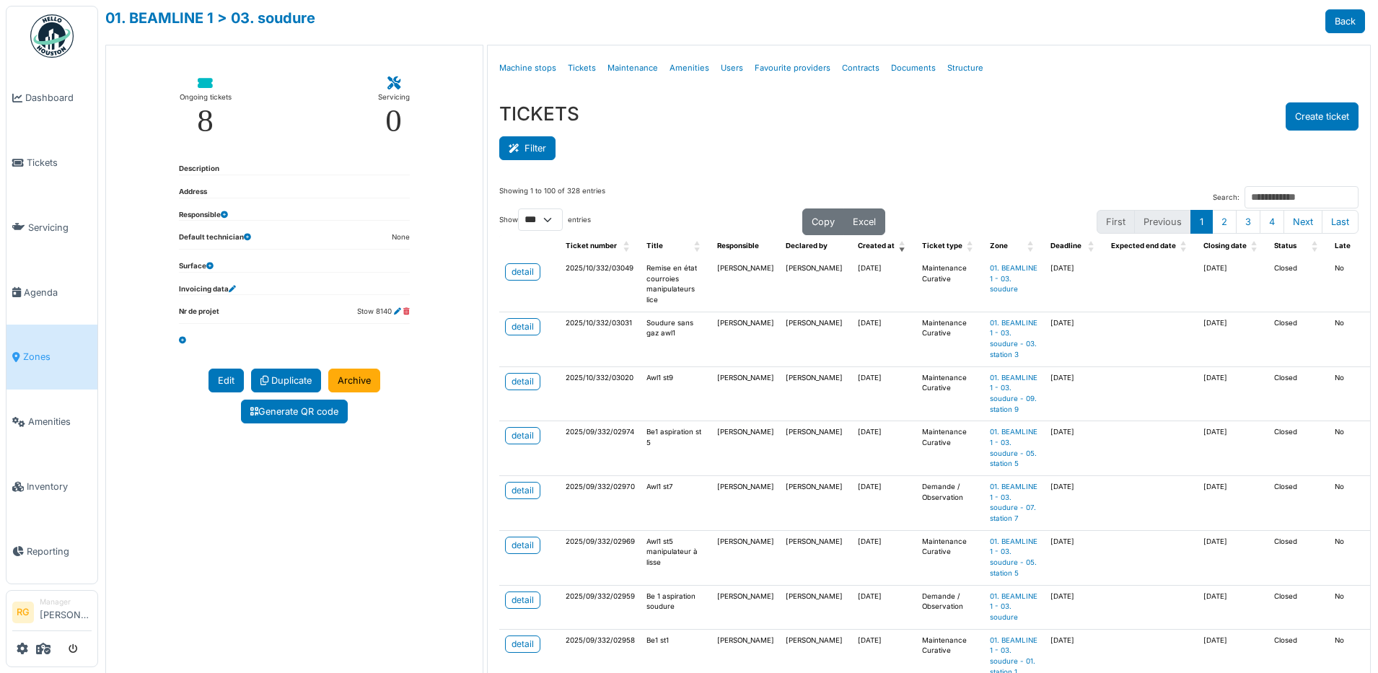
click at [530, 153] on button "Filter" at bounding box center [527, 148] width 56 height 24
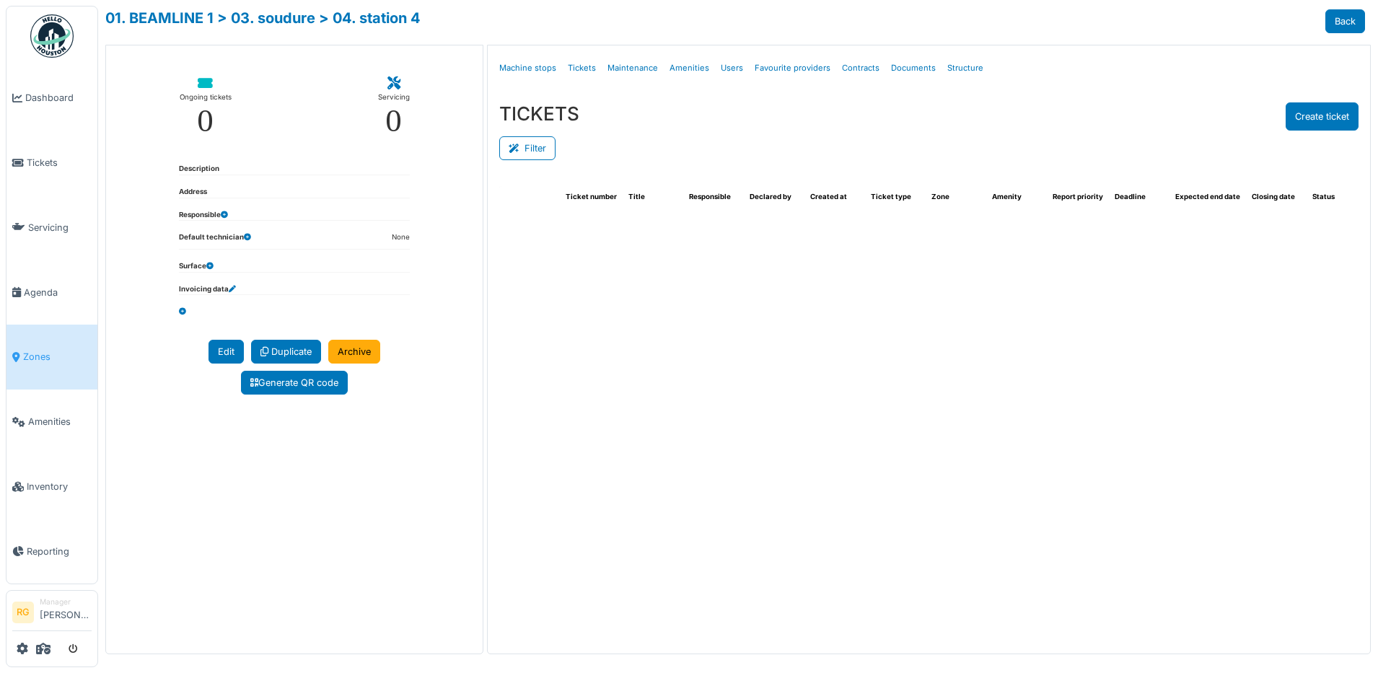
select select "***"
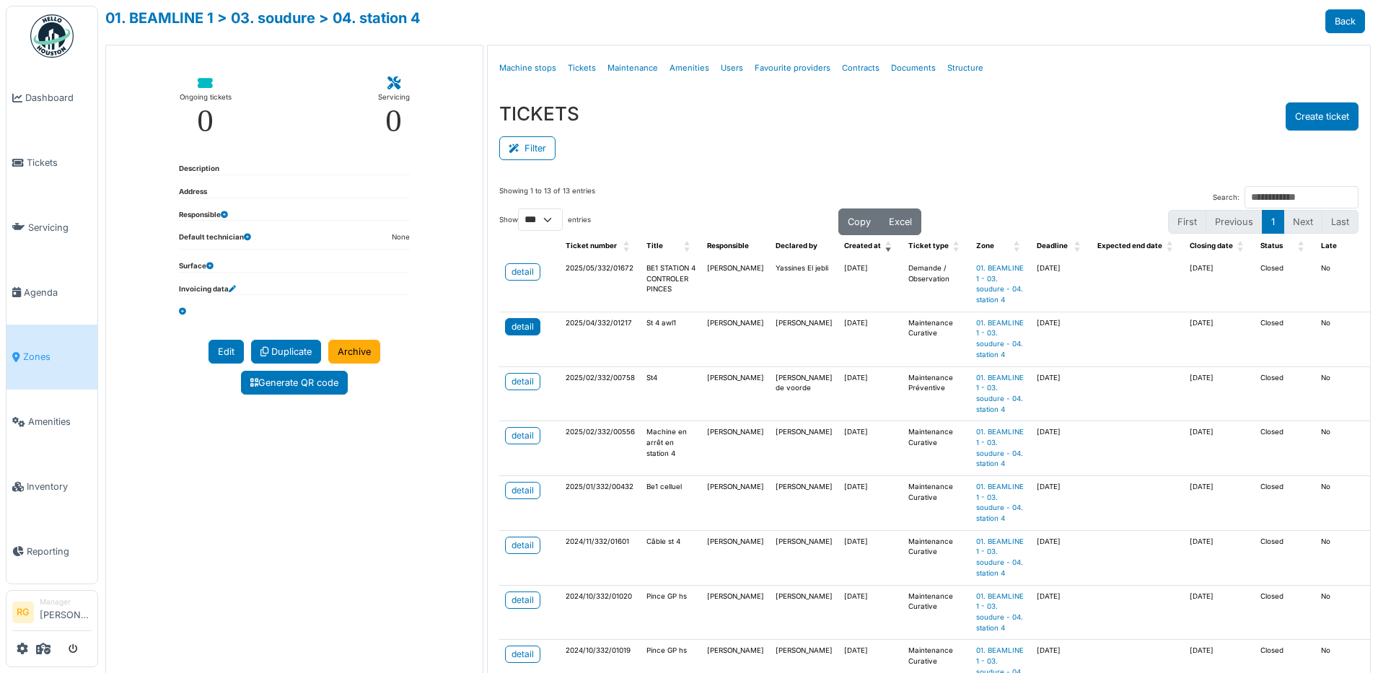
click at [524, 322] on div "detail" at bounding box center [522, 326] width 22 height 13
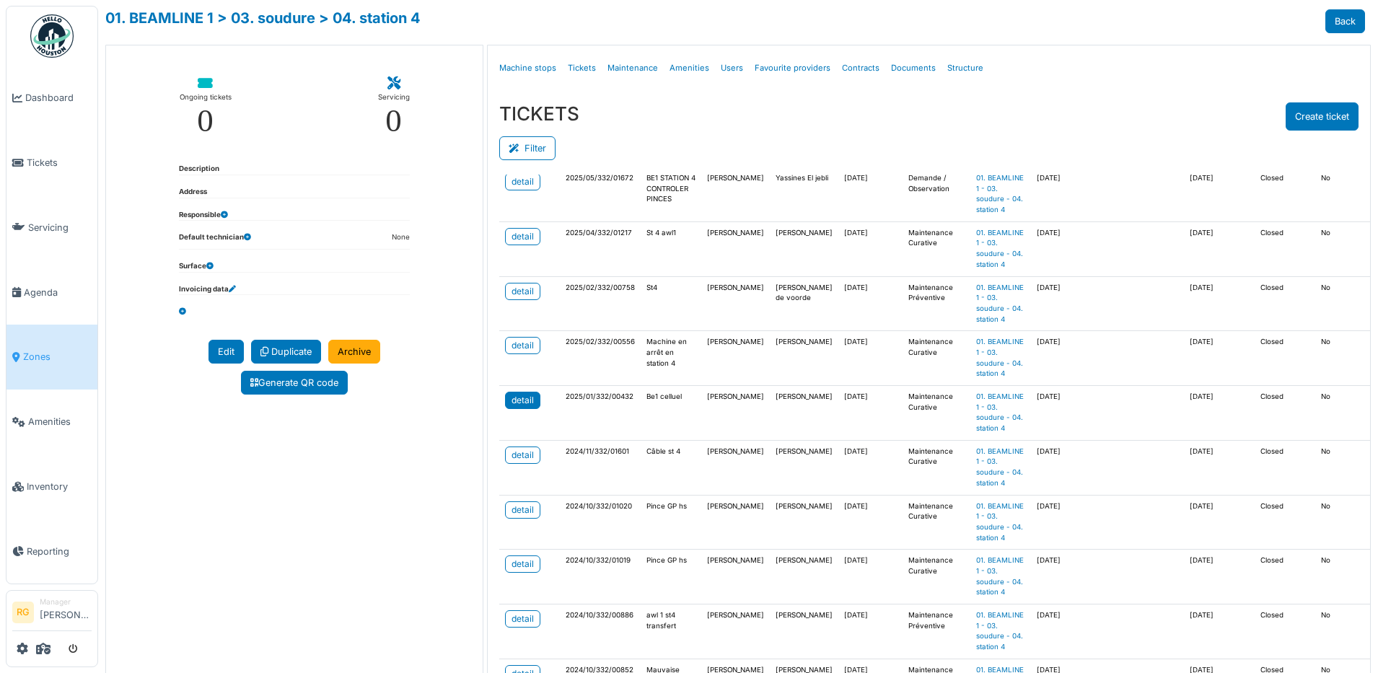
click at [524, 399] on div "detail" at bounding box center [522, 400] width 22 height 13
click at [48, 480] on span "Inventory" at bounding box center [59, 487] width 65 height 14
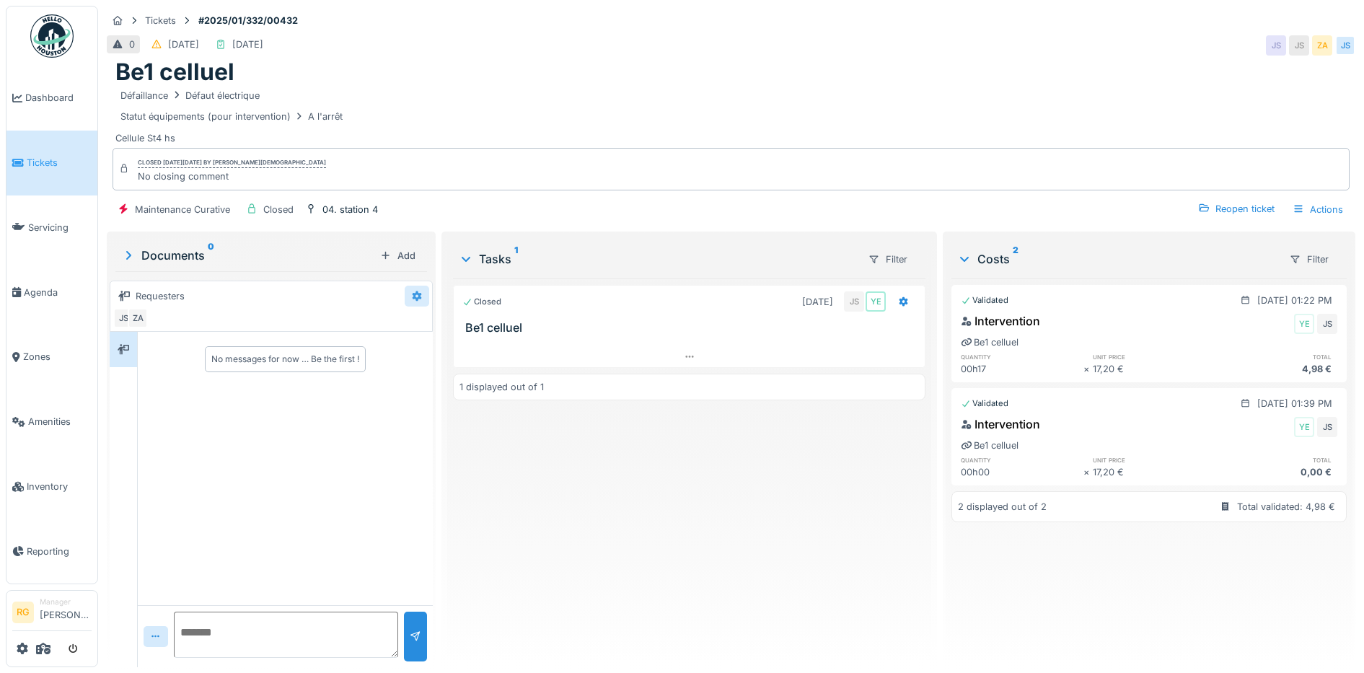
click at [411, 296] on icon at bounding box center [417, 295] width 12 height 9
click at [421, 328] on div "Create a chat" at bounding box center [447, 328] width 85 height 22
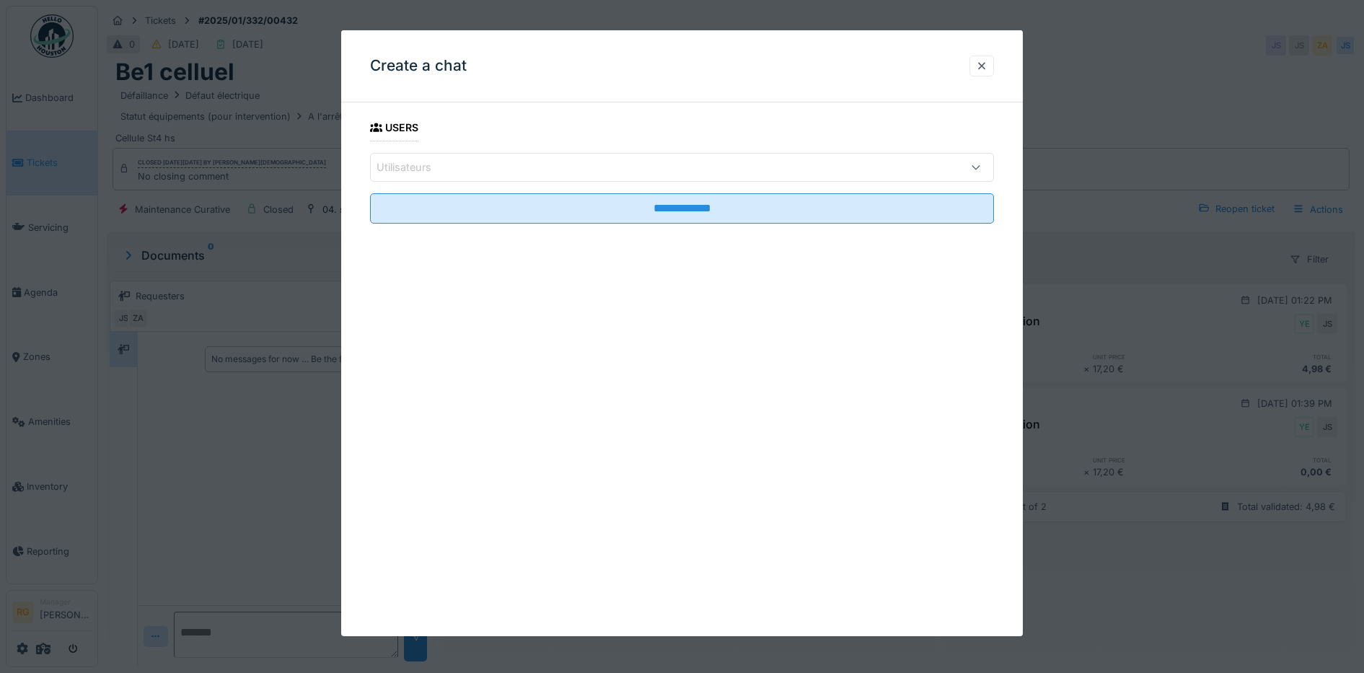
click at [506, 158] on div "Utilisateurs" at bounding box center [682, 167] width 625 height 29
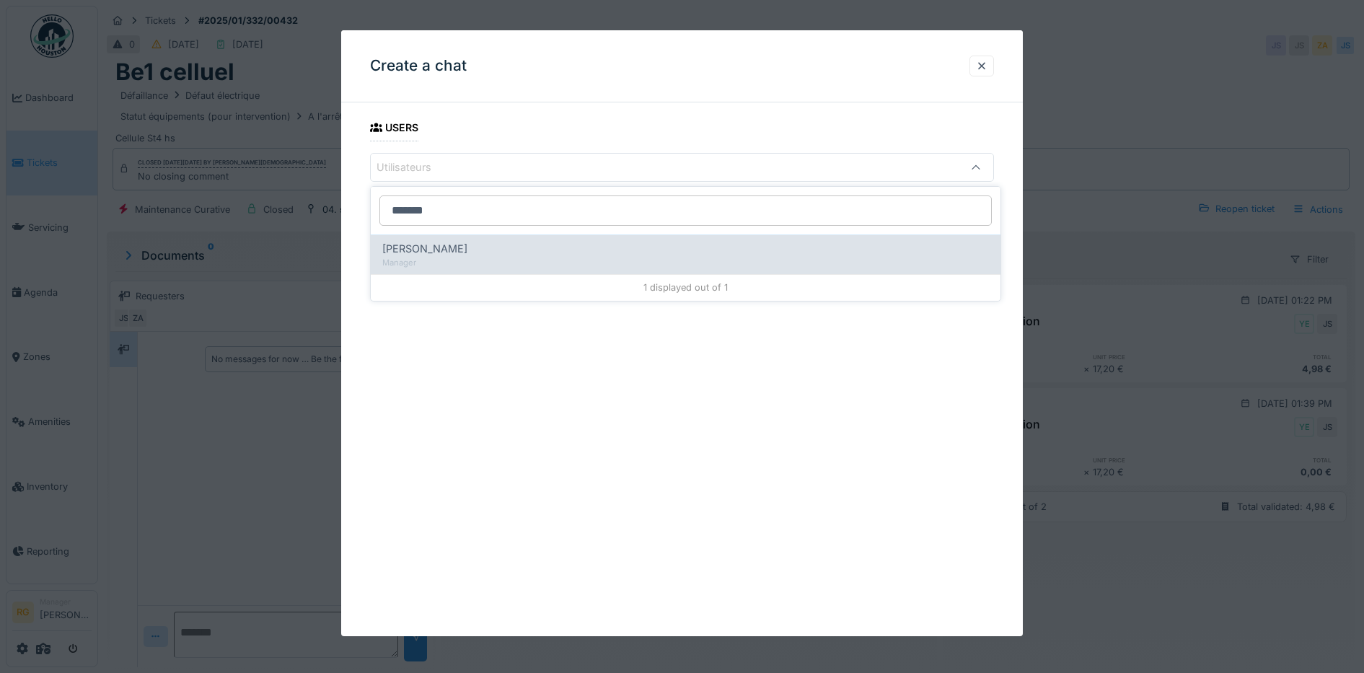
type input "*******"
click at [417, 250] on span "[PERSON_NAME]" at bounding box center [424, 249] width 85 height 16
type input "*****"
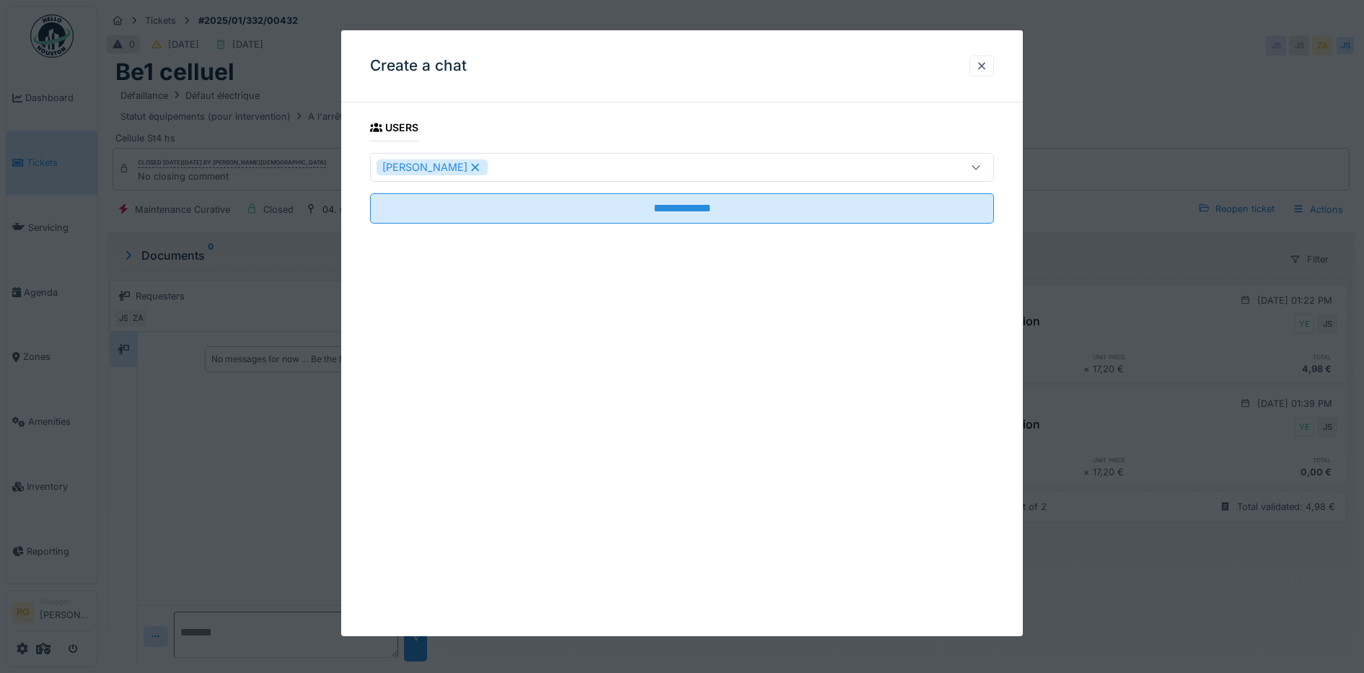
click at [405, 369] on div "**********" at bounding box center [682, 333] width 682 height 606
click at [988, 66] on div at bounding box center [982, 66] width 12 height 14
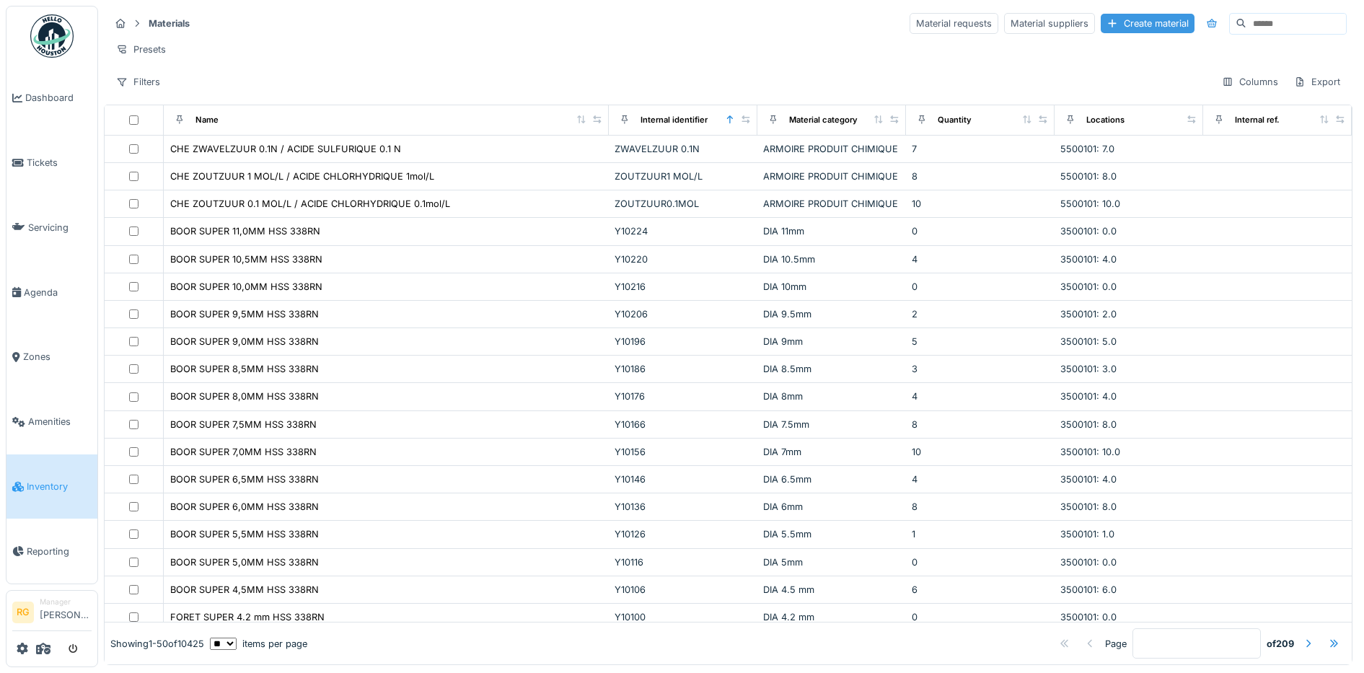
click at [1101, 24] on div "Create material" at bounding box center [1148, 23] width 94 height 19
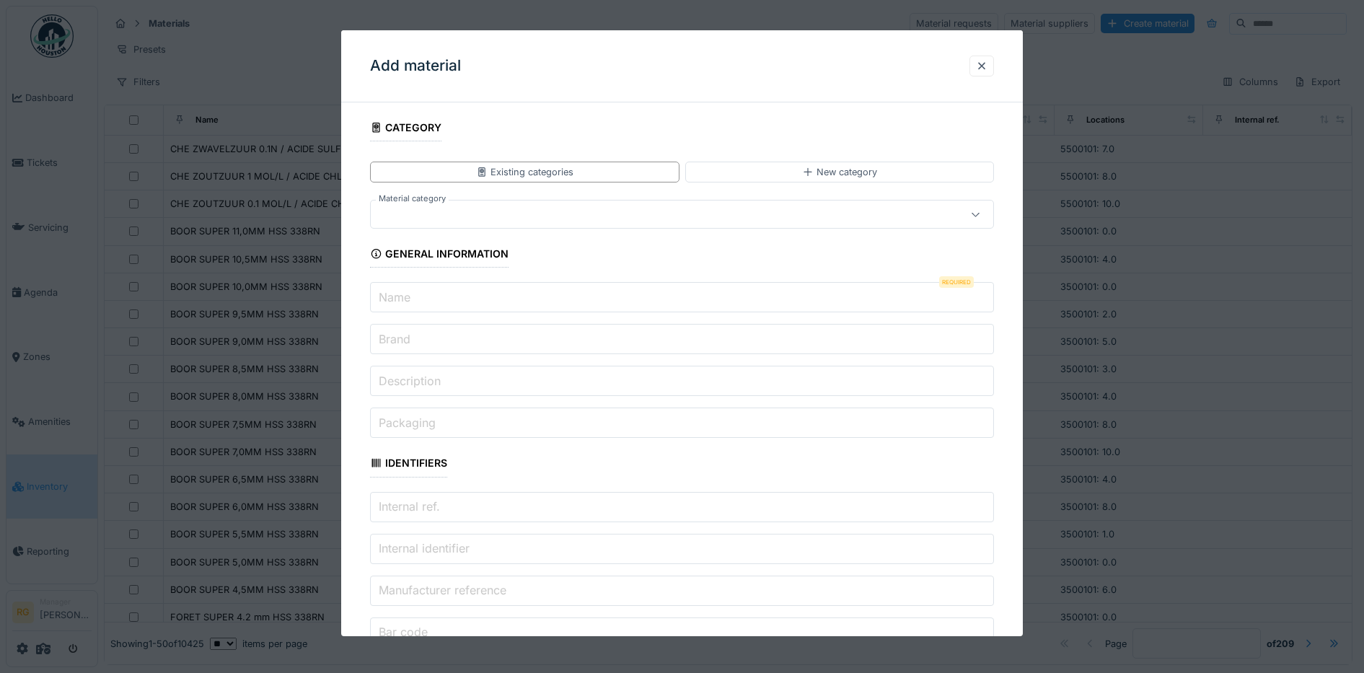
click at [1109, 57] on div at bounding box center [682, 336] width 1364 height 673
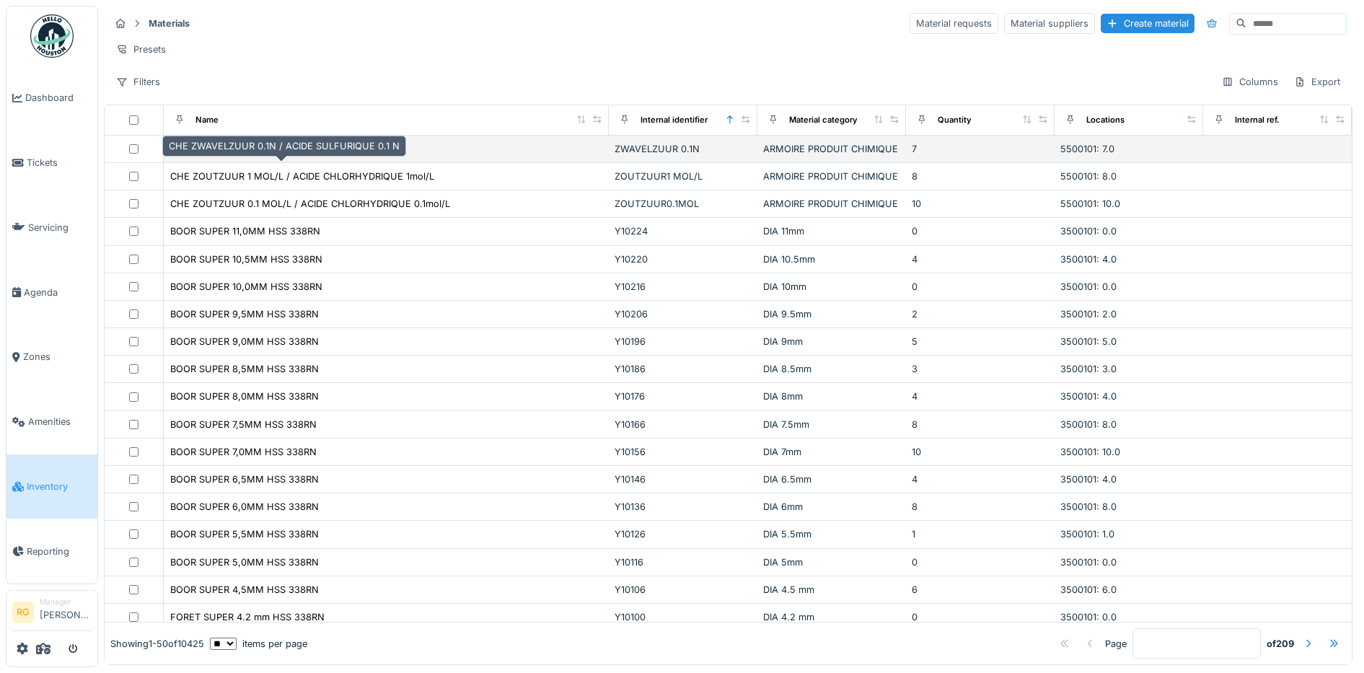
click at [246, 156] on div "CHE ZWAVELZUUR 0.1N / ACIDE SULFURIQUE 0.1 N" at bounding box center [285, 149] width 231 height 14
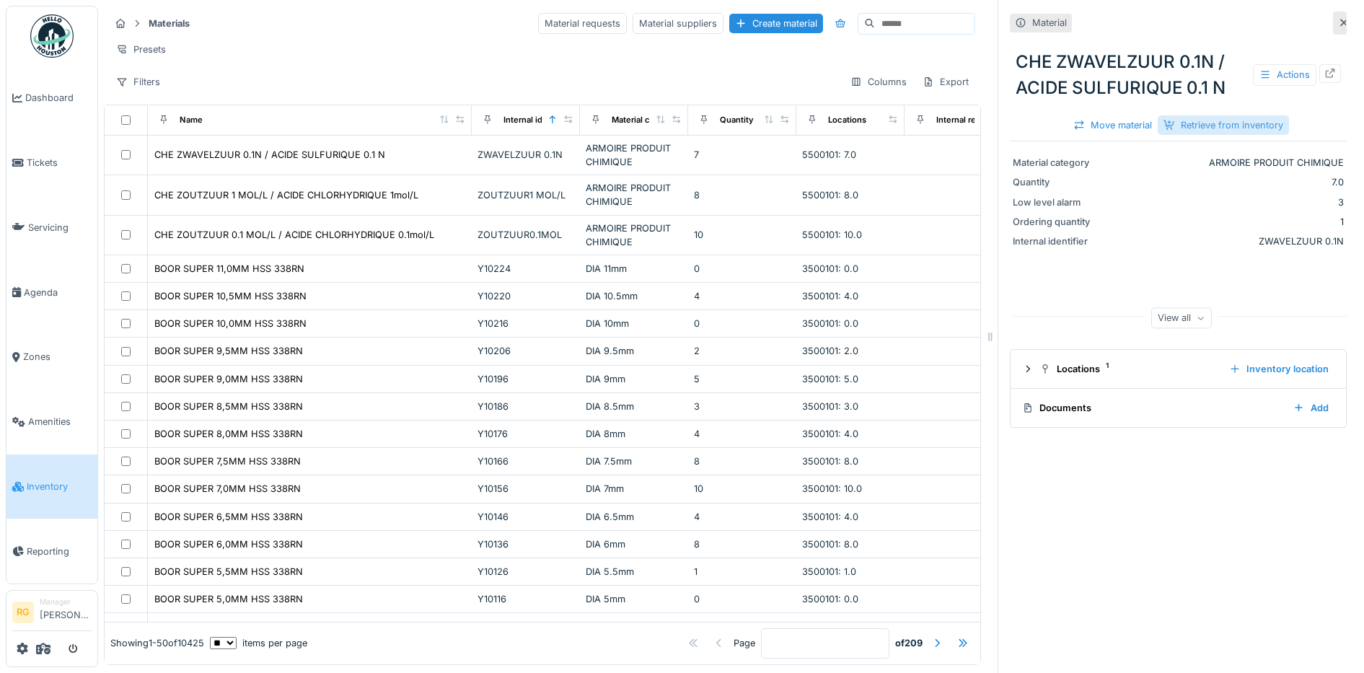
click at [1209, 126] on div "Retrieve from inventory" at bounding box center [1223, 124] width 131 height 19
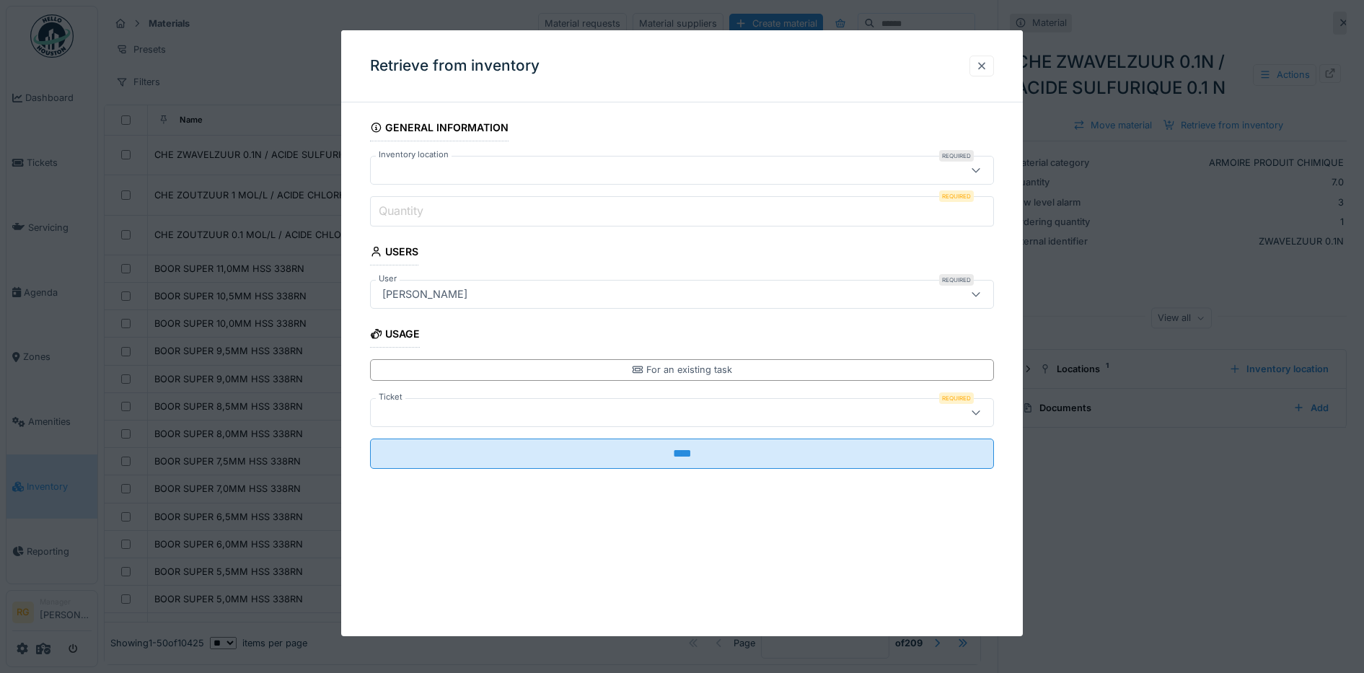
click at [984, 61] on div at bounding box center [982, 66] width 12 height 14
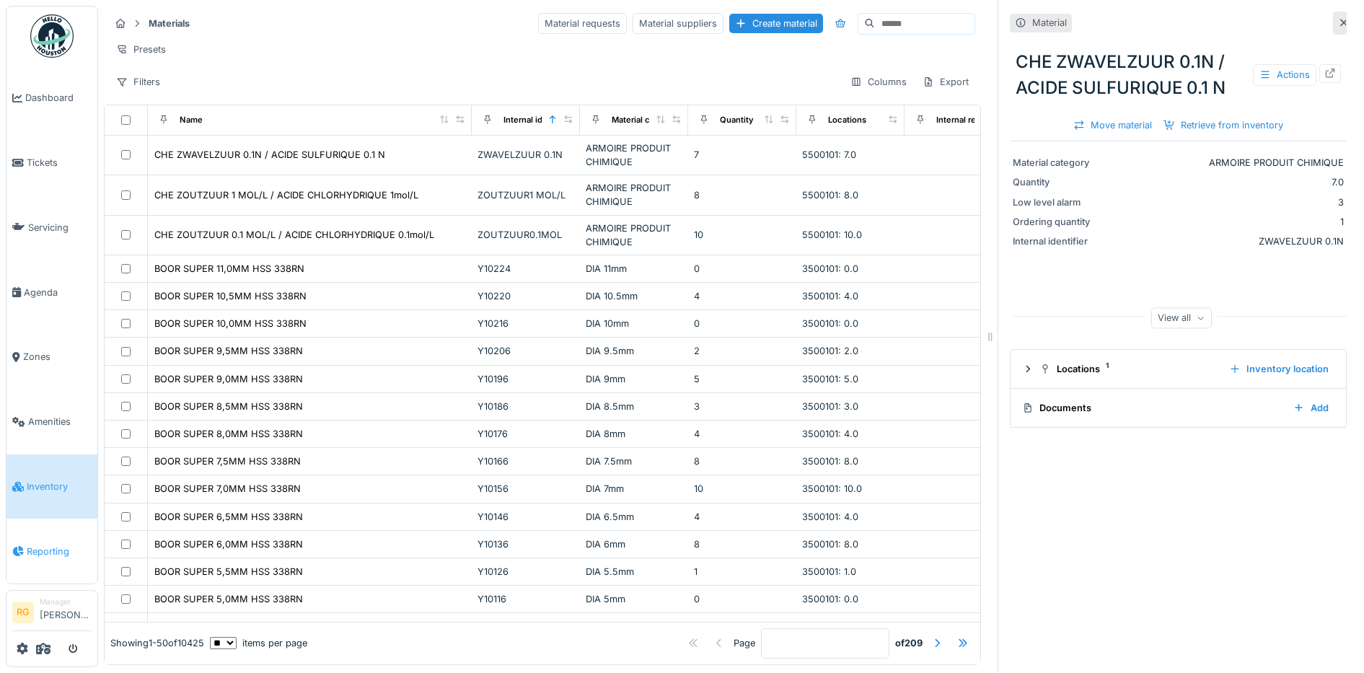
click at [32, 548] on link "Reporting" at bounding box center [51, 551] width 91 height 65
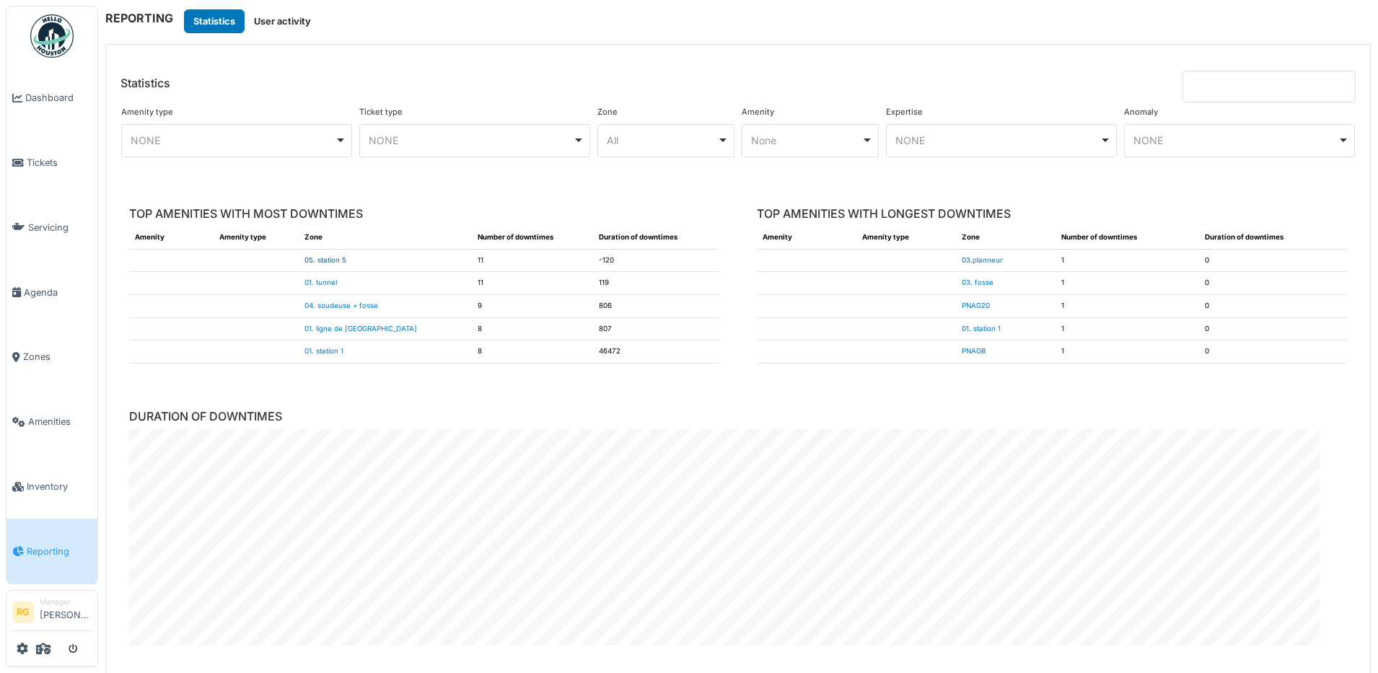
click at [330, 261] on link "05. station 5" at bounding box center [325, 260] width 42 height 8
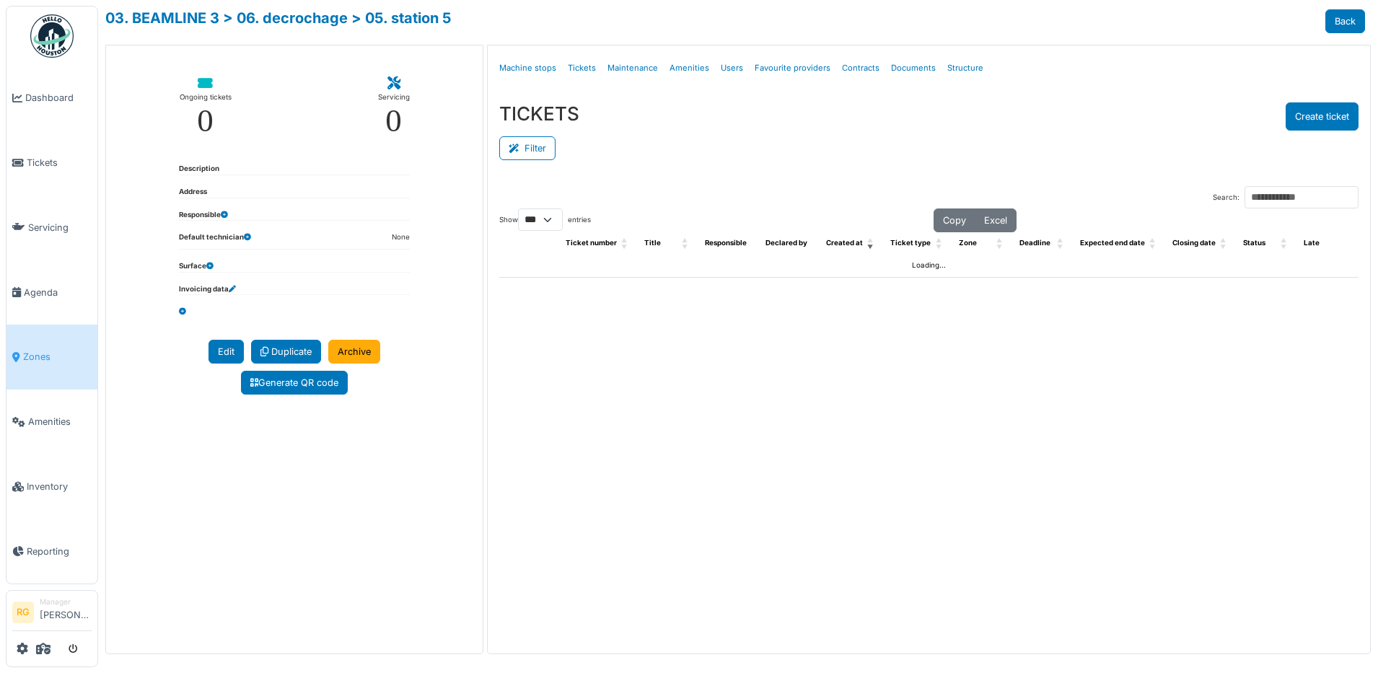
select select "***"
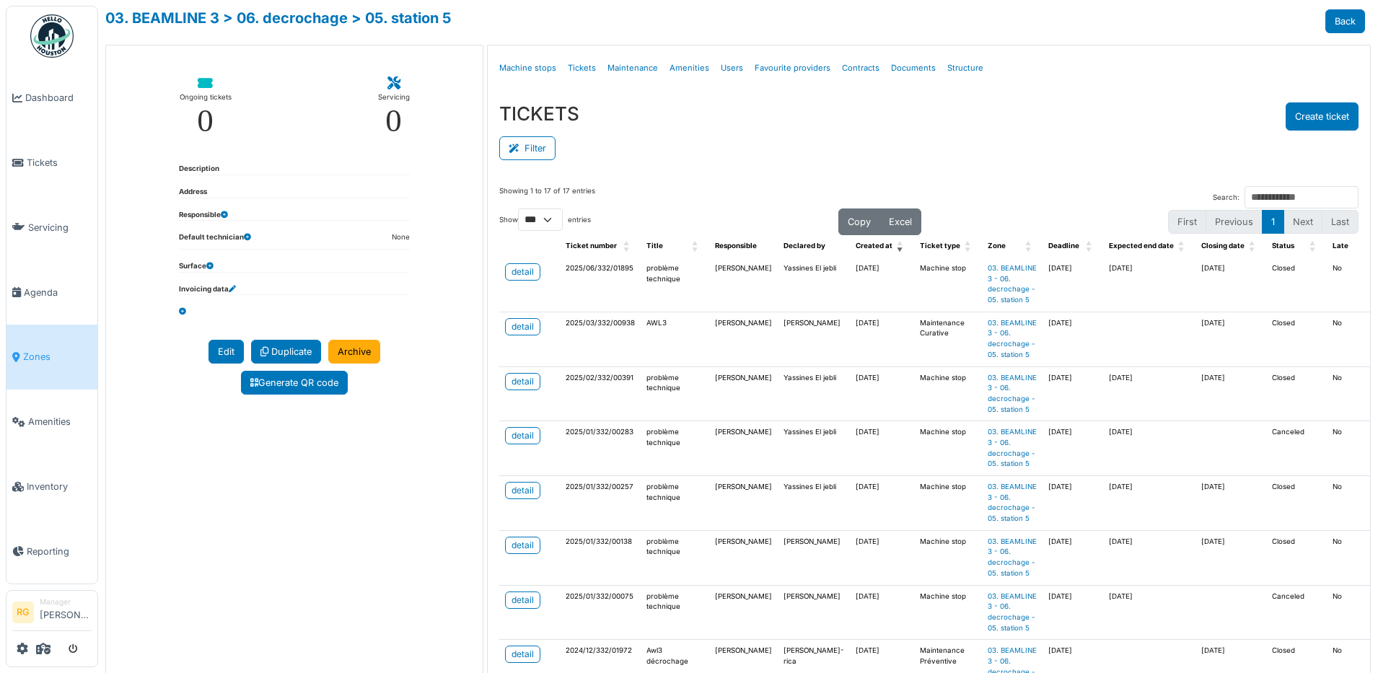
scroll to position [90, 0]
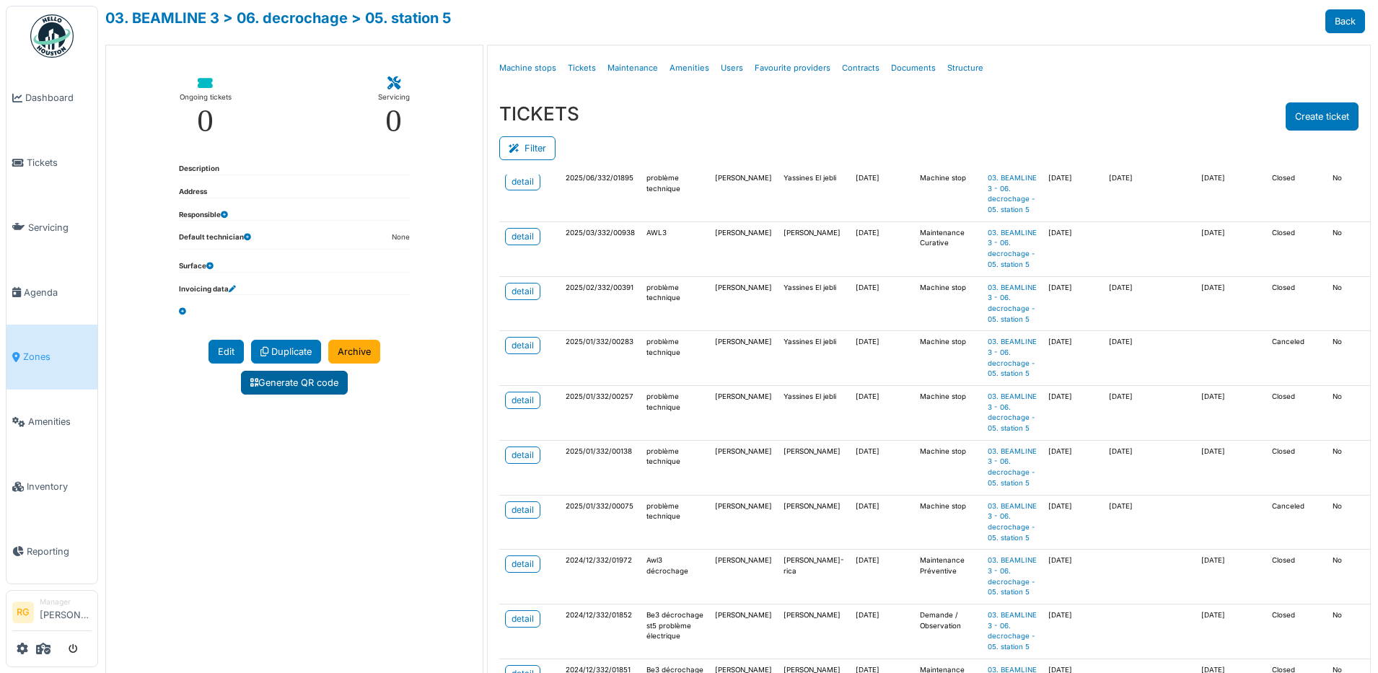
click at [291, 383] on link "Generate QR code" at bounding box center [294, 383] width 107 height 24
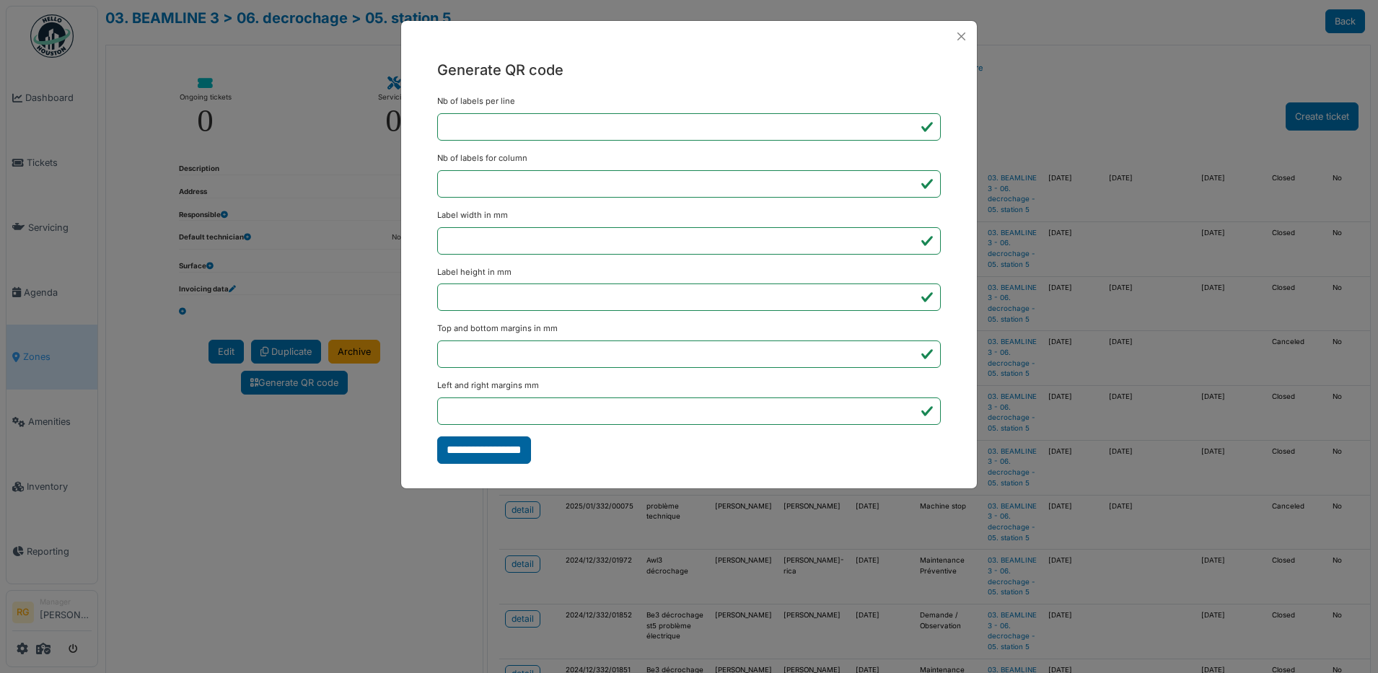
click at [478, 450] on input "**********" at bounding box center [484, 449] width 94 height 27
click at [1037, 69] on div "**********" at bounding box center [689, 336] width 1378 height 673
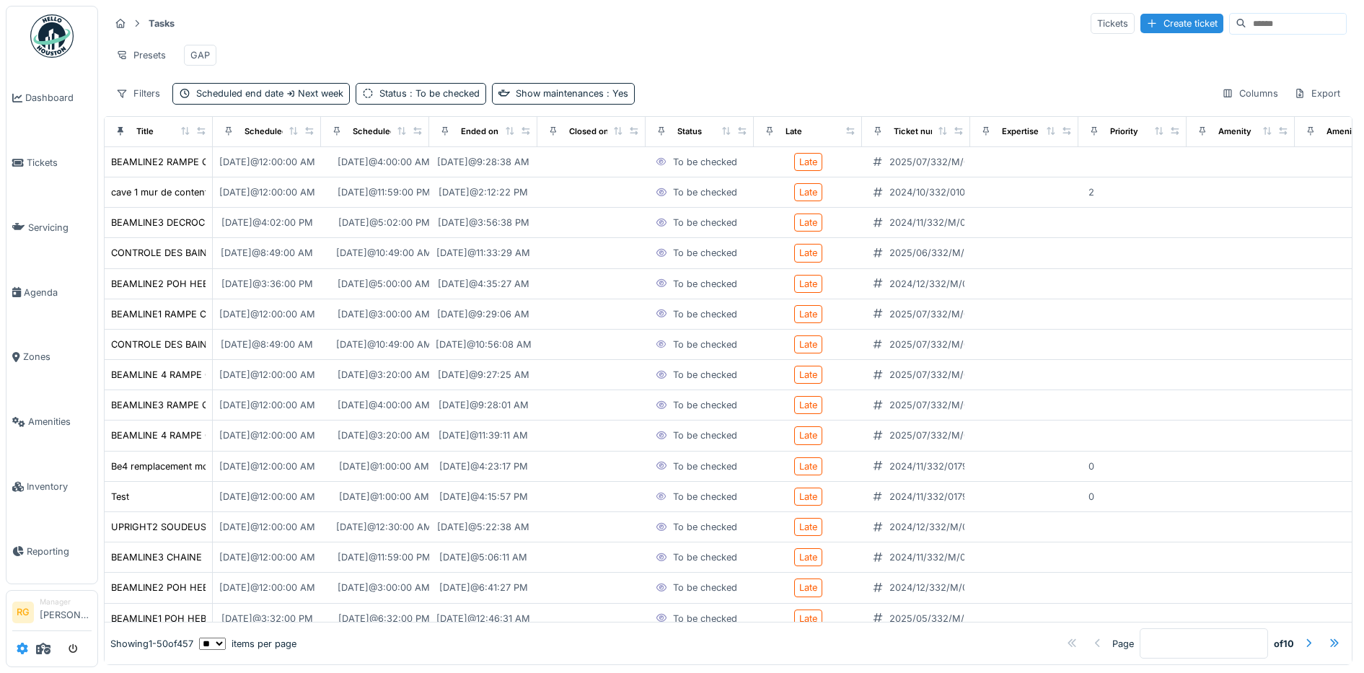
click at [22, 652] on icon at bounding box center [23, 649] width 12 height 12
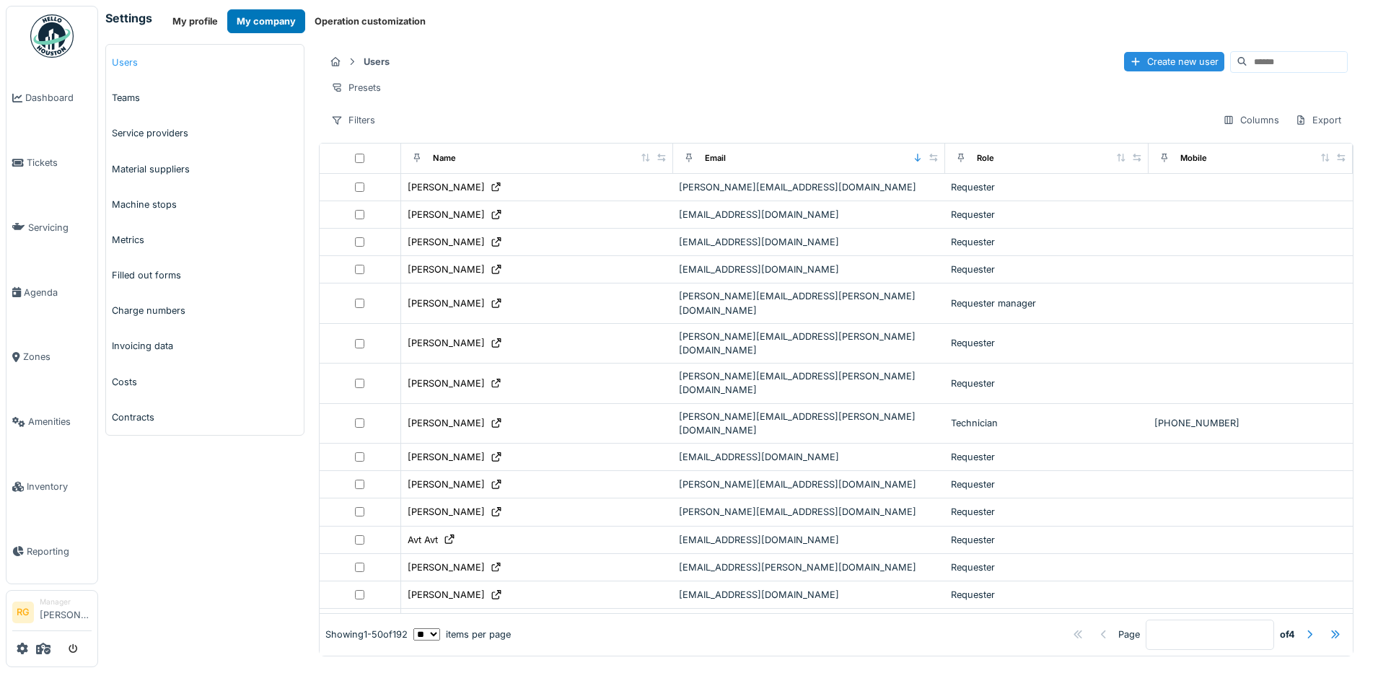
click at [151, 63] on link "Users" at bounding box center [205, 62] width 198 height 35
click at [1124, 58] on div "Create new user" at bounding box center [1174, 61] width 100 height 19
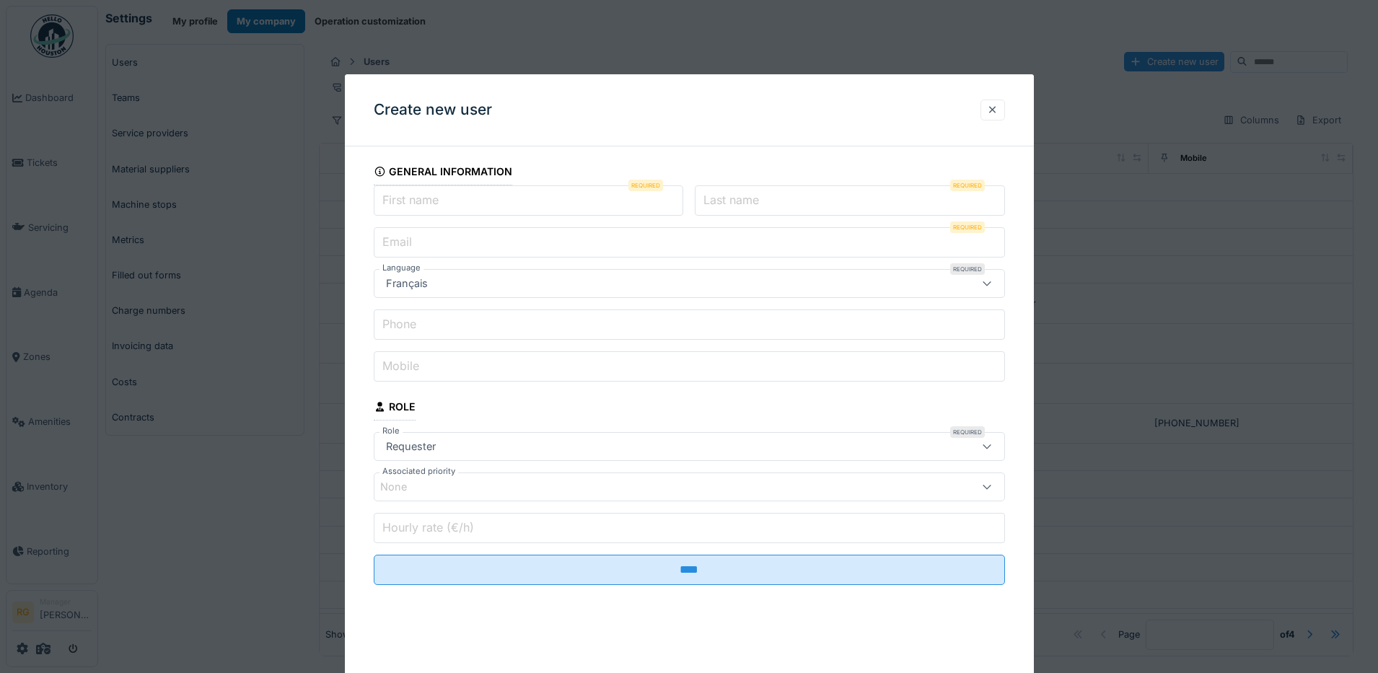
click at [397, 202] on label "First name" at bounding box center [410, 199] width 62 height 17
click at [397, 202] on input "First name" at bounding box center [529, 200] width 310 height 30
type input "*******"
click at [814, 193] on input "Last name" at bounding box center [850, 200] width 310 height 30
type input "********"
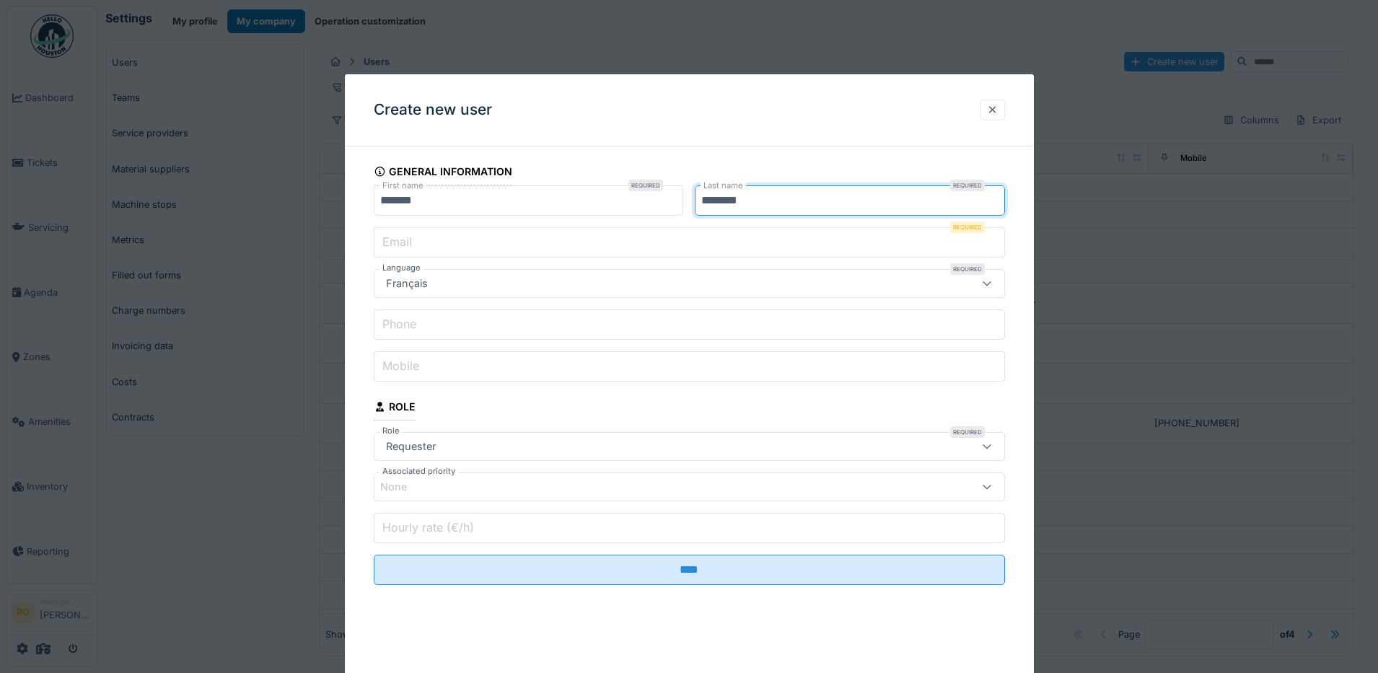
click at [581, 243] on input "Email" at bounding box center [689, 242] width 631 height 30
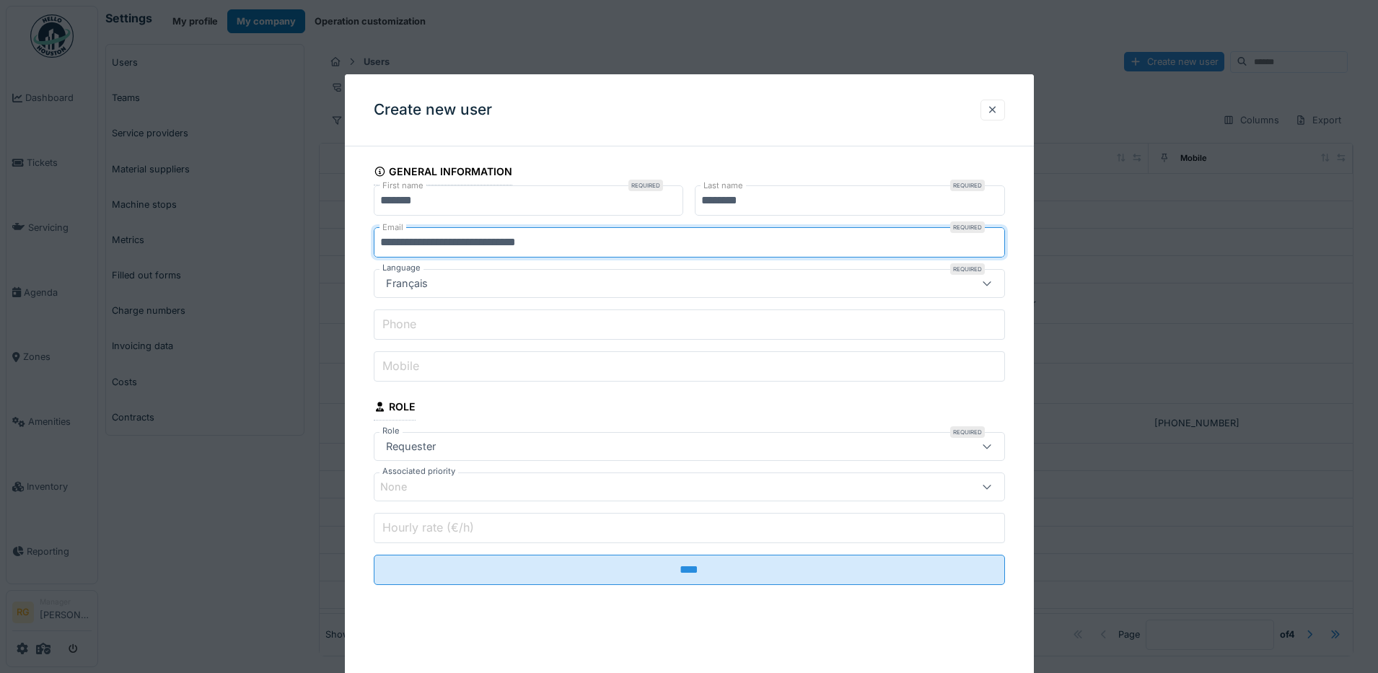
type input "**********"
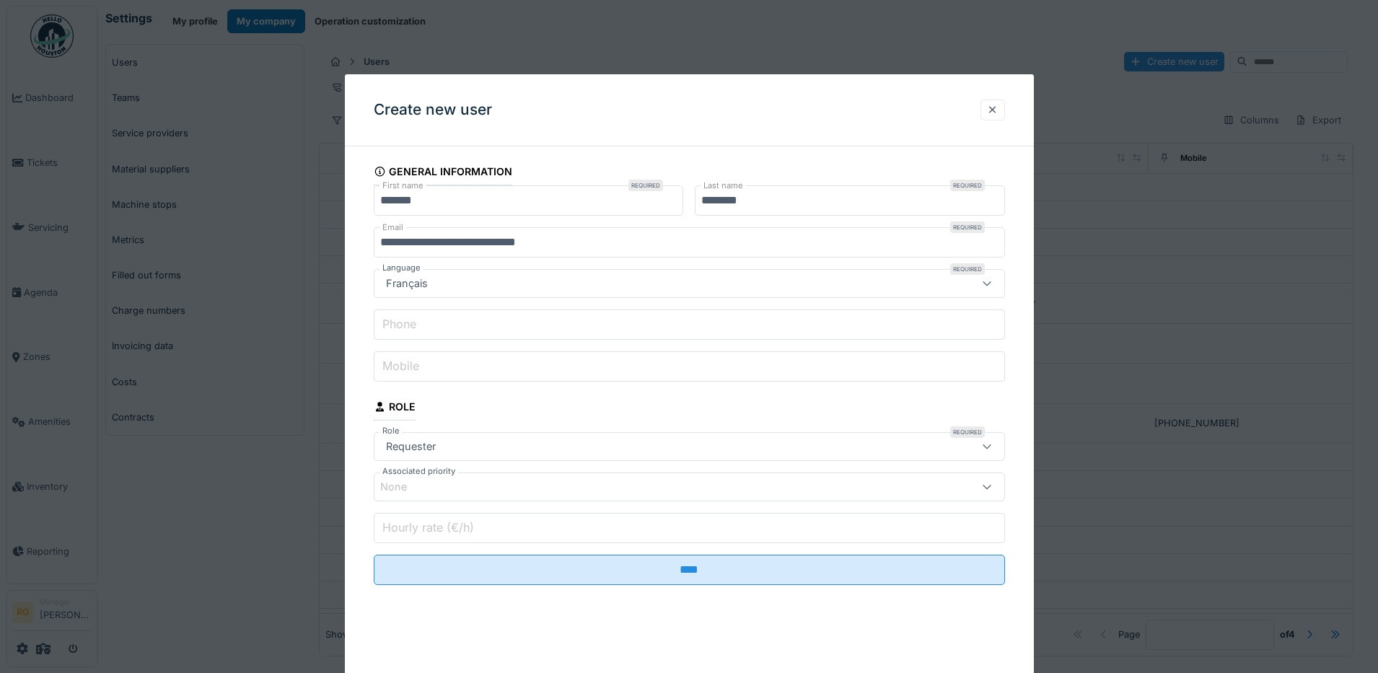
click at [457, 283] on div "Français" at bounding box center [652, 284] width 545 height 16
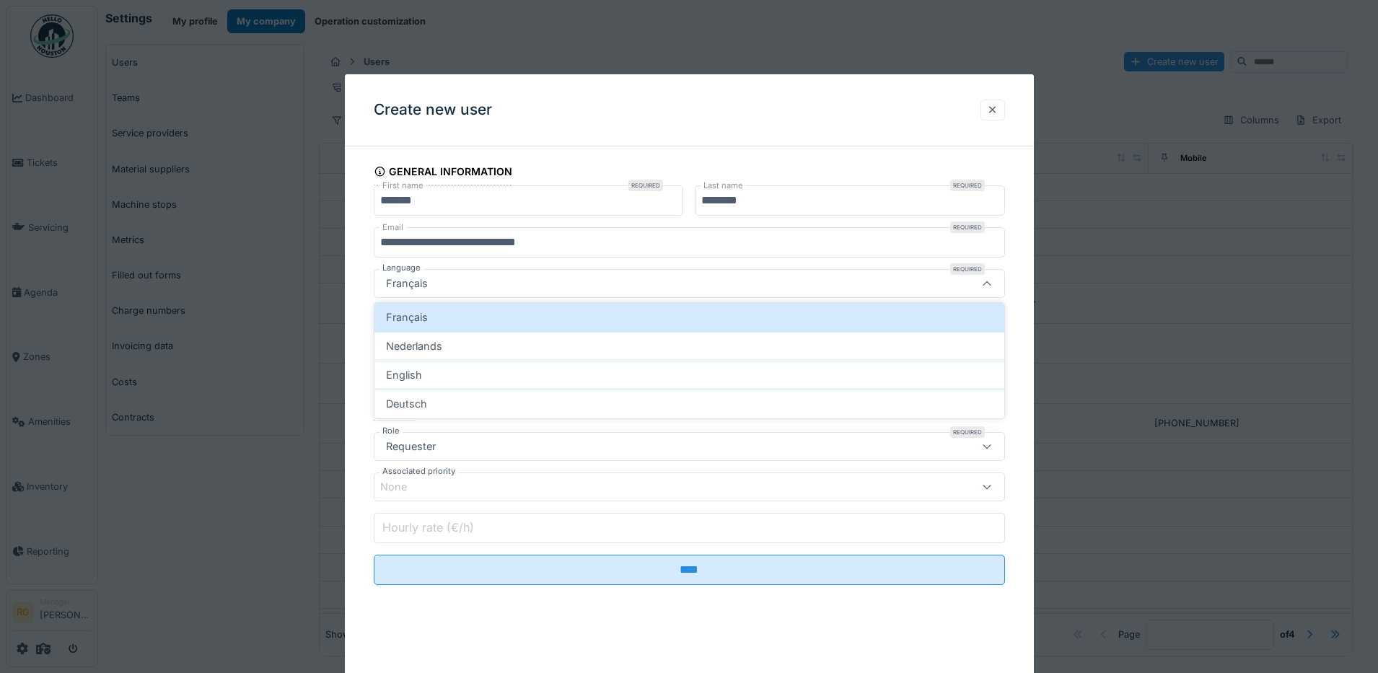
click at [420, 381] on div "English" at bounding box center [689, 375] width 630 height 29
type input "**"
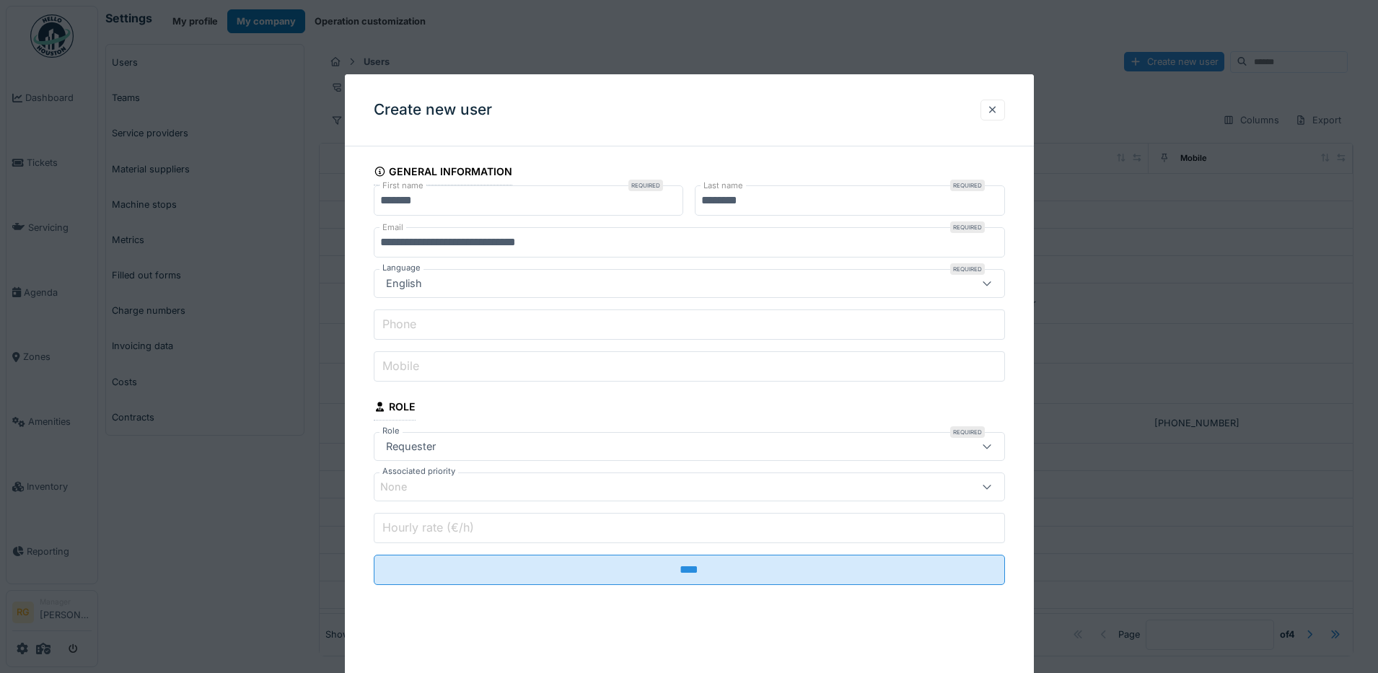
click at [981, 449] on icon at bounding box center [987, 445] width 12 height 9
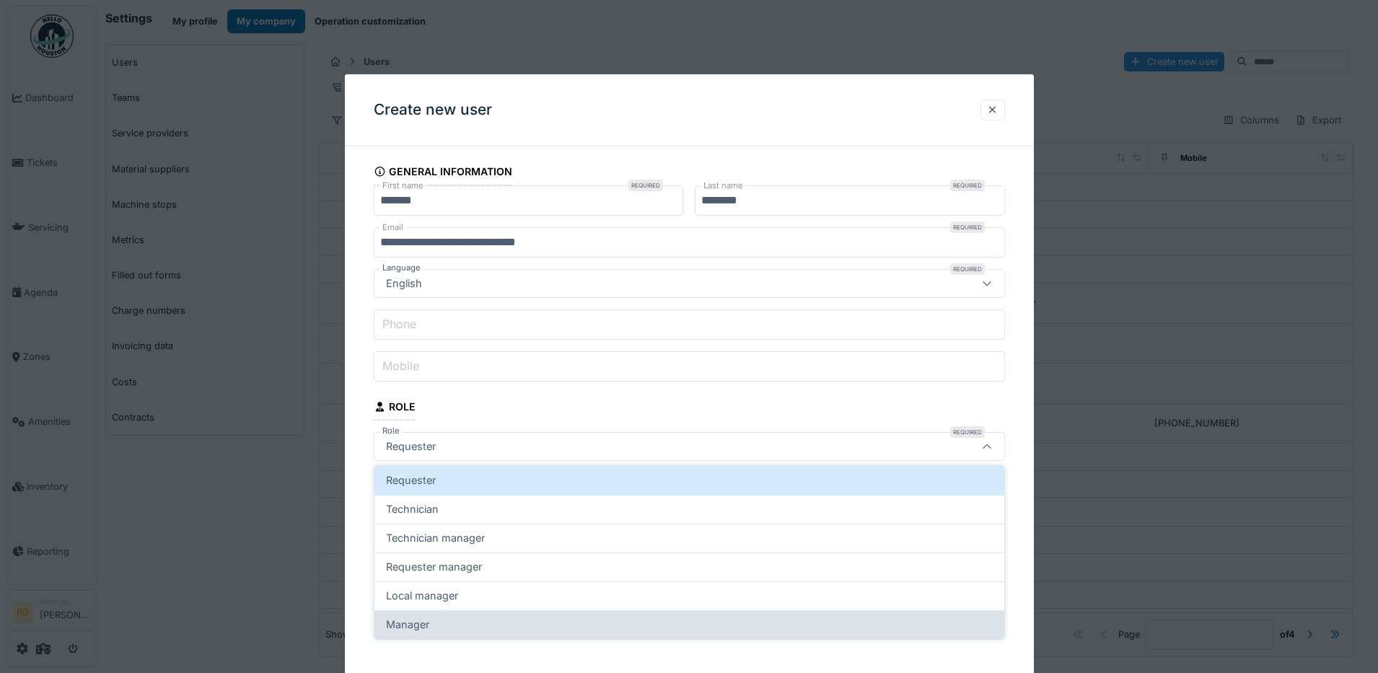
click at [419, 625] on span "Manager" at bounding box center [407, 625] width 43 height 16
type input "*******"
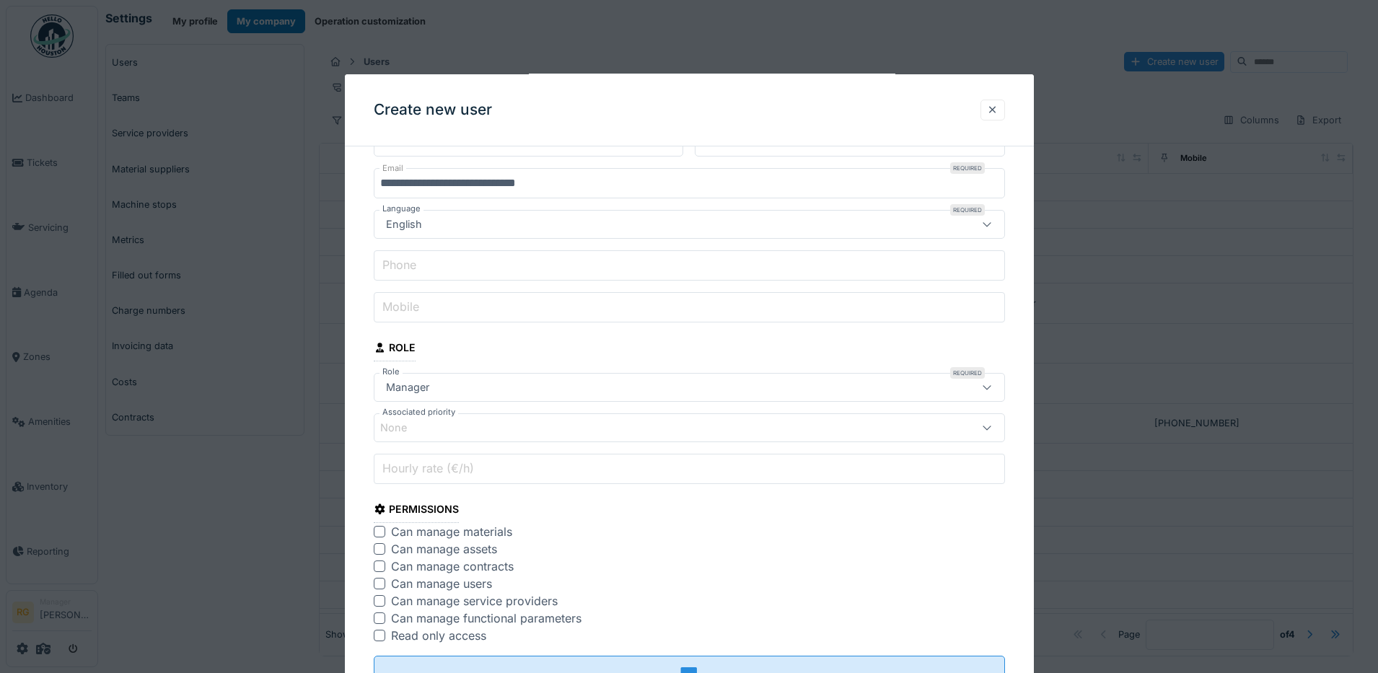
scroll to position [90, 0]
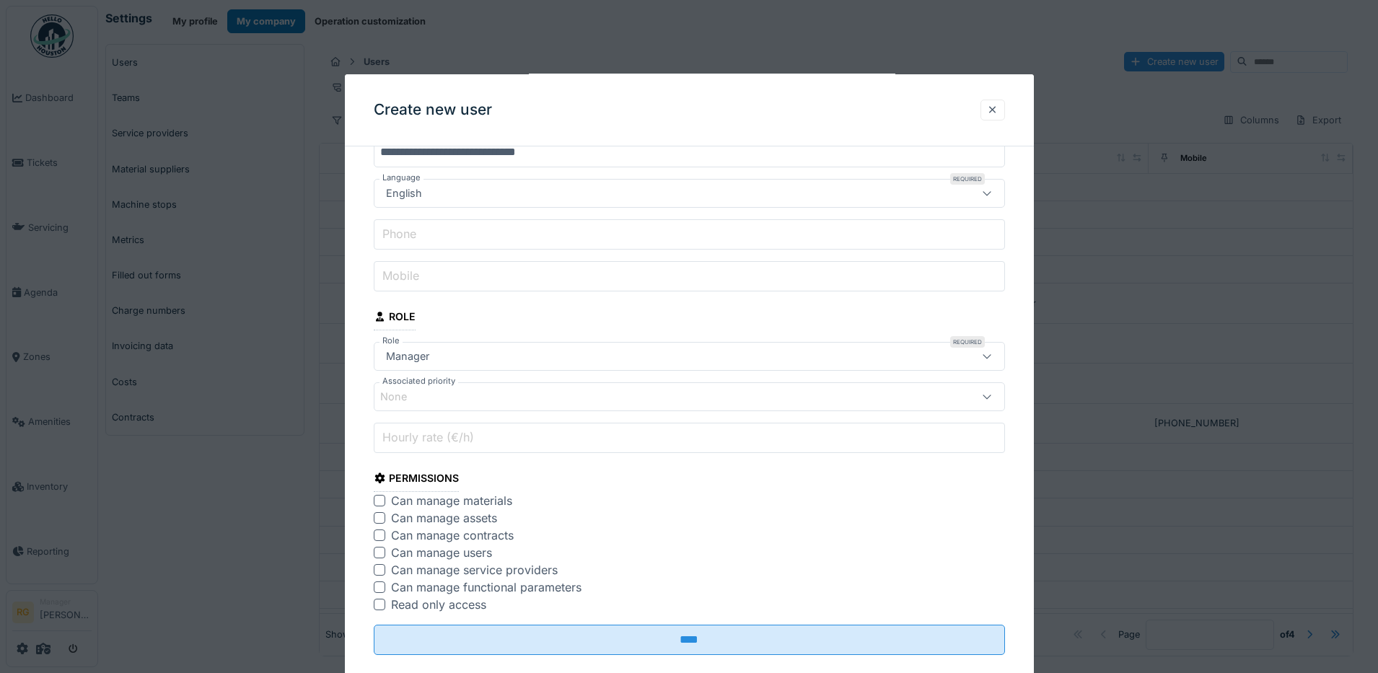
click at [379, 499] on div at bounding box center [380, 501] width 12 height 12
click at [379, 522] on div at bounding box center [380, 518] width 12 height 12
click at [379, 533] on div at bounding box center [380, 535] width 12 height 12
click at [379, 548] on div at bounding box center [380, 553] width 12 height 12
click at [380, 571] on div at bounding box center [380, 570] width 12 height 12
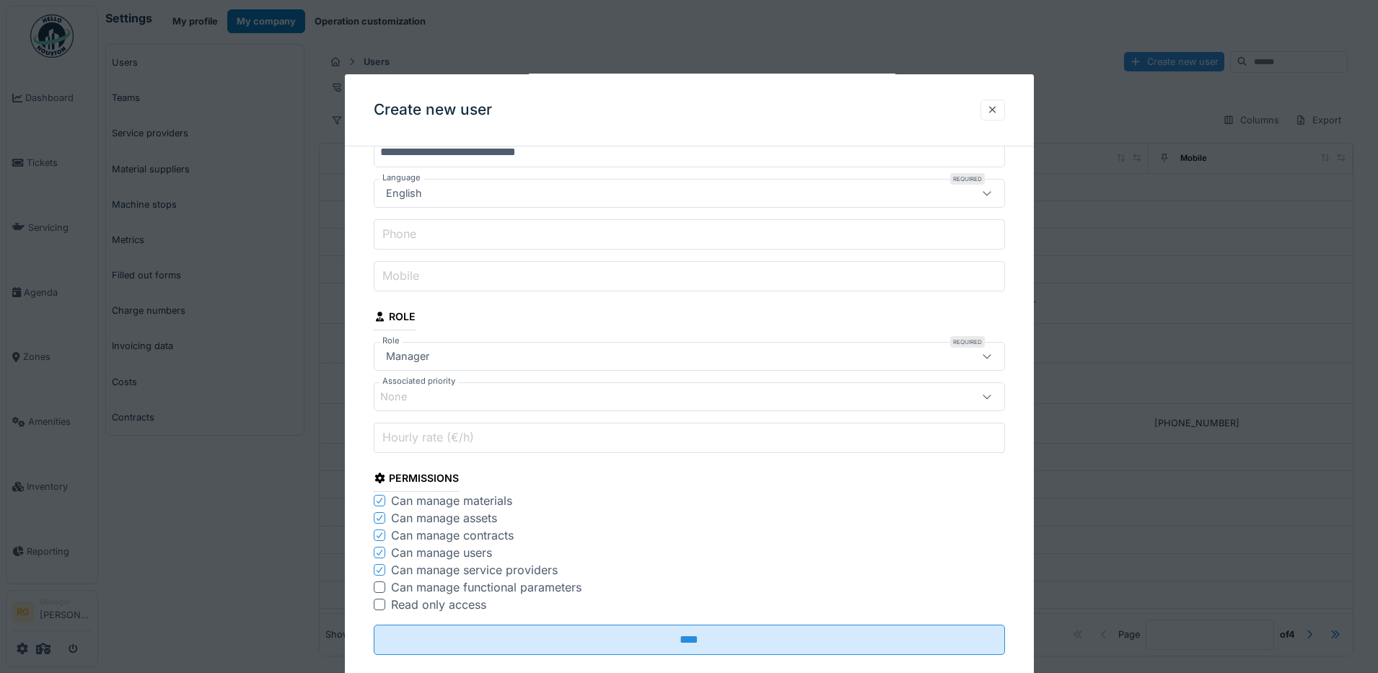
click at [382, 587] on div at bounding box center [380, 587] width 12 height 12
click at [384, 607] on div at bounding box center [380, 605] width 12 height 12
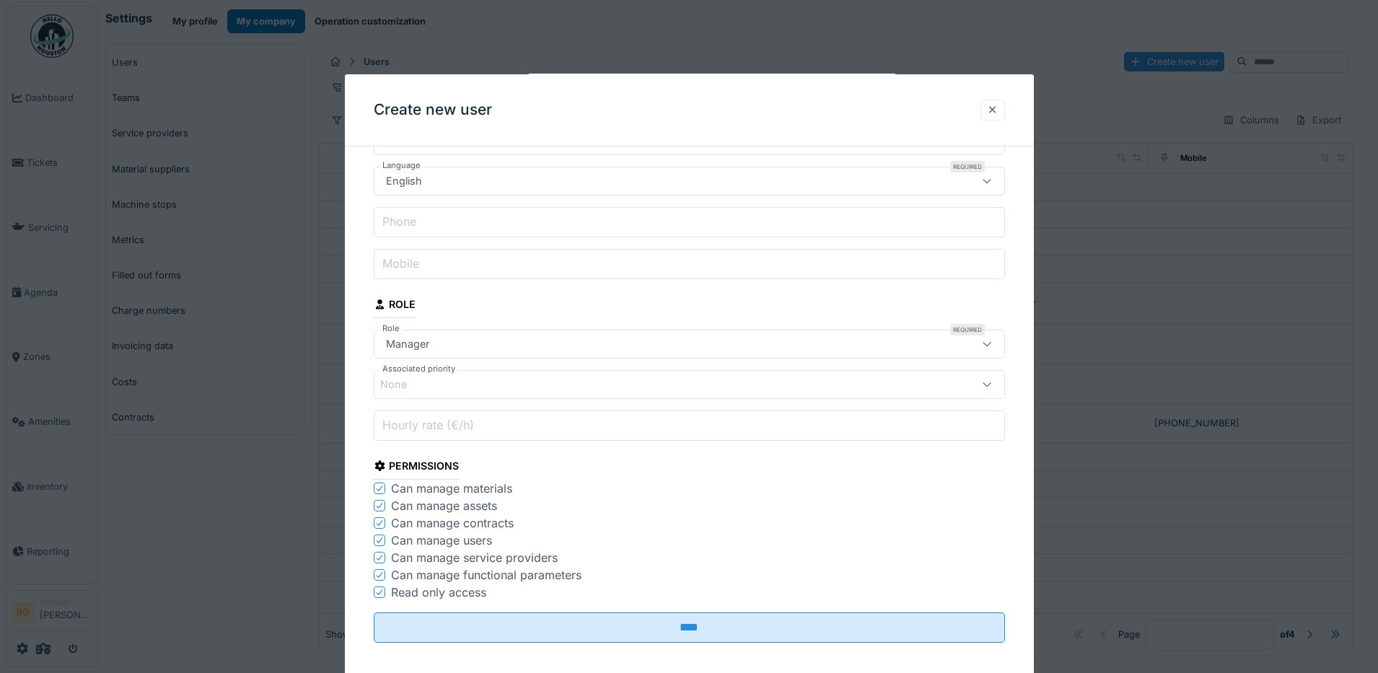
scroll to position [105, 0]
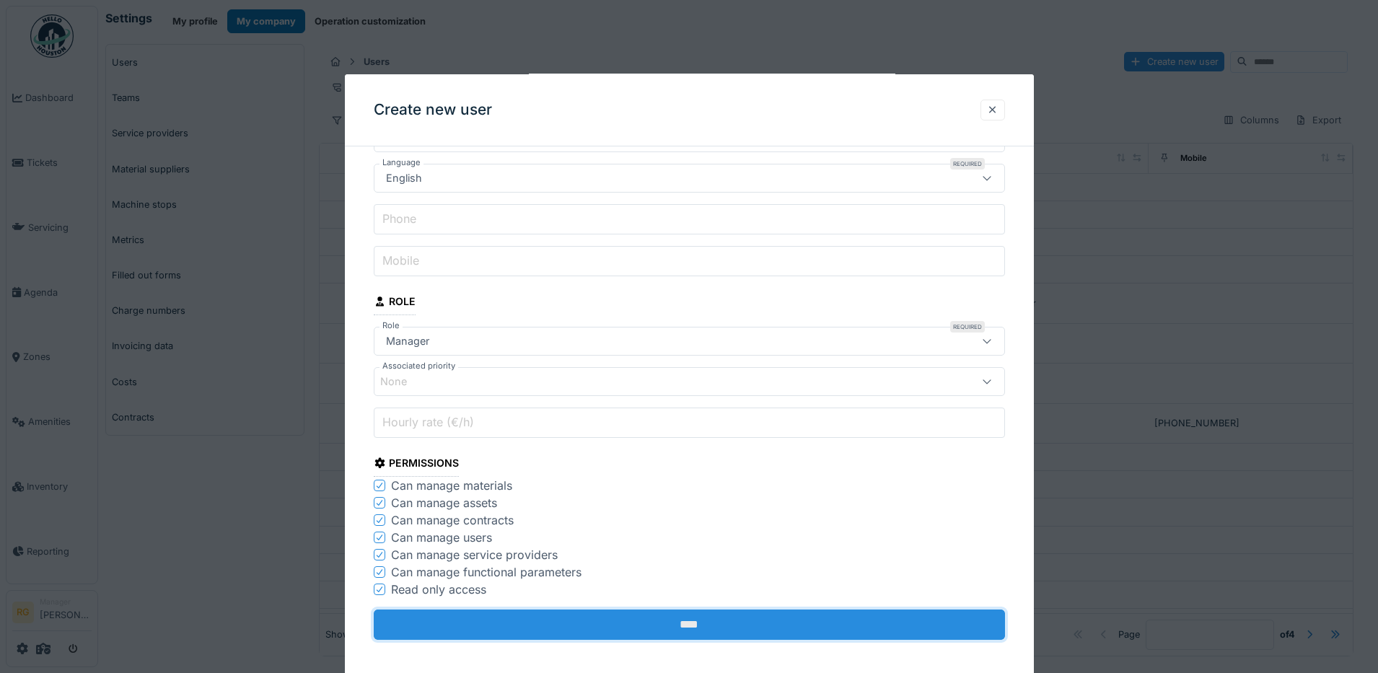
click at [700, 618] on input "****" at bounding box center [689, 625] width 631 height 30
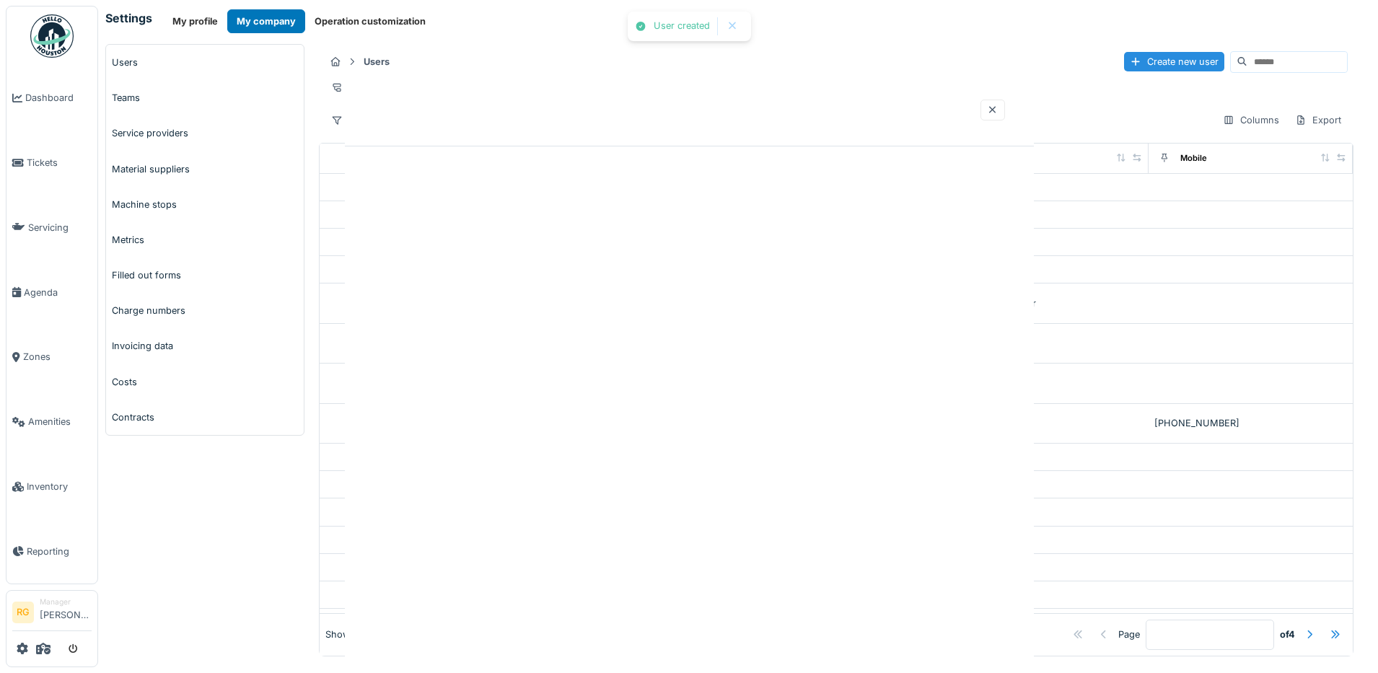
scroll to position [0, 0]
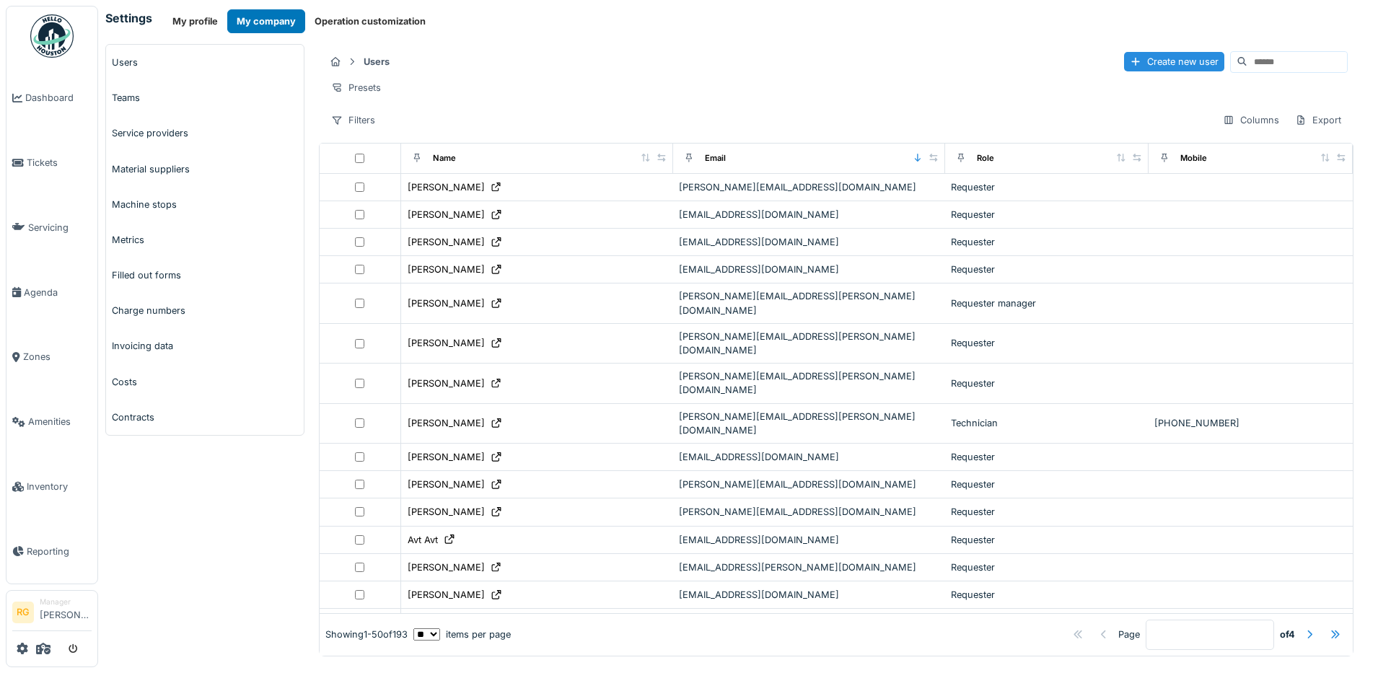
click at [1247, 62] on input at bounding box center [1297, 62] width 100 height 20
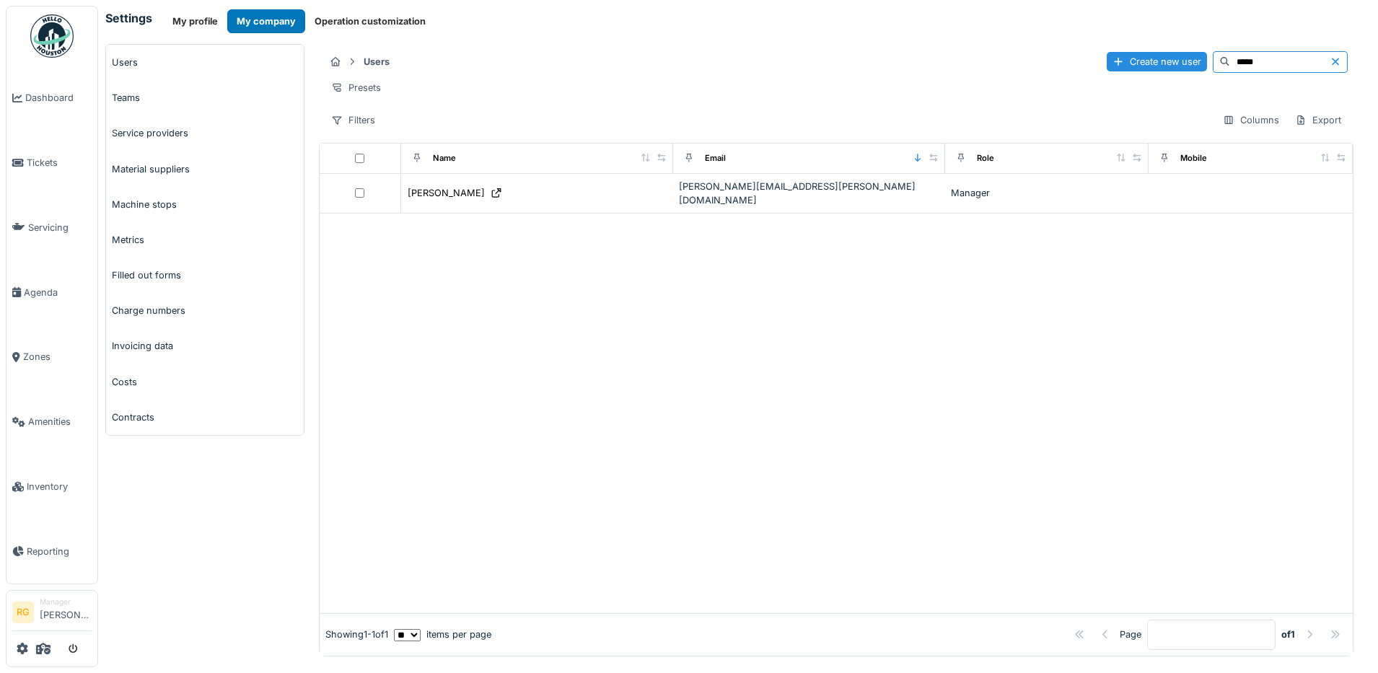
type input "*****"
click at [705, 21] on div "Settings My profile My company Operation customization" at bounding box center [737, 21] width 1265 height 24
click at [22, 649] on icon at bounding box center [23, 649] width 12 height 12
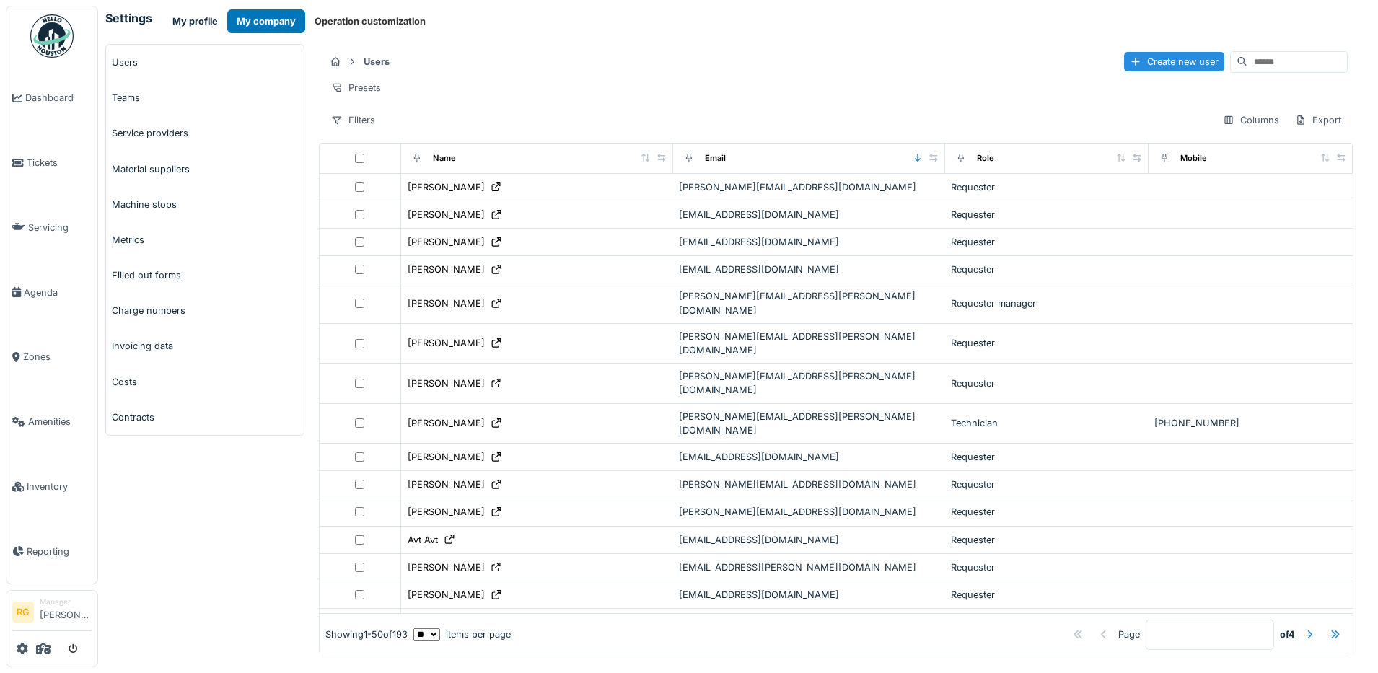
click at [196, 25] on button "My profile" at bounding box center [195, 21] width 64 height 24
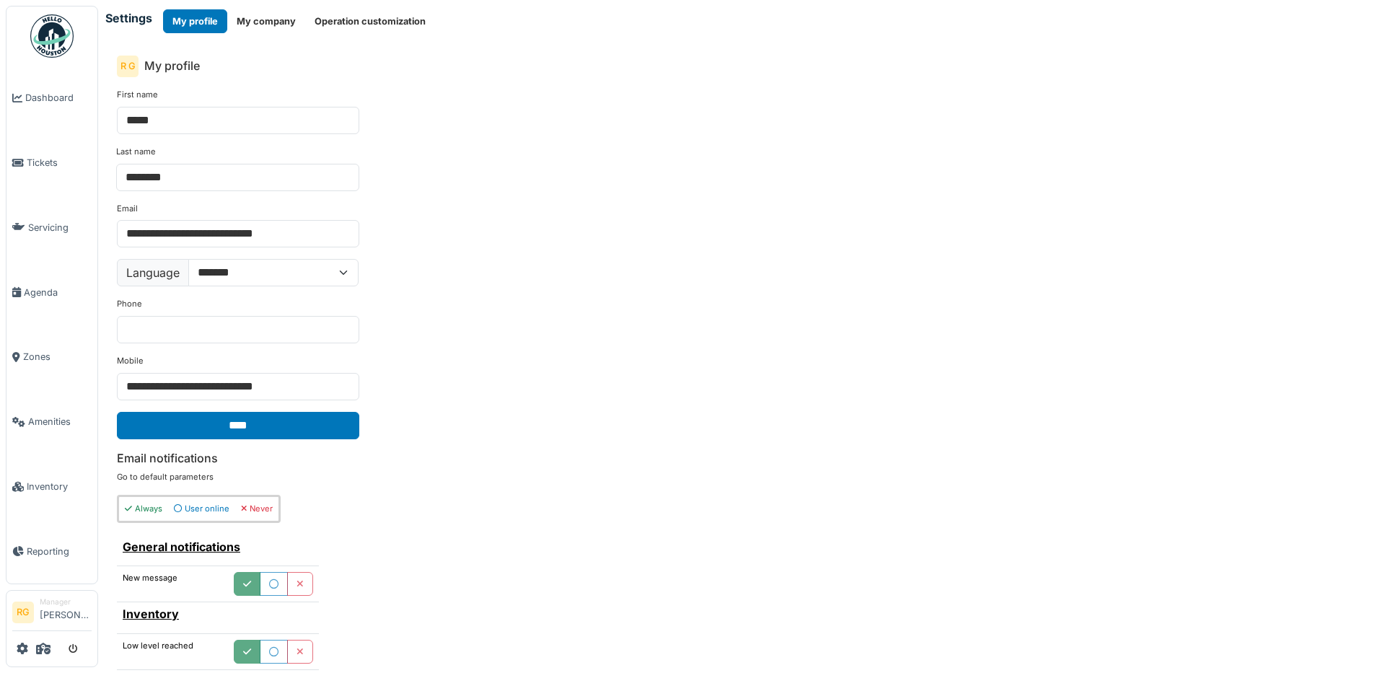
click at [196, 20] on button "My profile" at bounding box center [195, 21] width 64 height 24
click at [340, 268] on select "**********" at bounding box center [273, 272] width 170 height 27
select select "**"
click at [188, 259] on select "**********" at bounding box center [273, 272] width 170 height 27
click at [289, 430] on input "****" at bounding box center [238, 425] width 242 height 27
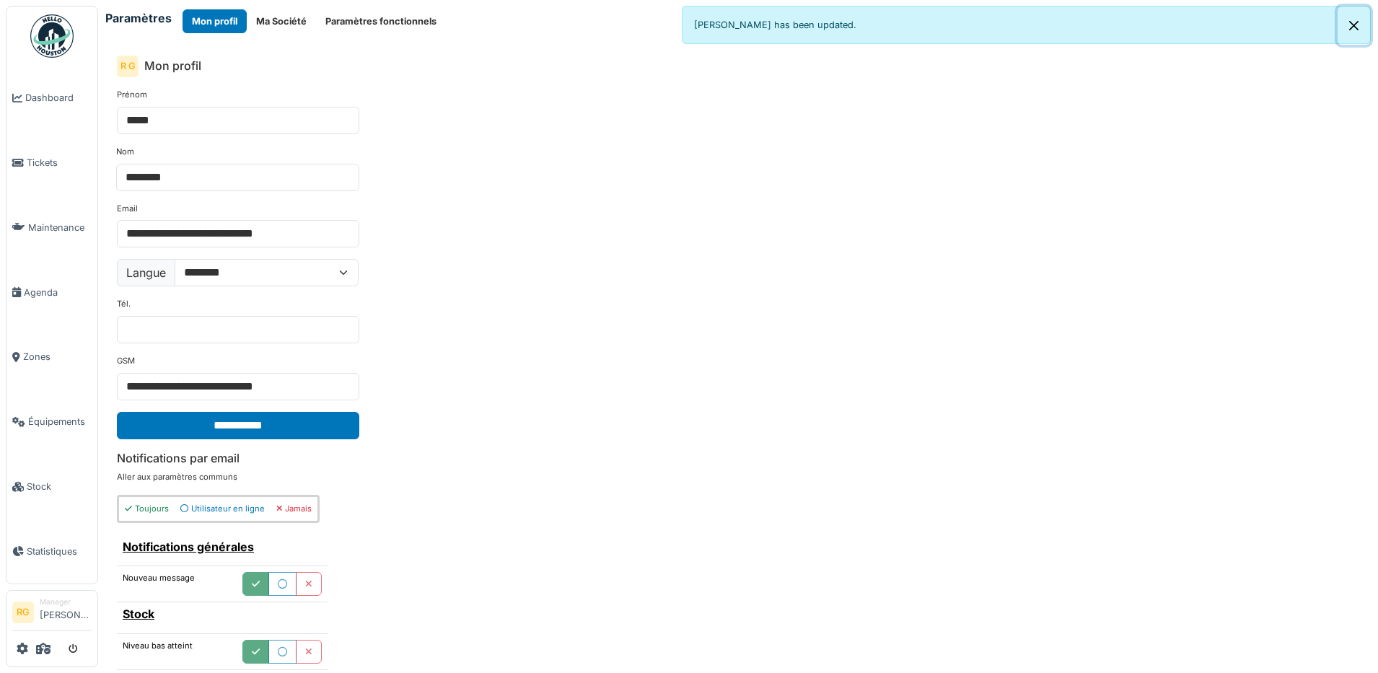
click at [1360, 29] on button "Close" at bounding box center [1353, 25] width 32 height 38
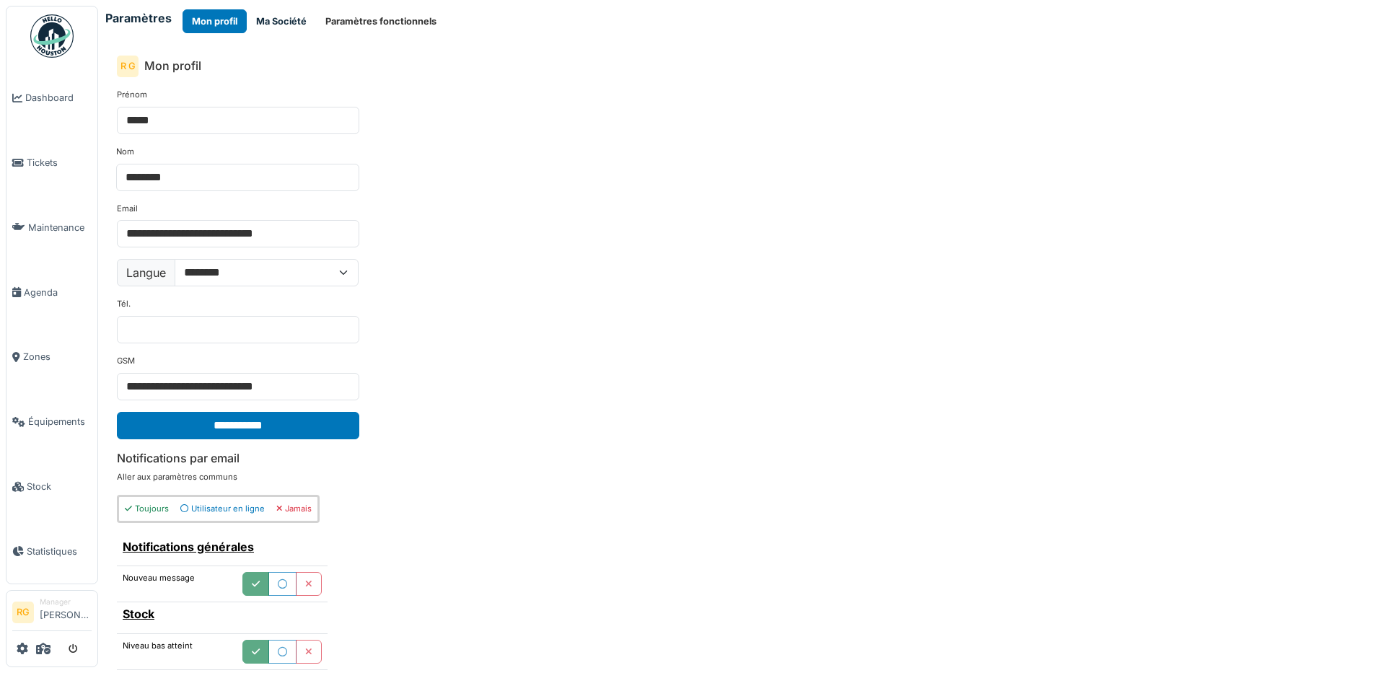
click at [283, 23] on button "Ma Société" at bounding box center [281, 21] width 69 height 24
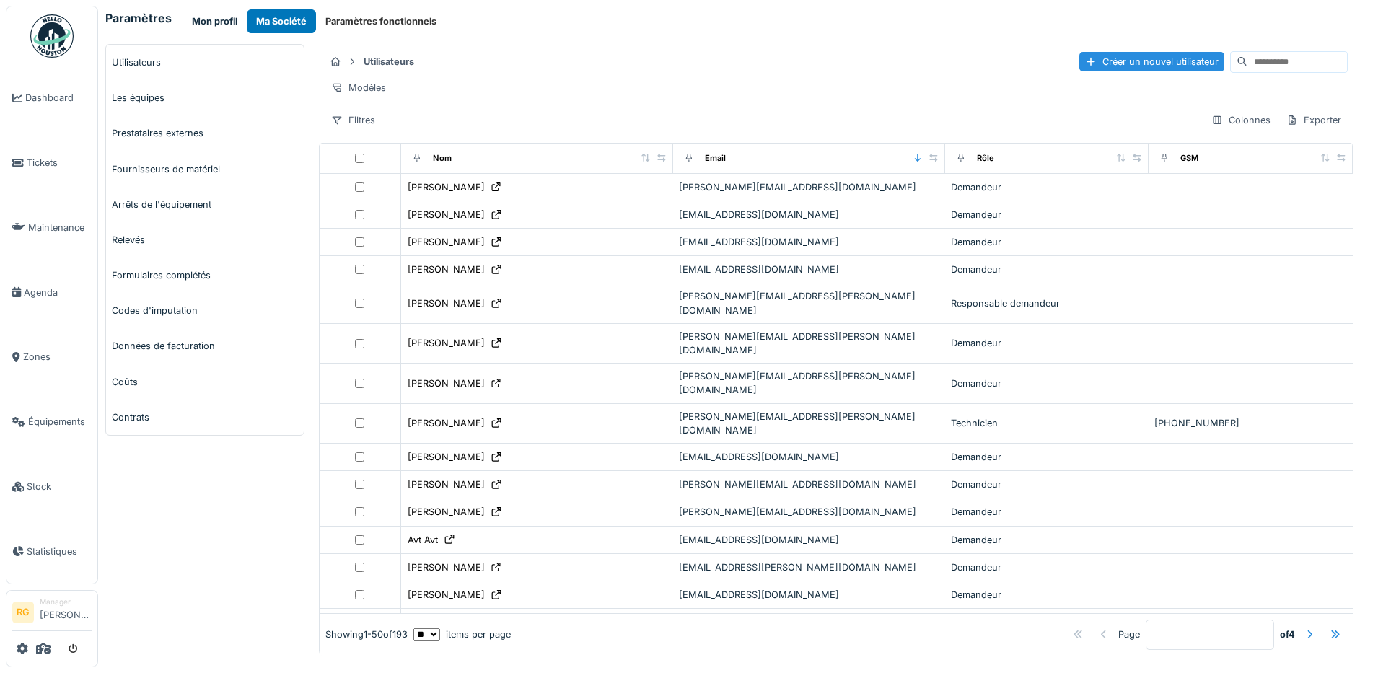
click at [221, 22] on button "Mon profil" at bounding box center [215, 21] width 64 height 24
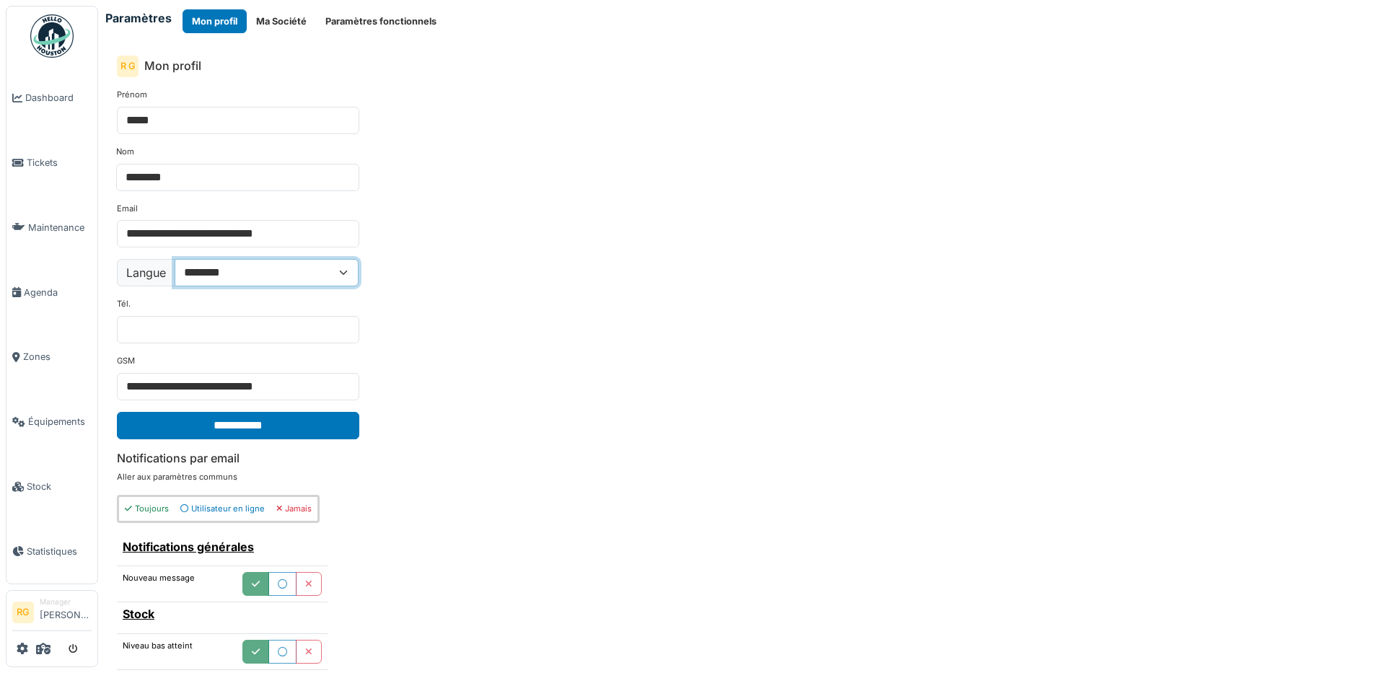
click at [340, 274] on select "**********" at bounding box center [267, 272] width 184 height 27
select select "**"
click at [175, 259] on select "**********" at bounding box center [267, 272] width 184 height 27
click at [250, 430] on input "**********" at bounding box center [238, 425] width 242 height 27
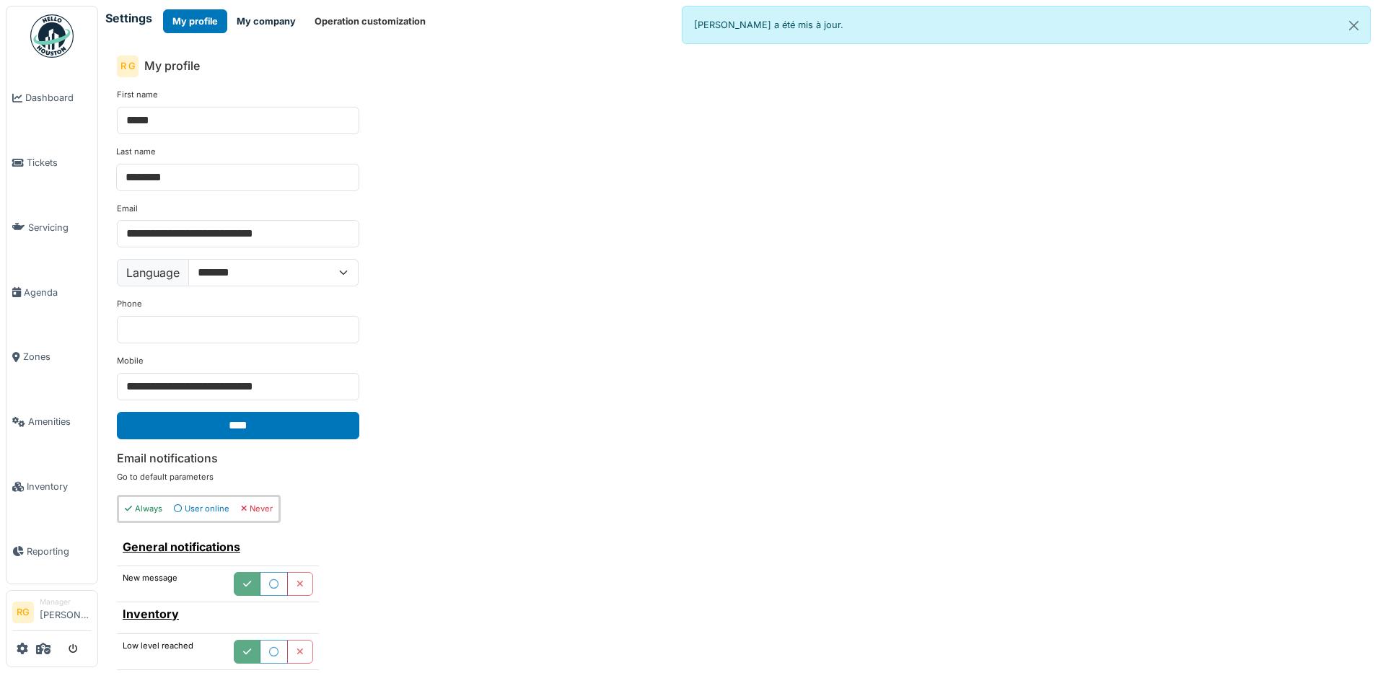
click at [270, 25] on button "My company" at bounding box center [266, 21] width 78 height 24
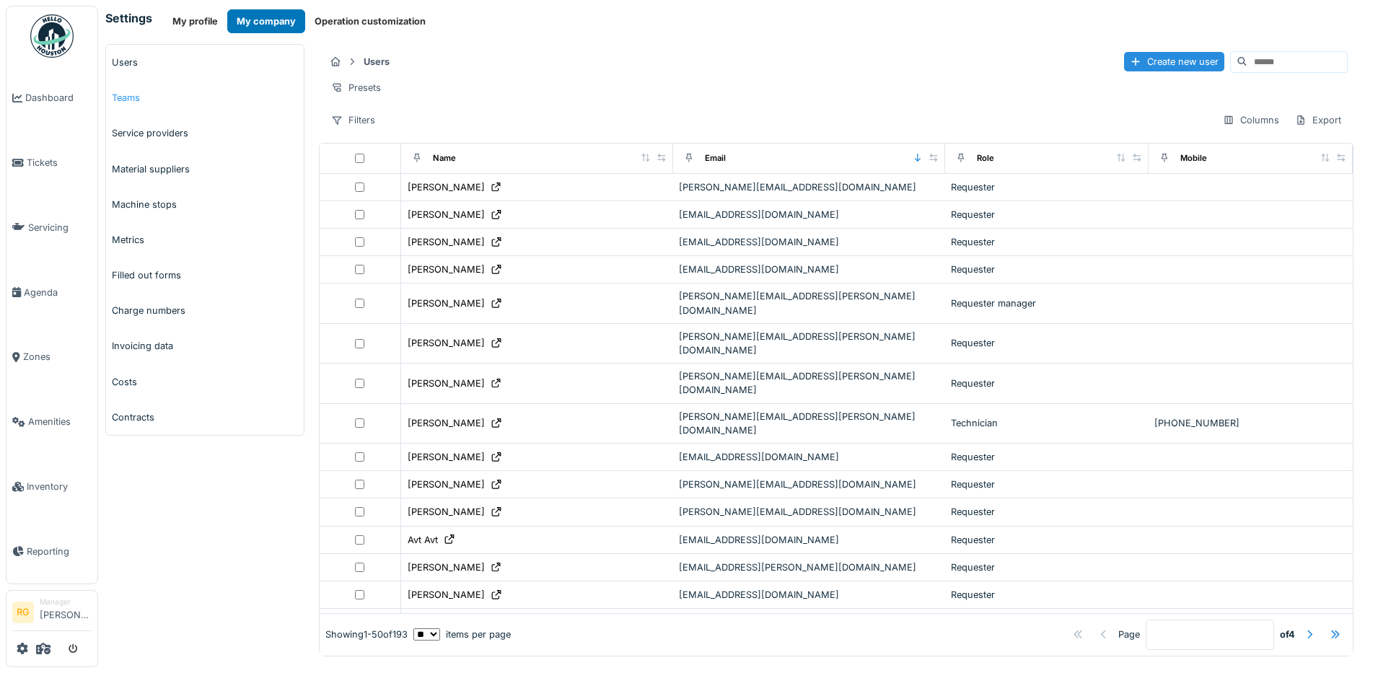
click at [126, 99] on link "Teams" at bounding box center [205, 97] width 198 height 35
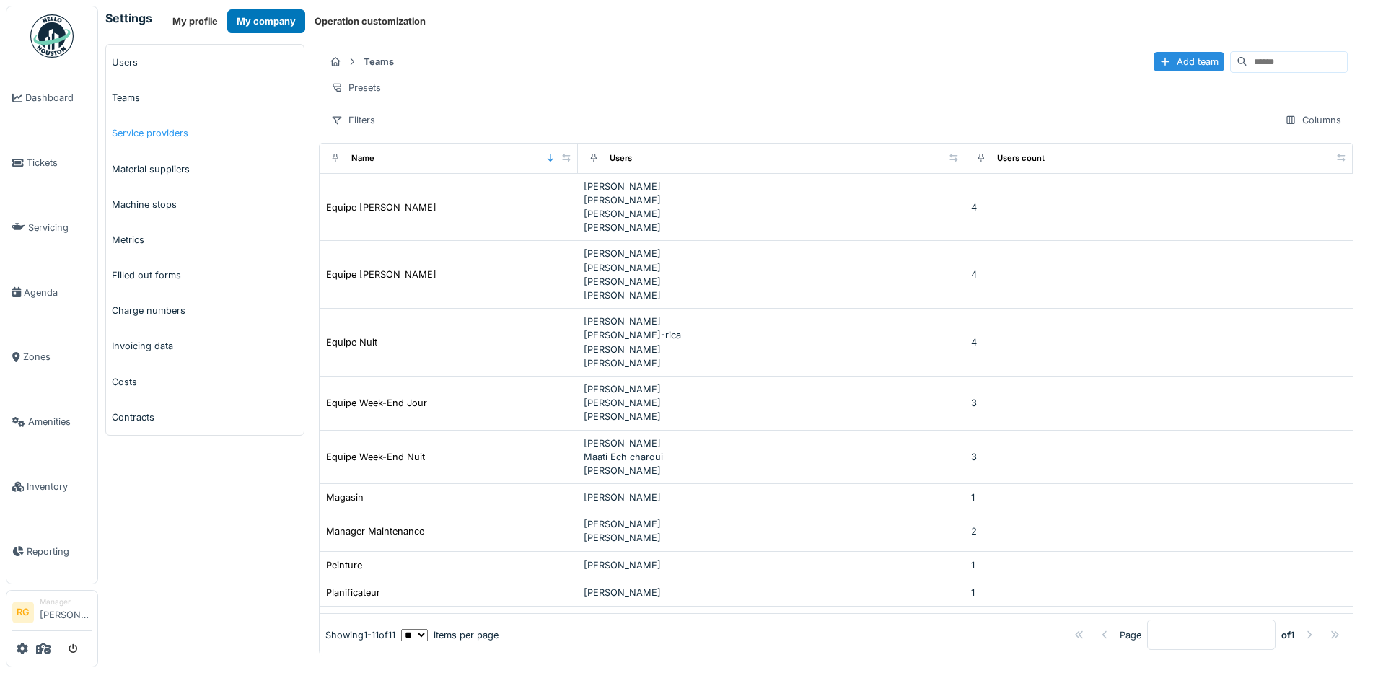
click at [144, 136] on link "Service providers" at bounding box center [205, 132] width 198 height 35
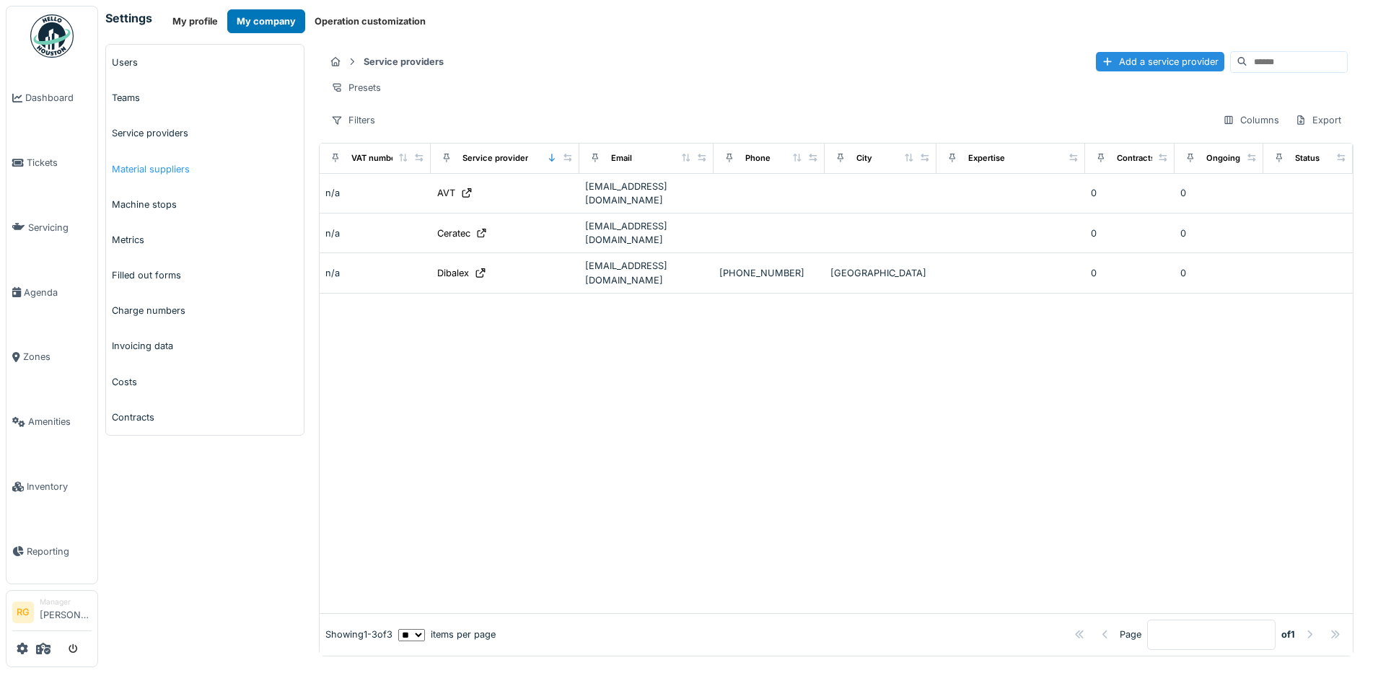
click at [162, 174] on link "Material suppliers" at bounding box center [205, 168] width 198 height 35
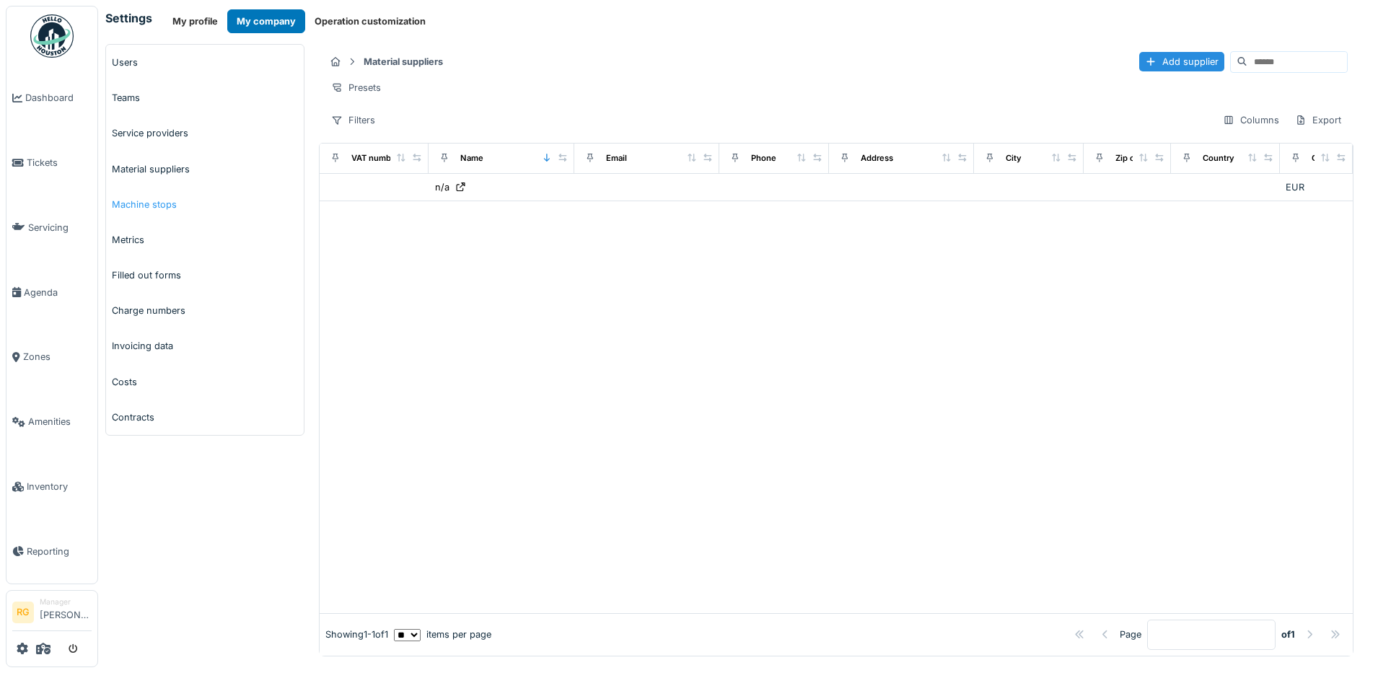
click at [142, 204] on link "Machine stops" at bounding box center [205, 204] width 198 height 35
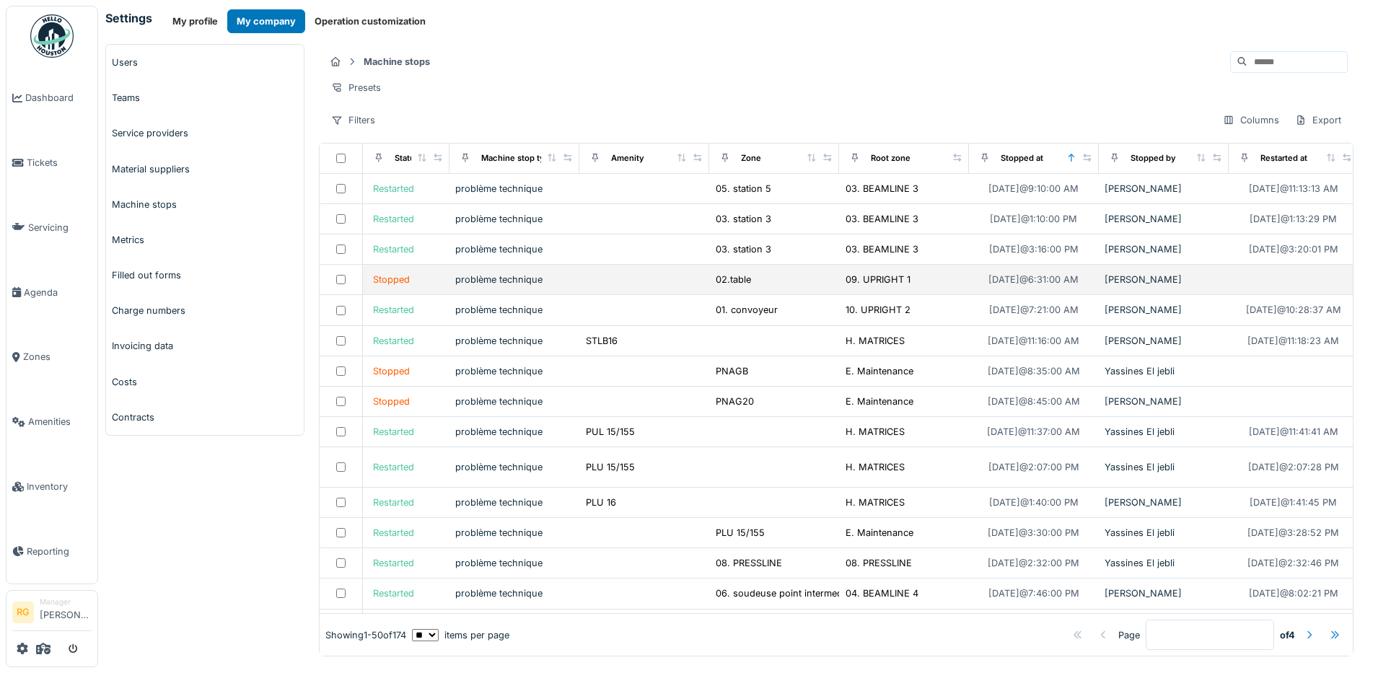
click at [386, 286] on div "Stopped" at bounding box center [391, 280] width 37 height 14
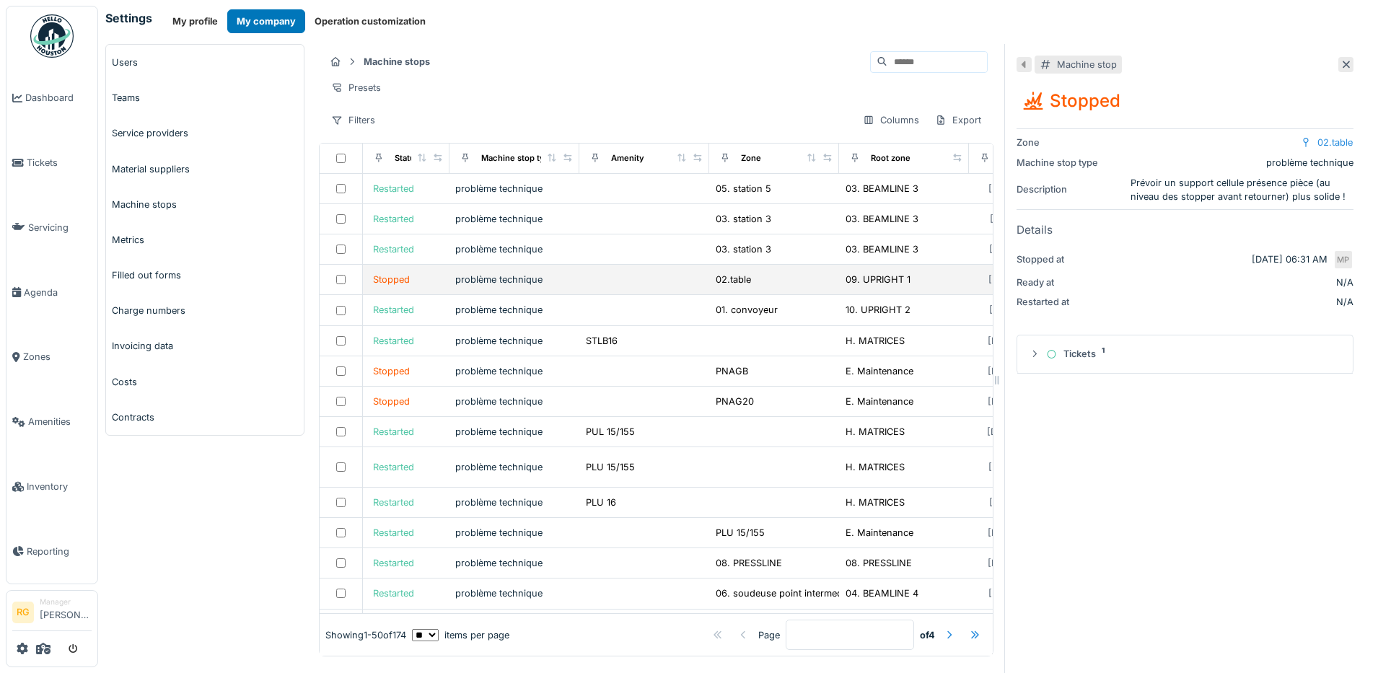
click at [489, 286] on div "problème technique" at bounding box center [514, 280] width 118 height 14
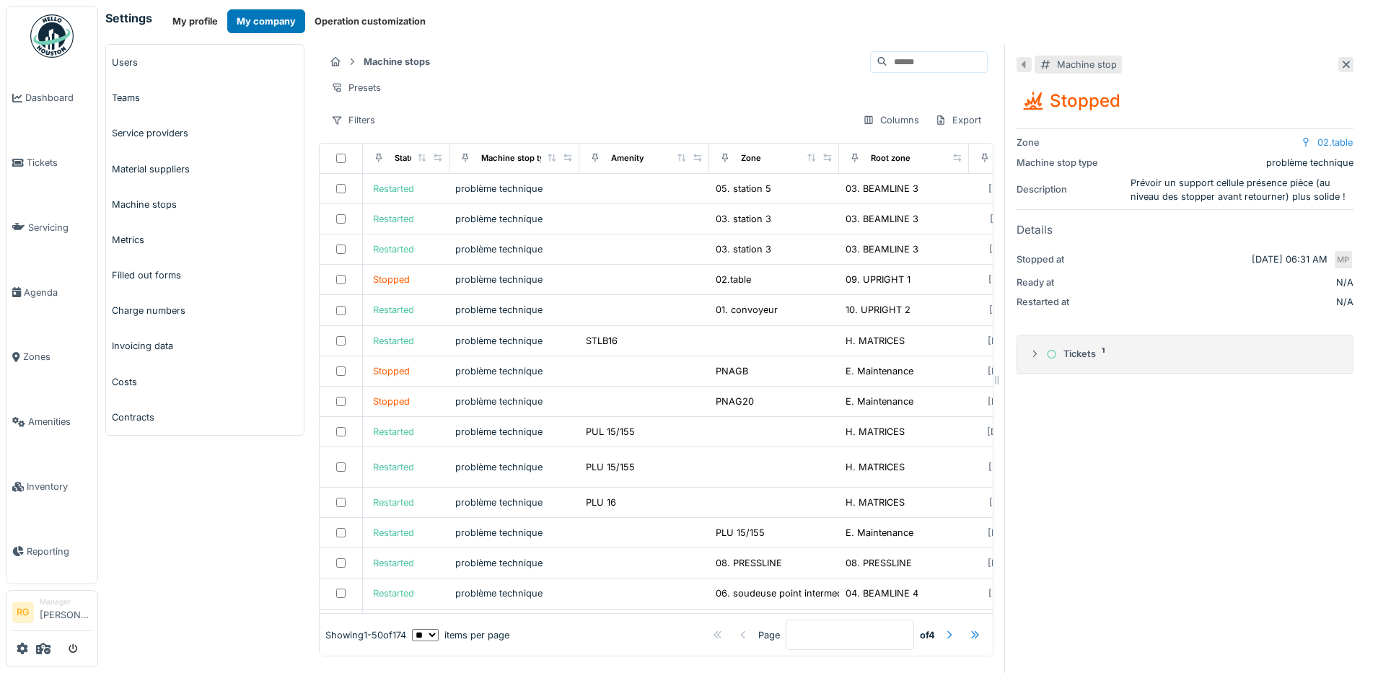
click at [1029, 359] on icon at bounding box center [1035, 353] width 12 height 9
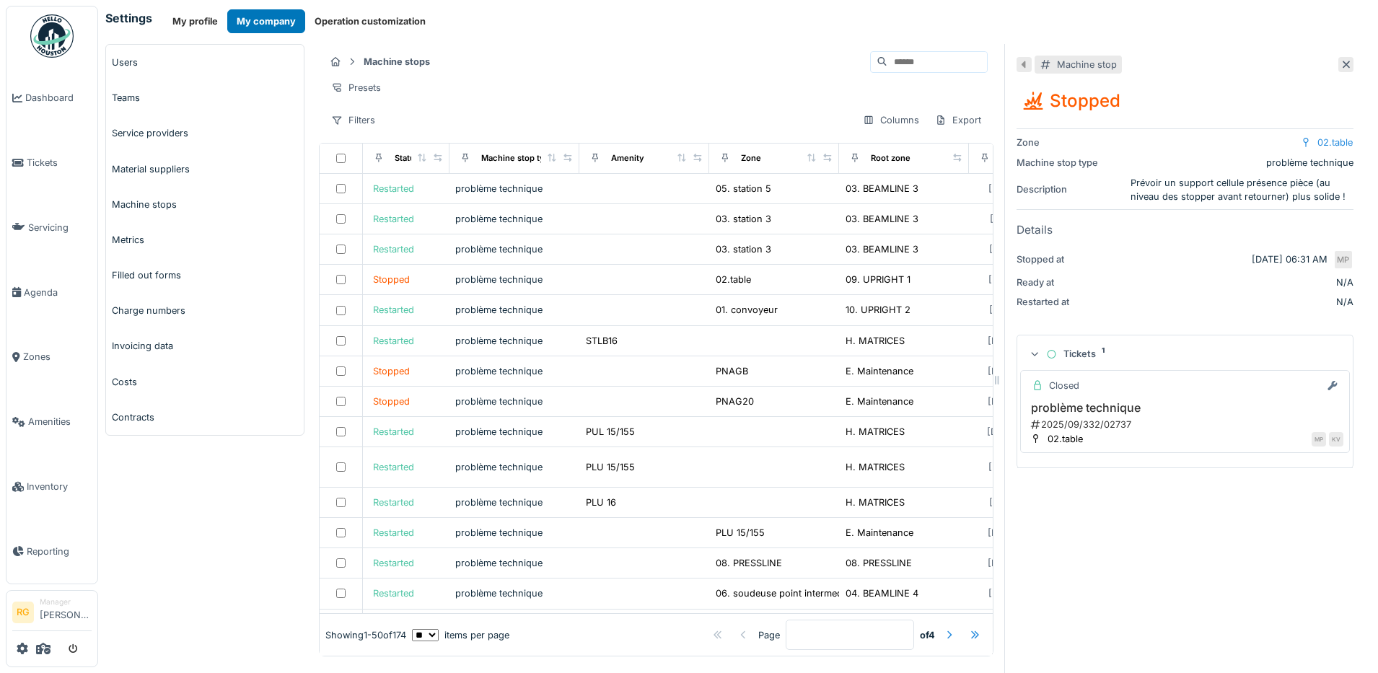
click at [1159, 415] on h3 "problème technique" at bounding box center [1185, 408] width 317 height 14
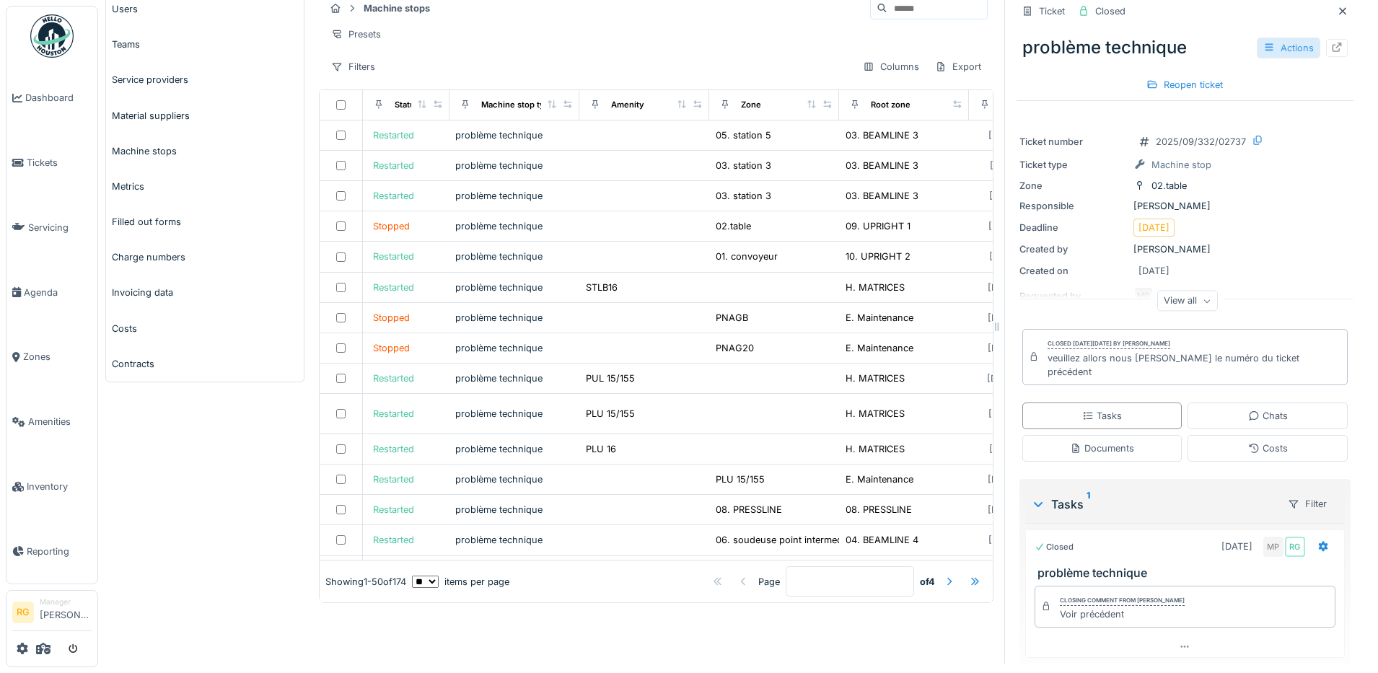
click at [1262, 38] on div "Actions" at bounding box center [1288, 48] width 63 height 21
click at [1042, 69] on div "problème technique Actions Reopen ticket" at bounding box center [1184, 60] width 337 height 74
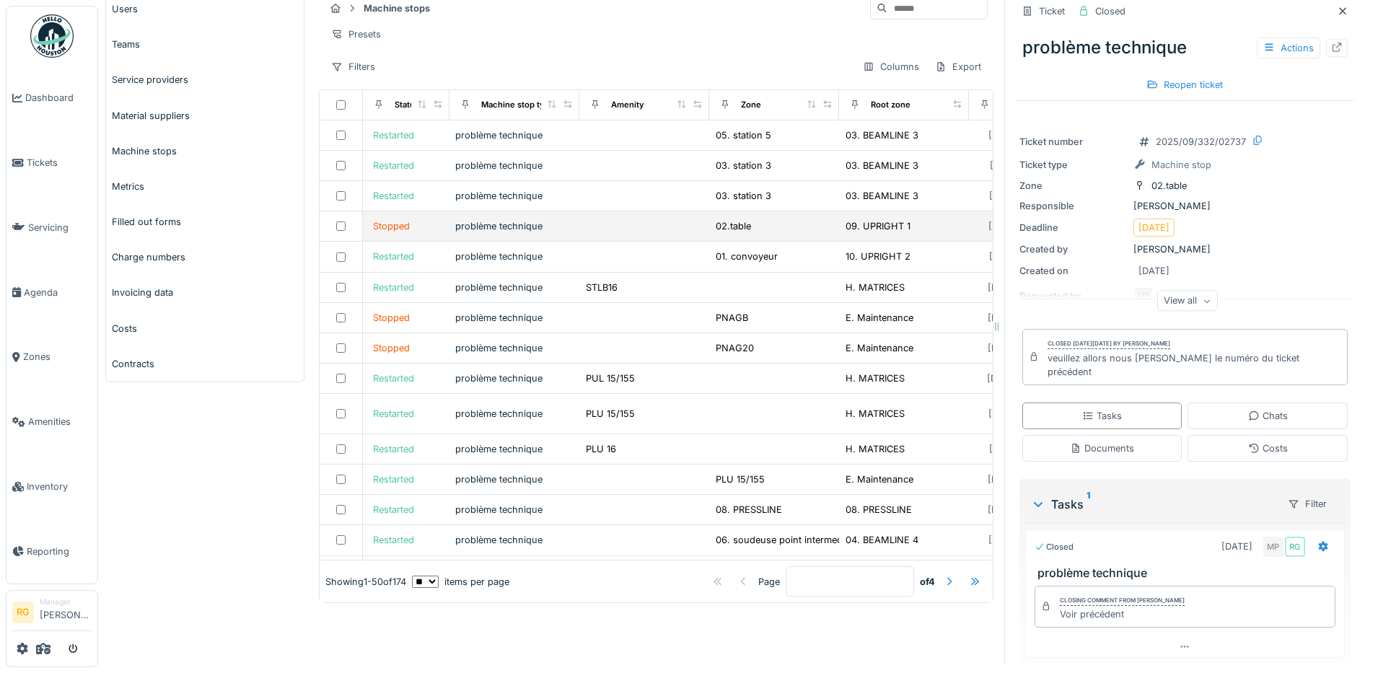
click at [610, 227] on td at bounding box center [644, 226] width 130 height 30
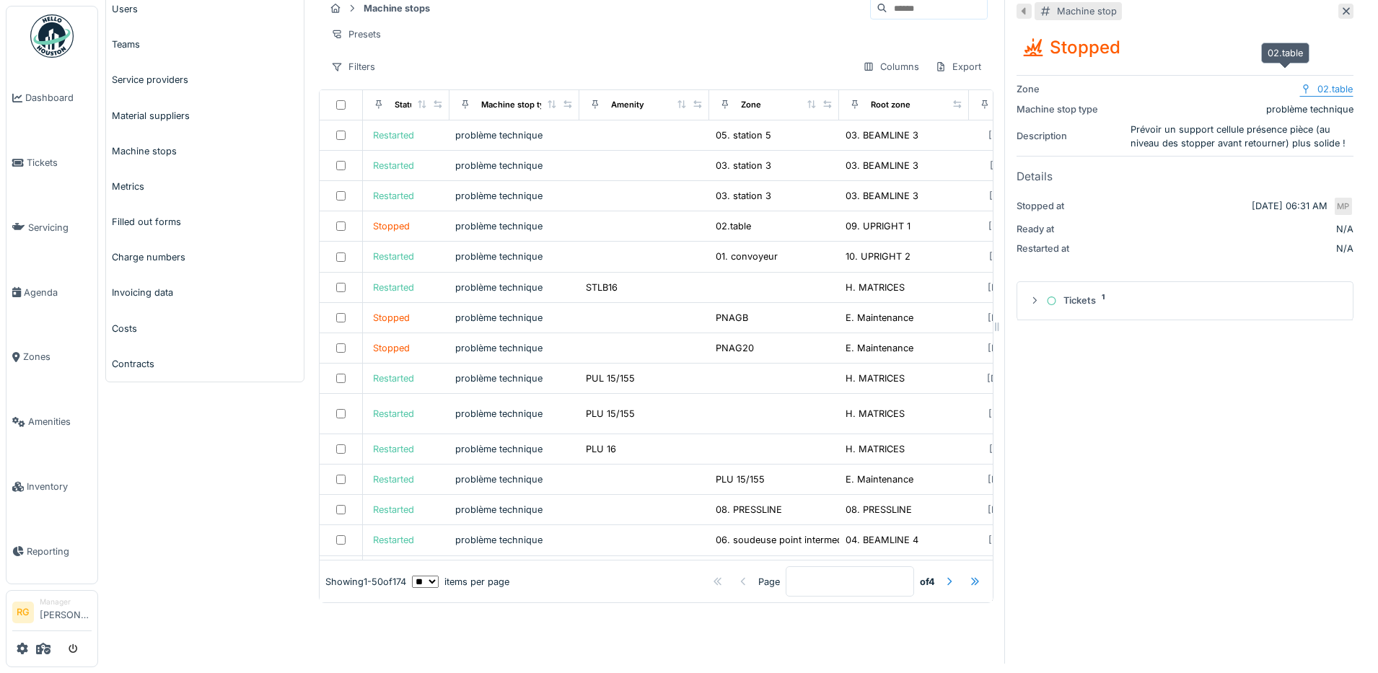
click at [1317, 82] on div "02.table" at bounding box center [1334, 89] width 35 height 14
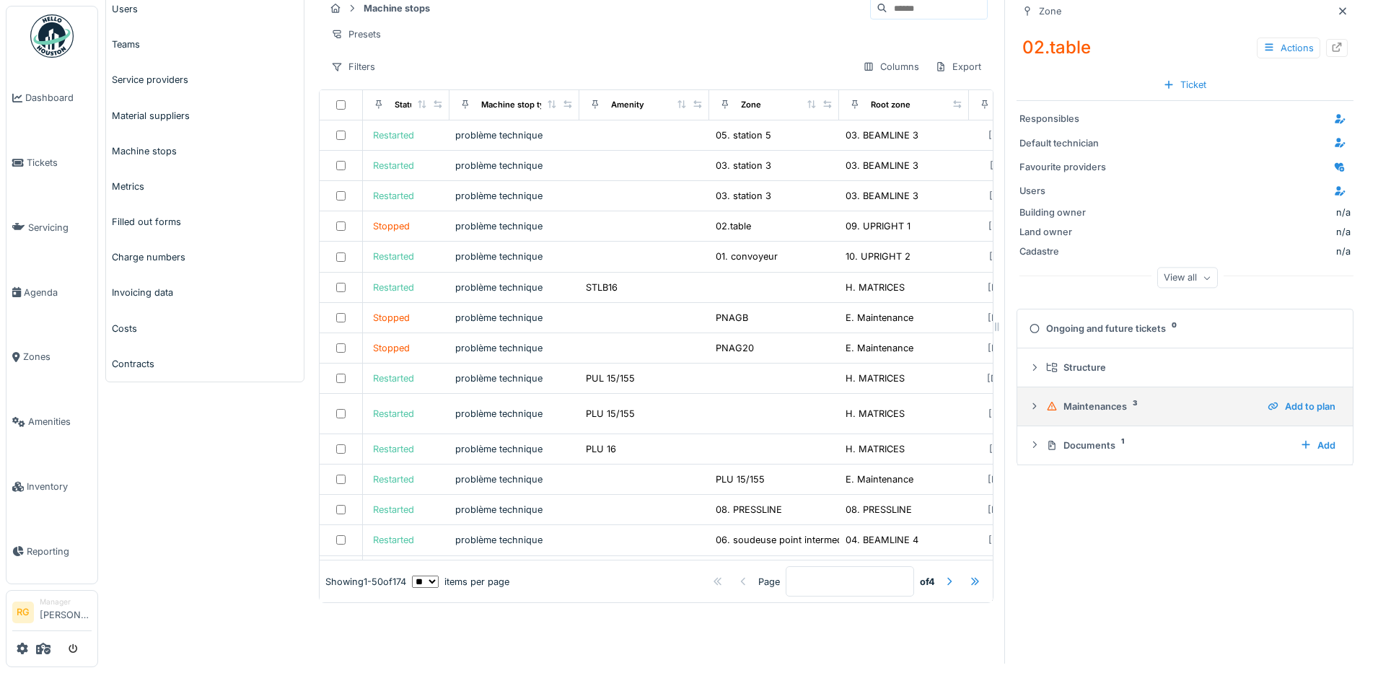
click at [1029, 402] on icon at bounding box center [1035, 406] width 12 height 9
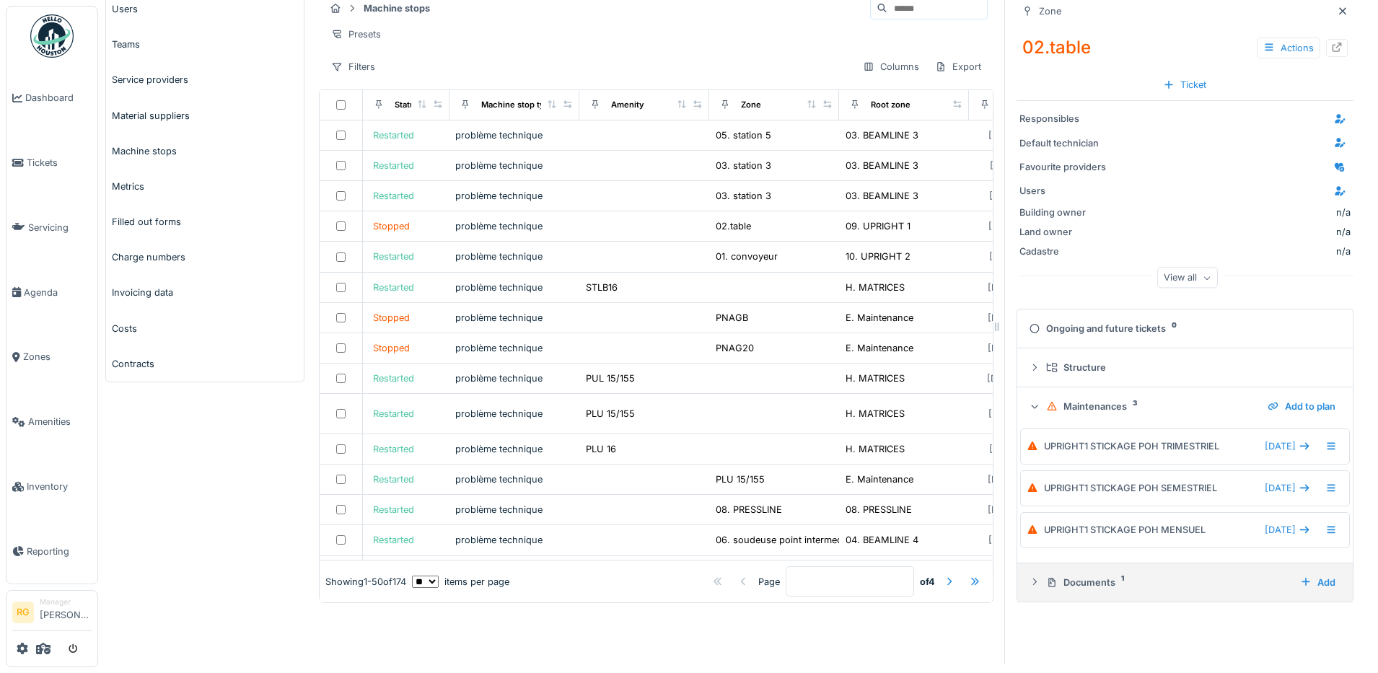
click at [1029, 576] on div at bounding box center [1035, 583] width 12 height 14
click at [1029, 322] on div "Ongoing and future tickets 0" at bounding box center [1182, 329] width 307 height 14
click at [1257, 38] on div "Actions" at bounding box center [1288, 48] width 63 height 21
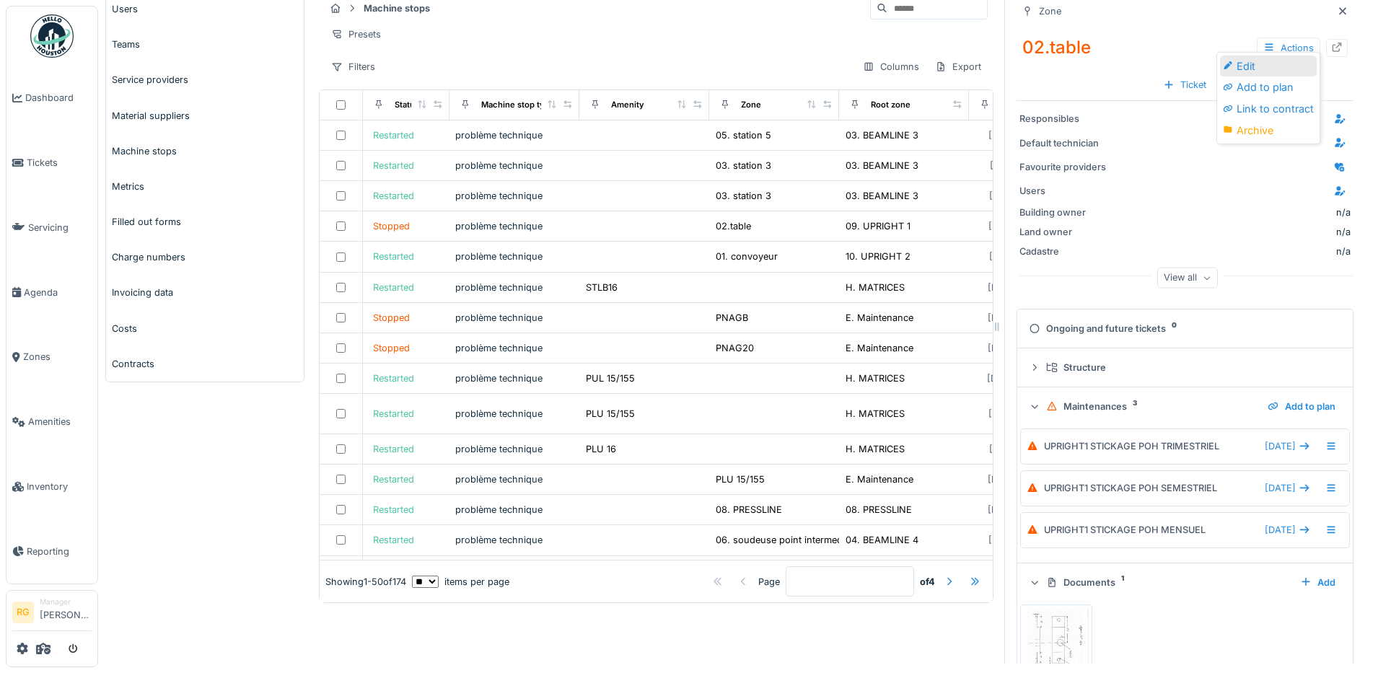
click at [1252, 66] on div "Edit" at bounding box center [1268, 67] width 97 height 22
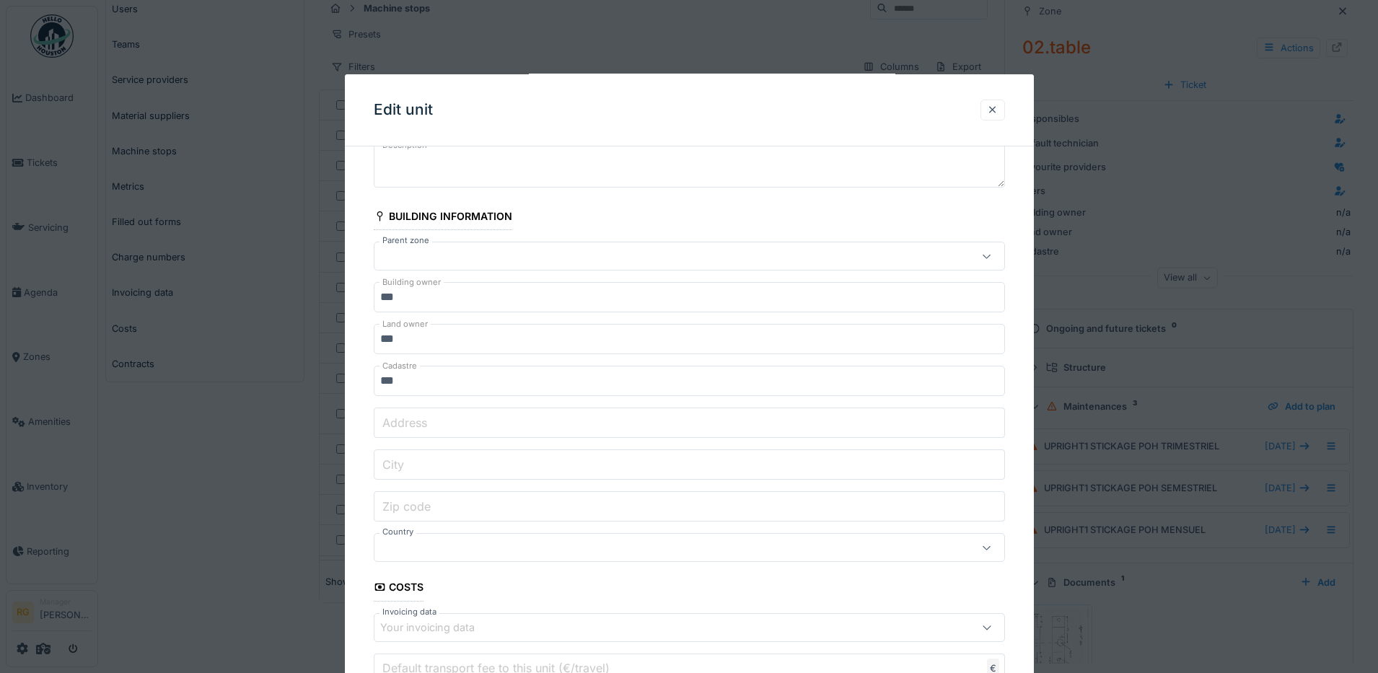
scroll to position [238, 0]
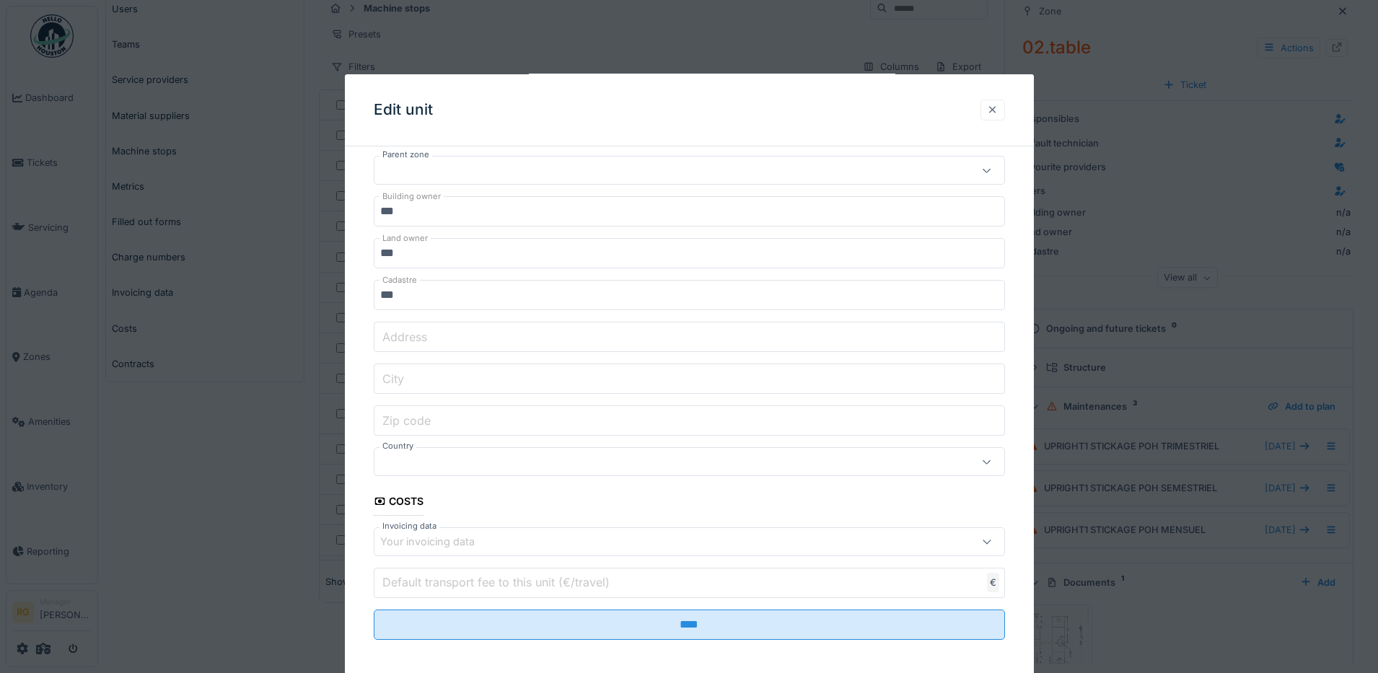
click at [996, 105] on div at bounding box center [993, 110] width 12 height 14
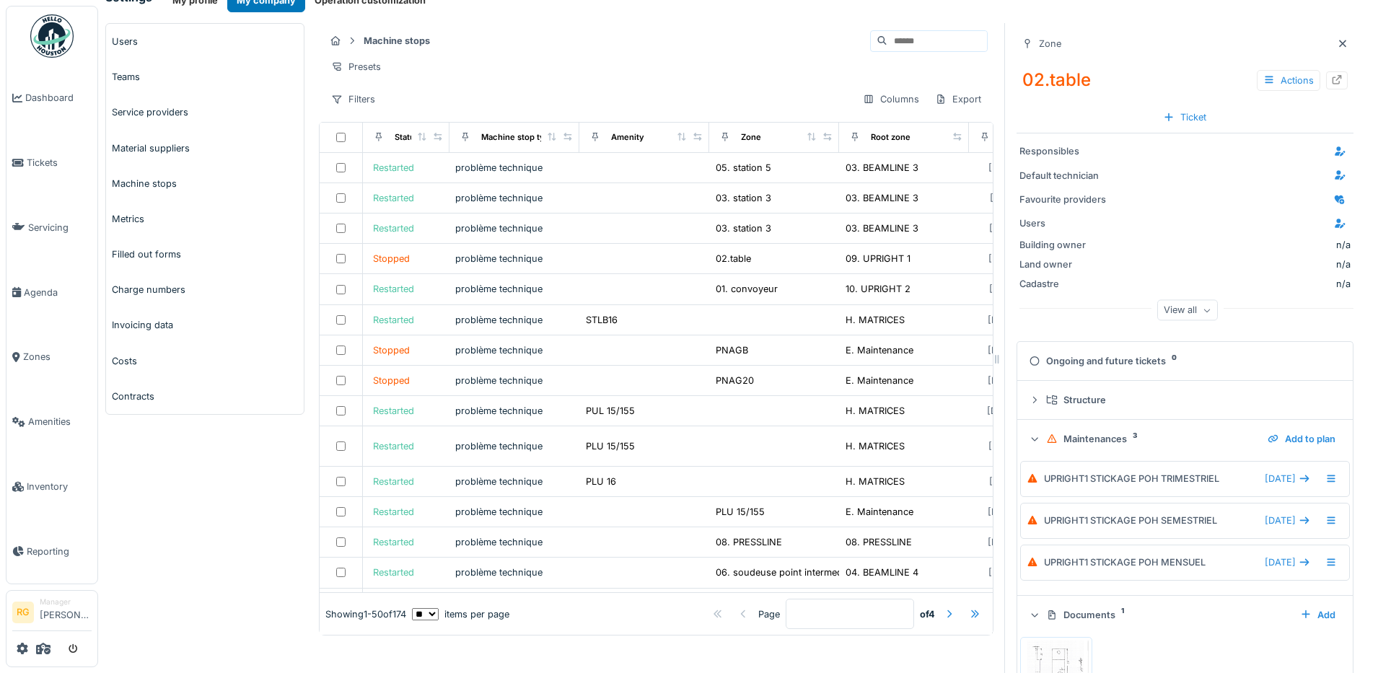
scroll to position [0, 0]
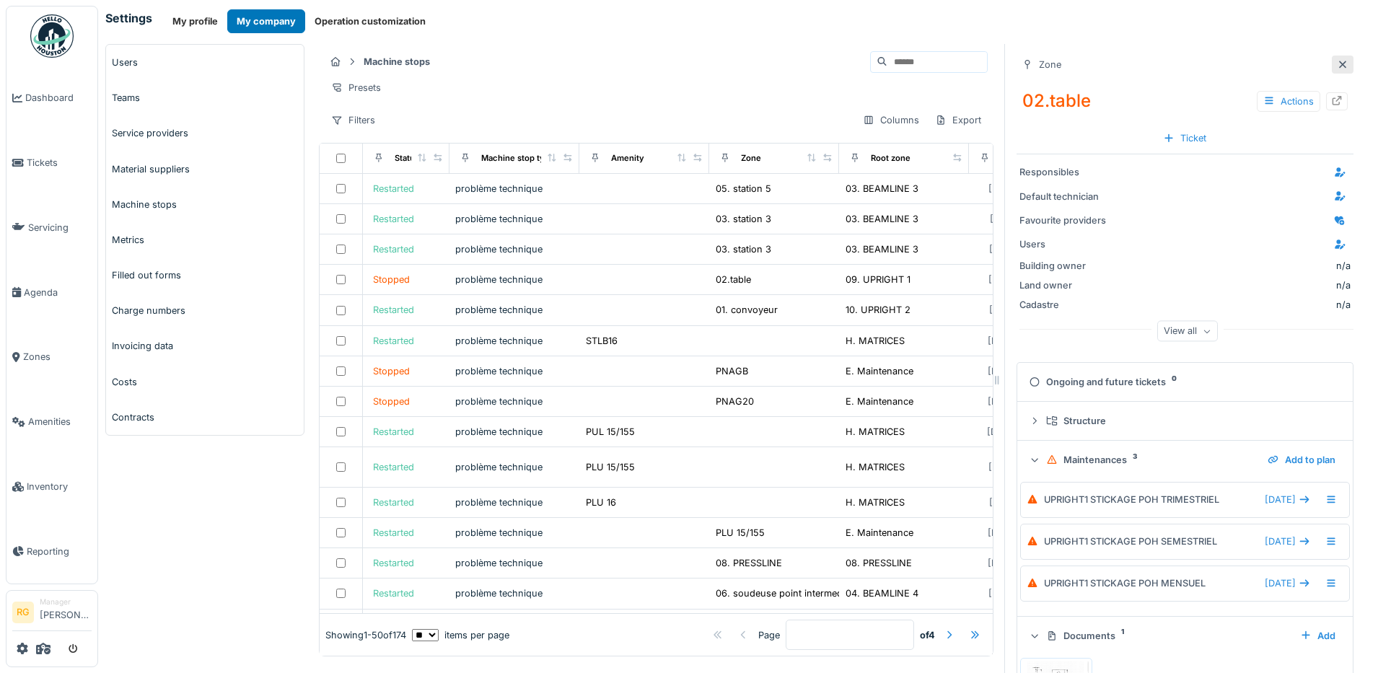
click at [1337, 68] on icon at bounding box center [1343, 64] width 12 height 9
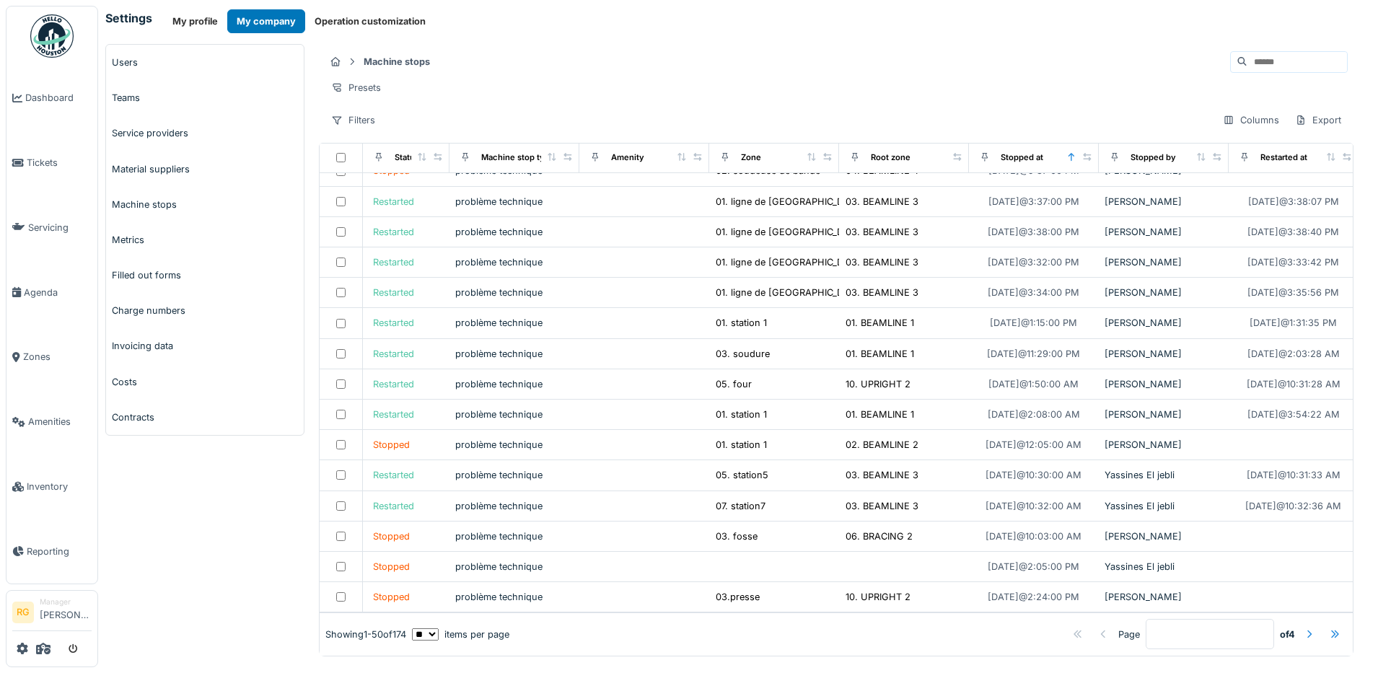
scroll to position [6, 0]
click at [128, 233] on link "Metrics" at bounding box center [205, 239] width 198 height 35
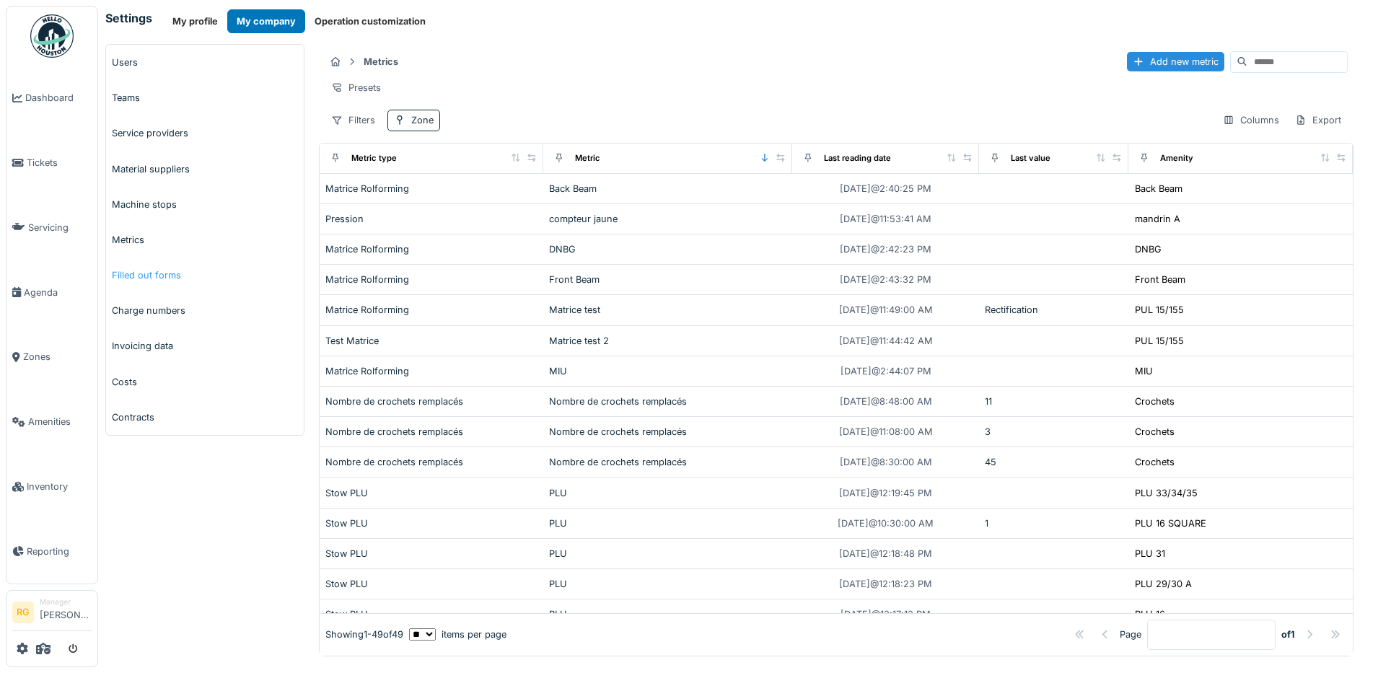
click at [141, 273] on link "Filled out forms" at bounding box center [205, 275] width 198 height 35
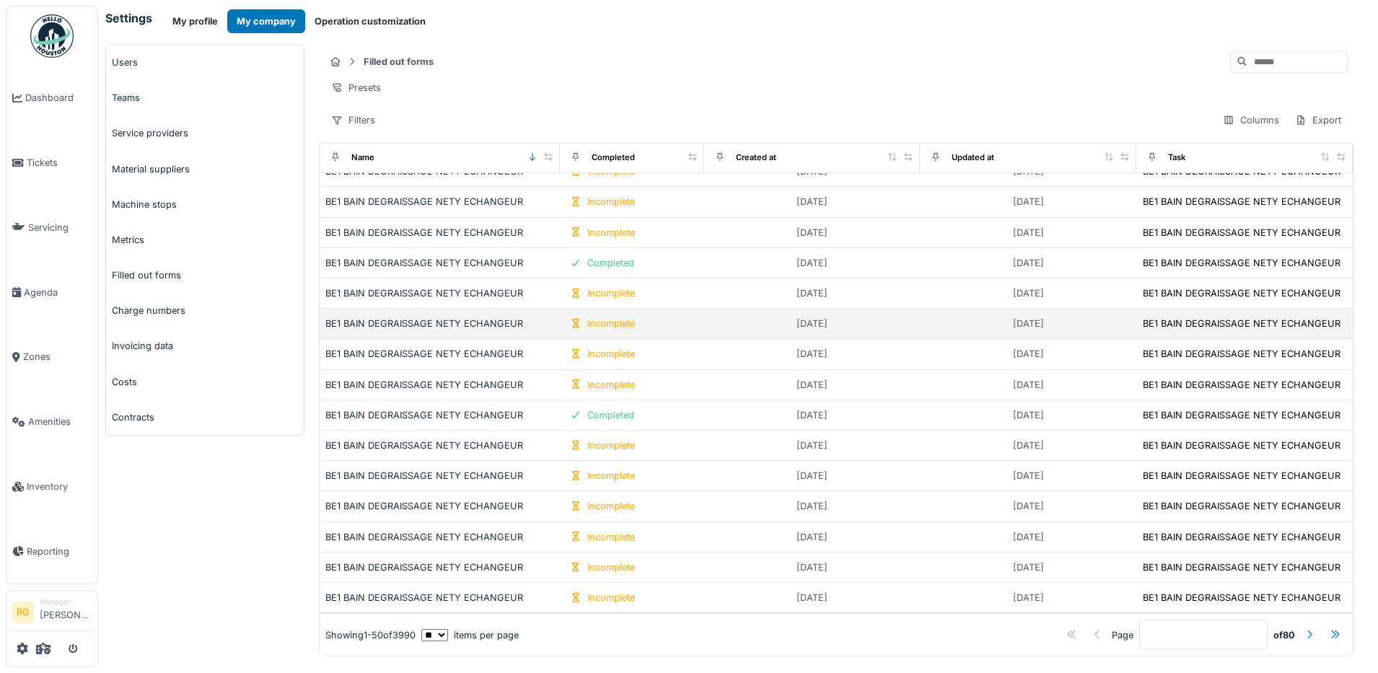
scroll to position [1123, 0]
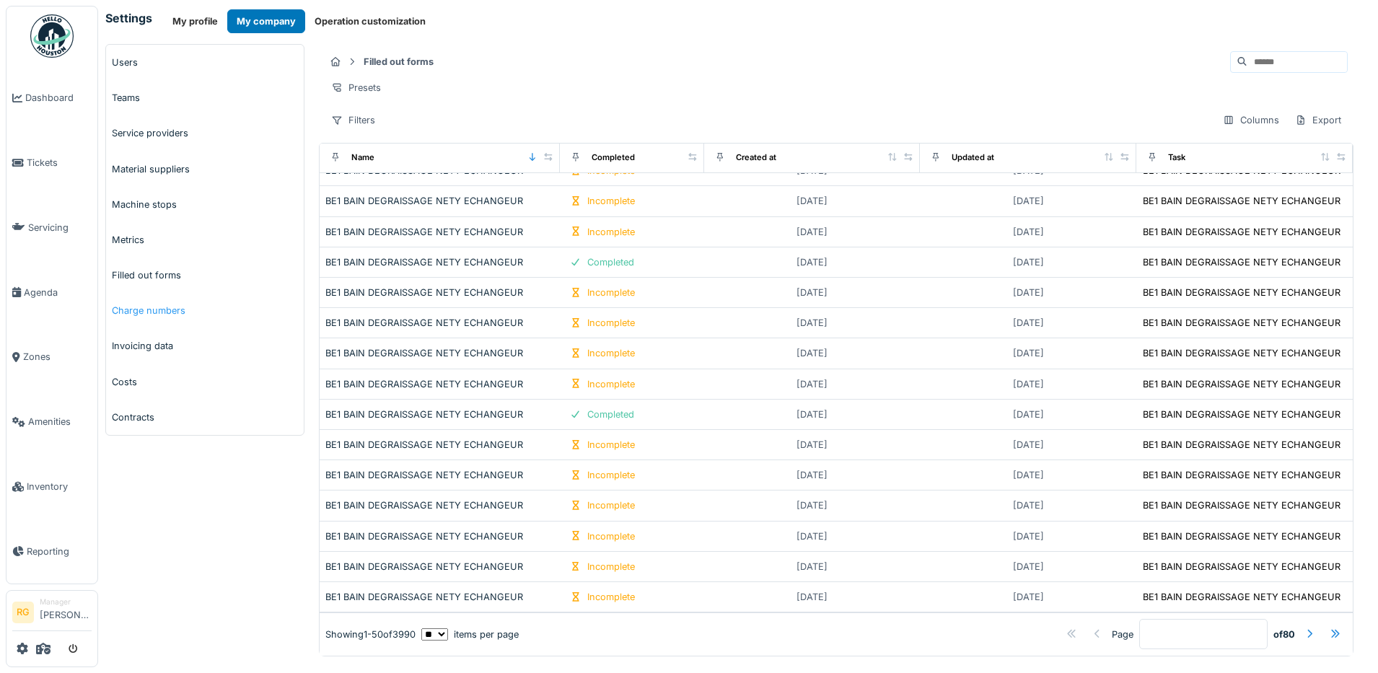
click at [144, 317] on link "Charge numbers" at bounding box center [205, 310] width 198 height 35
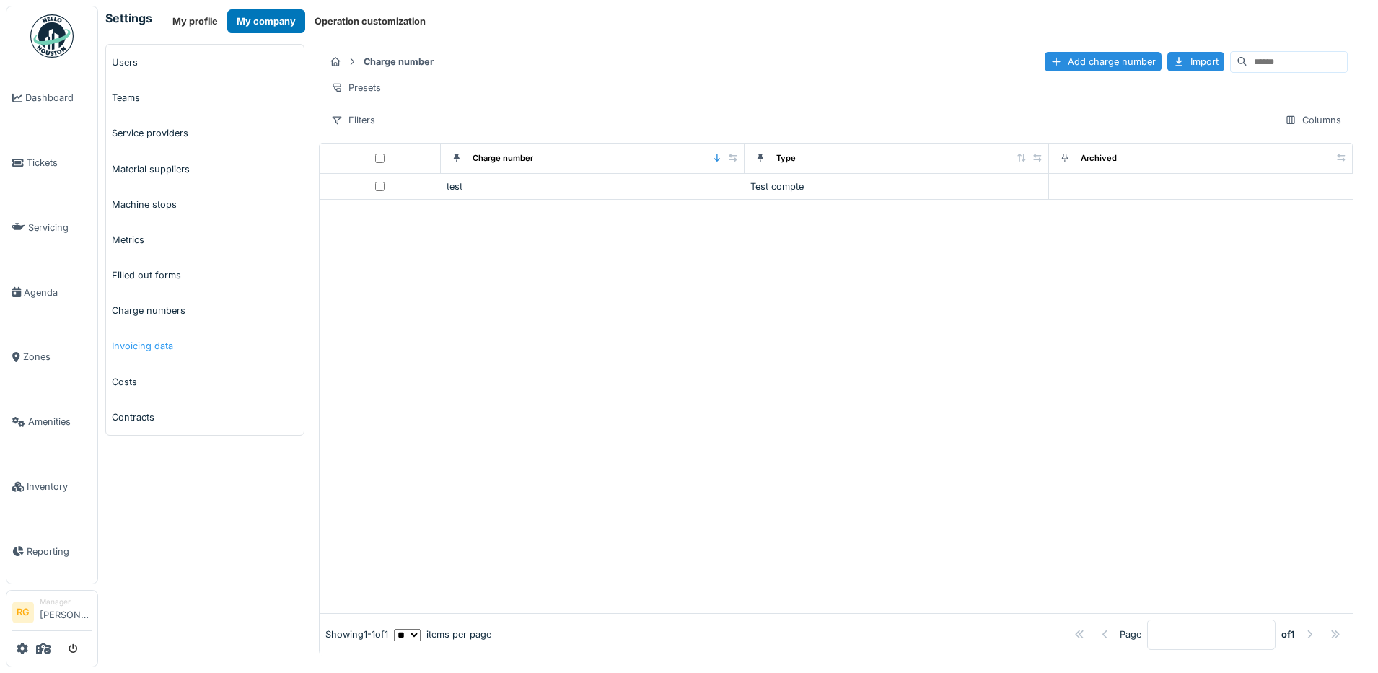
click at [146, 344] on link "Invoicing data" at bounding box center [205, 345] width 198 height 35
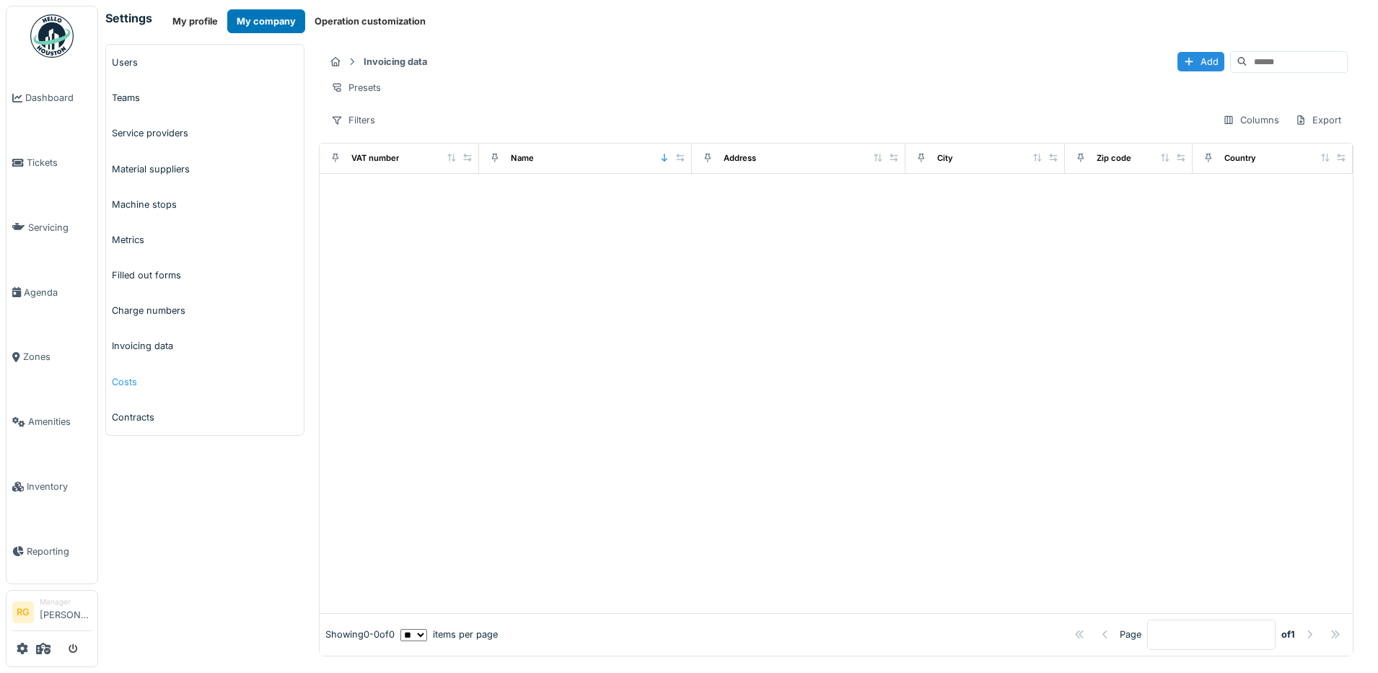
click at [130, 380] on link "Costs" at bounding box center [205, 381] width 198 height 35
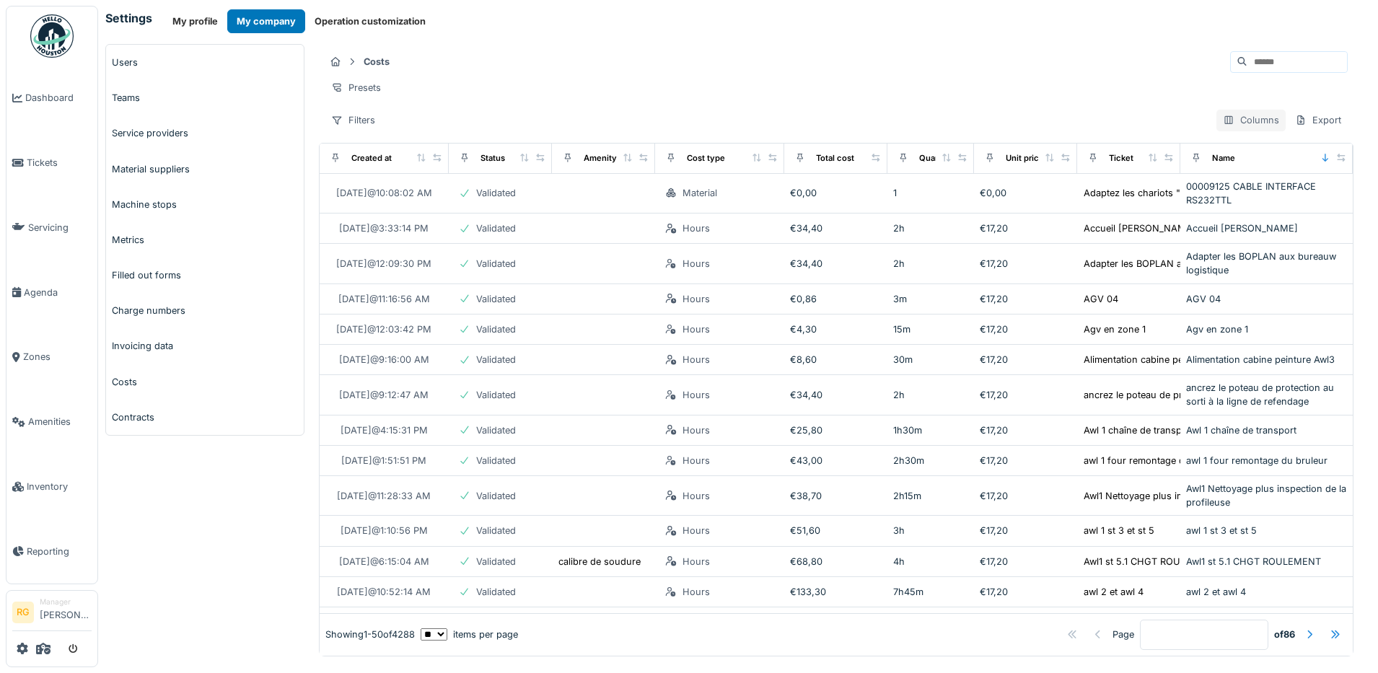
click at [1224, 131] on div "Columns" at bounding box center [1250, 120] width 69 height 21
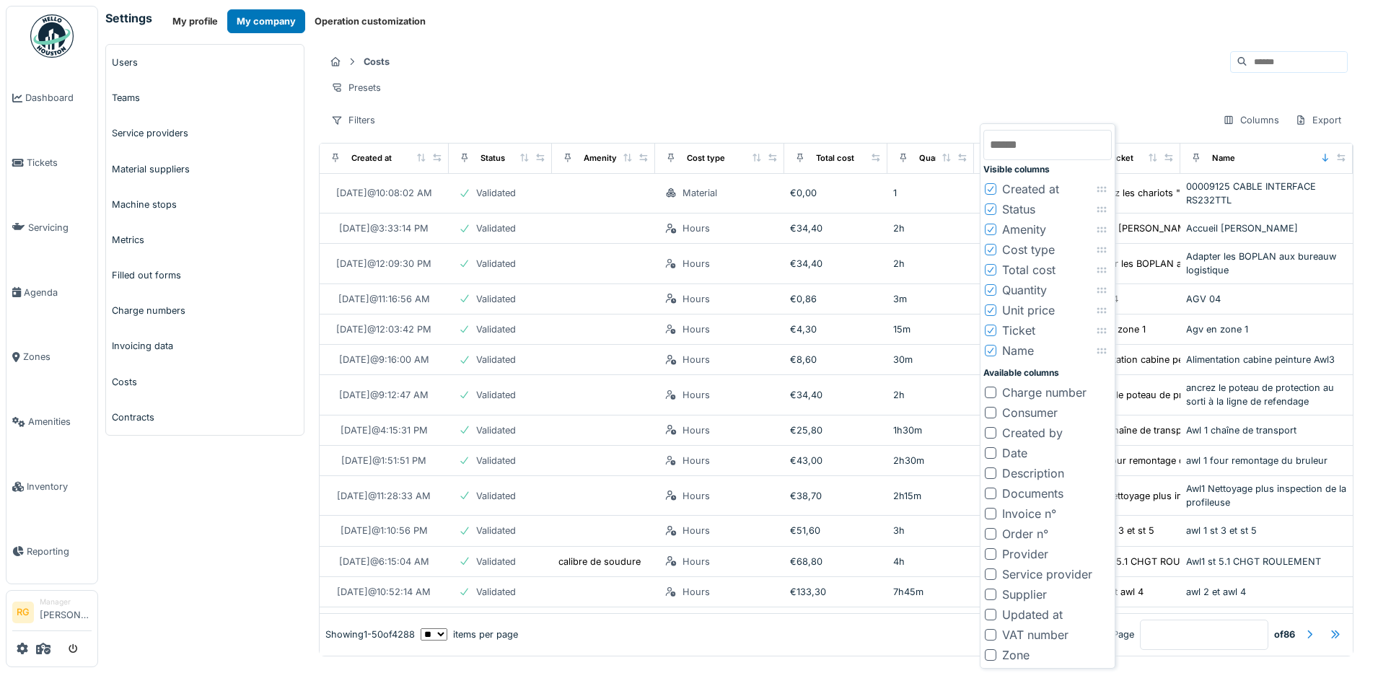
click at [852, 47] on div "Costs Presets Filters Columns Export" at bounding box center [836, 90] width 1034 height 93
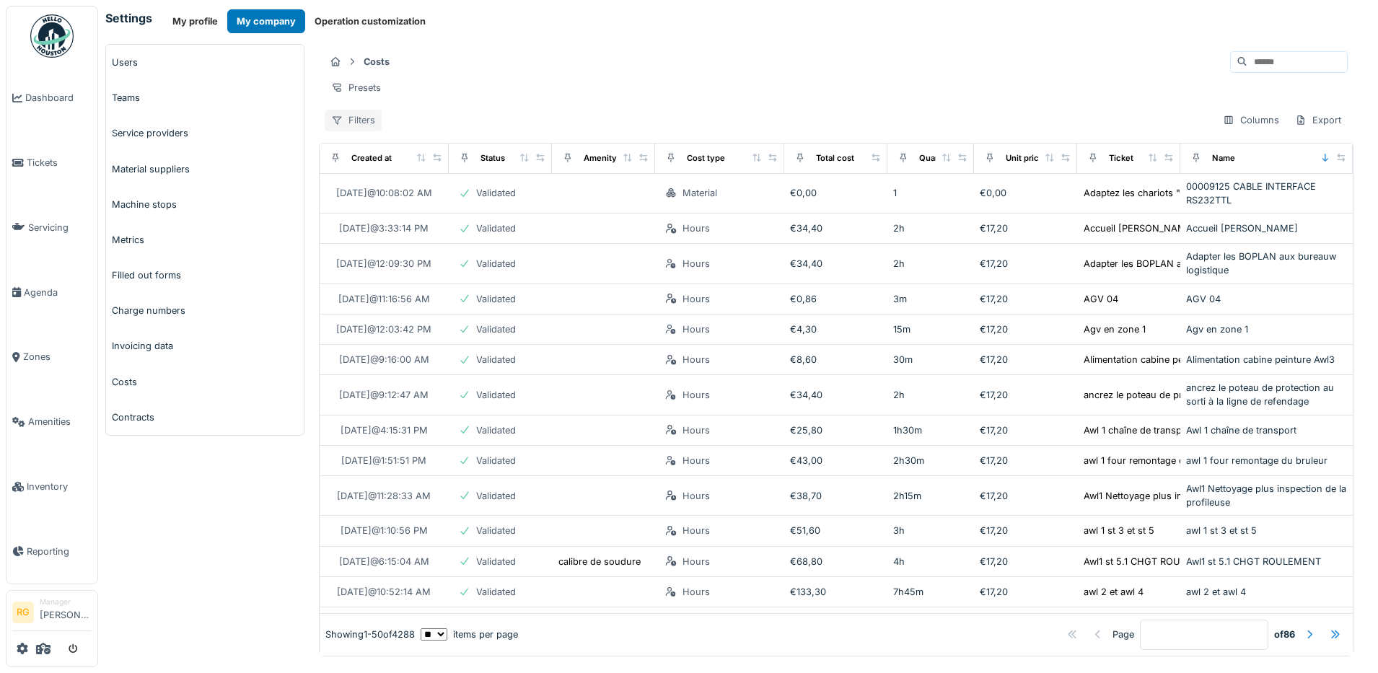
click at [357, 131] on div "Filters" at bounding box center [353, 120] width 57 height 21
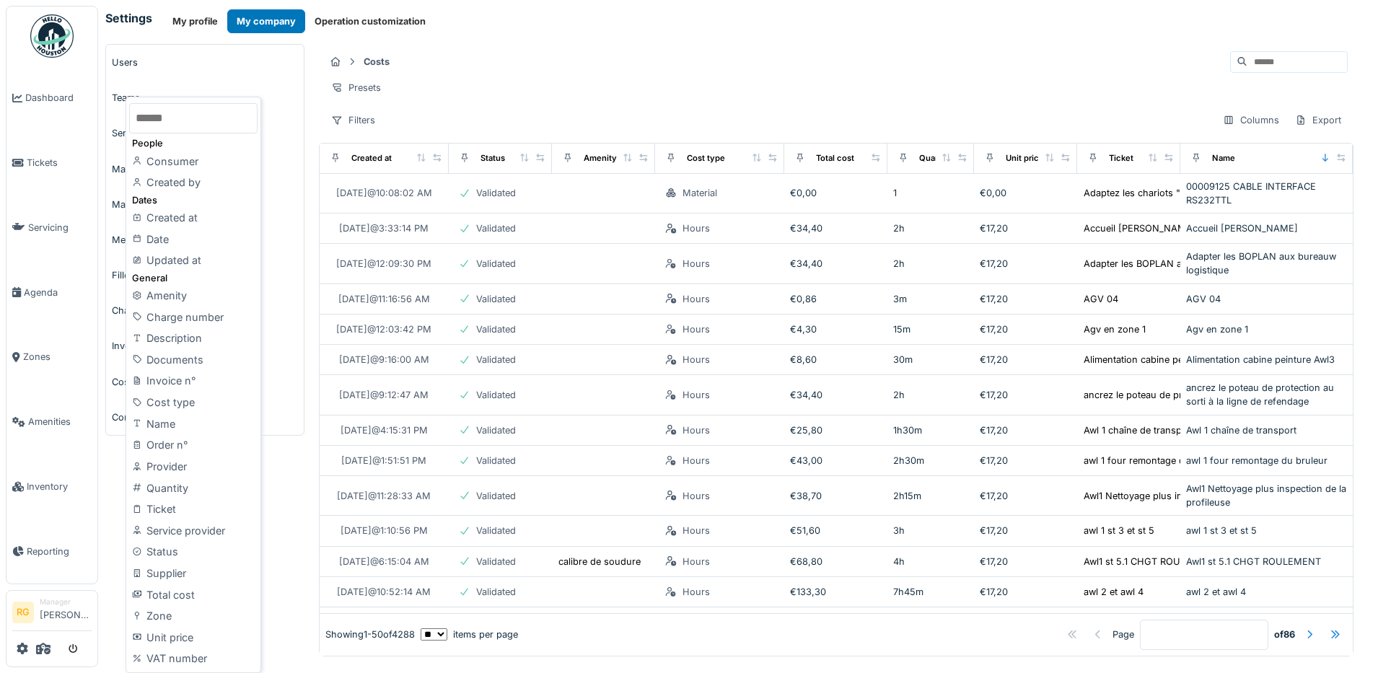
click at [157, 621] on div "Zone" at bounding box center [193, 616] width 128 height 22
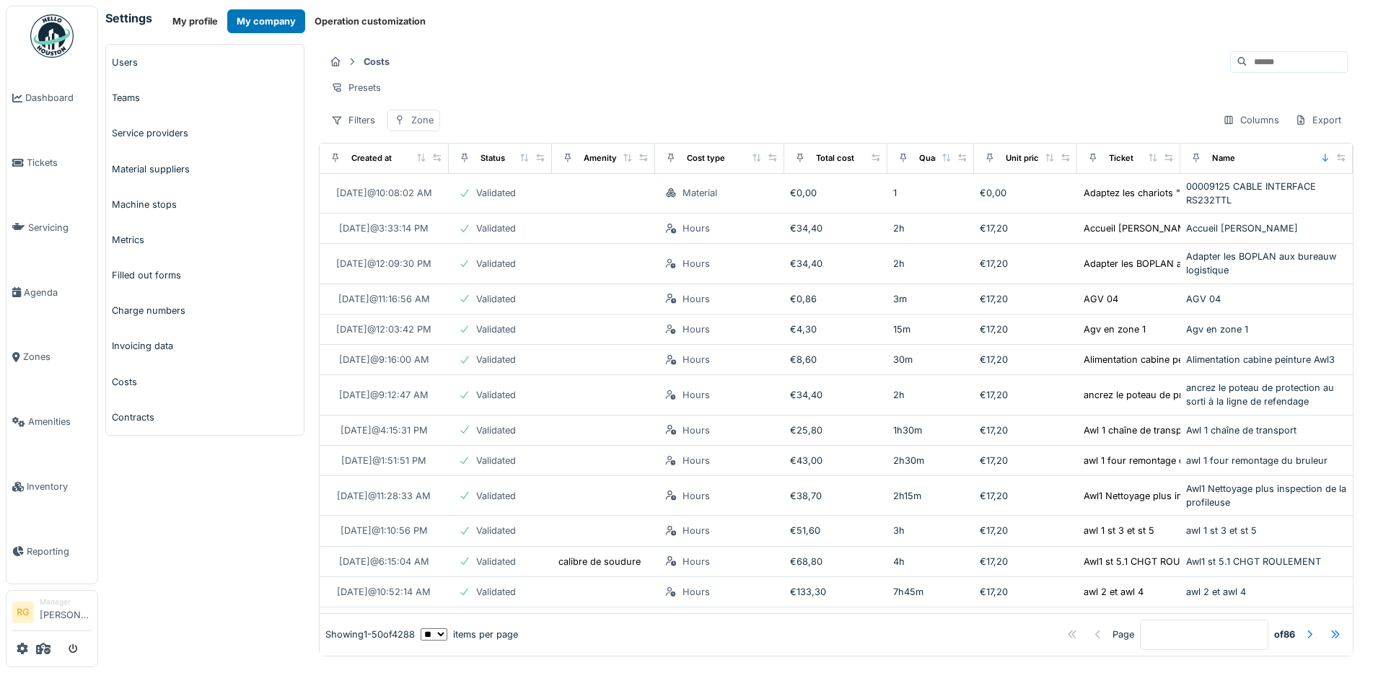
click at [422, 126] on div "Zone" at bounding box center [422, 120] width 22 height 14
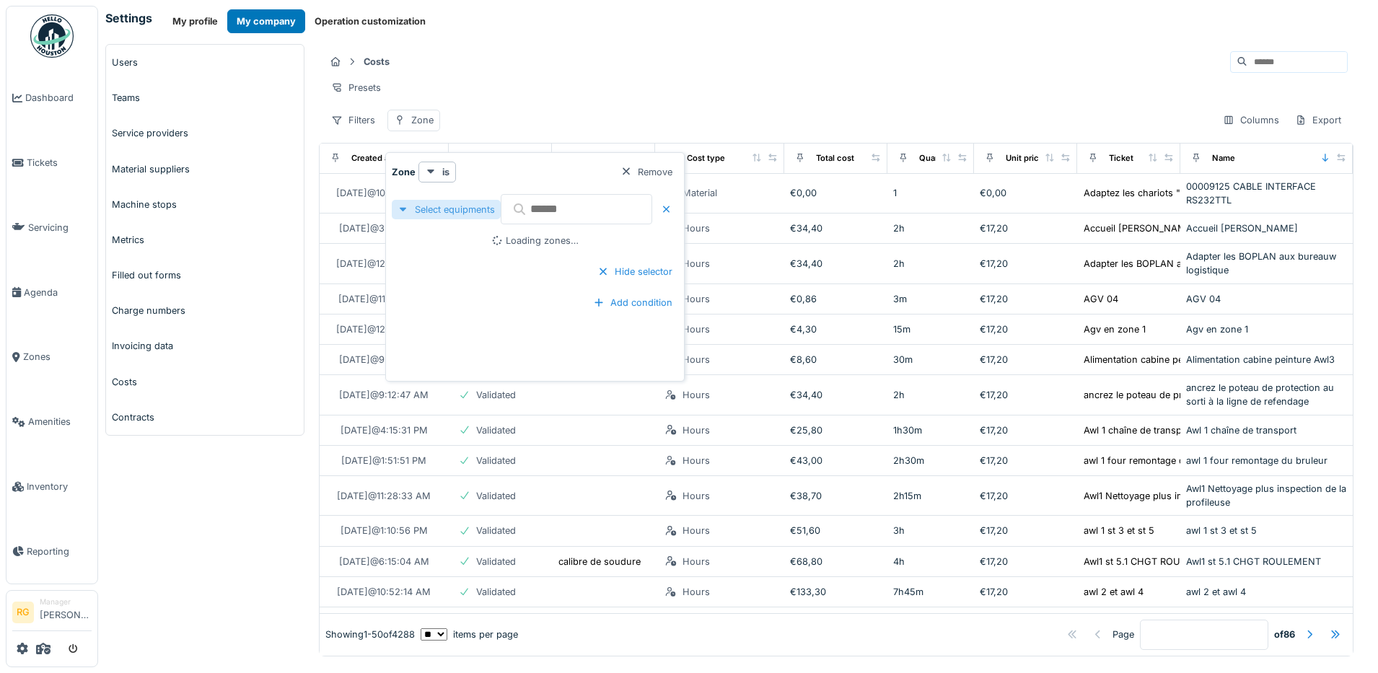
click at [457, 208] on div "Select equipments" at bounding box center [446, 209] width 109 height 19
click at [469, 203] on div "Select equipments" at bounding box center [446, 209] width 109 height 19
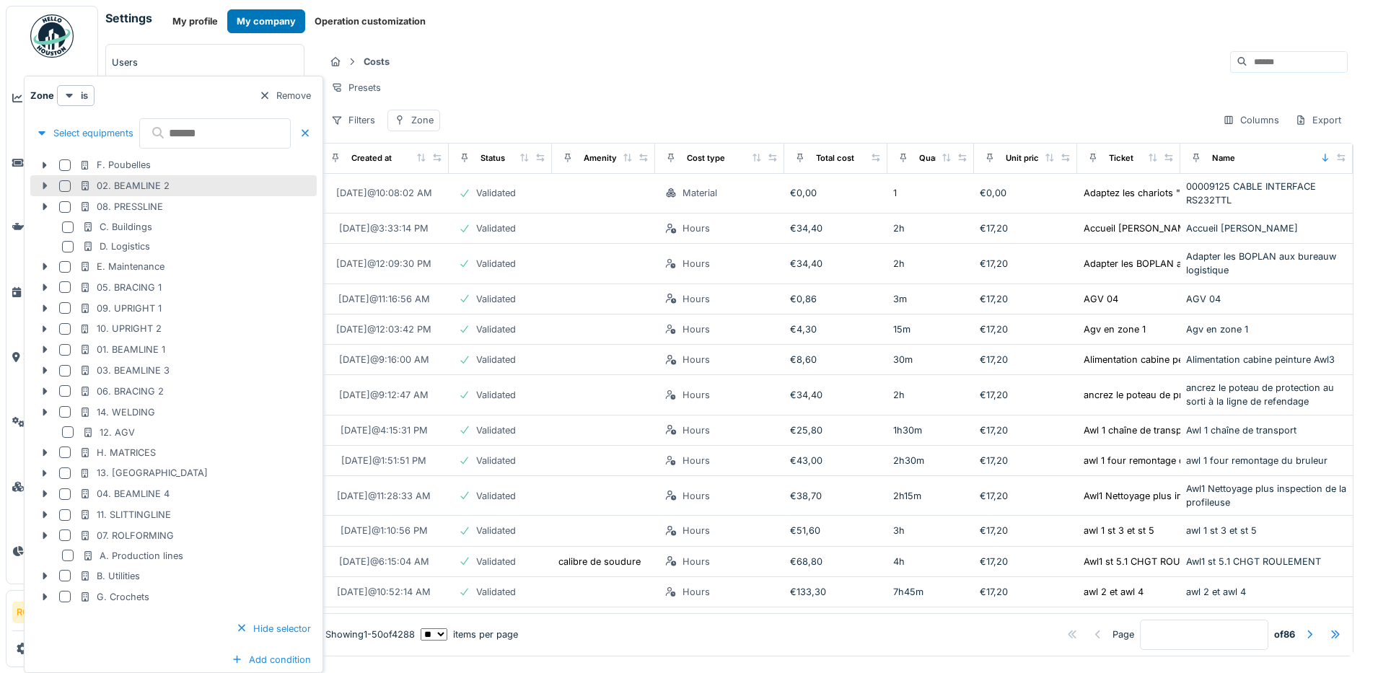
click at [45, 188] on icon at bounding box center [45, 185] width 12 height 9
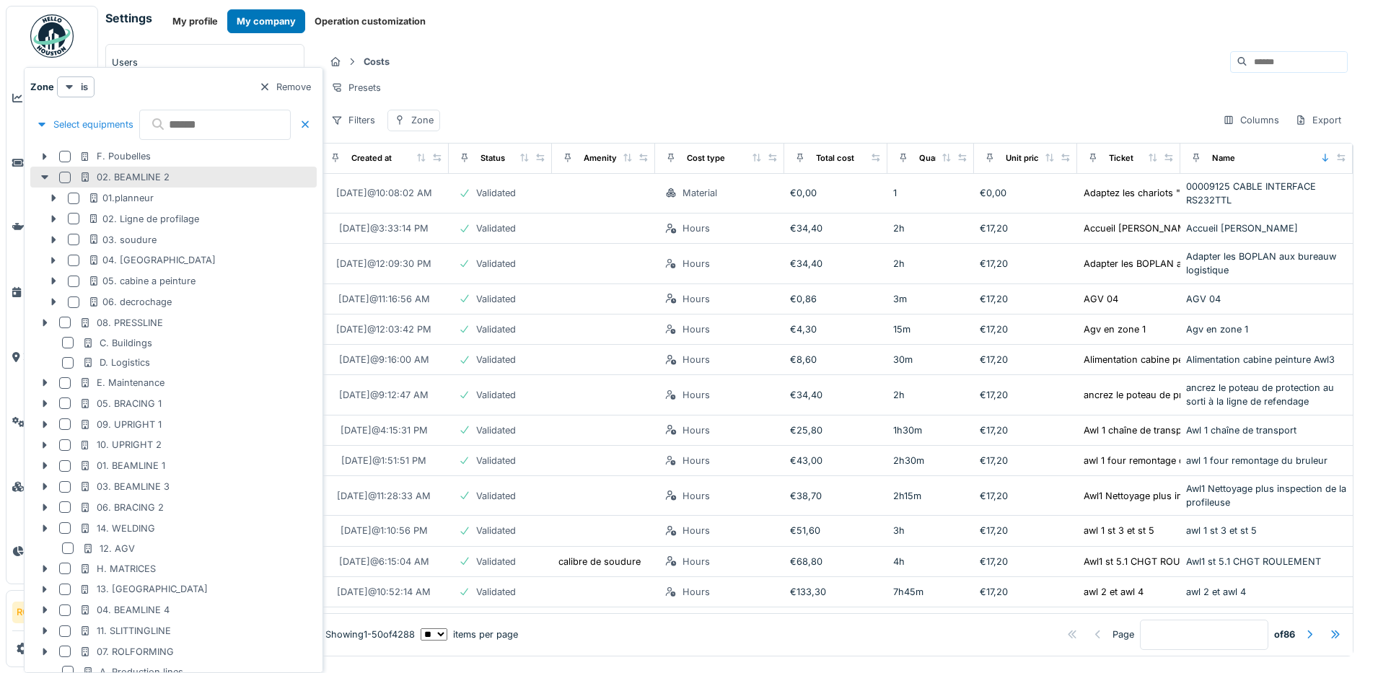
click at [65, 180] on div at bounding box center [65, 178] width 12 height 12
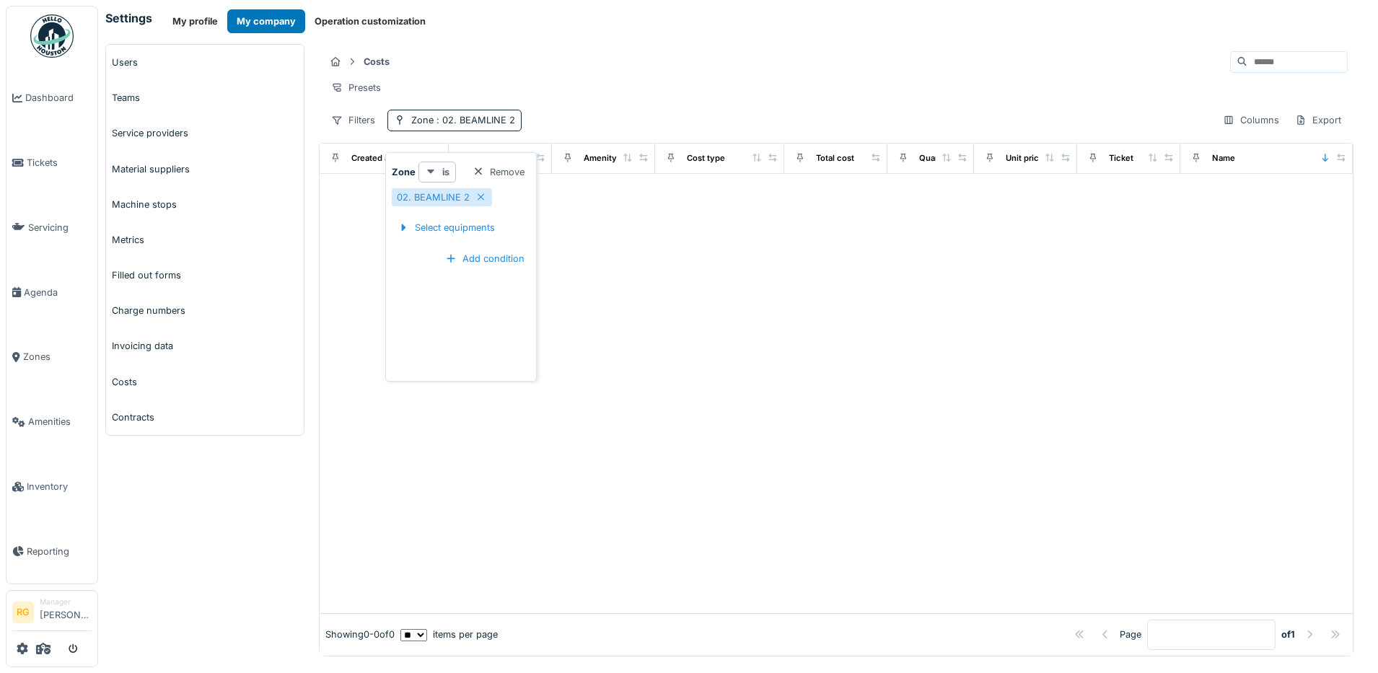
click at [439, 172] on div "is" at bounding box center [437, 172] width 38 height 21
click at [685, 249] on div at bounding box center [836, 393] width 1033 height 439
click at [468, 126] on span ": 02. BEAMLINE 2" at bounding box center [475, 120] width 82 height 11
click at [430, 172] on icon at bounding box center [430, 172] width 7 height 4
click at [456, 227] on div "is (or one of his children)" at bounding box center [485, 225] width 128 height 22
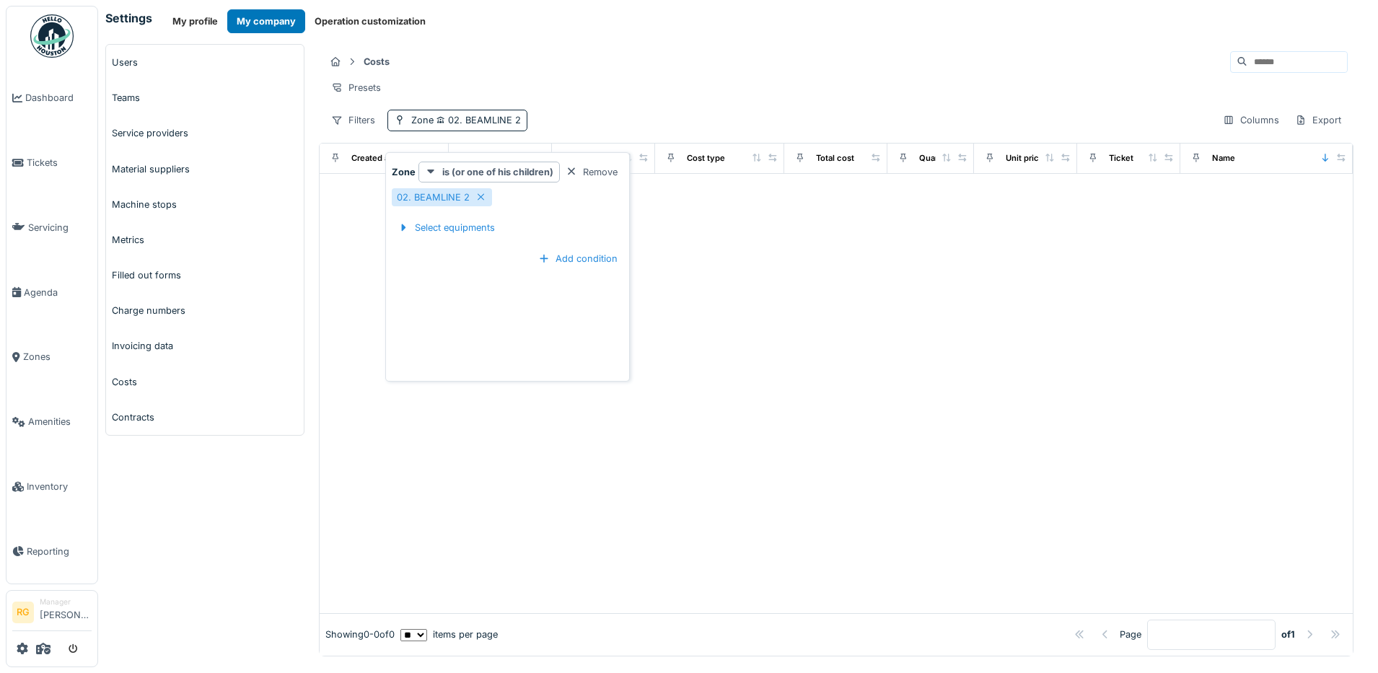
click at [727, 283] on div at bounding box center [836, 393] width 1033 height 439
click at [469, 126] on span "02. BEAMLINE 2" at bounding box center [477, 120] width 87 height 11
click at [473, 230] on div "Select equipments" at bounding box center [446, 227] width 109 height 19
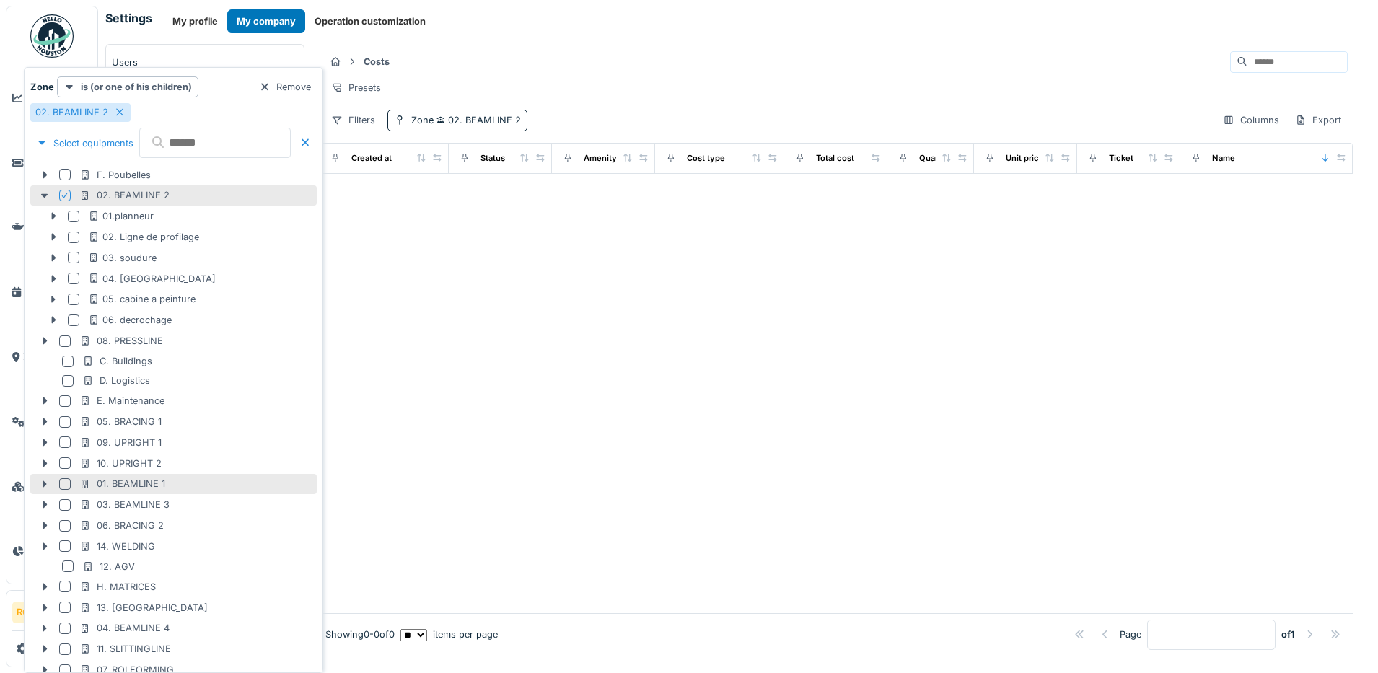
click at [63, 485] on div at bounding box center [65, 484] width 12 height 12
click at [118, 110] on icon at bounding box center [120, 111] width 12 height 9
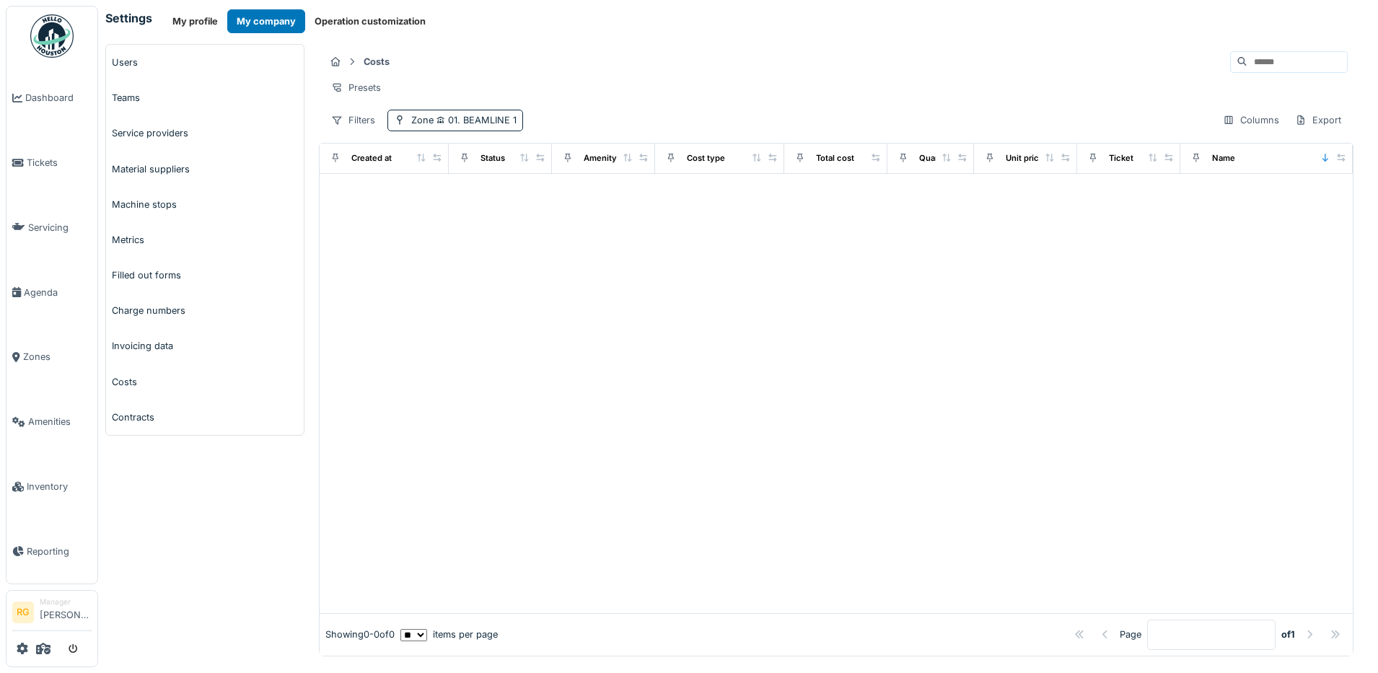
click at [544, 76] on div "Costs Presets Filters Zone 01. BEAMLINE 1 Columns Export" at bounding box center [836, 90] width 1034 height 93
click at [452, 126] on span "01. BEAMLINE 1" at bounding box center [475, 120] width 83 height 11
click at [512, 173] on strong "is (or one of his children)" at bounding box center [497, 172] width 111 height 14
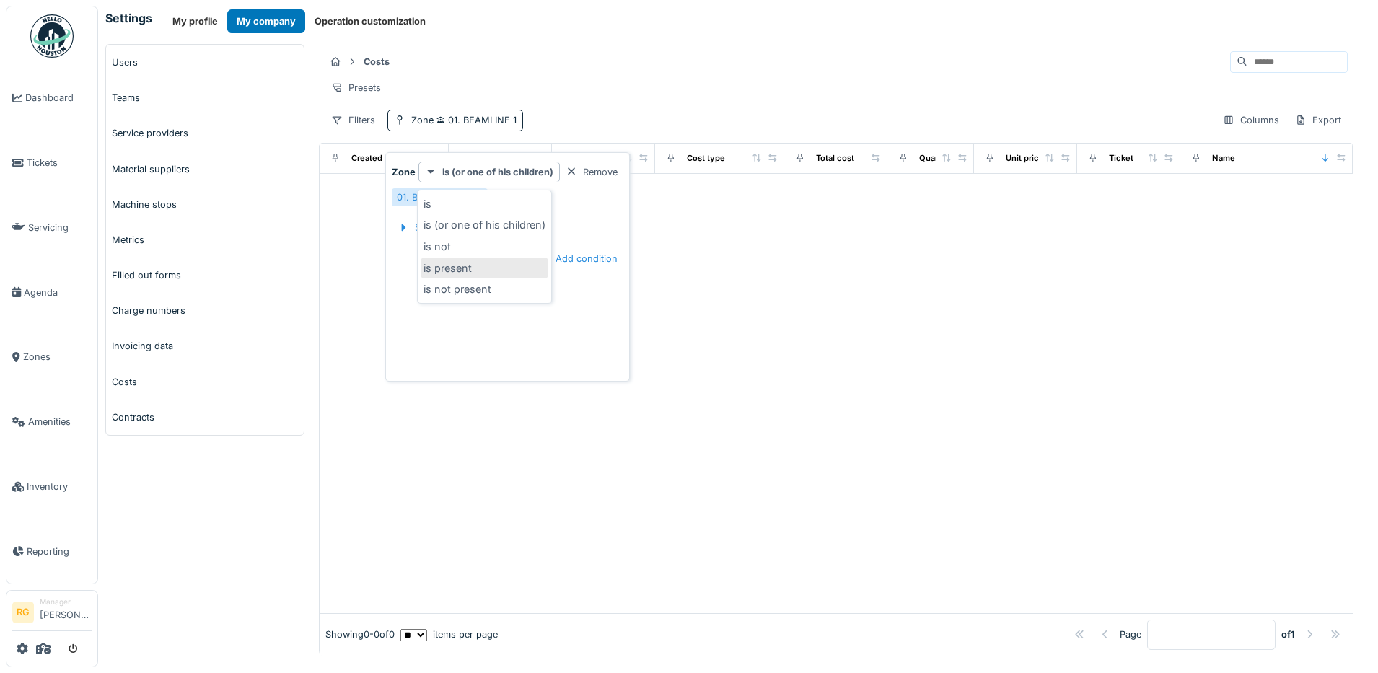
click at [458, 270] on div "is present" at bounding box center [485, 269] width 128 height 22
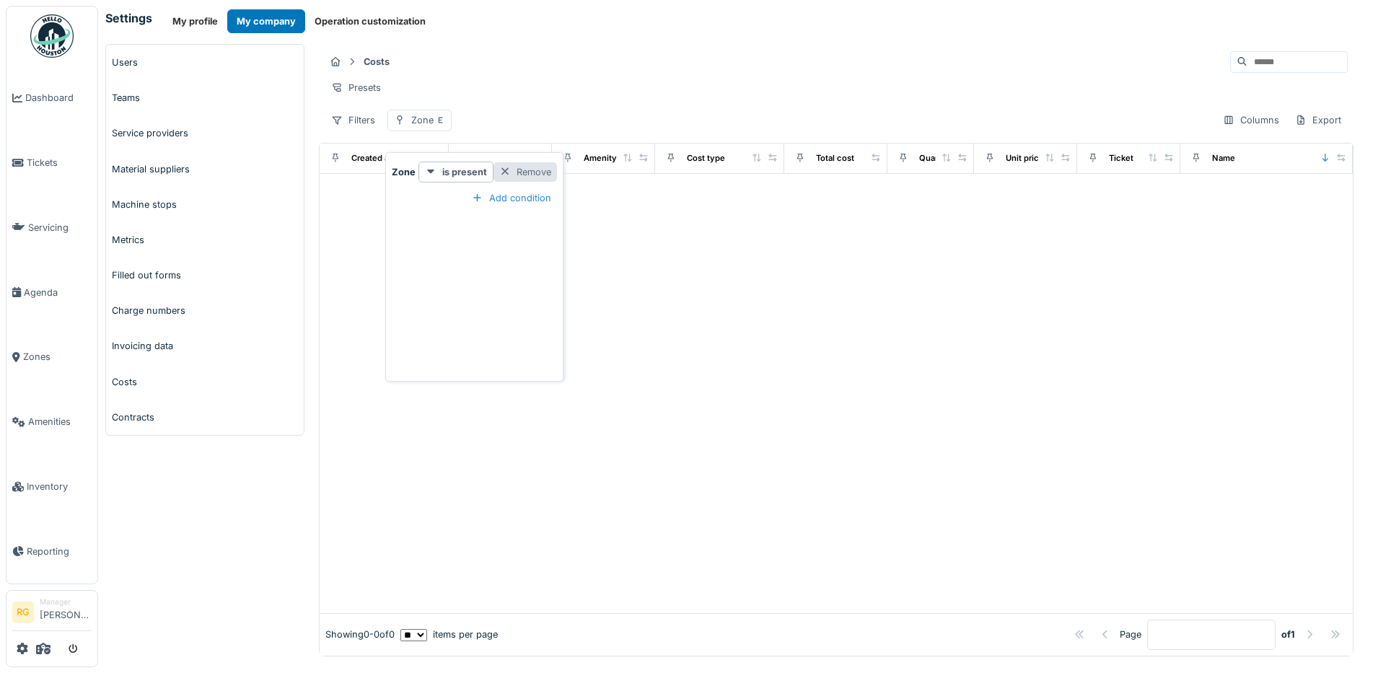
click at [517, 168] on div "Remove" at bounding box center [524, 171] width 63 height 19
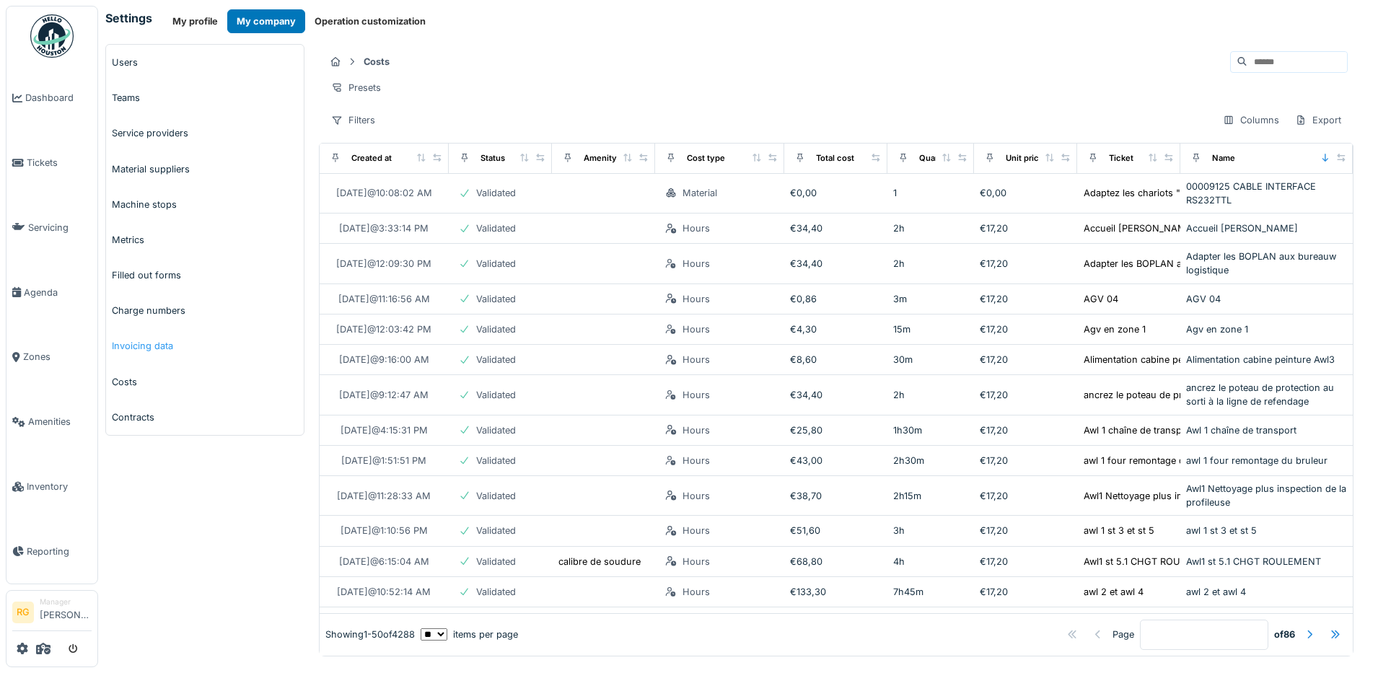
click at [139, 349] on link "Invoicing data" at bounding box center [205, 345] width 198 height 35
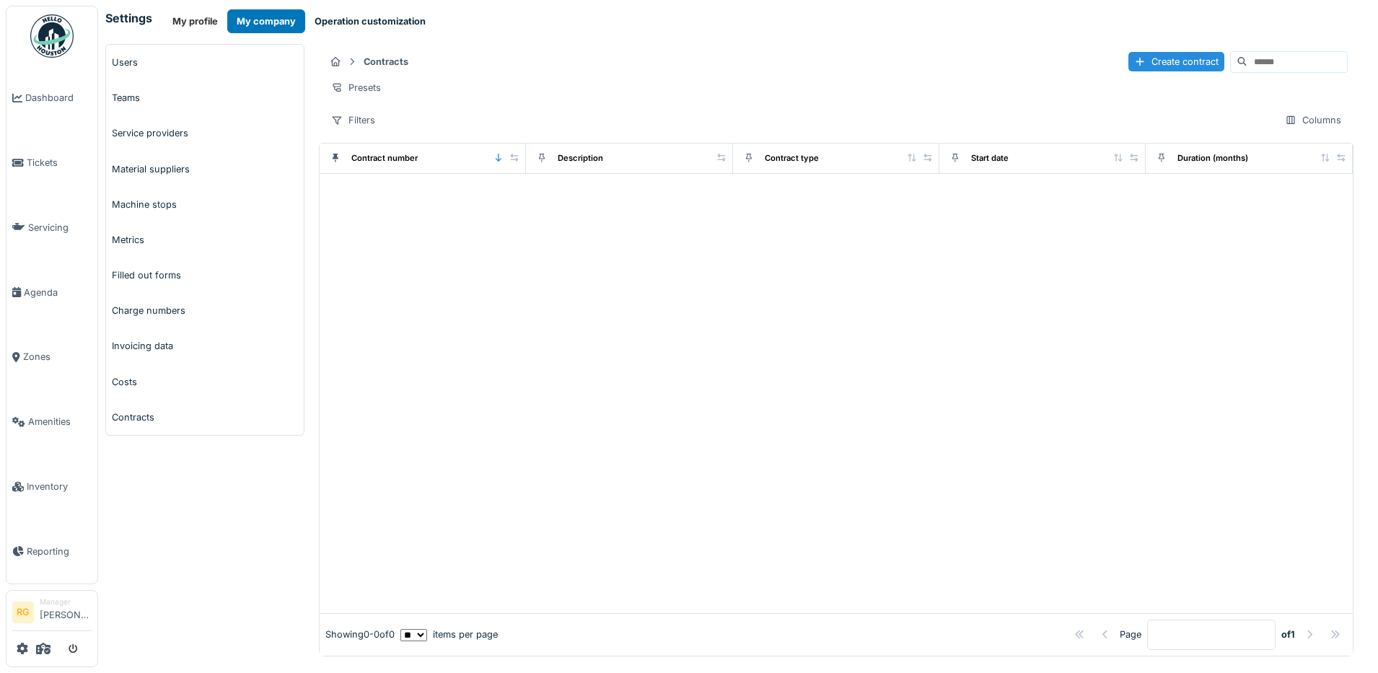
click at [356, 22] on button "Operation customization" at bounding box center [370, 21] width 130 height 24
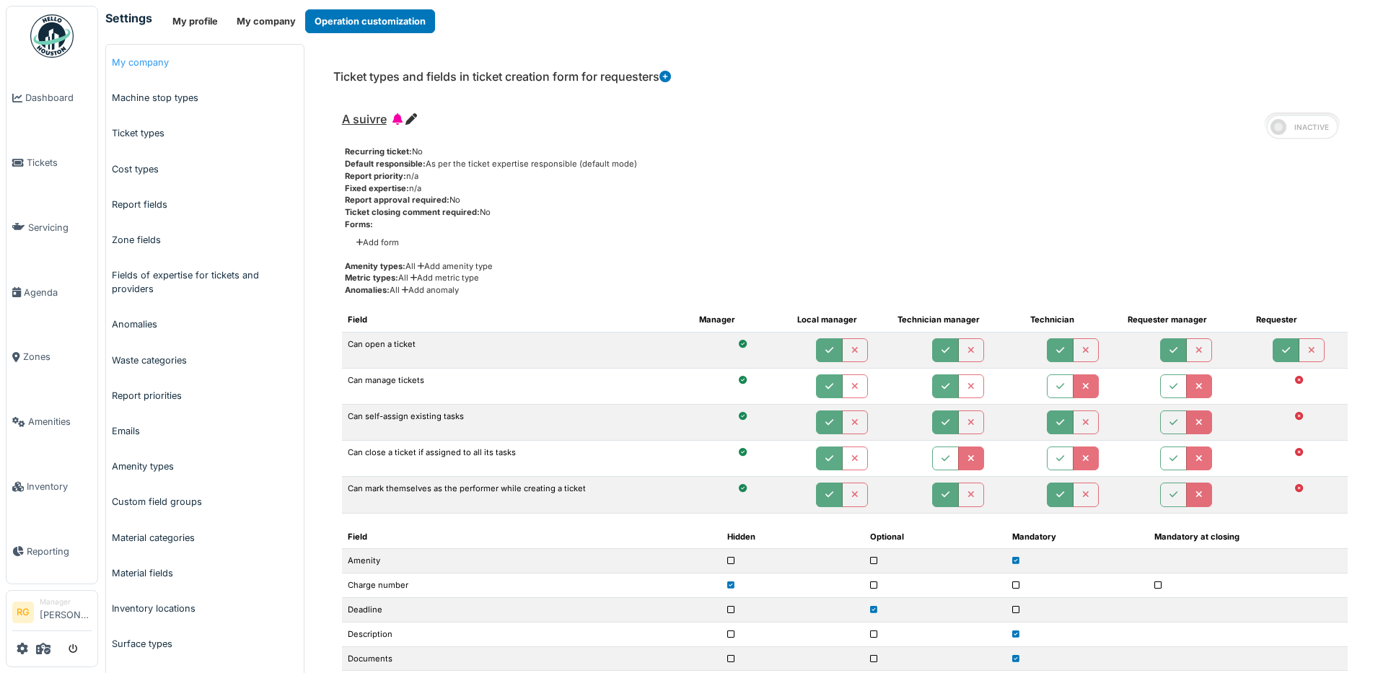
click at [140, 60] on link "My company" at bounding box center [205, 62] width 198 height 35
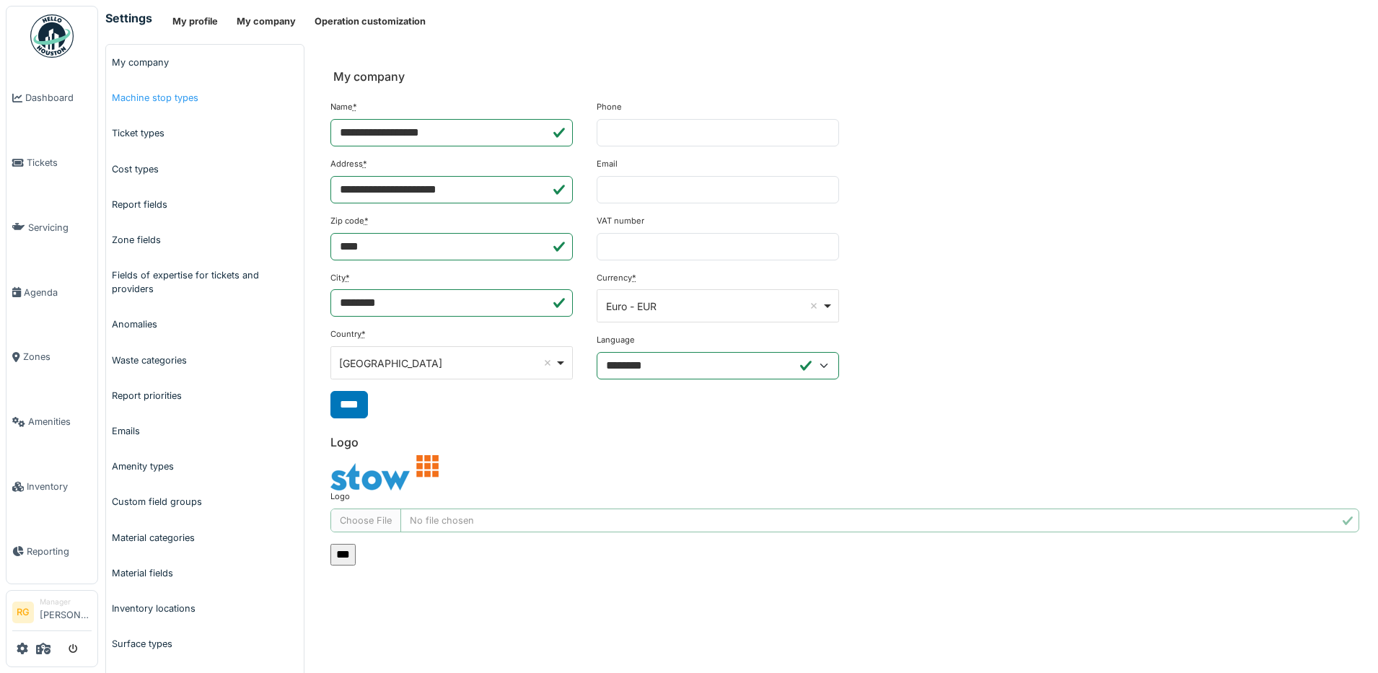
click at [161, 97] on link "Machine stop types" at bounding box center [205, 97] width 198 height 35
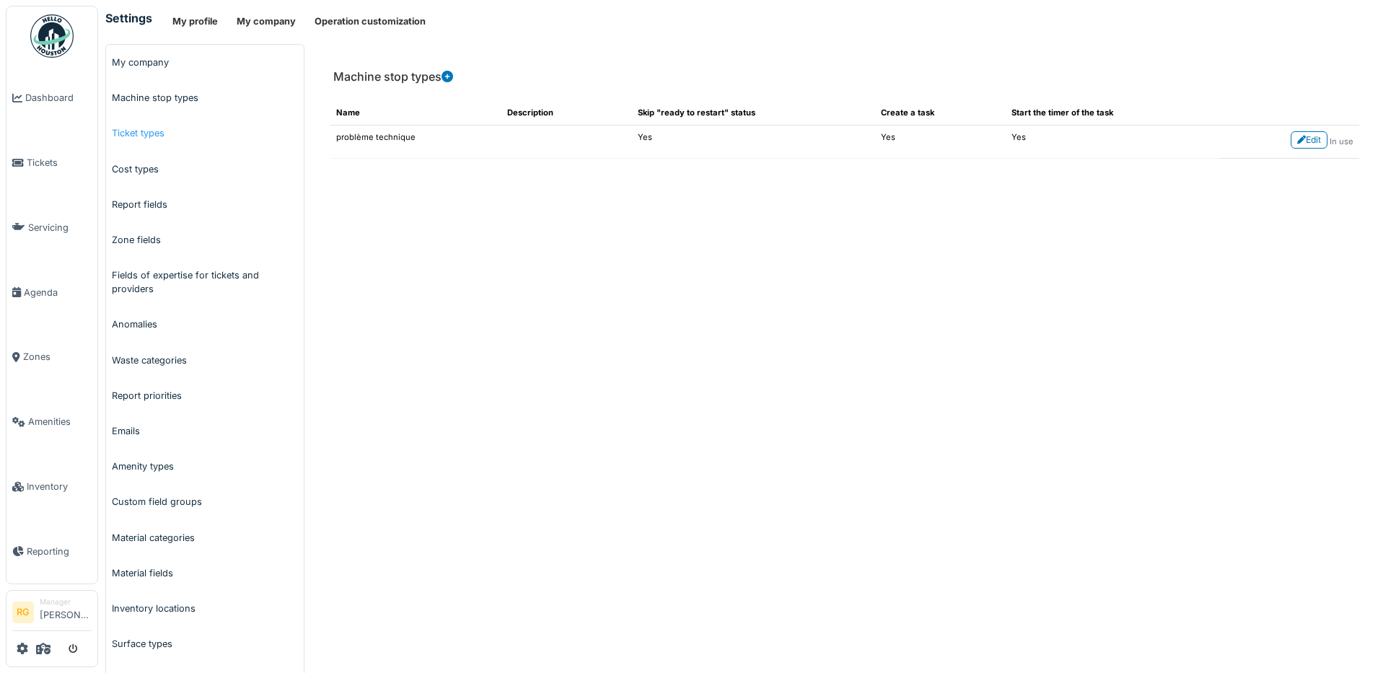
click at [139, 133] on link "Ticket types" at bounding box center [205, 132] width 198 height 35
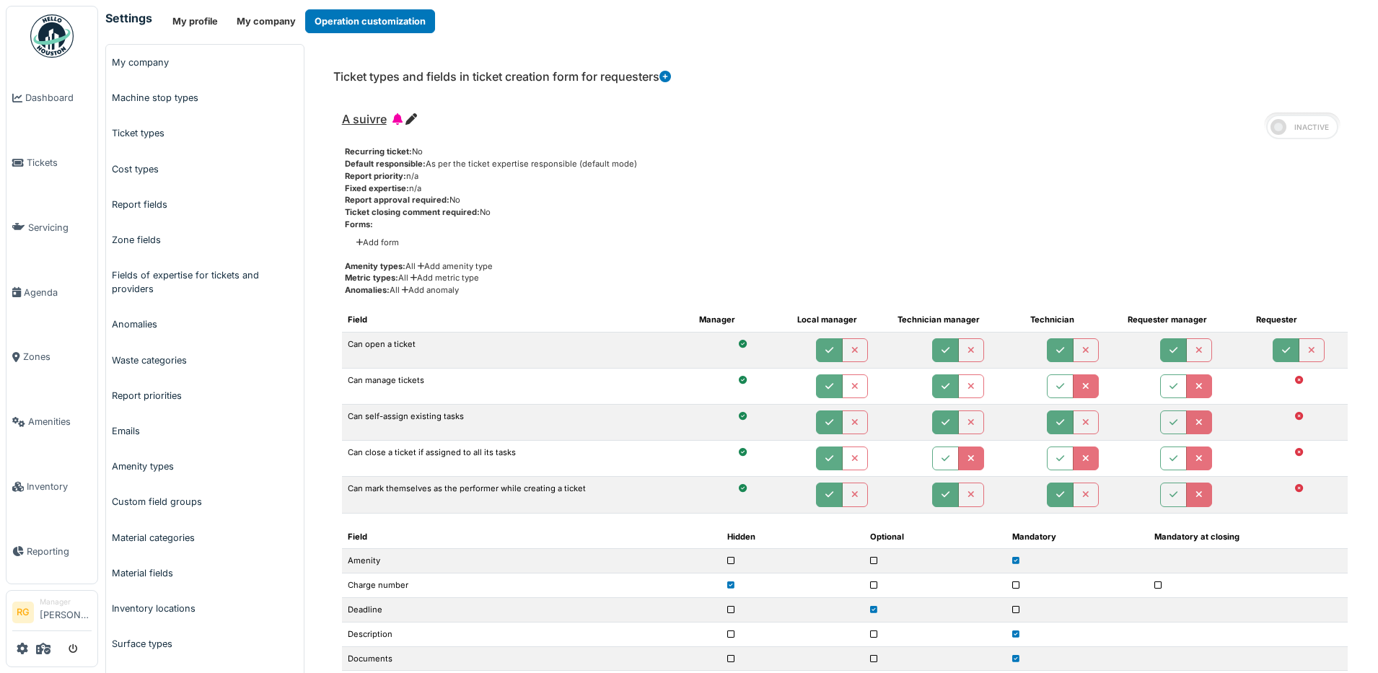
click at [669, 76] on icon at bounding box center [665, 77] width 12 height 12
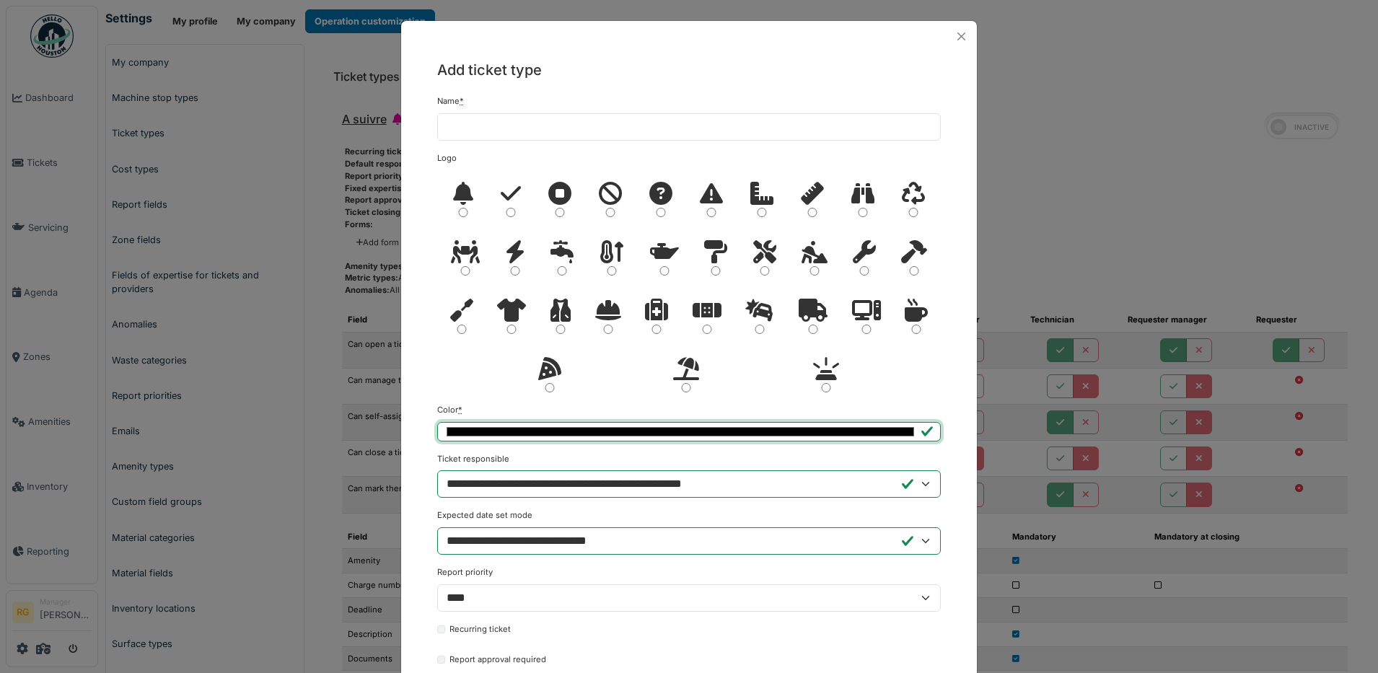
click at [874, 432] on input "*******" at bounding box center [689, 431] width 504 height 19
click at [946, 166] on div "Add ticket type Name * Logo" at bounding box center [689, 472] width 576 height 840
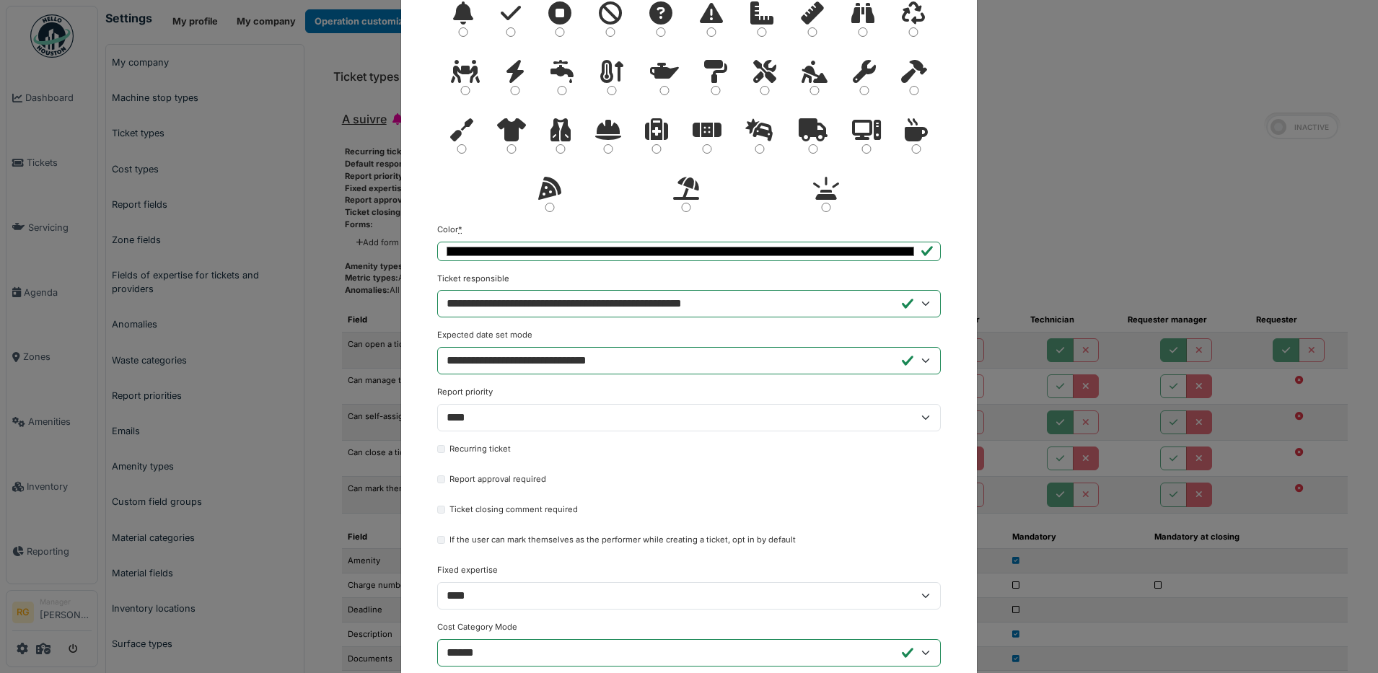
scroll to position [258, 0]
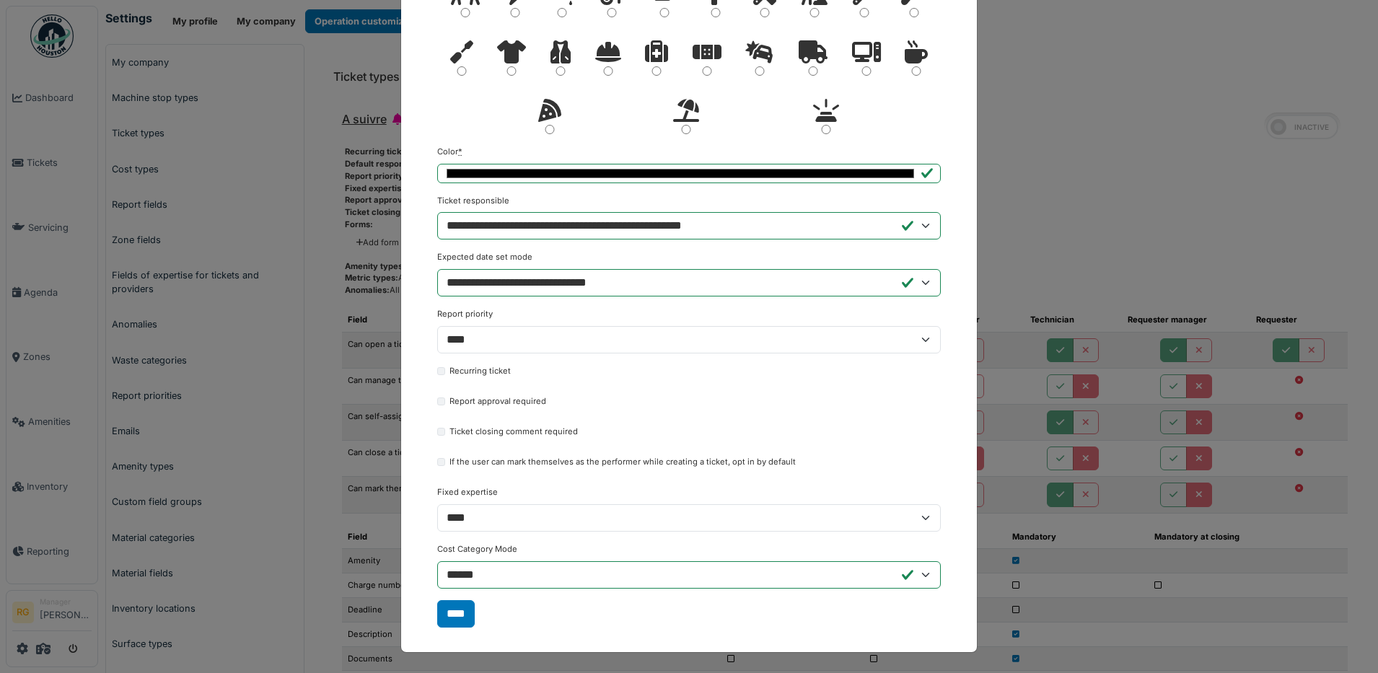
click at [1104, 104] on div "Add ticket type Name * Logo" at bounding box center [689, 336] width 1378 height 673
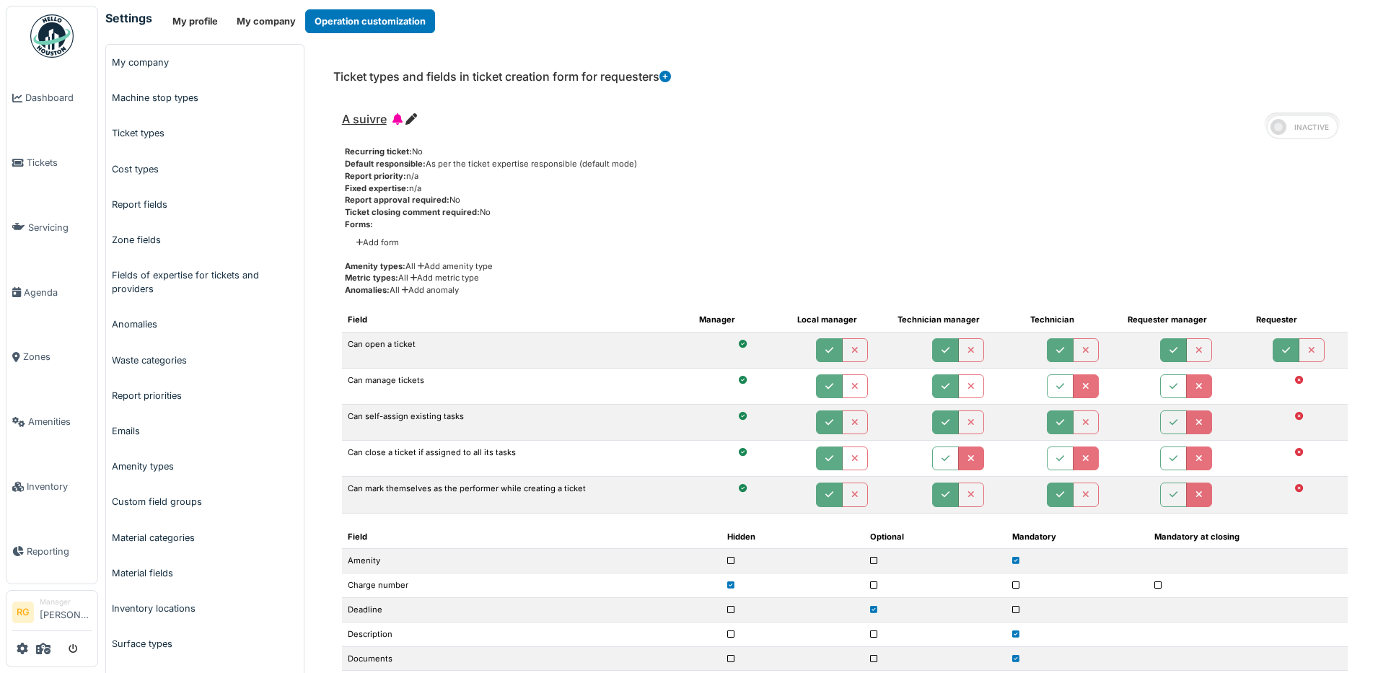
click at [412, 119] on icon at bounding box center [411, 119] width 12 height 12
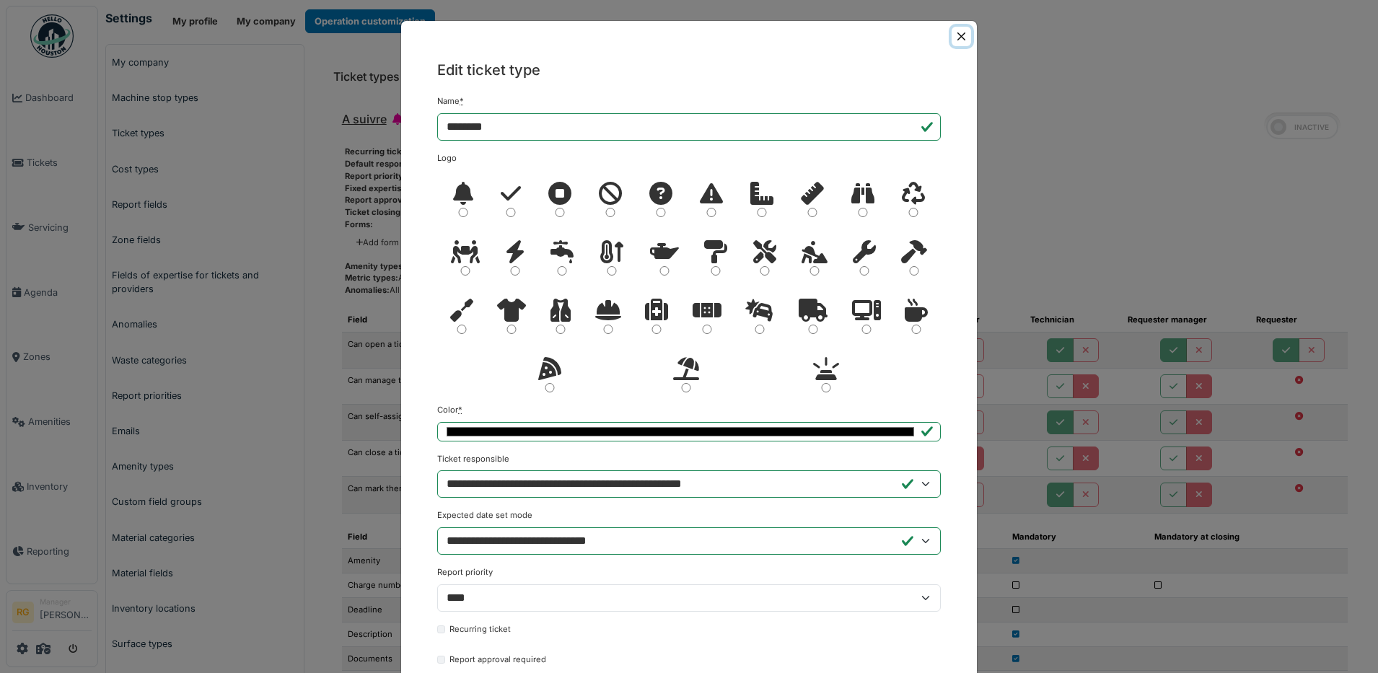
click at [955, 33] on button "Close" at bounding box center [960, 36] width 19 height 19
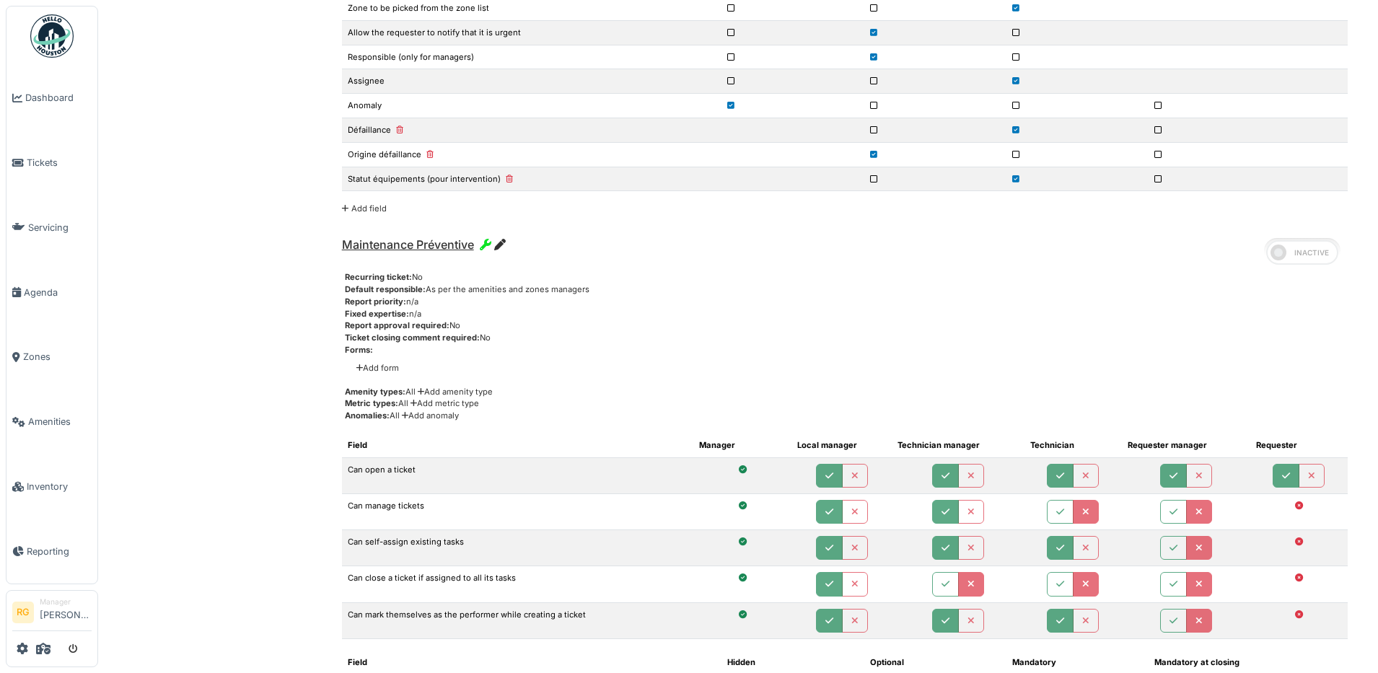
scroll to position [3156, 0]
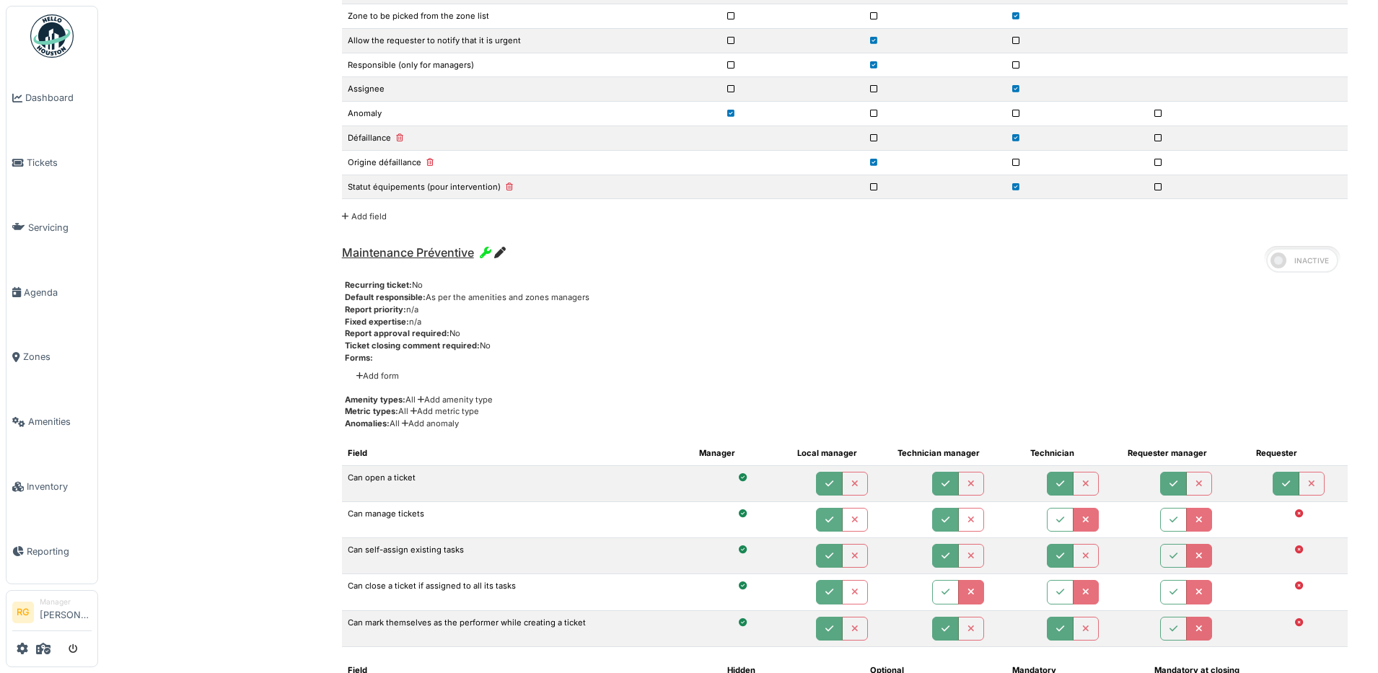
click at [366, 214] on link "Add field" at bounding box center [364, 216] width 45 height 10
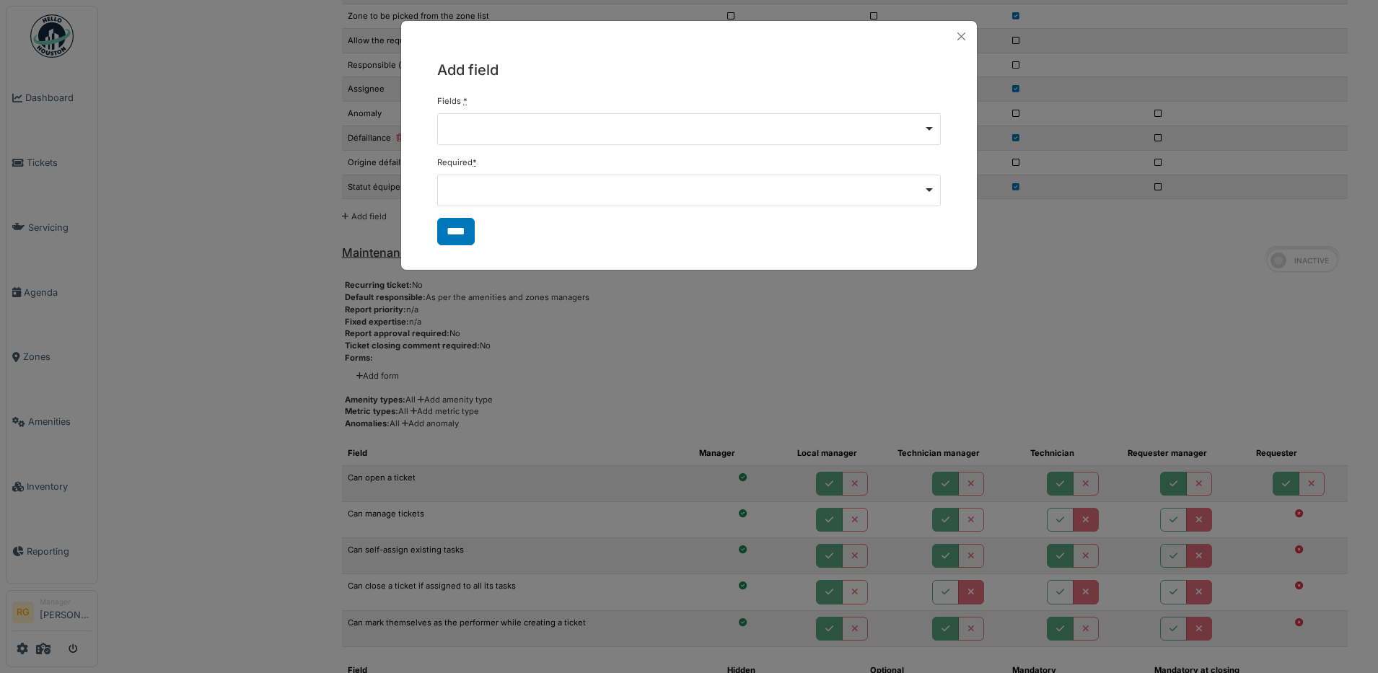
click at [925, 193] on div "Remove item" at bounding box center [689, 191] width 504 height 32
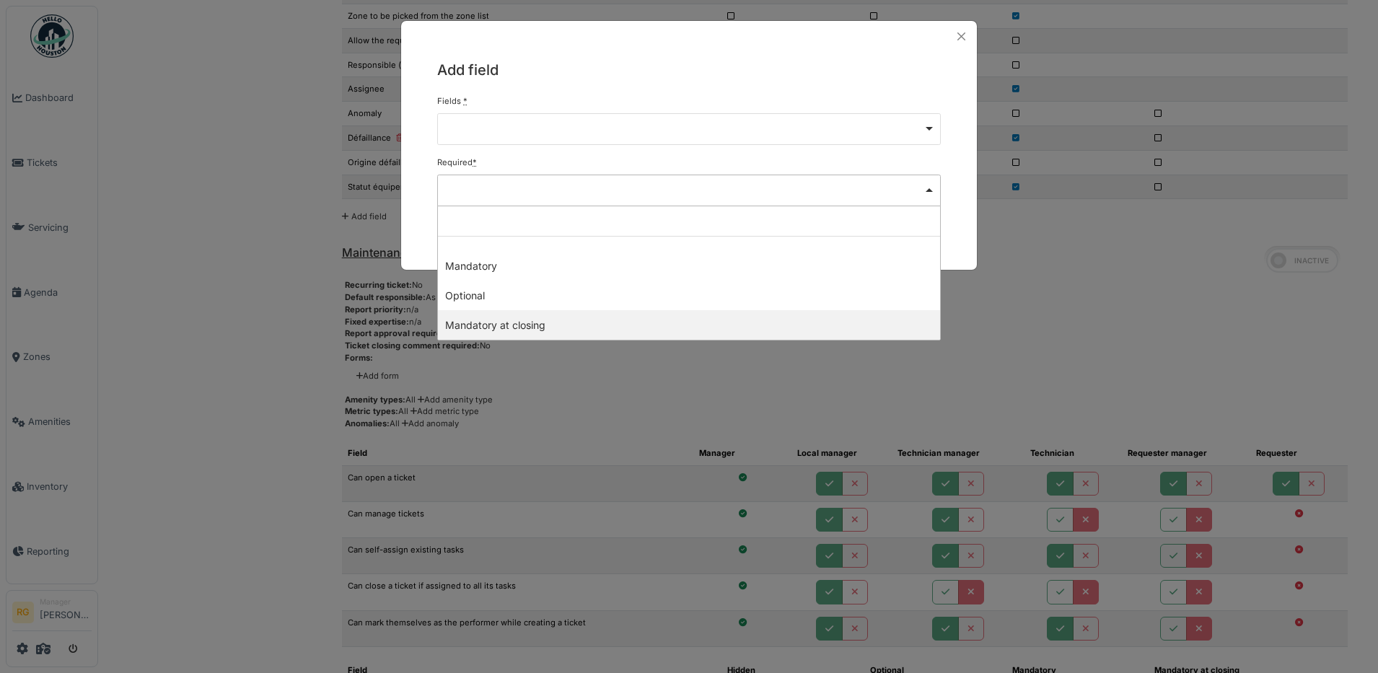
click at [310, 130] on div "Add field Fields * Remove item Défaillance Origine défaillance Solution défaill…" at bounding box center [689, 336] width 1378 height 673
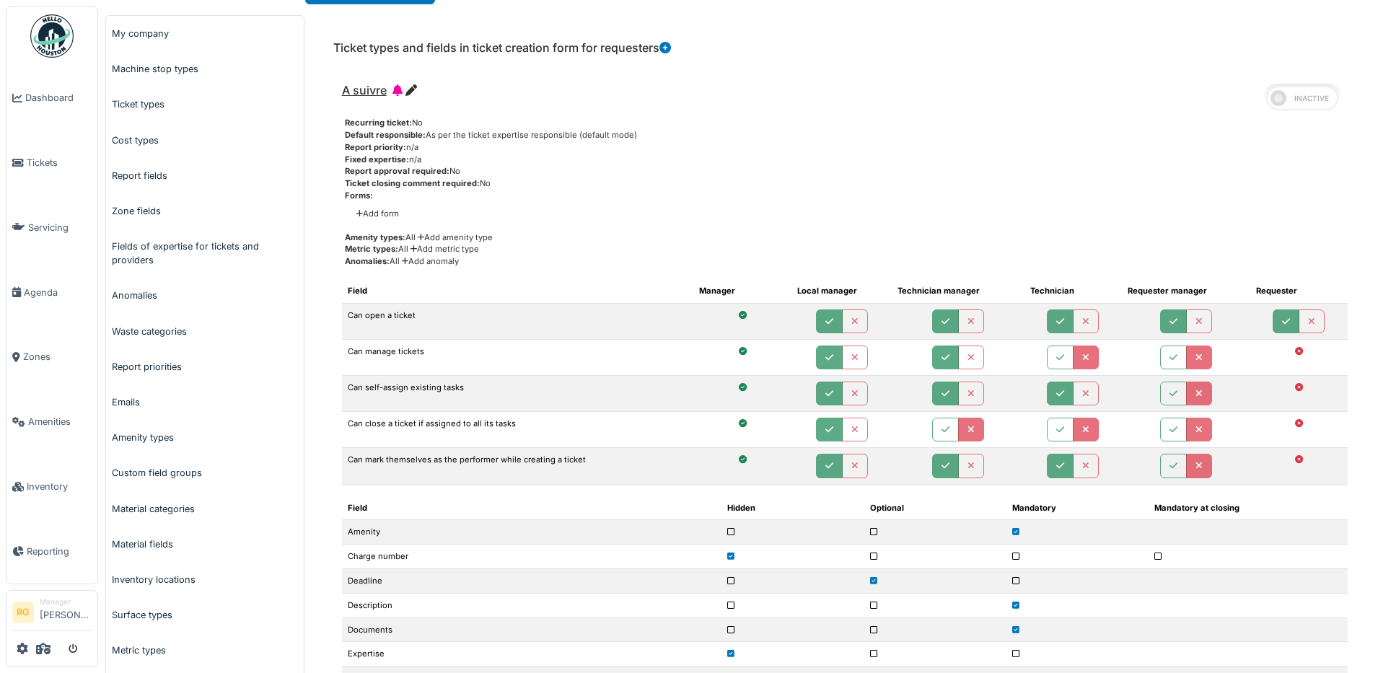
scroll to position [0, 0]
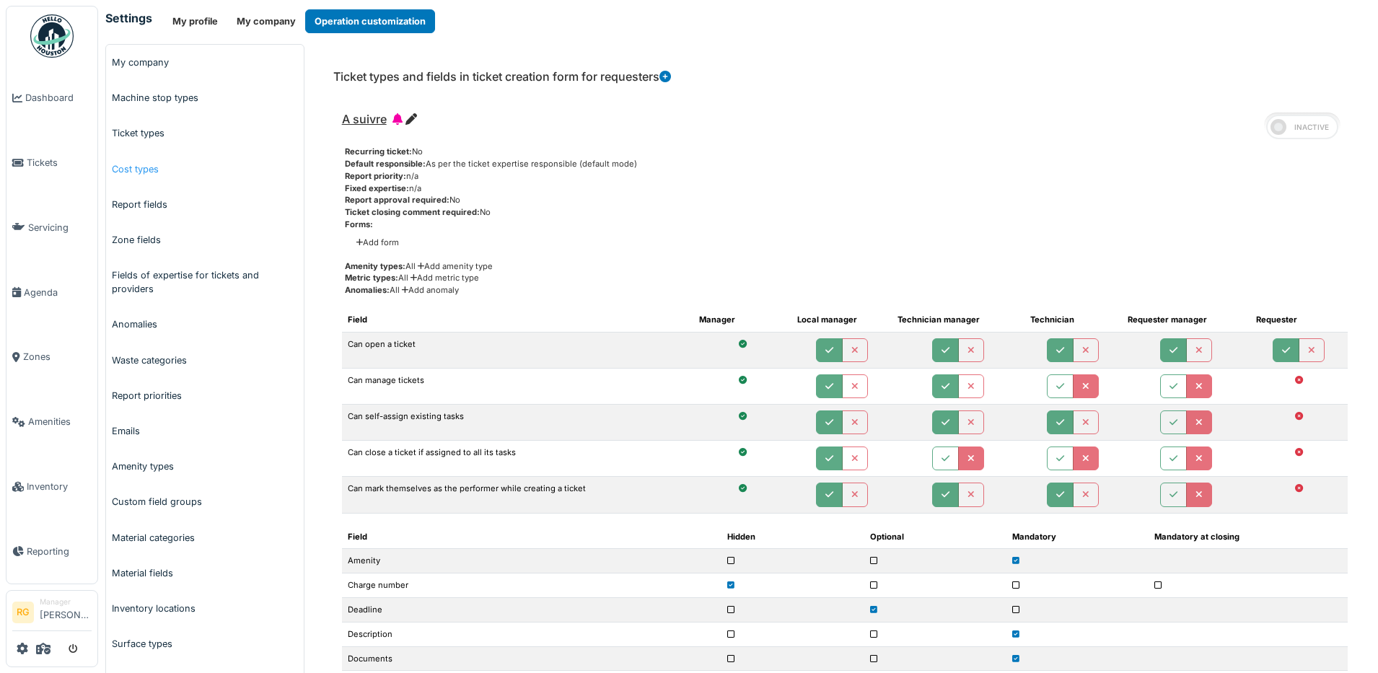
click at [139, 168] on link "Cost types" at bounding box center [205, 168] width 198 height 35
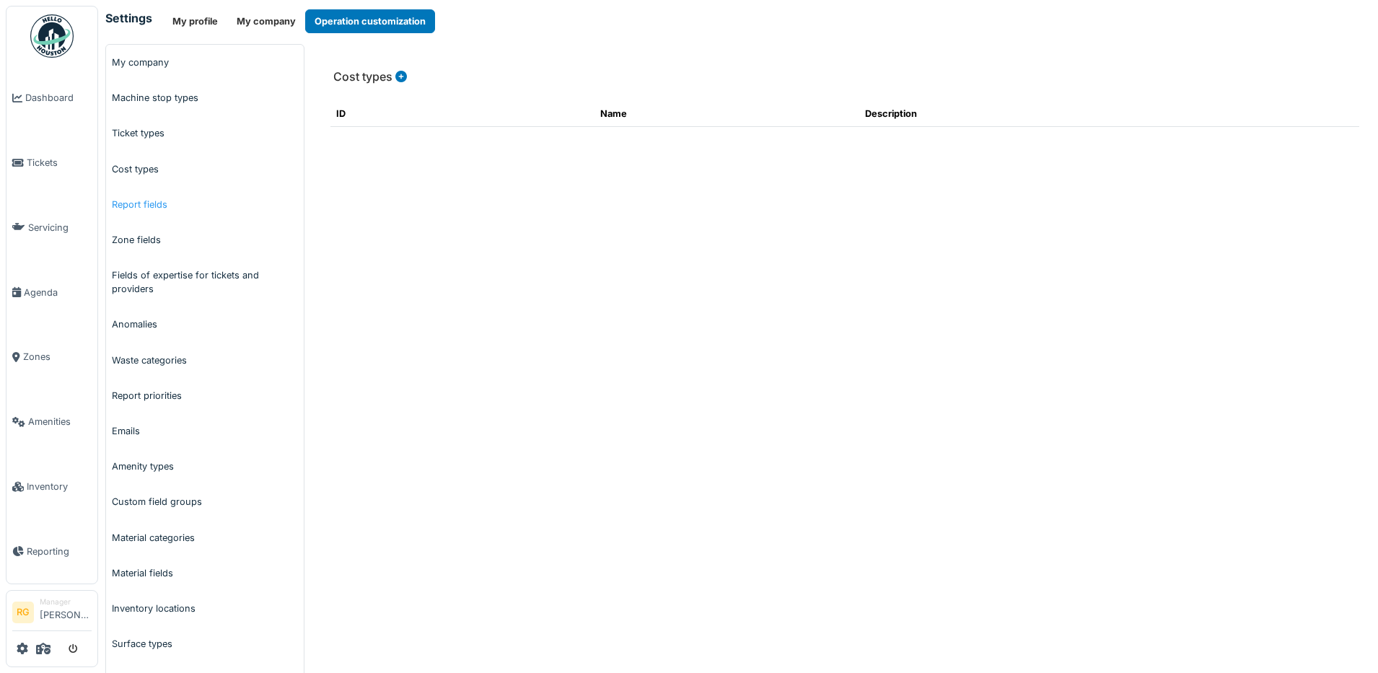
click at [138, 206] on link "Report fields" at bounding box center [205, 204] width 198 height 35
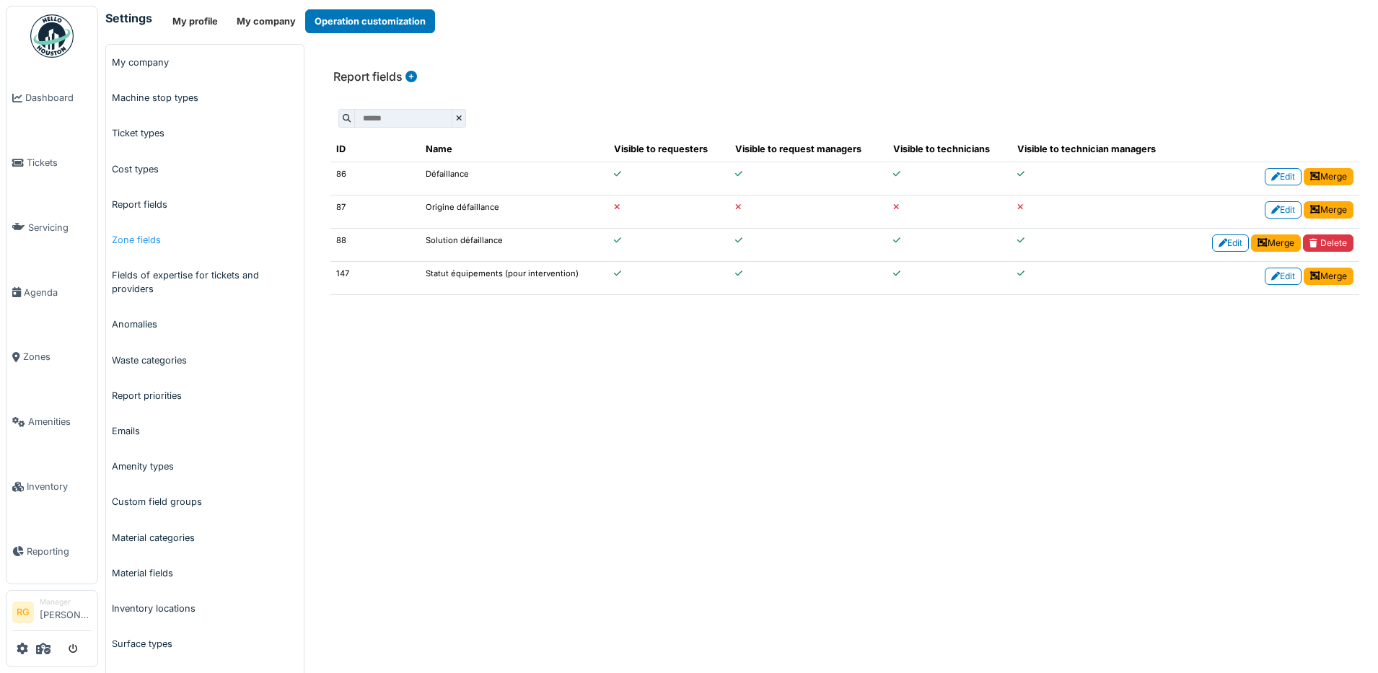
click at [132, 239] on link "Zone fields" at bounding box center [205, 239] width 198 height 35
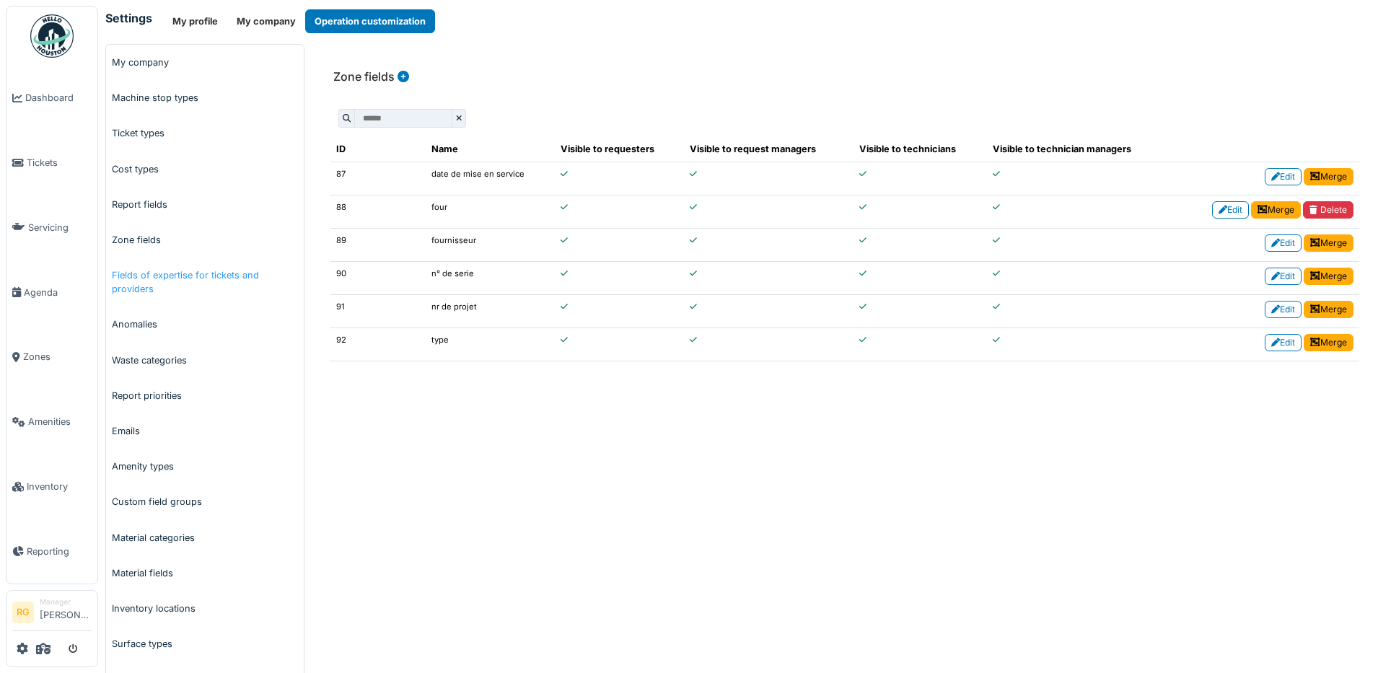
click at [160, 278] on link "Fields of expertise for tickets and providers" at bounding box center [205, 282] width 198 height 49
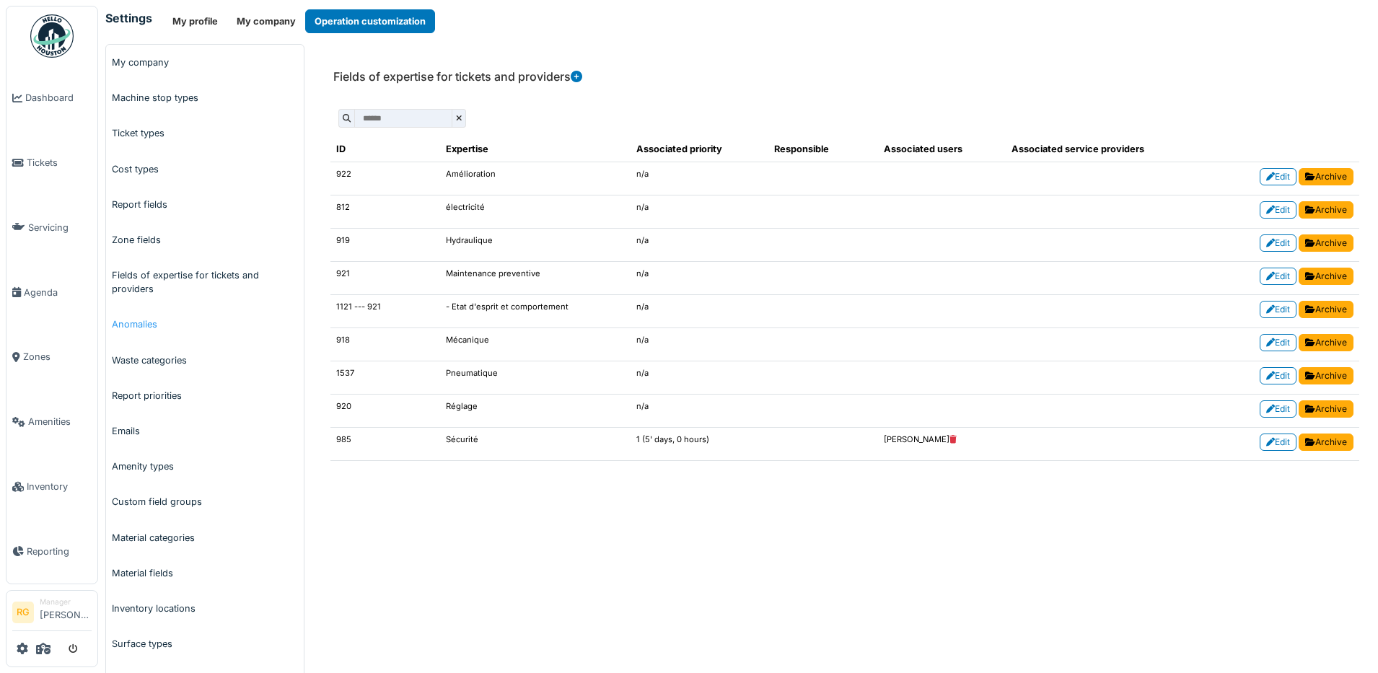
click at [135, 327] on link "Anomalies" at bounding box center [205, 324] width 198 height 35
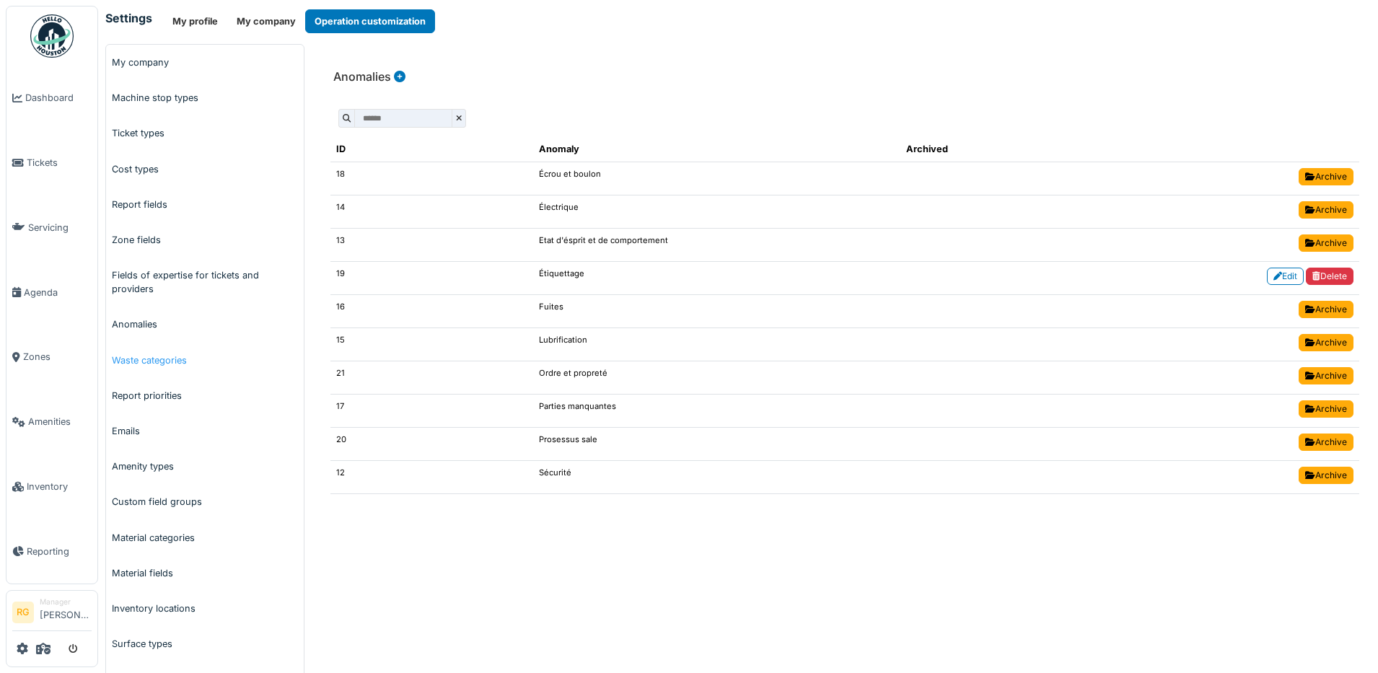
click at [145, 363] on link "Waste categories" at bounding box center [205, 360] width 198 height 35
click at [167, 357] on link "Waste categories" at bounding box center [205, 360] width 198 height 35
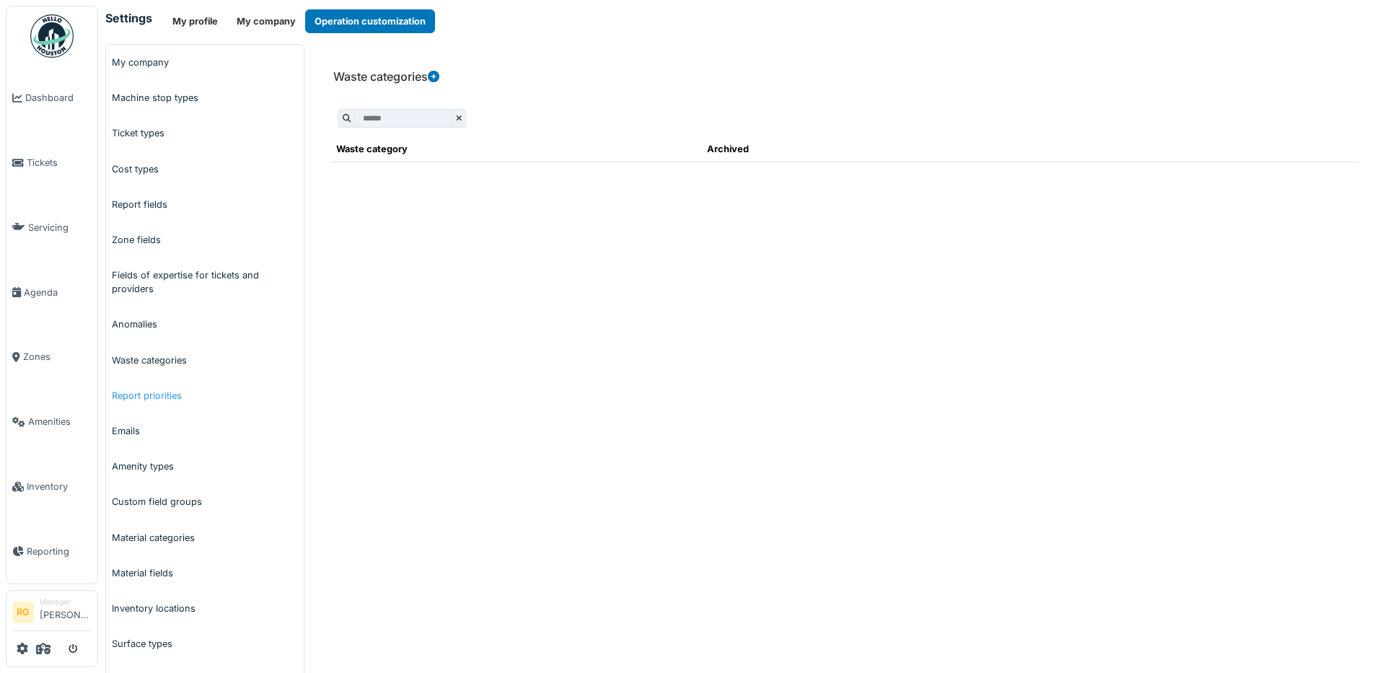
click at [145, 397] on link "Report priorities" at bounding box center [205, 395] width 198 height 35
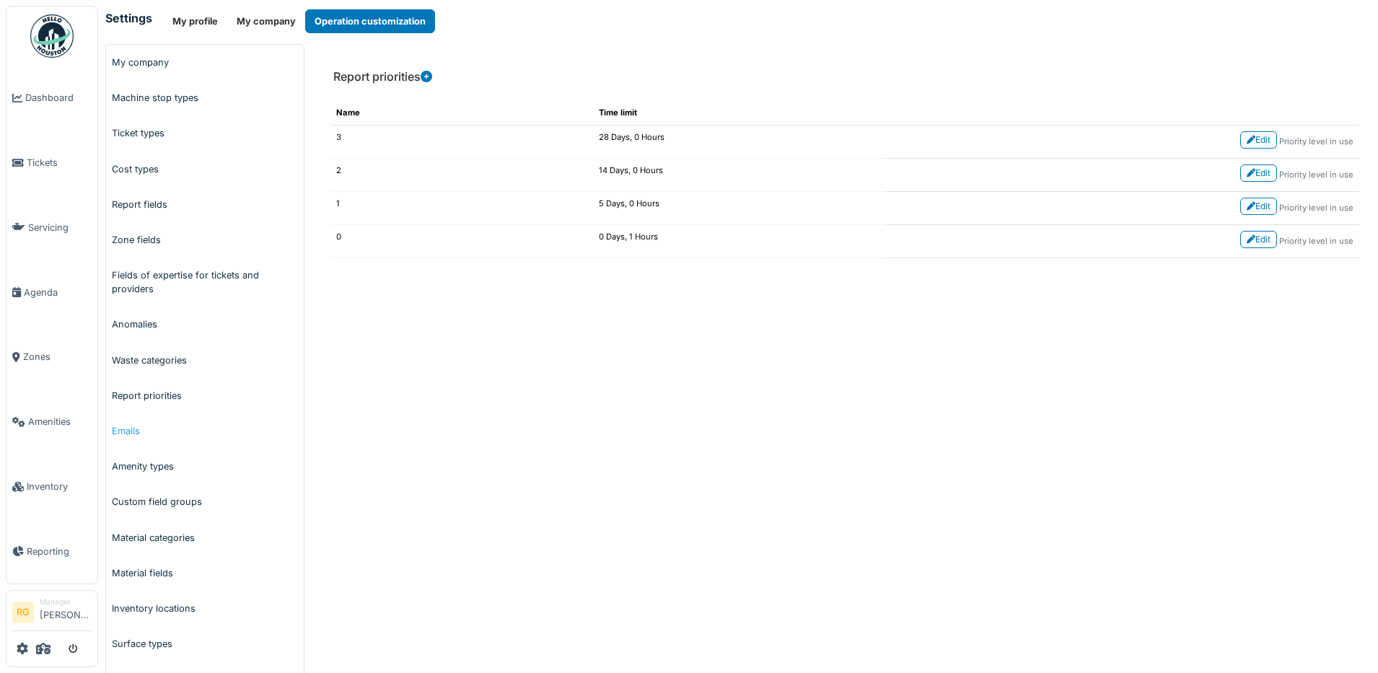
click at [126, 428] on link "Emails" at bounding box center [205, 430] width 198 height 35
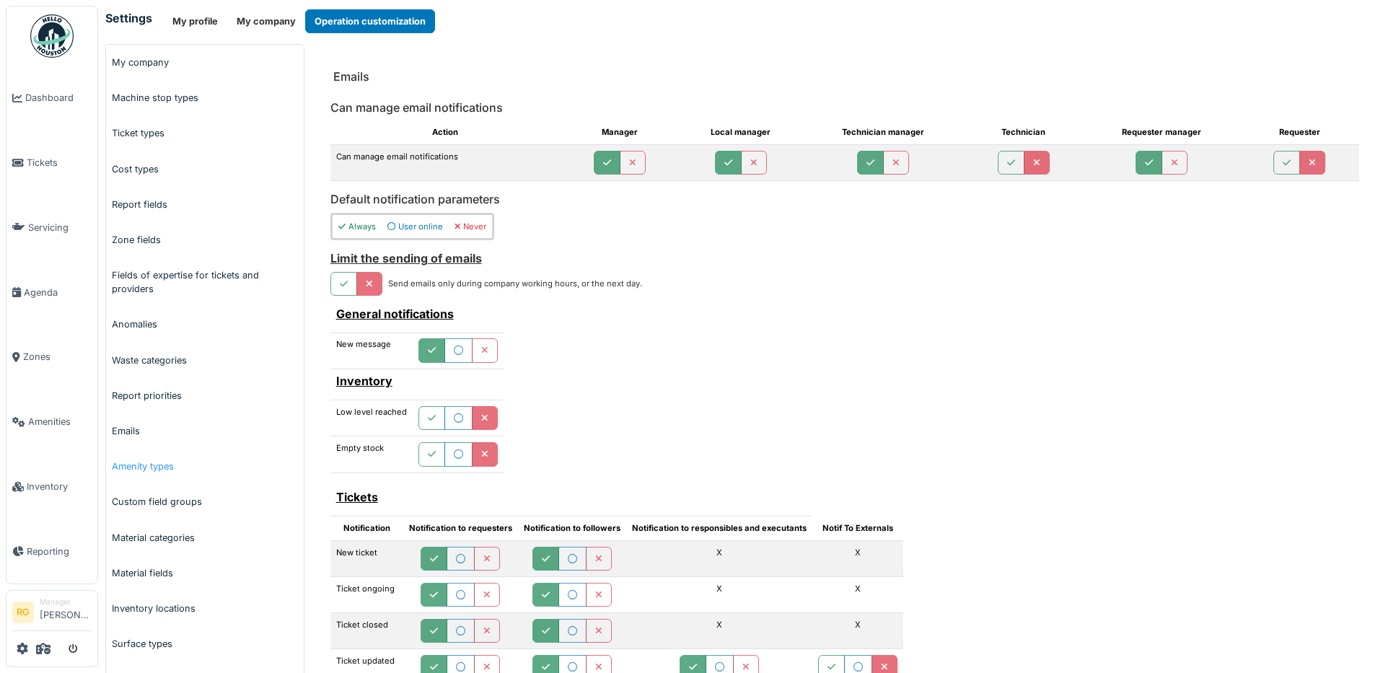
click at [141, 467] on link "Amenity types" at bounding box center [205, 466] width 198 height 35
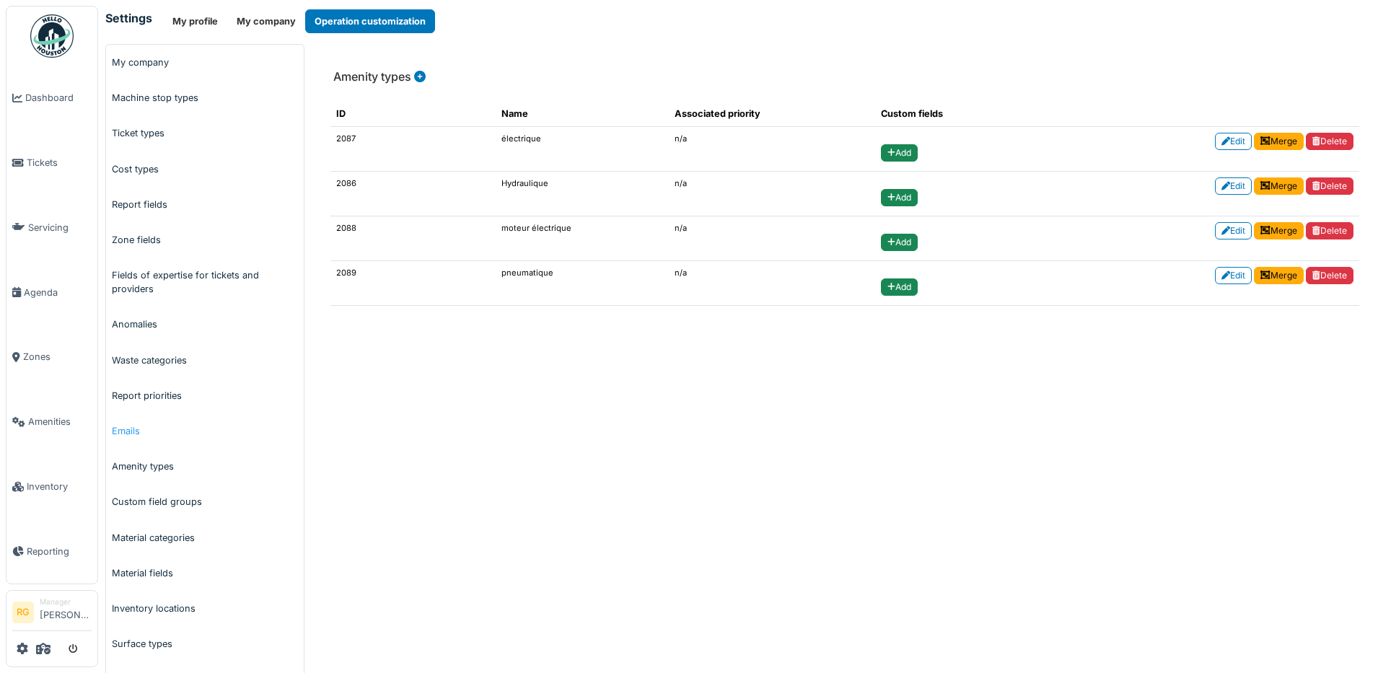
scroll to position [90, 0]
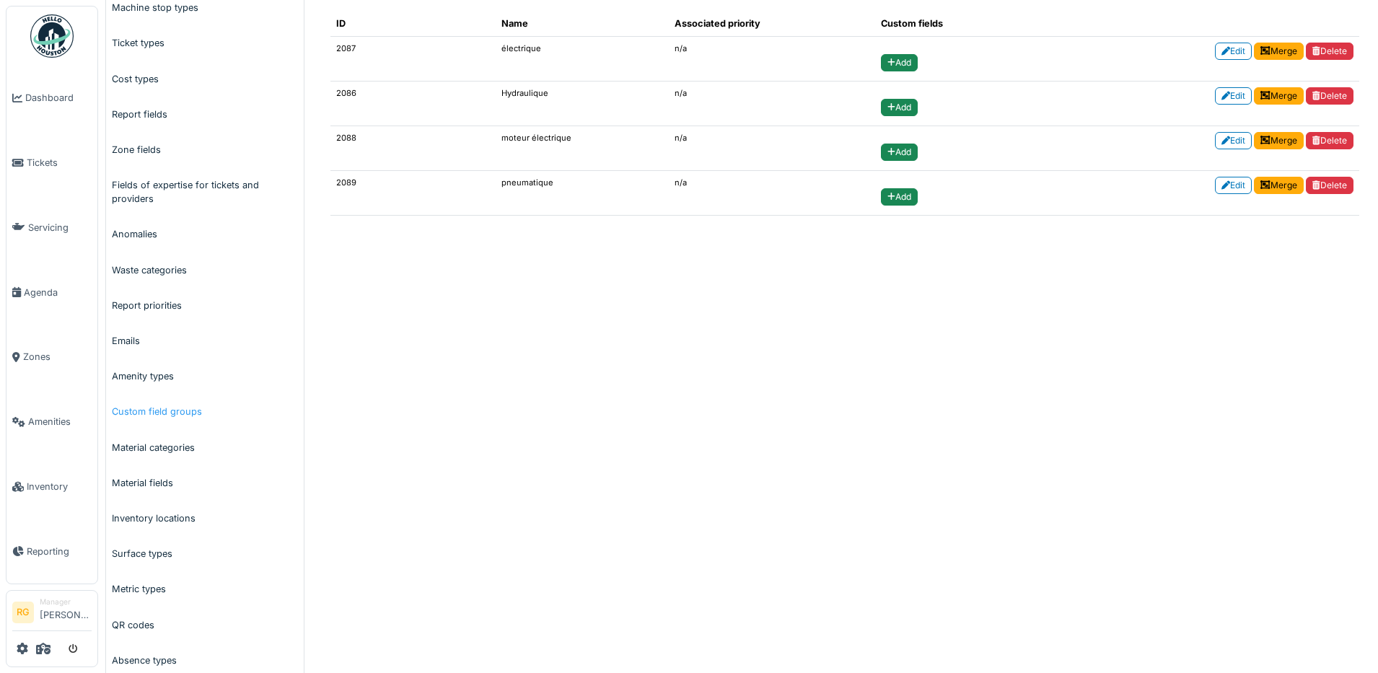
click at [140, 413] on link "Custom field groups" at bounding box center [205, 411] width 198 height 35
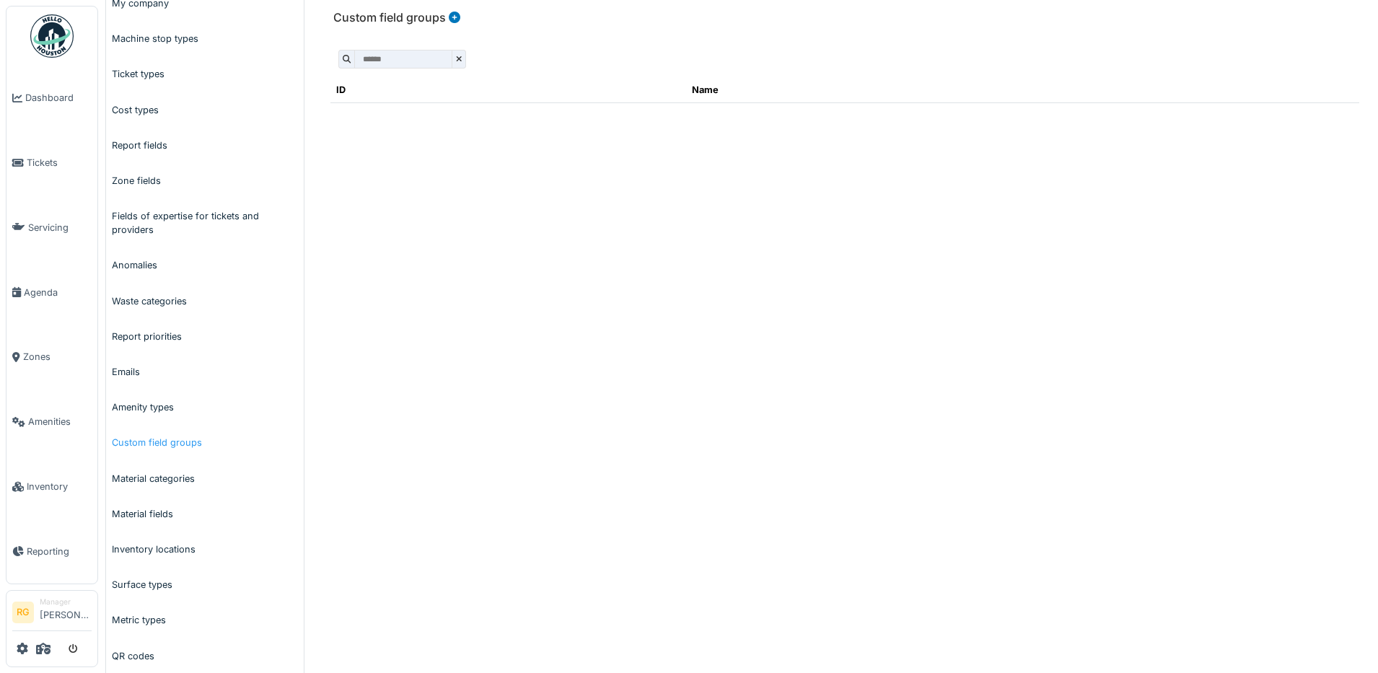
scroll to position [90, 0]
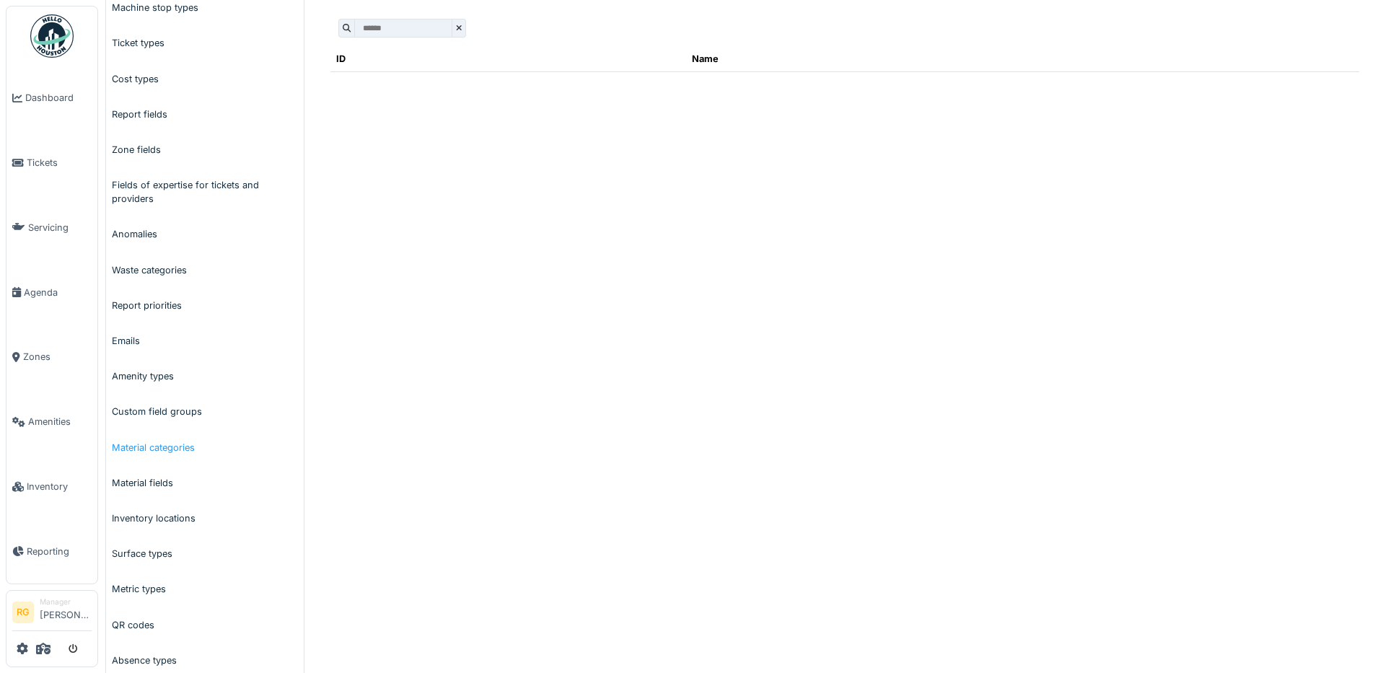
click at [173, 449] on link "Material categories" at bounding box center [205, 447] width 198 height 35
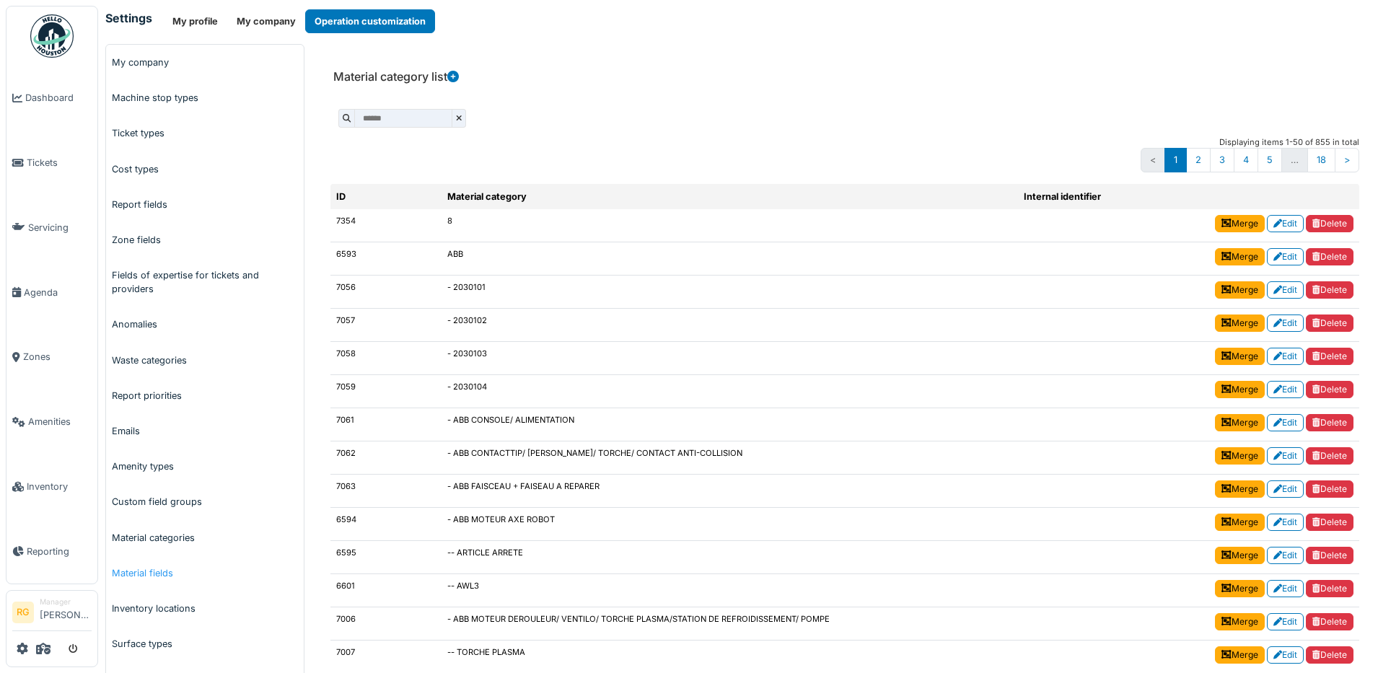
click at [143, 575] on link "Material fields" at bounding box center [205, 572] width 198 height 35
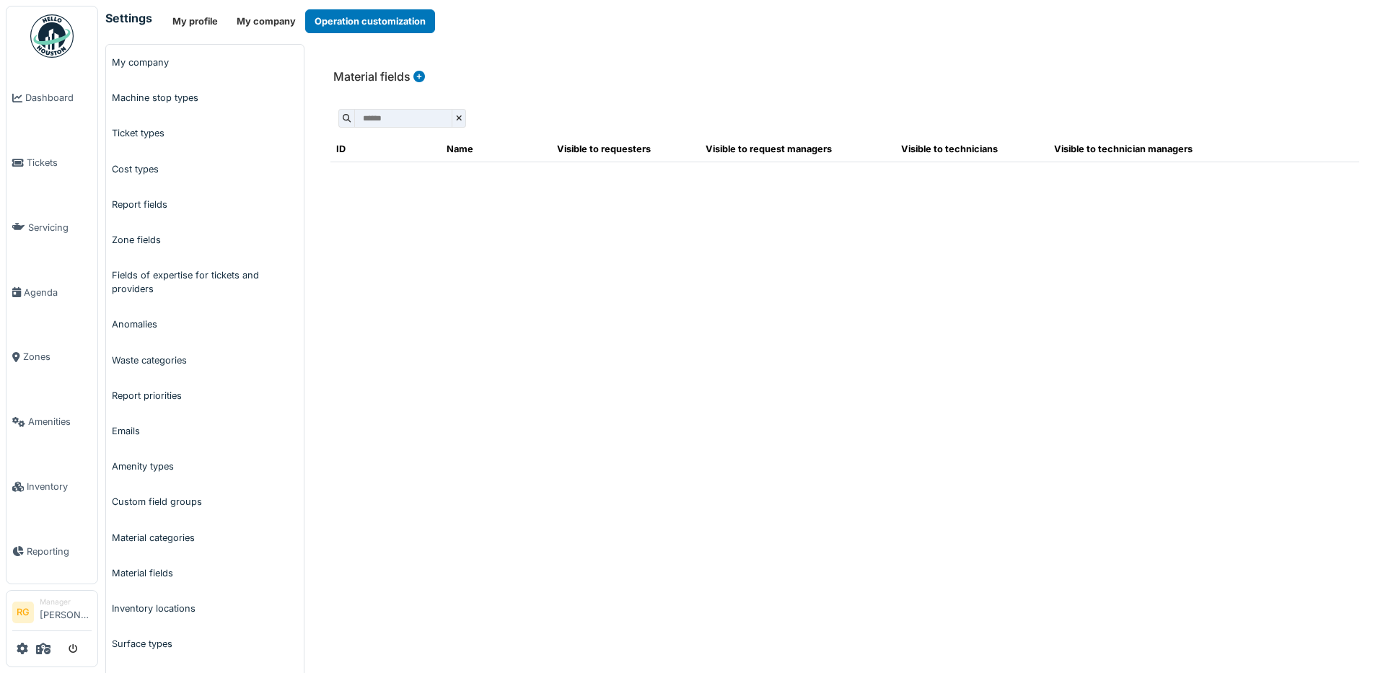
click at [417, 74] on icon at bounding box center [419, 77] width 12 height 12
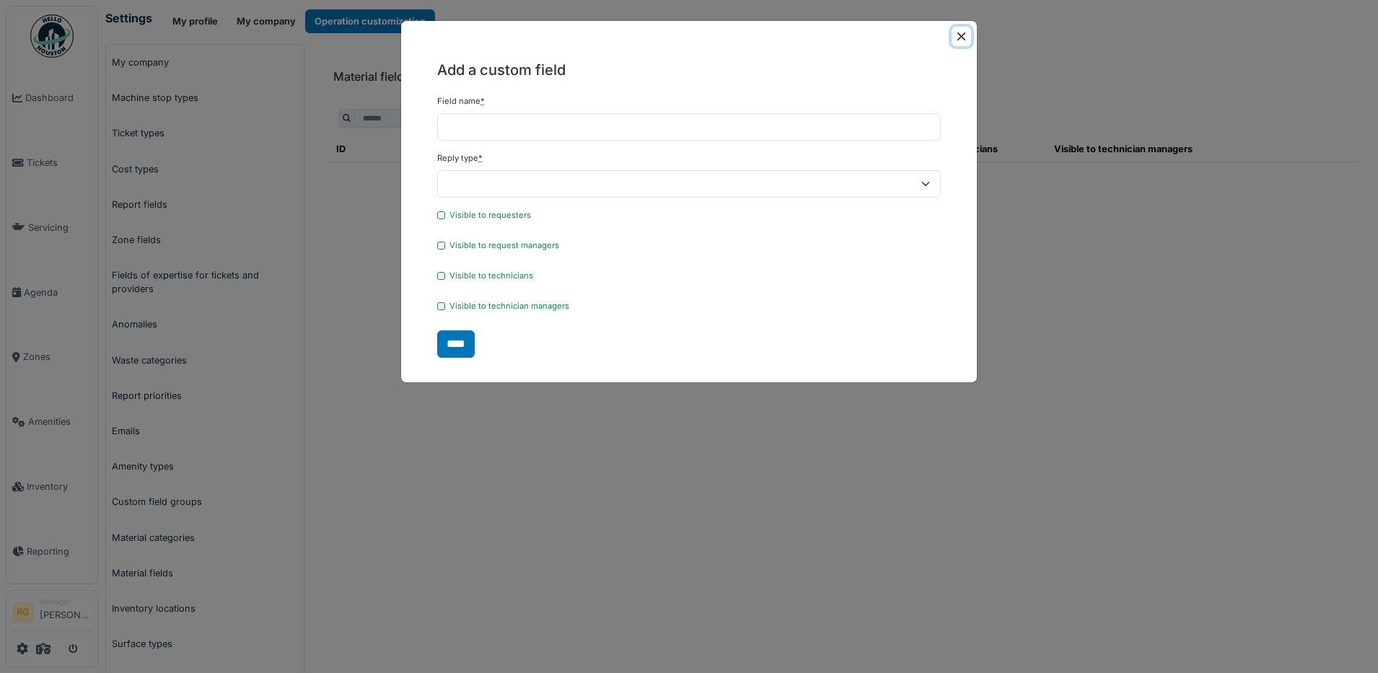
click at [963, 37] on button "Close" at bounding box center [960, 36] width 19 height 19
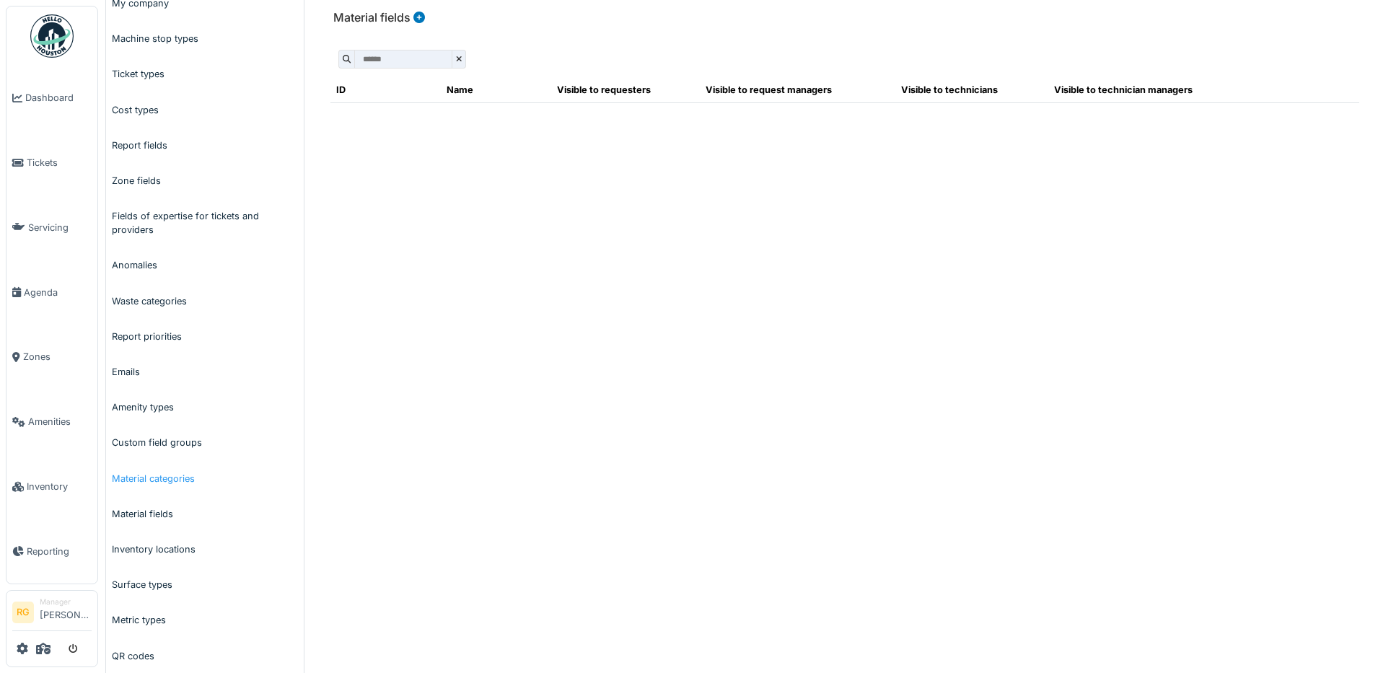
scroll to position [90, 0]
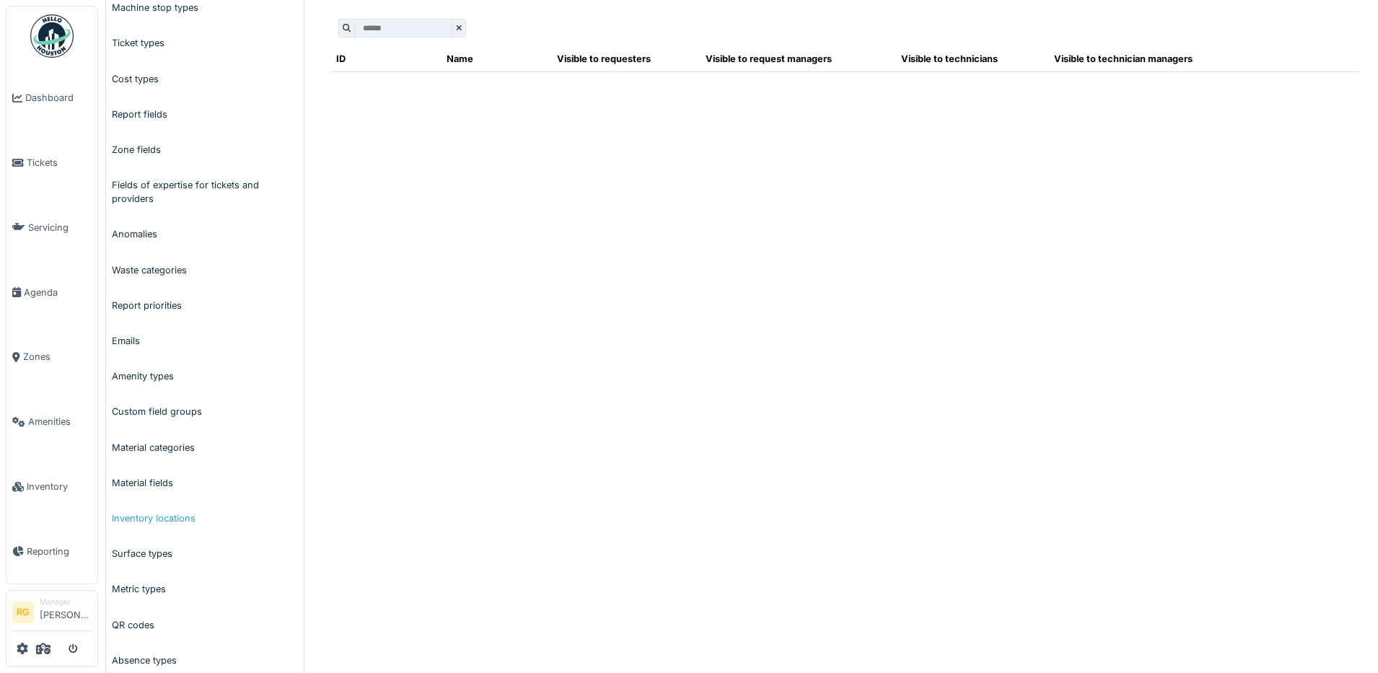
click at [141, 519] on link "Inventory locations" at bounding box center [205, 518] width 198 height 35
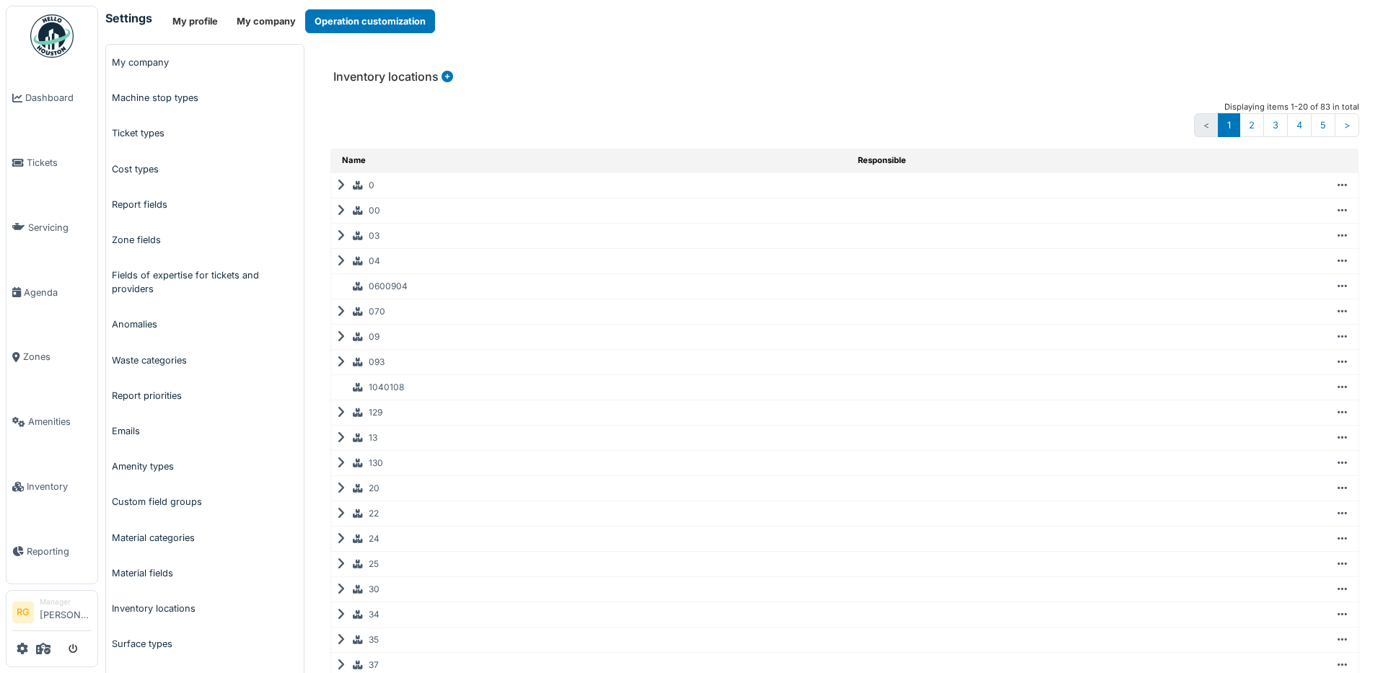
click at [339, 362] on icon at bounding box center [344, 362] width 14 height 1
click at [338, 337] on icon at bounding box center [344, 337] width 14 height 1
click at [343, 337] on icon at bounding box center [345, 337] width 17 height 1
click at [338, 363] on icon at bounding box center [345, 362] width 17 height 1
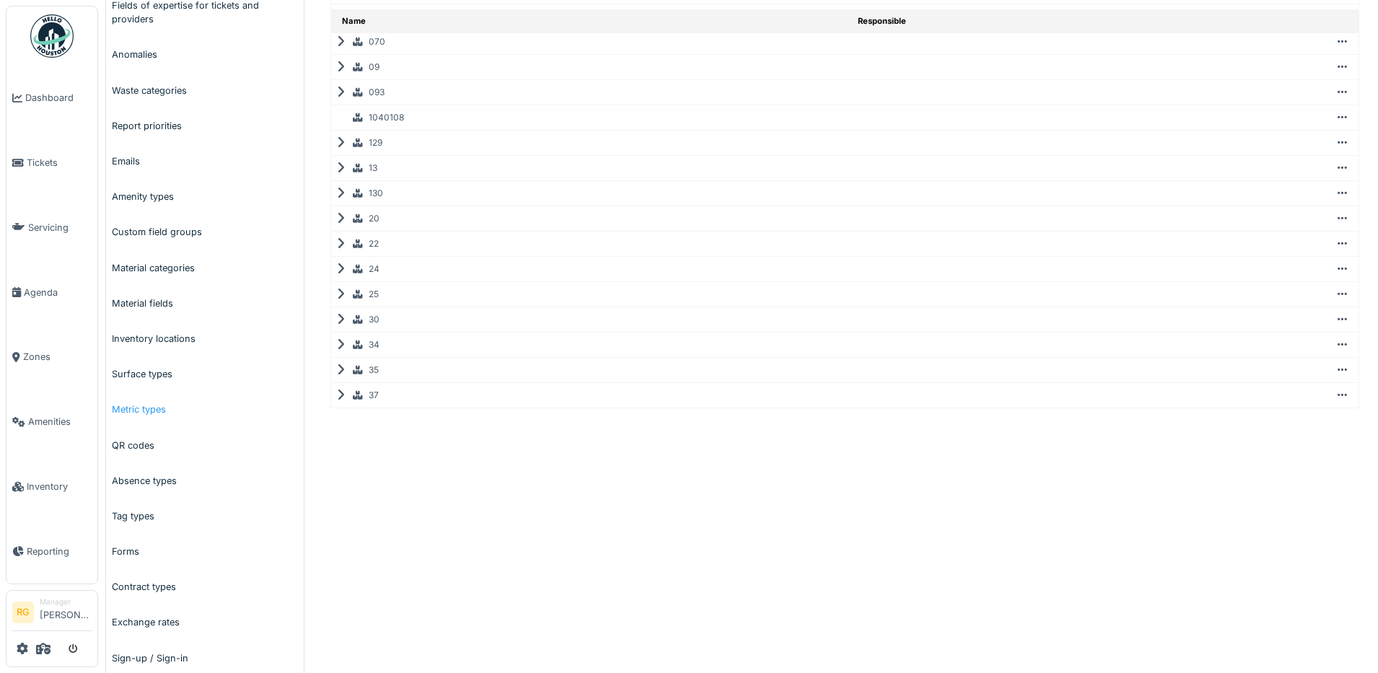
scroll to position [271, 0]
click at [136, 377] on link "Surface types" at bounding box center [205, 373] width 198 height 35
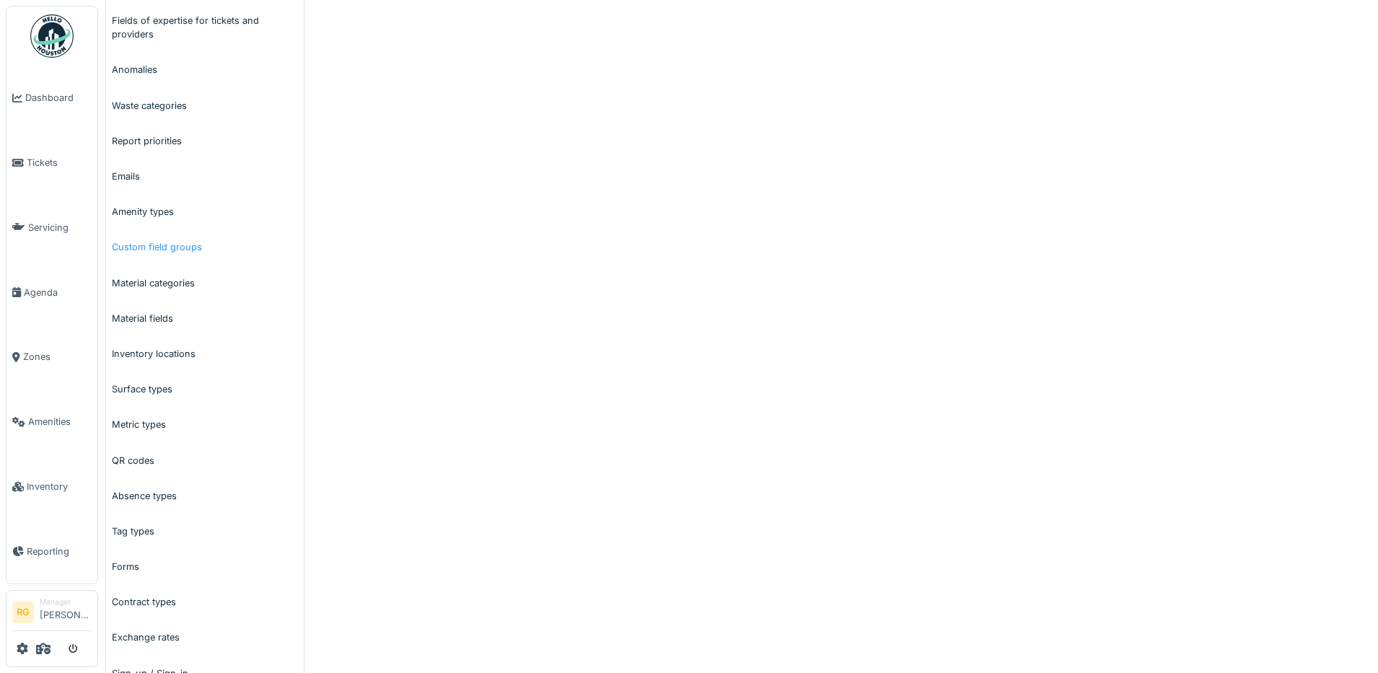
scroll to position [271, 0]
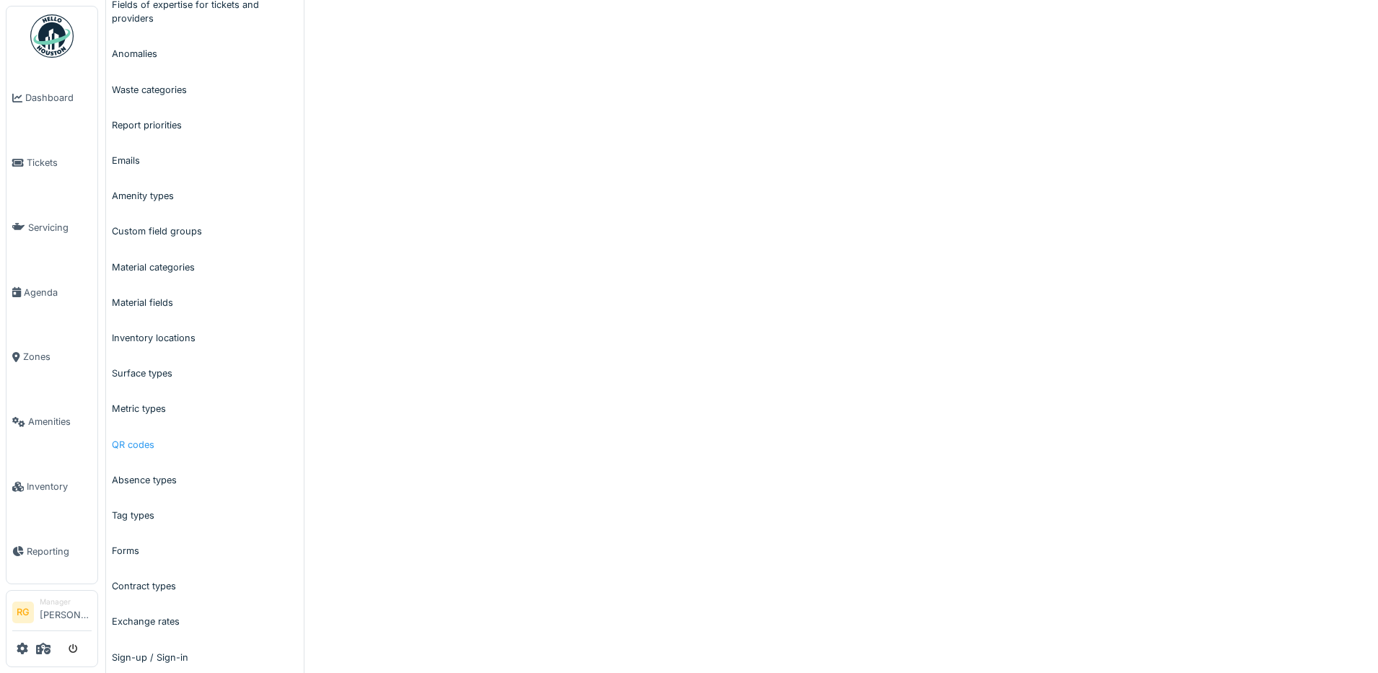
click at [133, 444] on link "QR codes" at bounding box center [205, 444] width 198 height 35
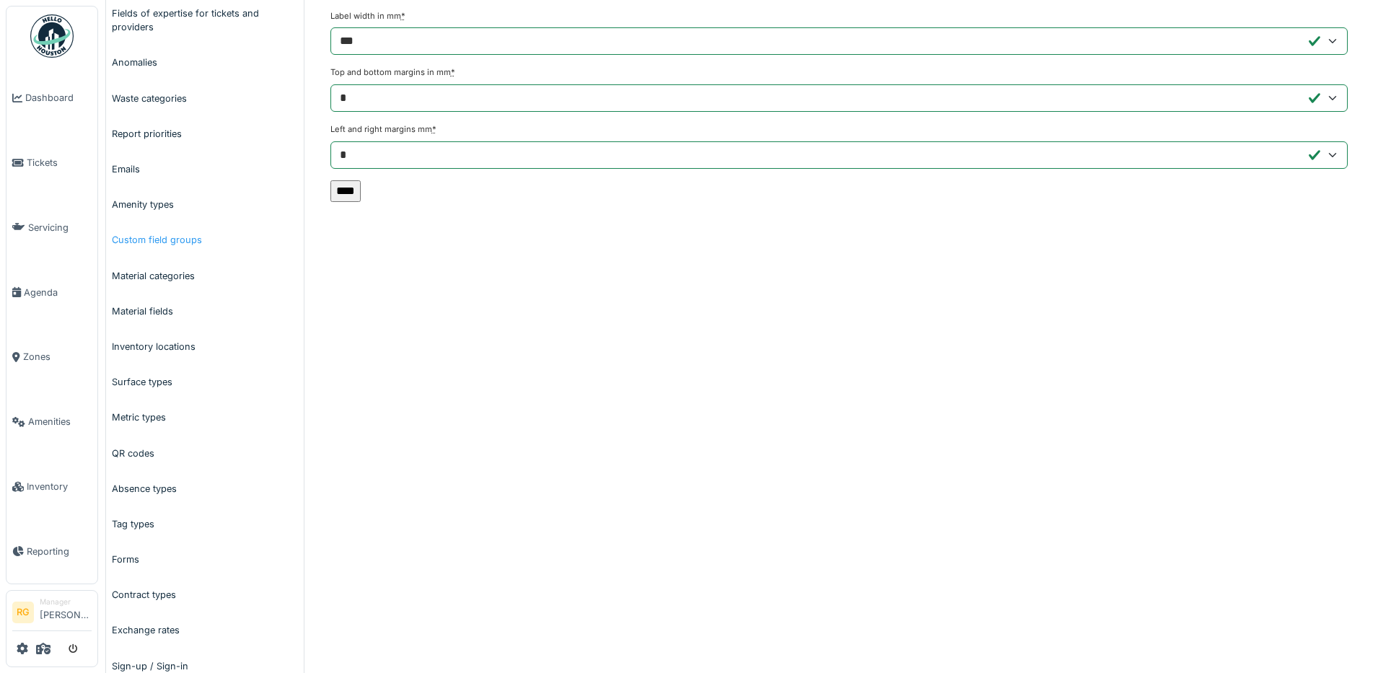
scroll to position [271, 0]
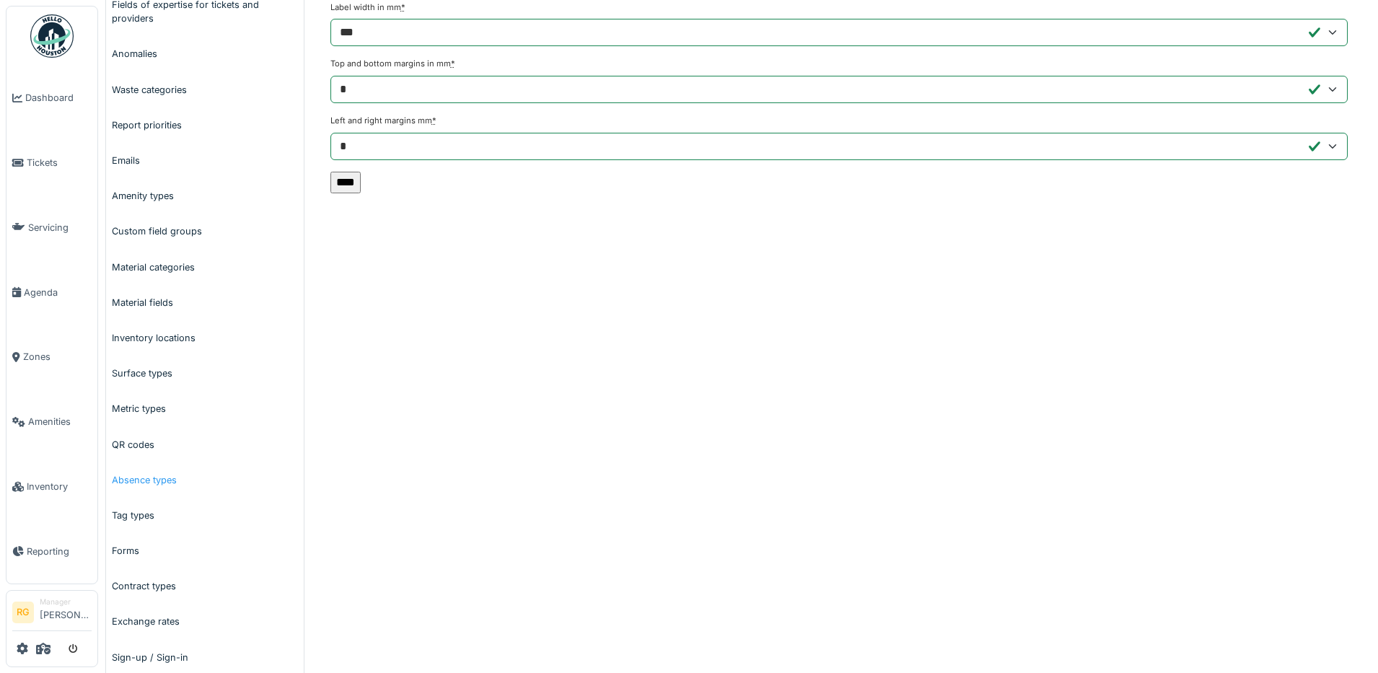
click at [139, 483] on link "Absence types" at bounding box center [205, 479] width 198 height 35
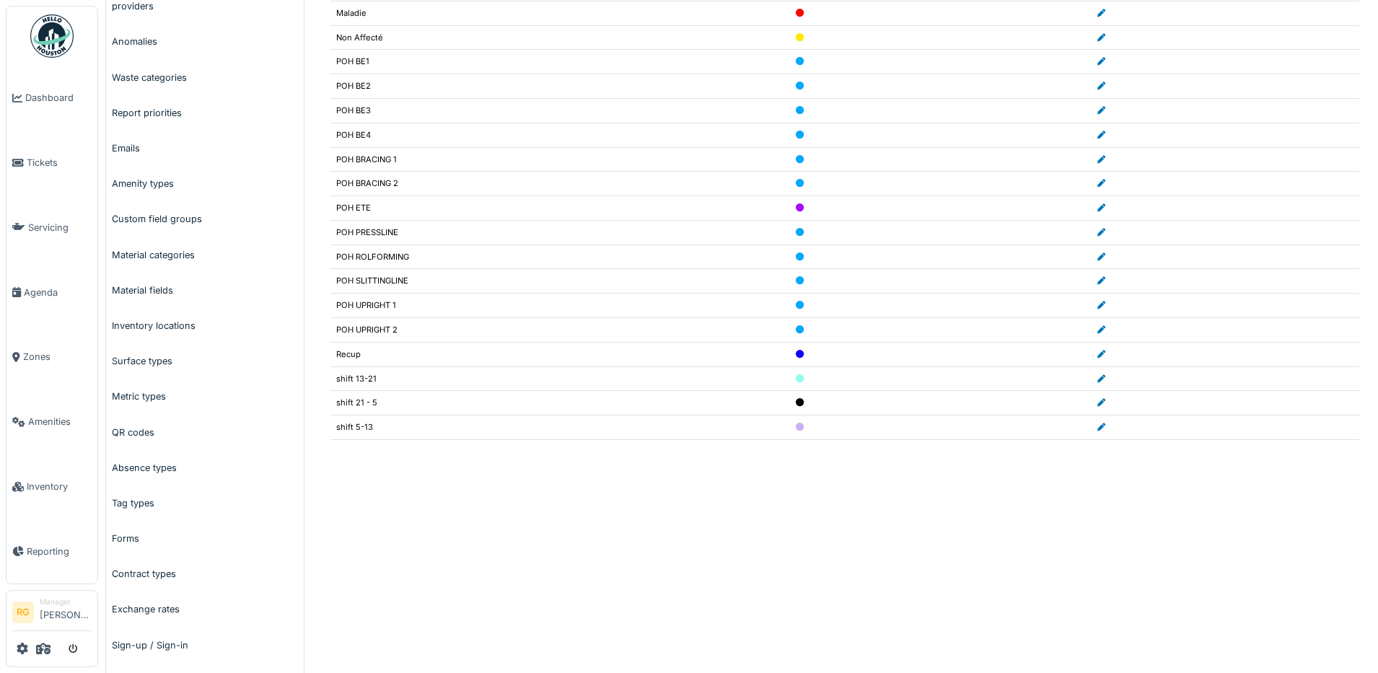
scroll to position [330, 0]
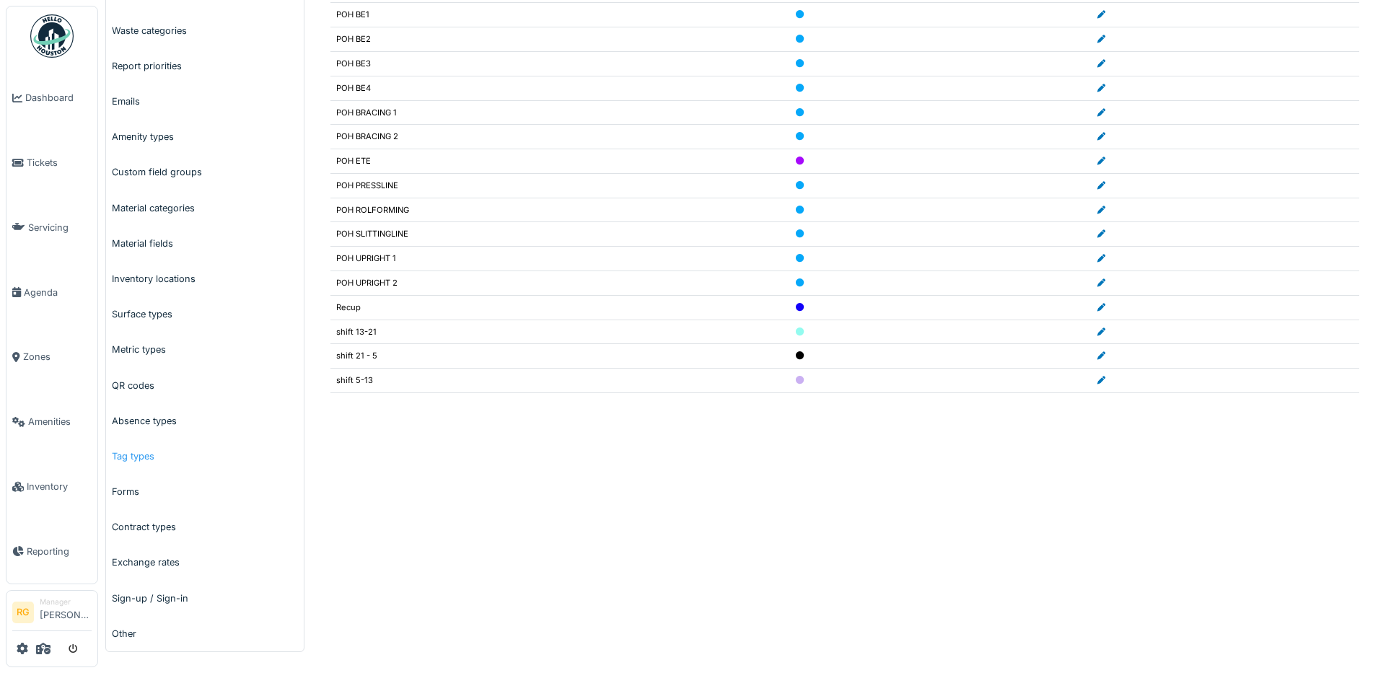
click at [137, 458] on link "Tag types" at bounding box center [205, 456] width 198 height 35
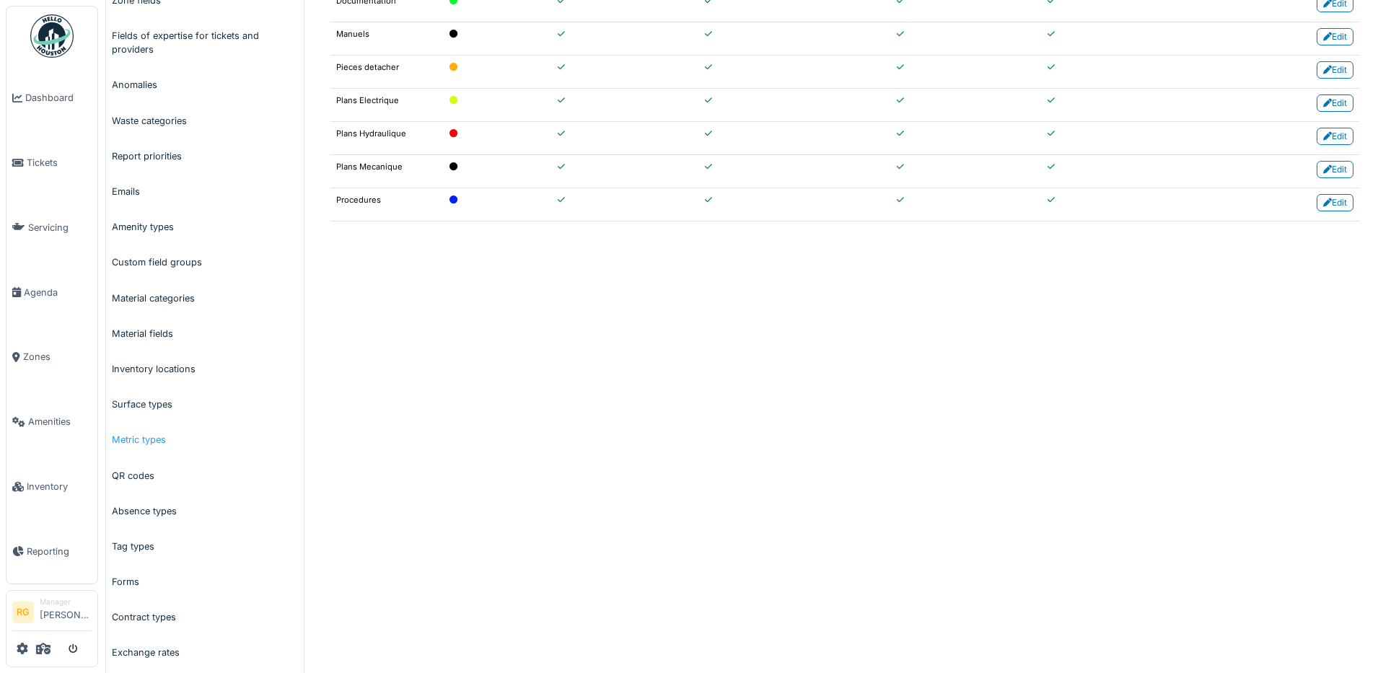
scroll to position [271, 0]
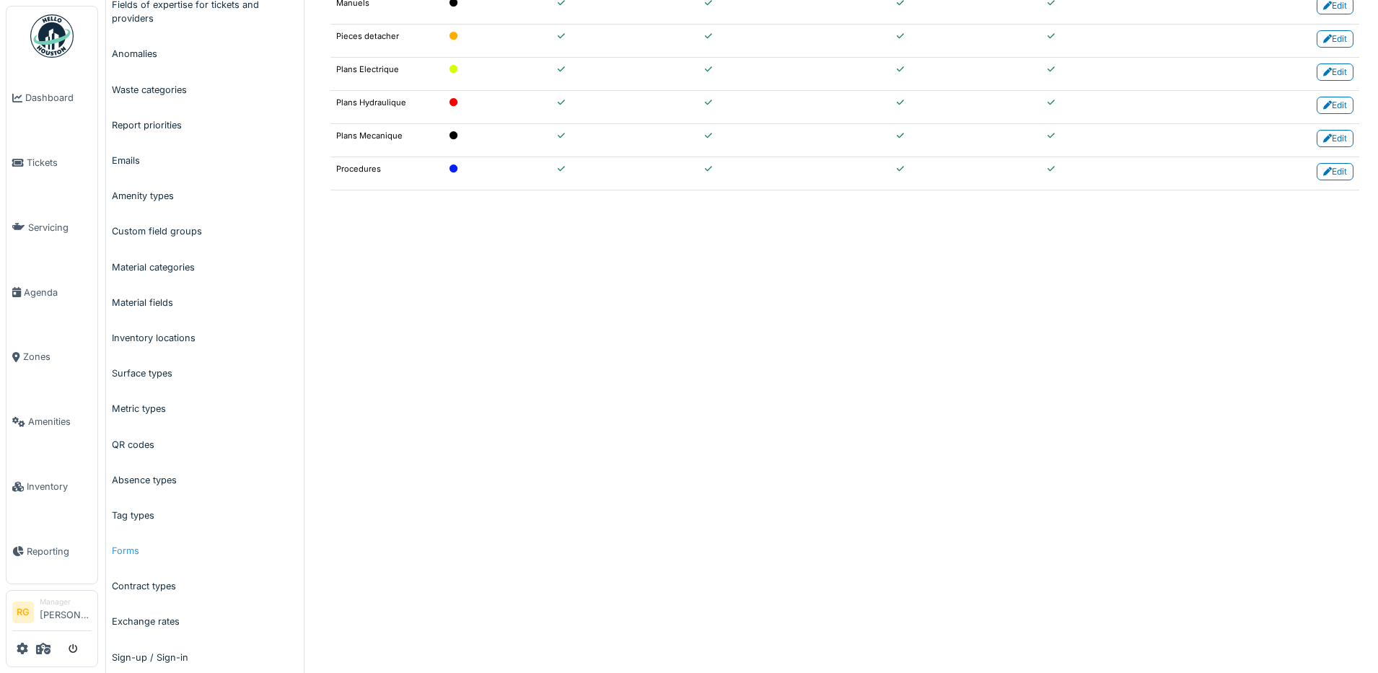
click at [125, 555] on link "Forms" at bounding box center [205, 550] width 198 height 35
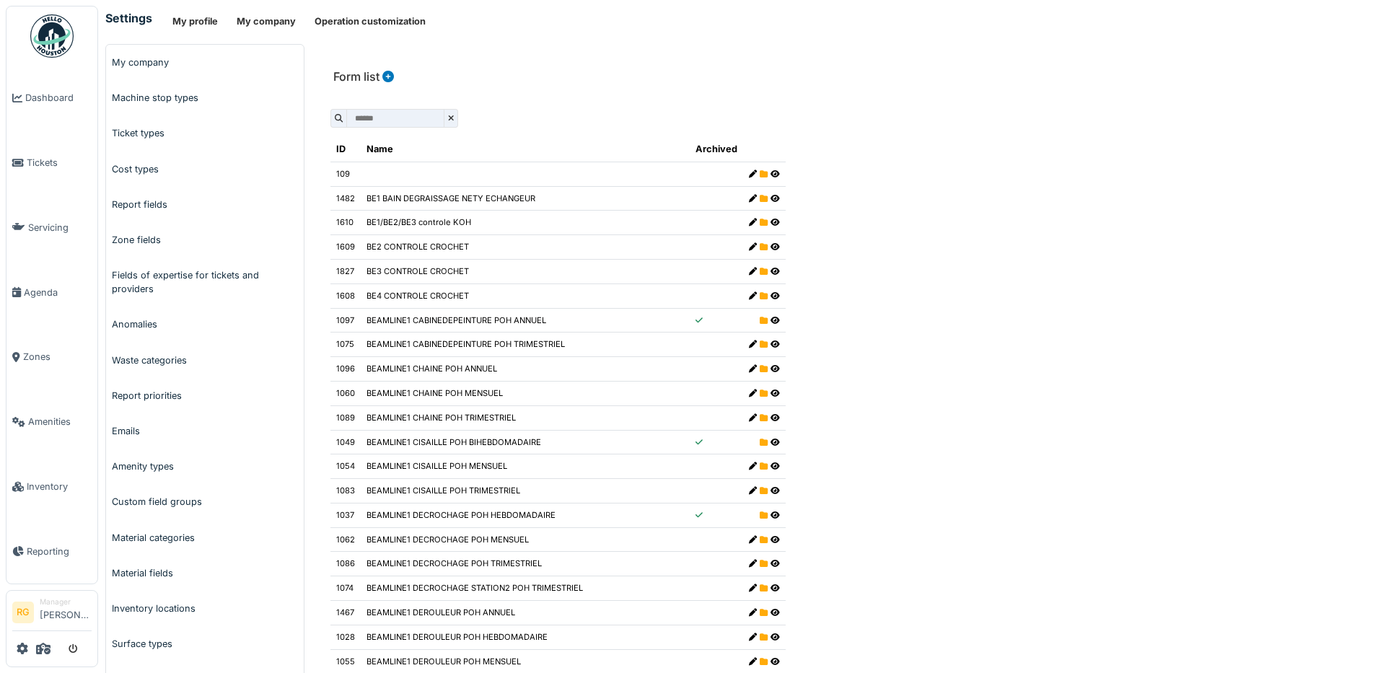
click at [770, 395] on icon at bounding box center [774, 394] width 9 height 8
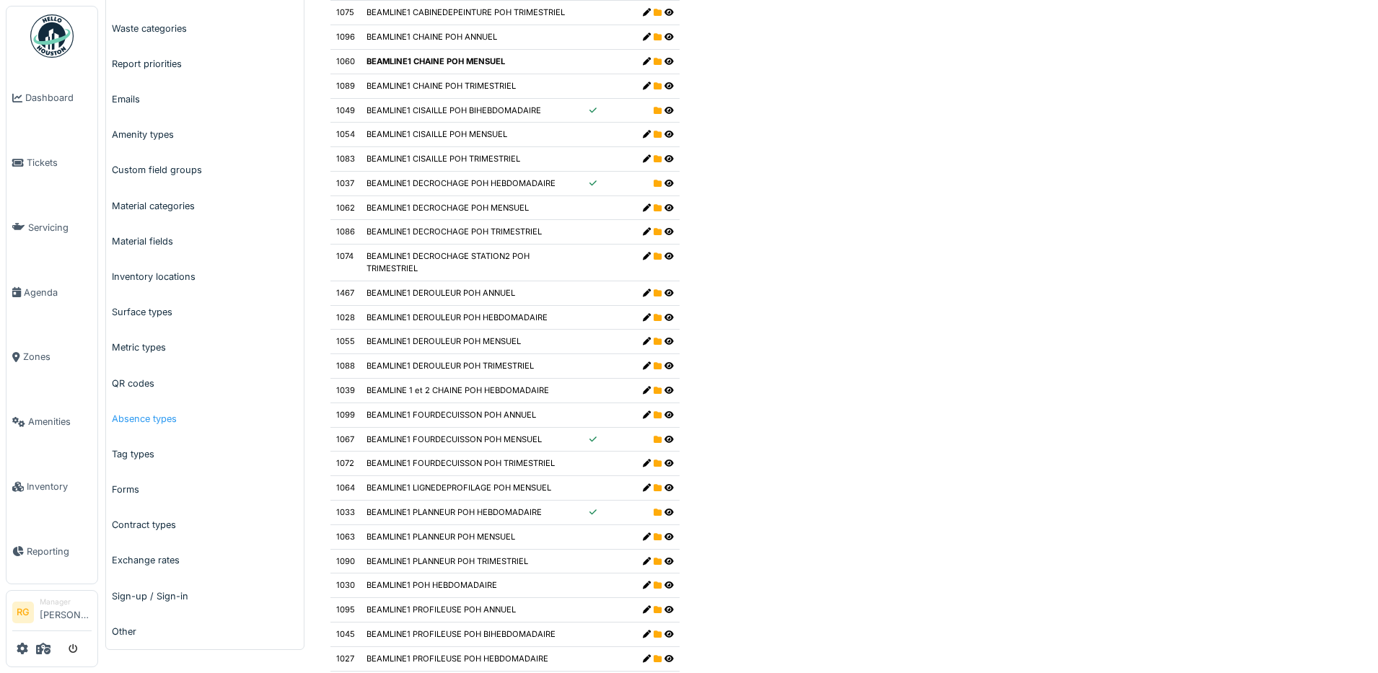
scroll to position [361, 0]
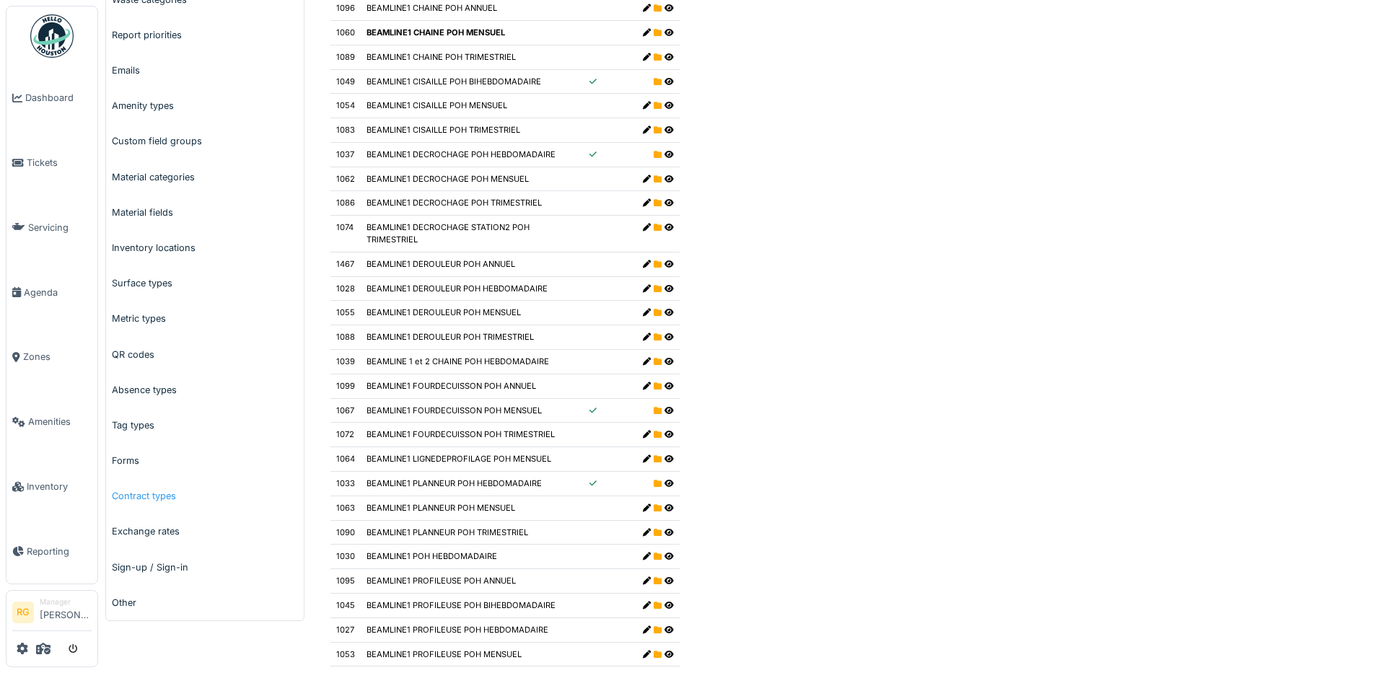
click at [144, 498] on link "Contract types" at bounding box center [205, 495] width 198 height 35
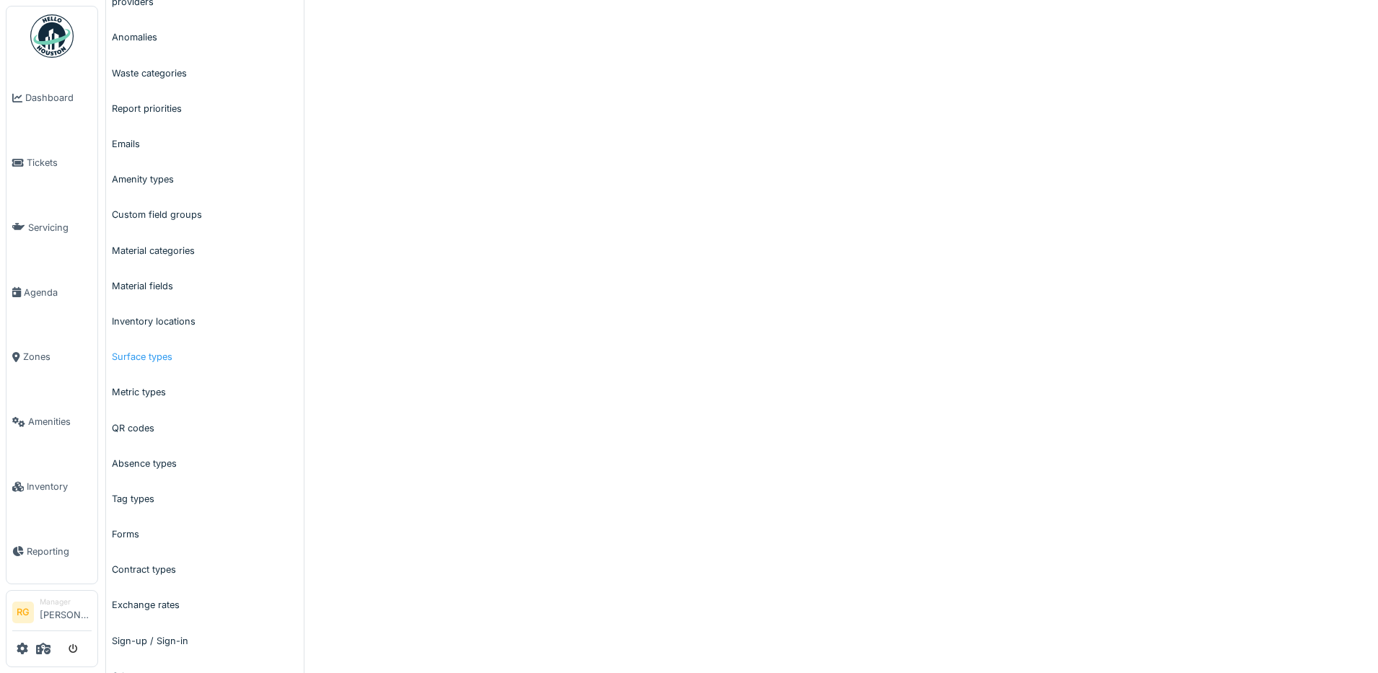
scroll to position [330, 0]
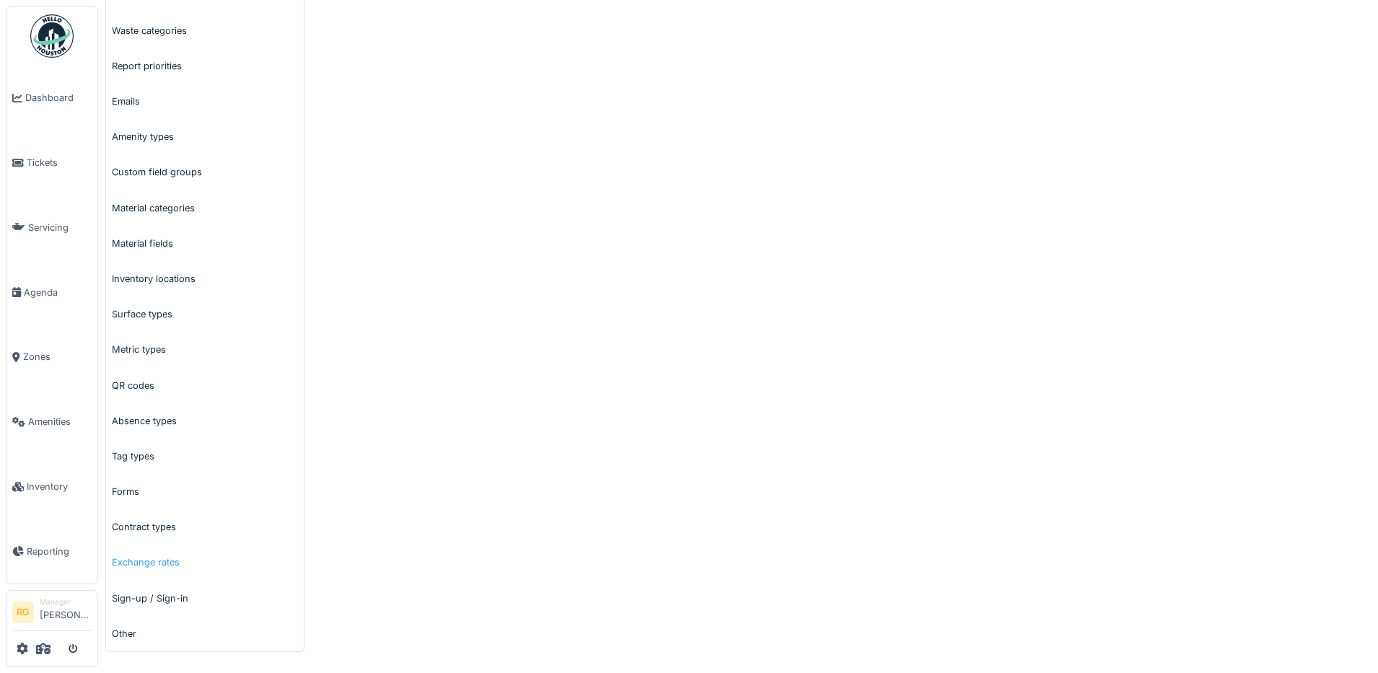
click at [141, 564] on link "Exchange rates" at bounding box center [205, 562] width 198 height 35
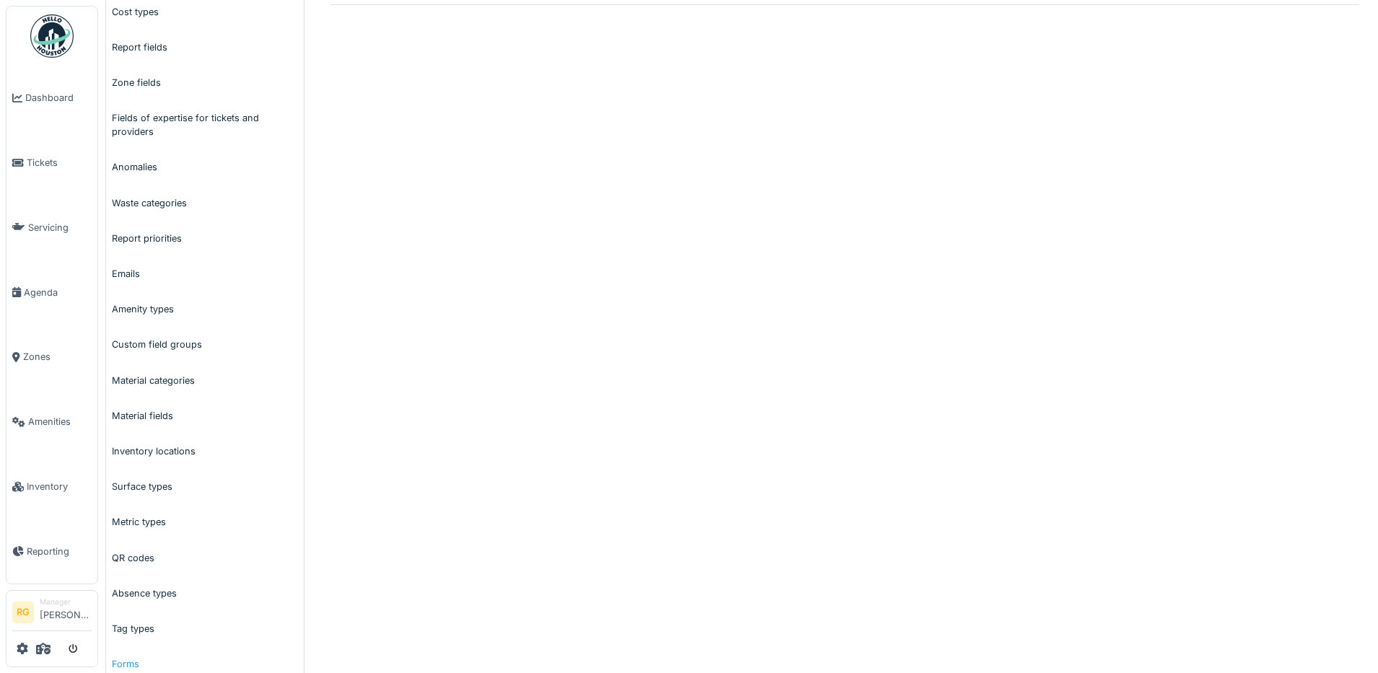
scroll to position [330, 0]
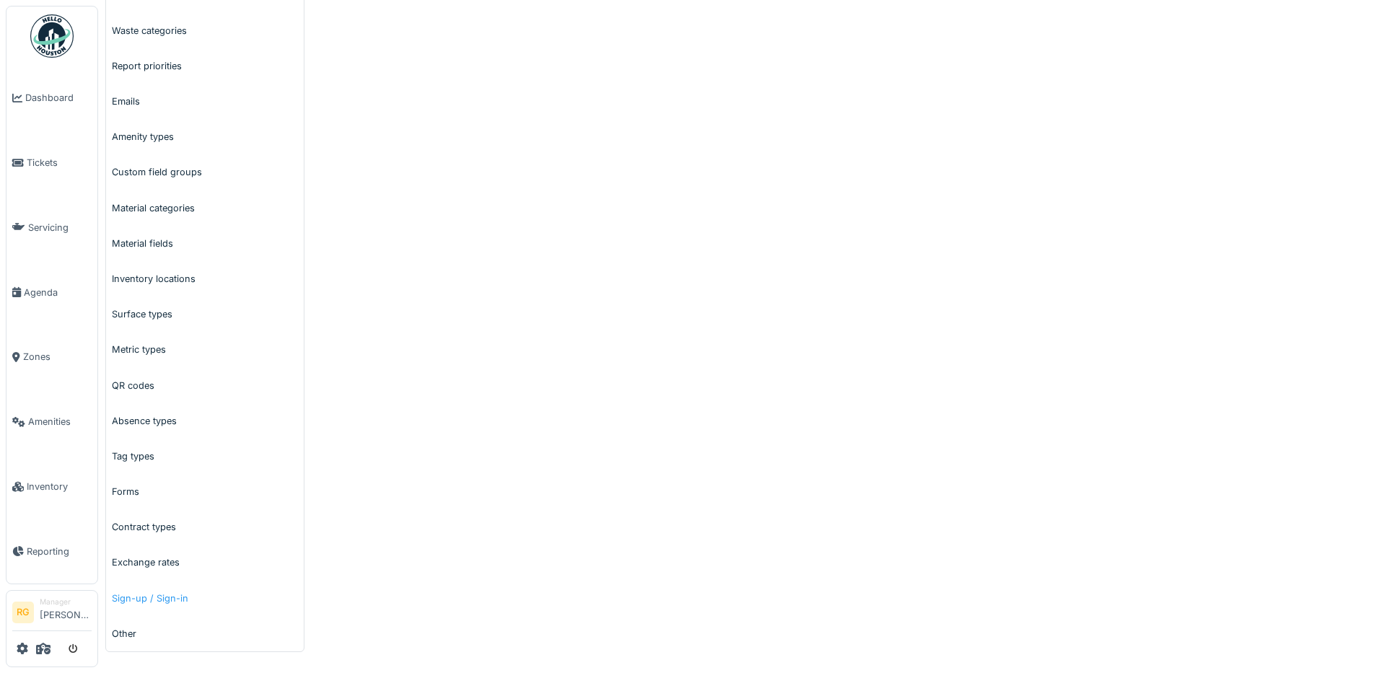
click at [138, 602] on link "Sign-up / Sign-in" at bounding box center [205, 598] width 198 height 35
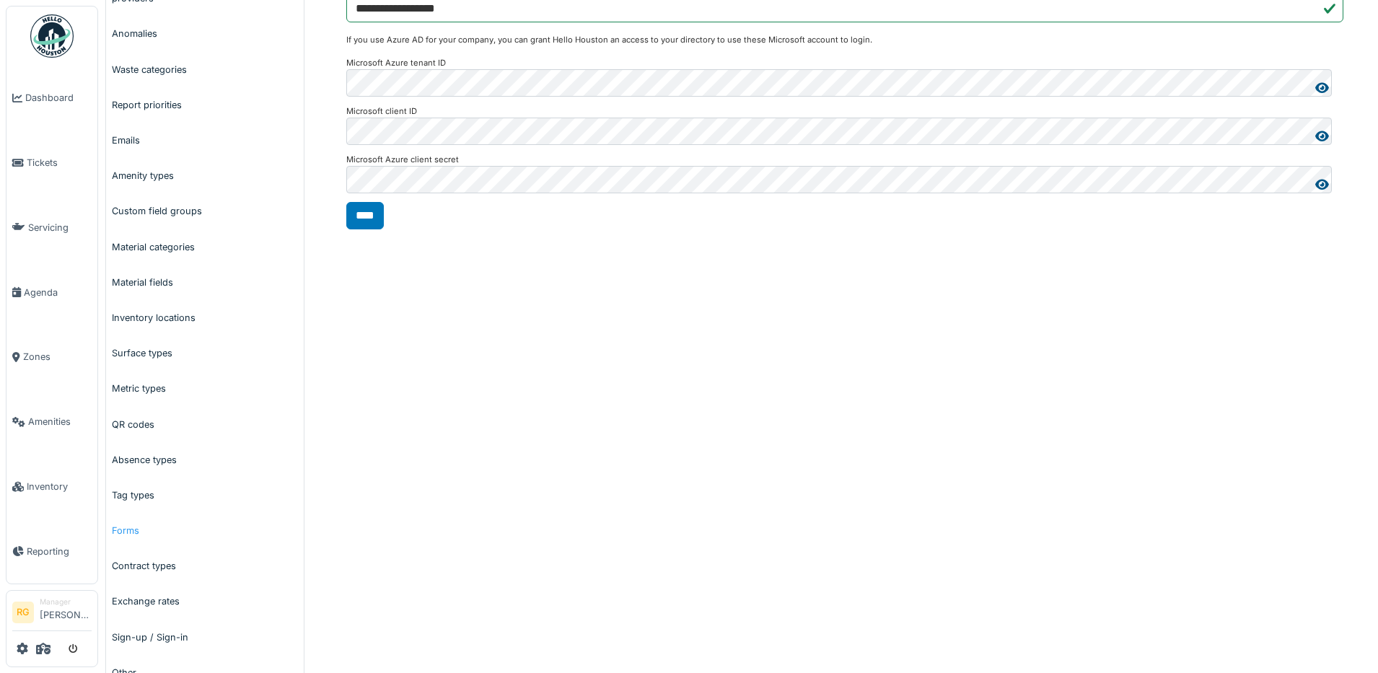
scroll to position [330, 0]
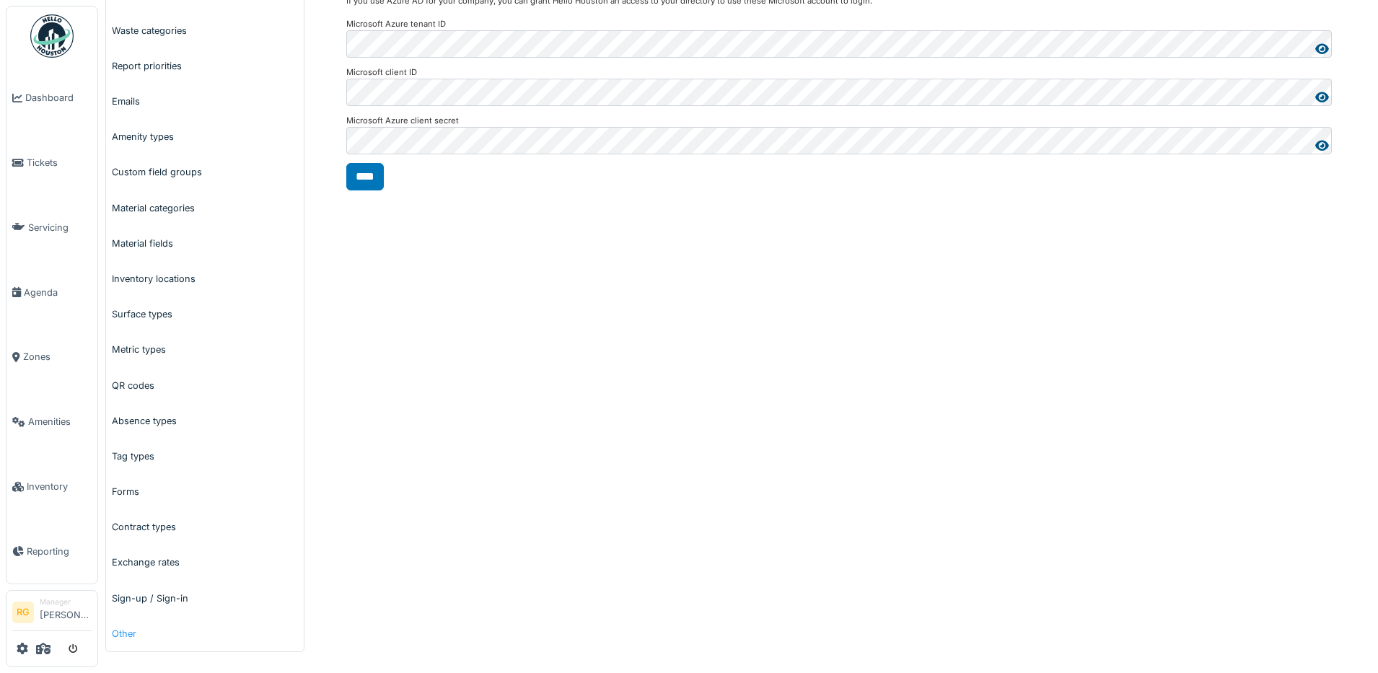
click at [123, 636] on link "Other" at bounding box center [205, 633] width 198 height 35
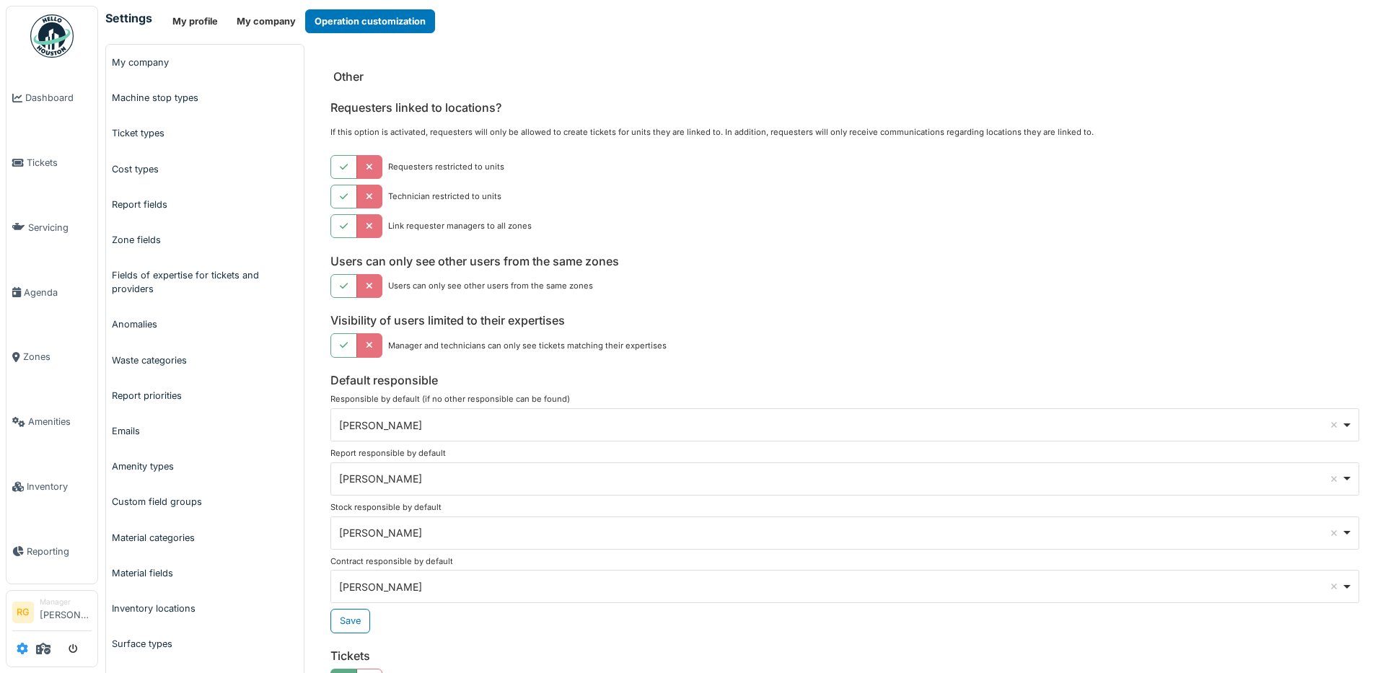
click at [21, 651] on icon at bounding box center [23, 649] width 12 height 12
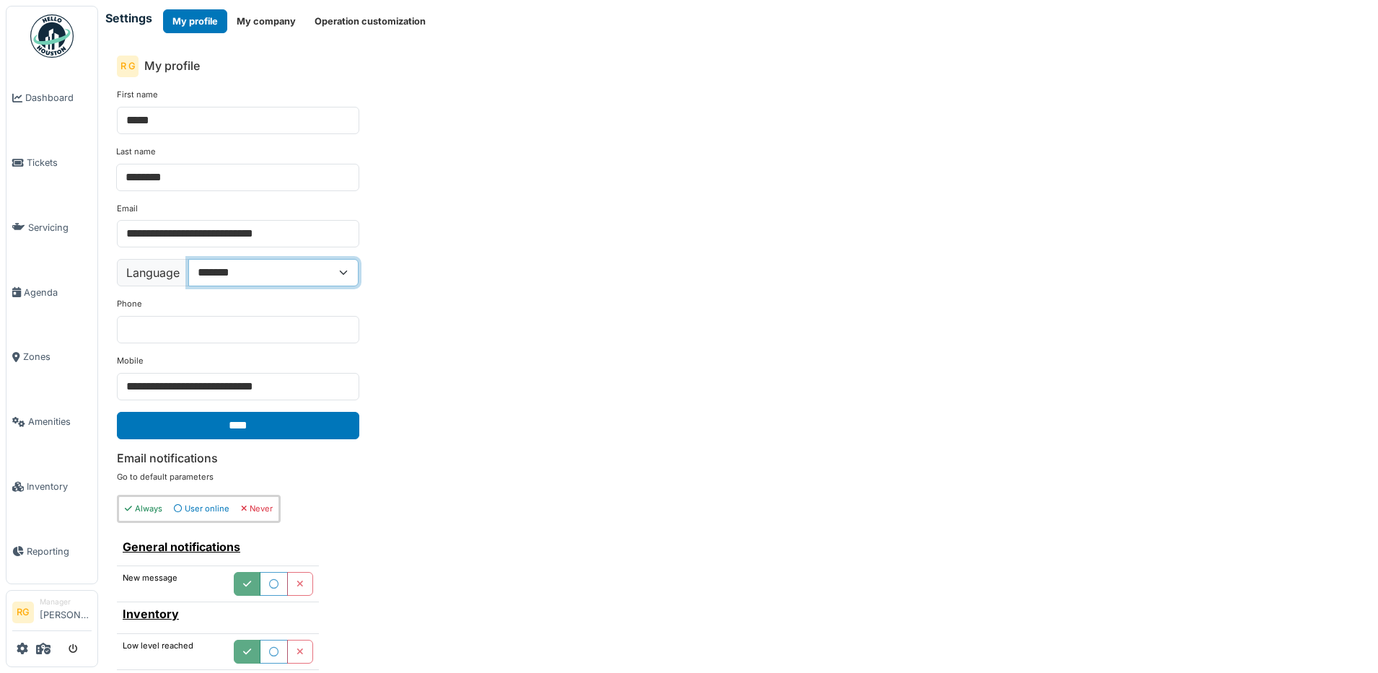
click at [340, 273] on select "**********" at bounding box center [273, 272] width 170 height 27
select select "**"
click at [188, 259] on select "**********" at bounding box center [273, 272] width 170 height 27
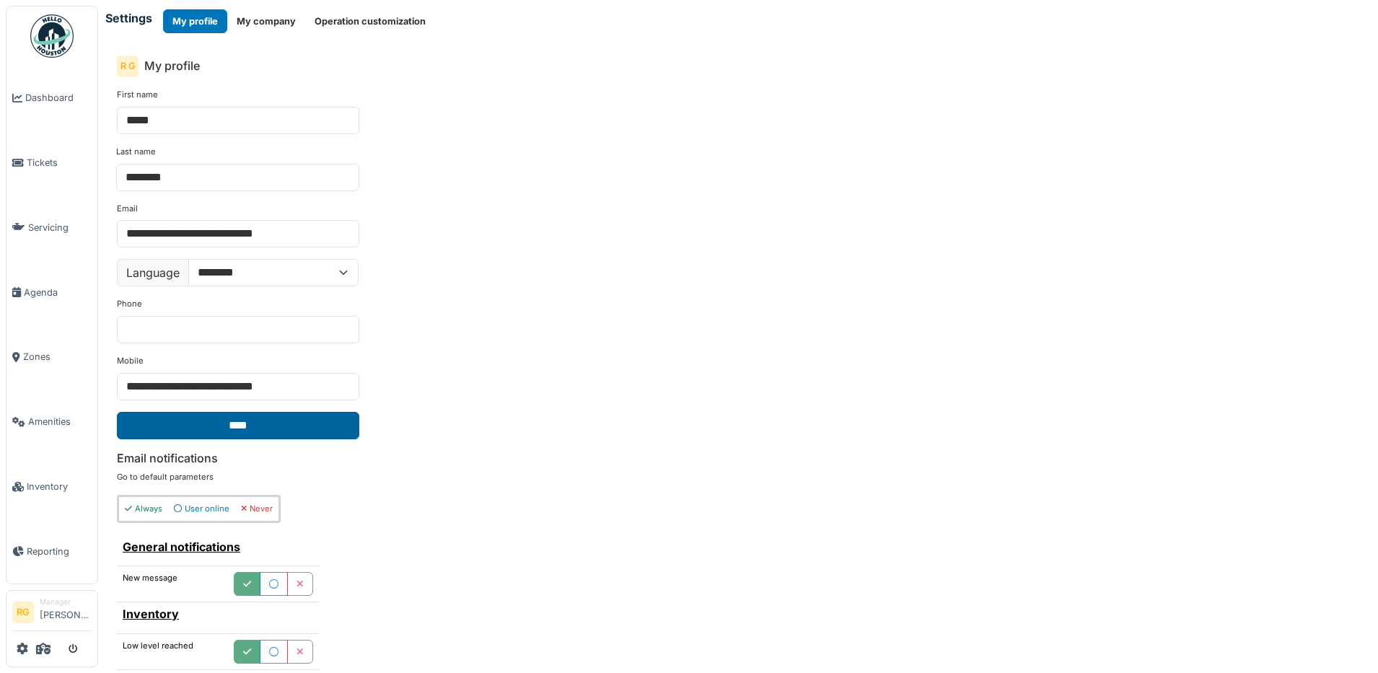
click at [281, 426] on input "****" at bounding box center [238, 425] width 242 height 27
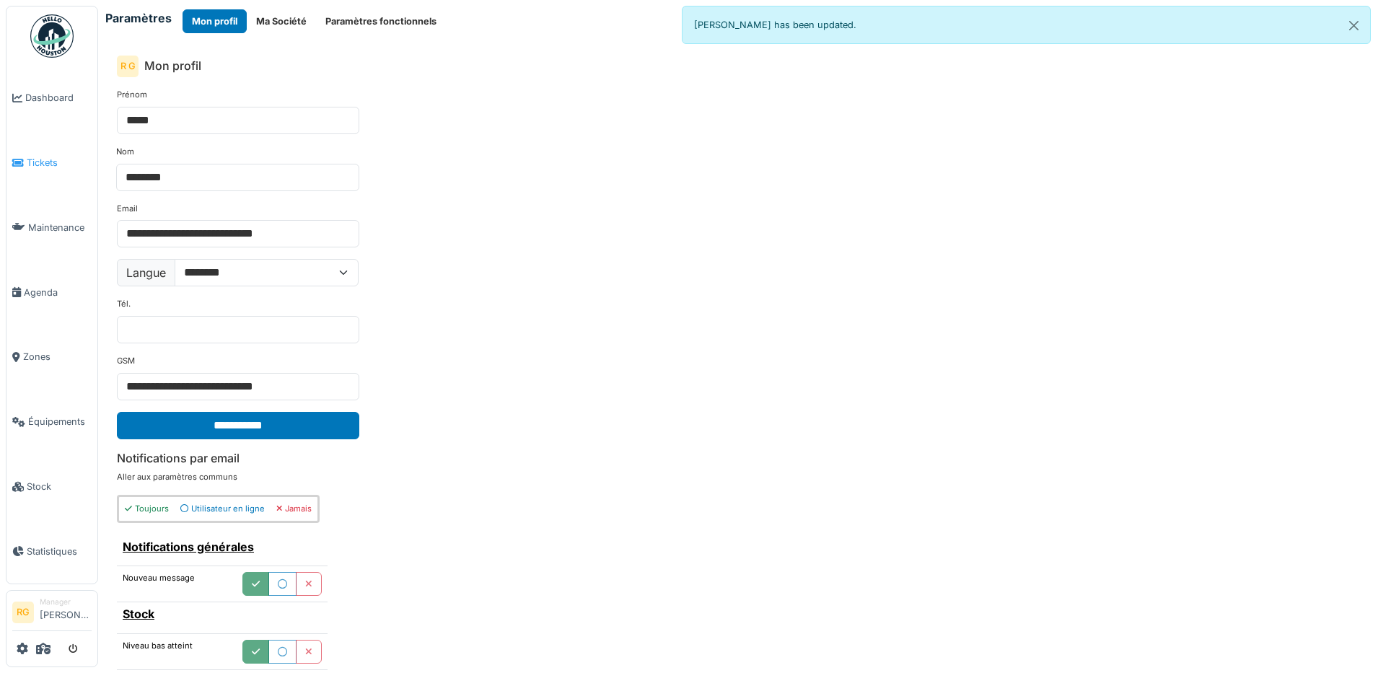
click at [48, 161] on span "Tickets" at bounding box center [59, 163] width 65 height 14
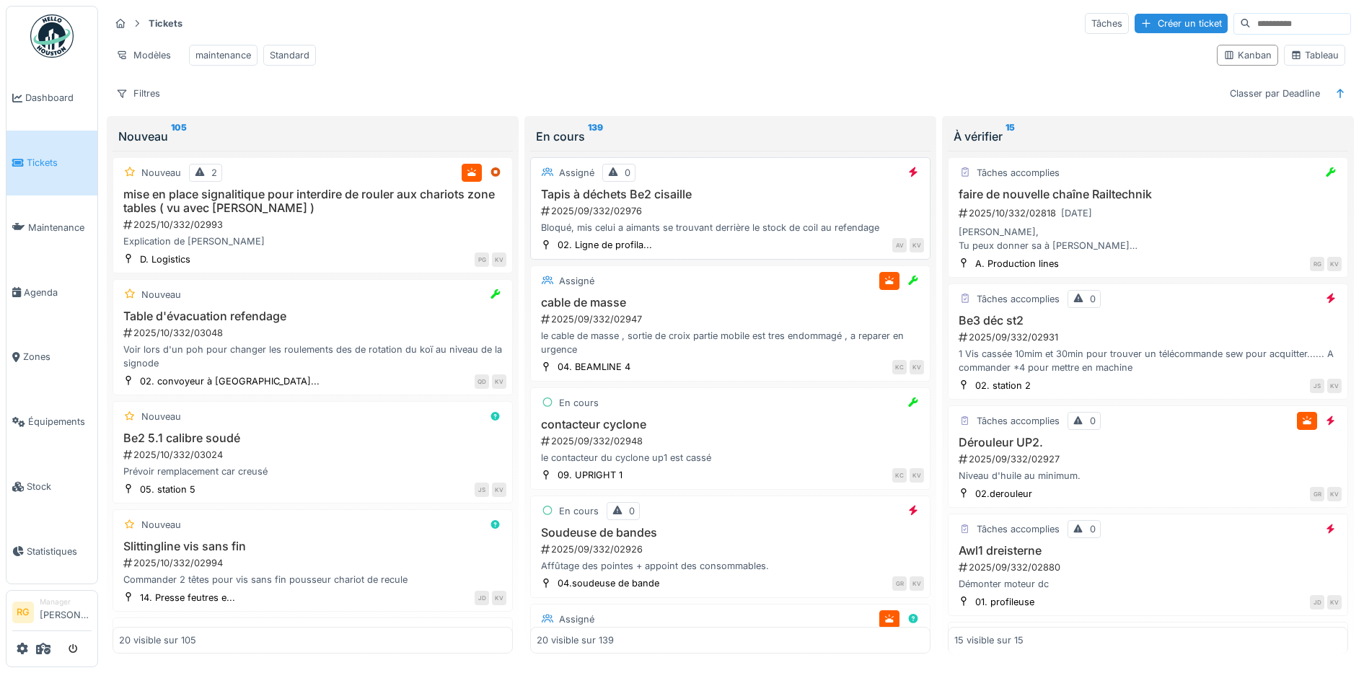
click at [707, 218] on div "2025/09/332/02976" at bounding box center [732, 211] width 384 height 14
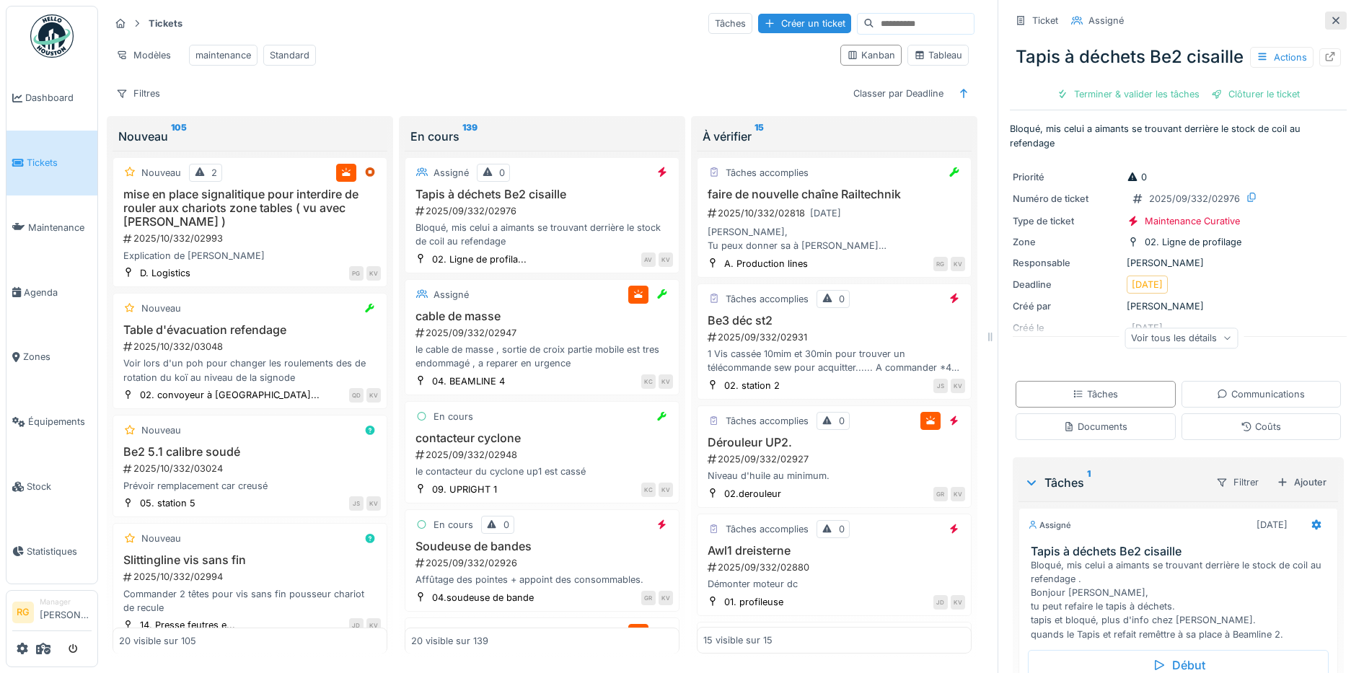
click at [1330, 17] on icon at bounding box center [1336, 20] width 12 height 9
